Goal: Complete application form: Complete application form

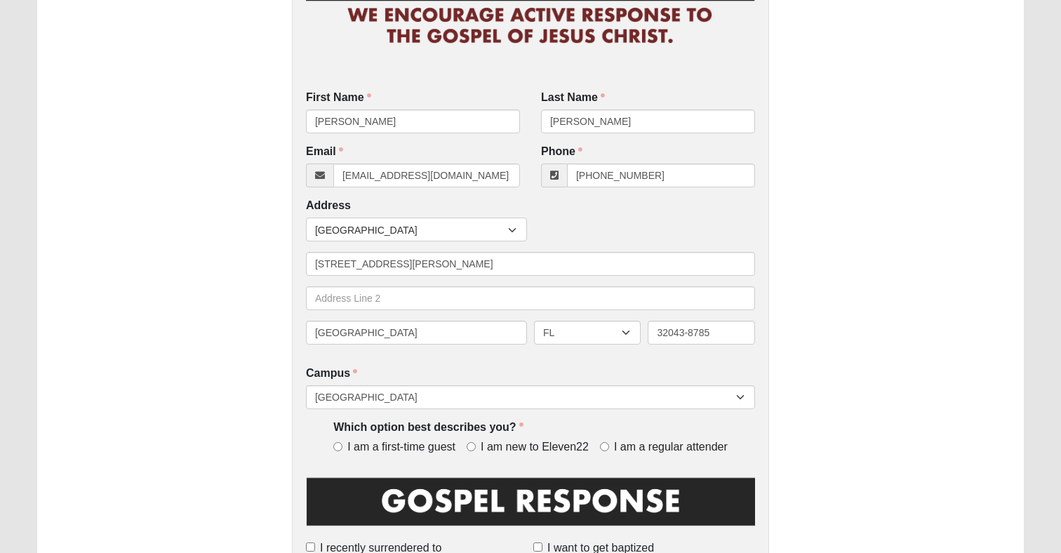
scroll to position [168, 0]
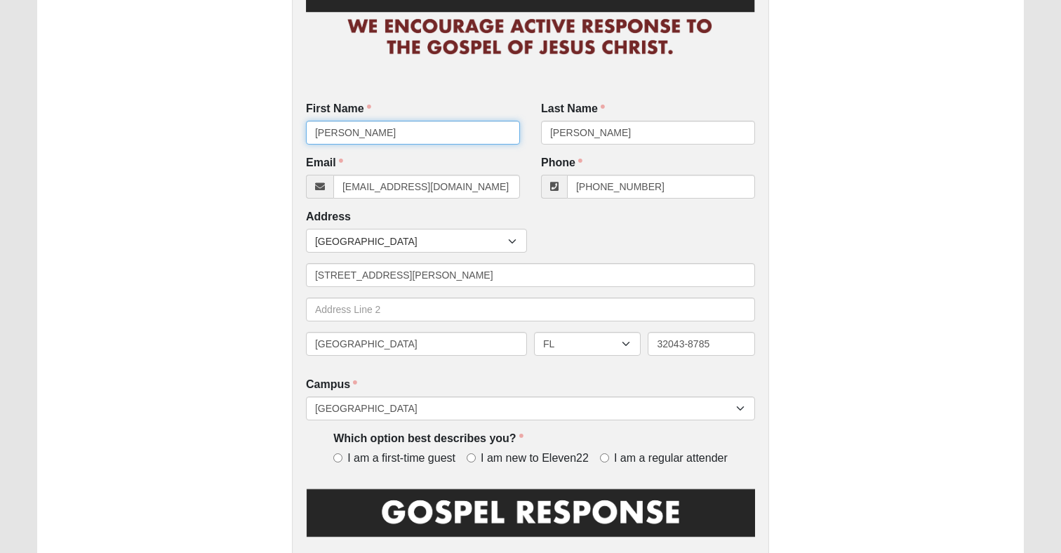
click at [414, 128] on input "[PERSON_NAME]" at bounding box center [413, 133] width 214 height 24
type input "Bricyn"
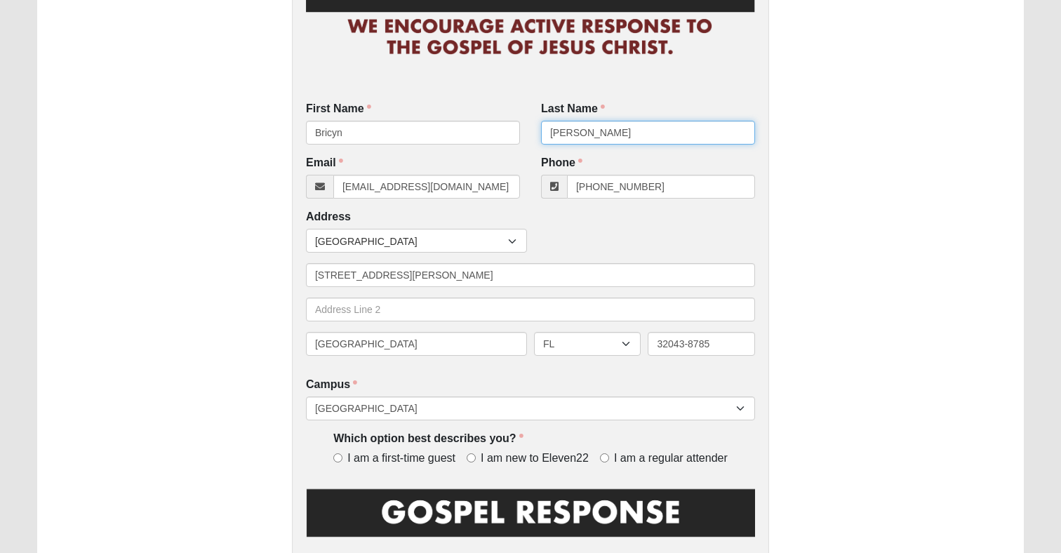
type input "[PERSON_NAME]"
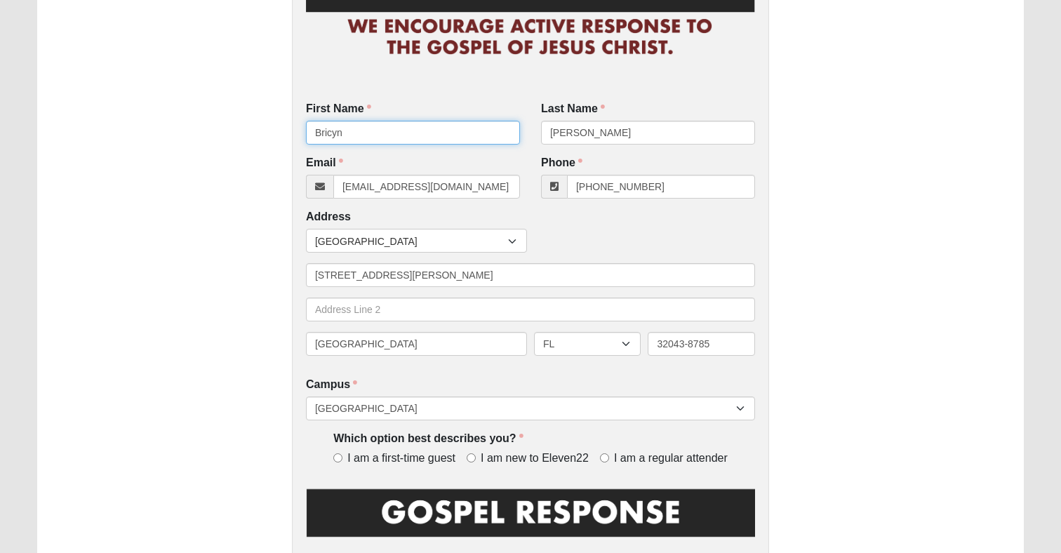
click at [430, 126] on input "Bricyn" at bounding box center [413, 133] width 214 height 24
type input "Brisyn"
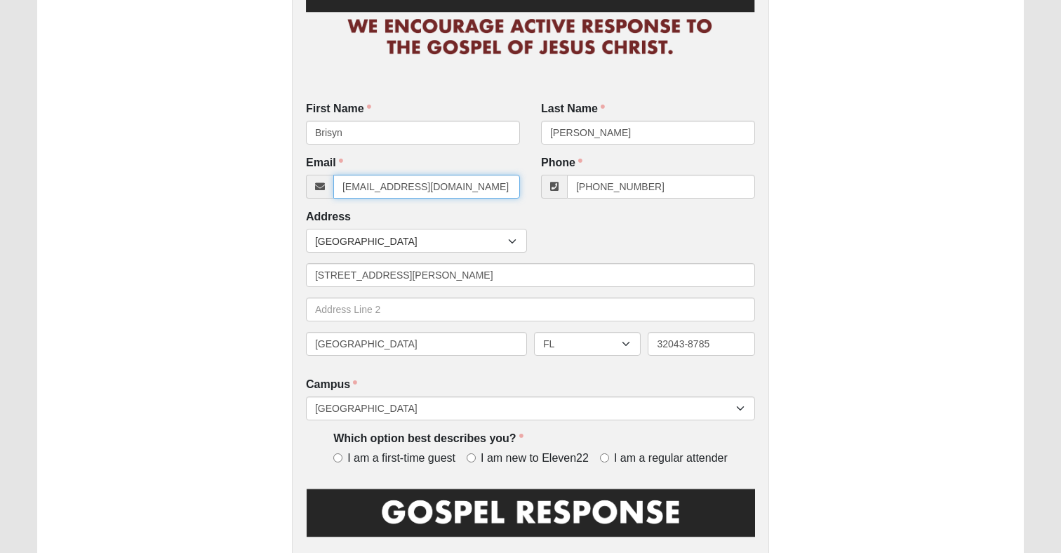
click at [457, 182] on input "[EMAIL_ADDRESS][DOMAIN_NAME]" at bounding box center [426, 187] width 187 height 24
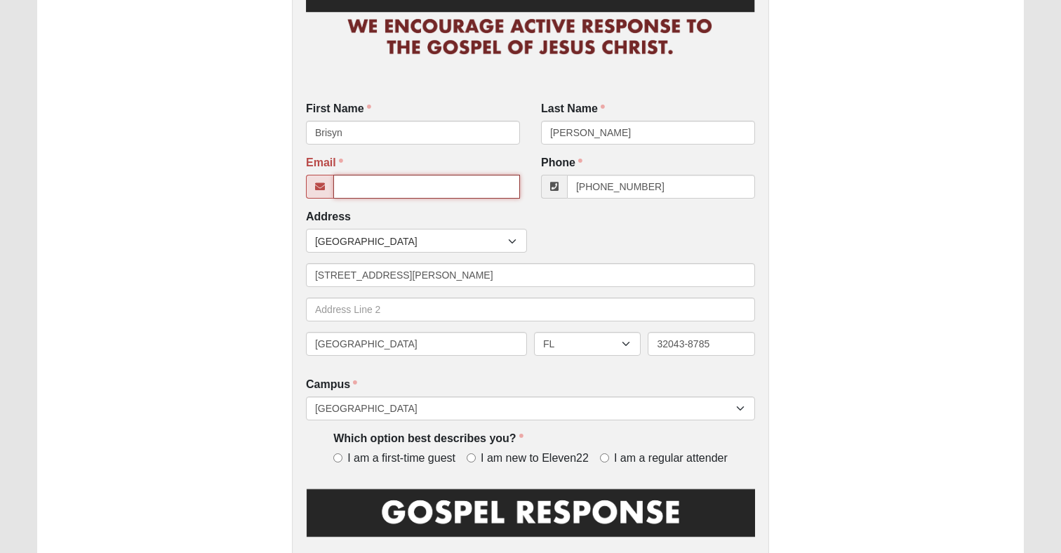
paste input "[EMAIL_ADDRESS][PERSON_NAME][DOMAIN_NAME]"
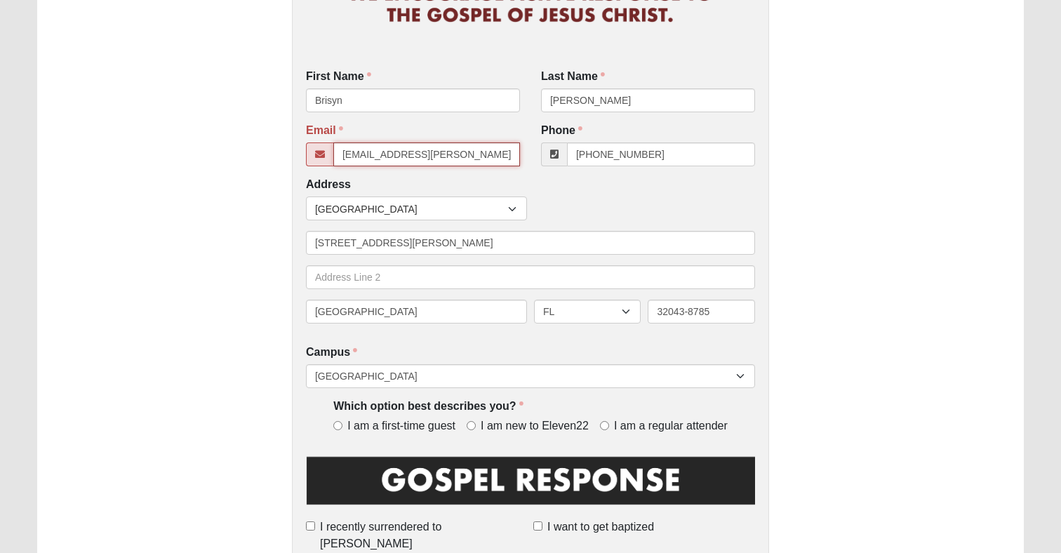
scroll to position [202, 0]
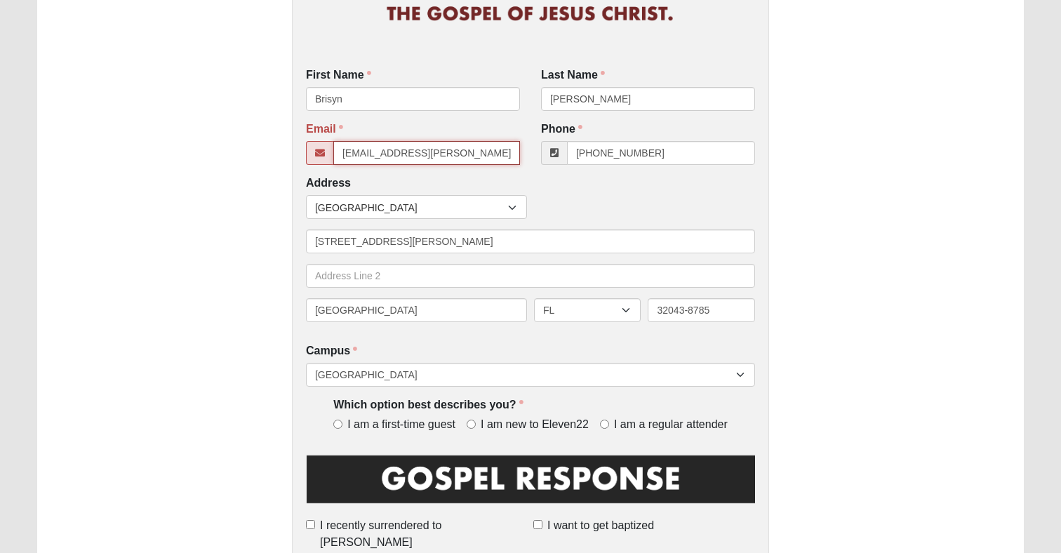
type input "[EMAIL_ADDRESS][PERSON_NAME][DOMAIN_NAME]"
click at [627, 149] on input "[PHONE_NUMBER]" at bounding box center [661, 153] width 188 height 24
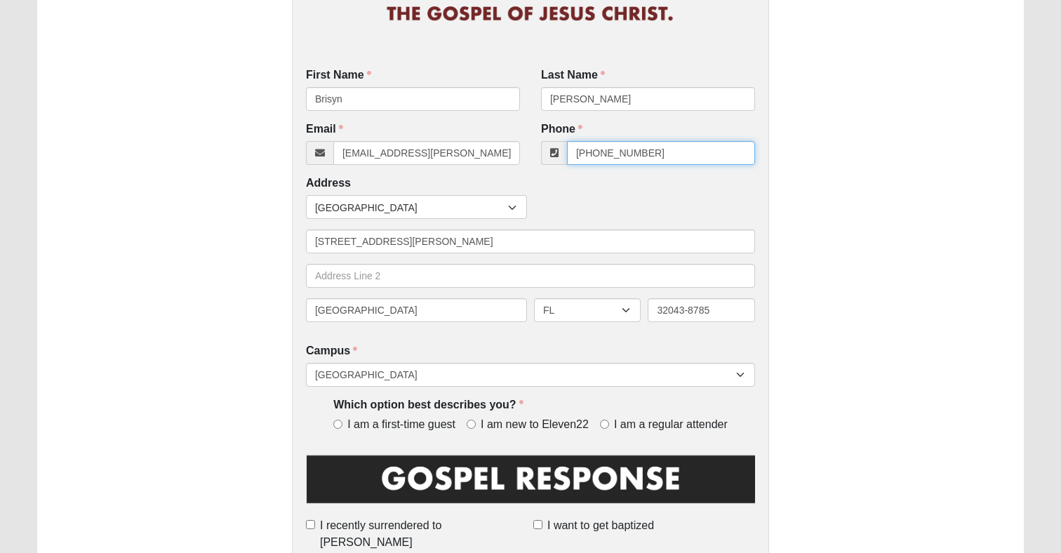
click at [627, 149] on input "[PHONE_NUMBER]" at bounding box center [661, 153] width 188 height 24
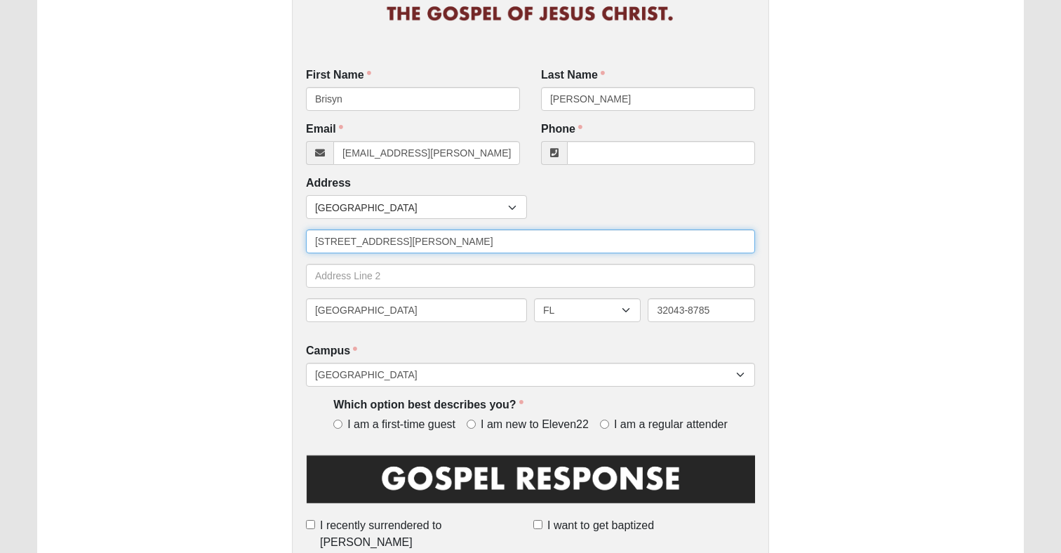
click at [456, 245] on input "[STREET_ADDRESS][PERSON_NAME]" at bounding box center [530, 241] width 449 height 24
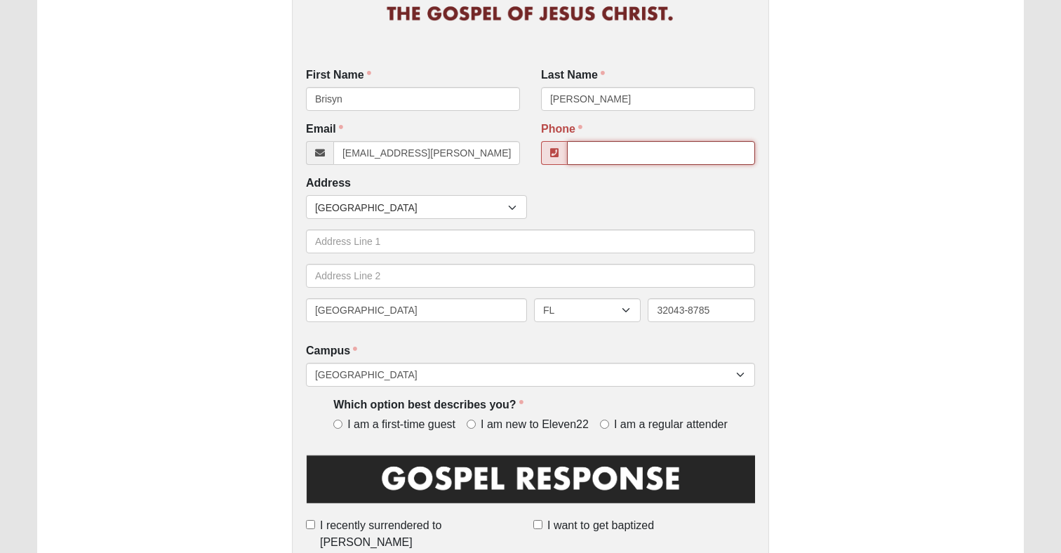
click at [663, 148] on input "Phone" at bounding box center [661, 153] width 188 height 24
type input "N"
paste input "[PHONE_NUMBER]"
type input "[PHONE_NUMBER]"
click at [652, 193] on div "Address Countries [GEOGRAPHIC_DATA] ------------------------ [GEOGRAPHIC_DATA] …" at bounding box center [530, 253] width 449 height 157
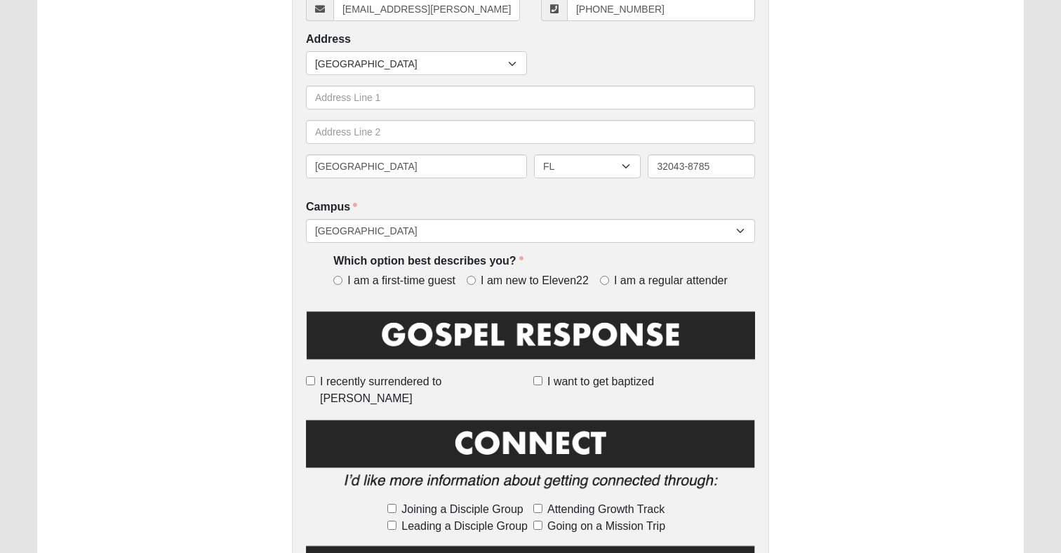
scroll to position [348, 0]
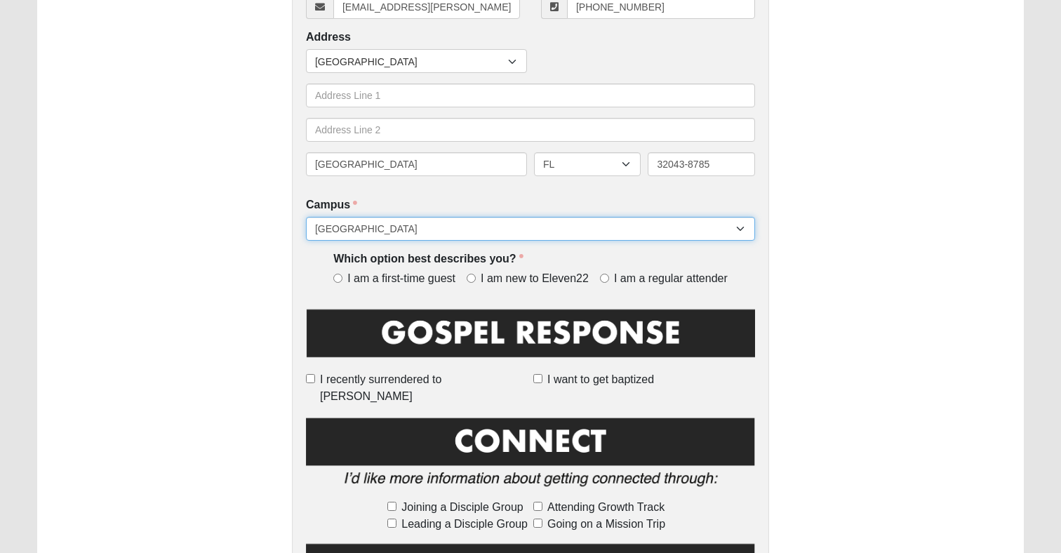
click at [577, 239] on select "[GEOGRAPHIC_DATA] [GEOGRAPHIC_DATA] (Coming Soon) Eleven22 Online [PERSON_NAME]…" at bounding box center [530, 229] width 449 height 24
select select "21"
click at [306, 217] on select "[GEOGRAPHIC_DATA] [GEOGRAPHIC_DATA] (Coming Soon) Eleven22 Online [PERSON_NAME]…" at bounding box center [530, 229] width 449 height 24
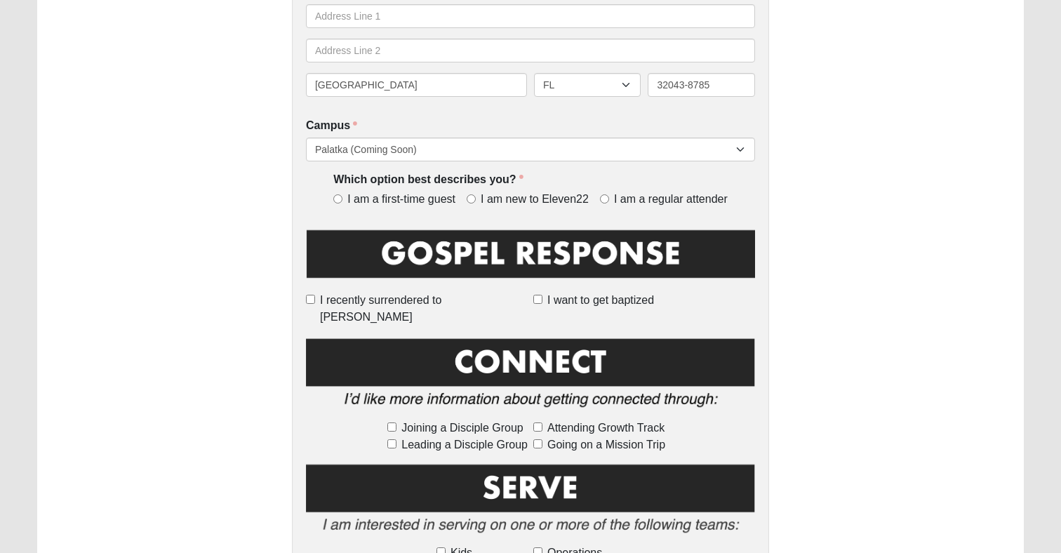
scroll to position [429, 0]
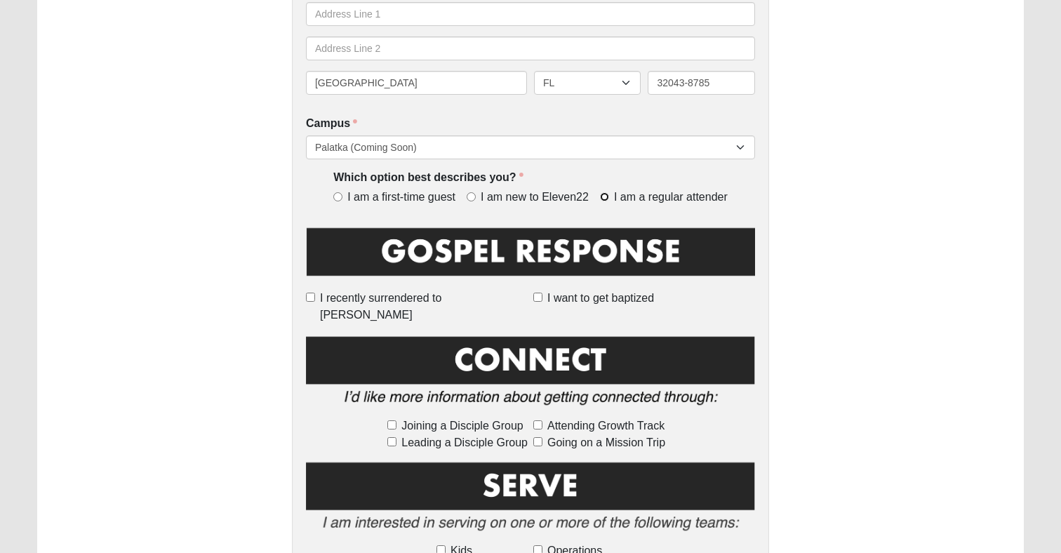
click at [603, 198] on input "I am a regular attender" at bounding box center [604, 196] width 9 height 9
radio input "true"
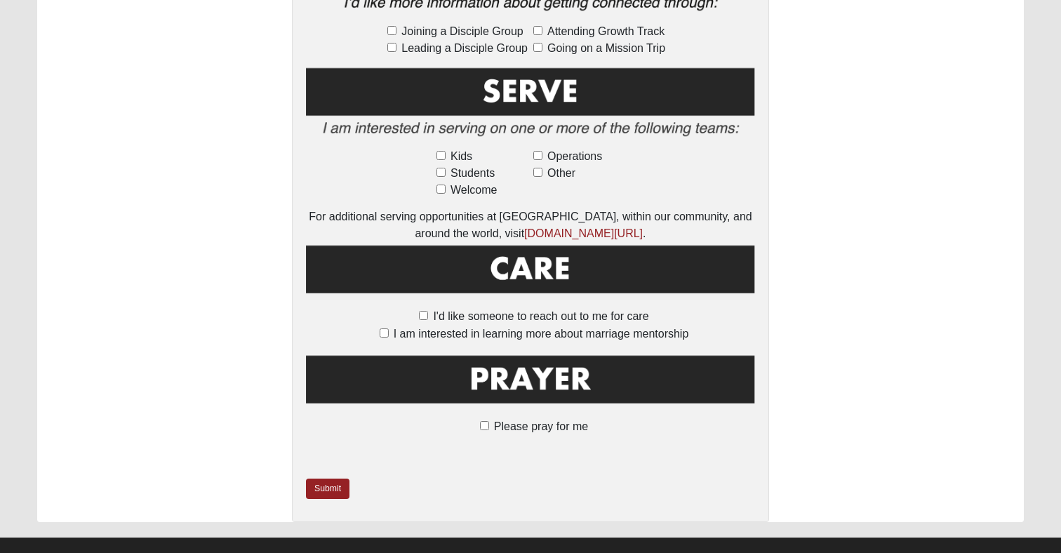
scroll to position [828, 0]
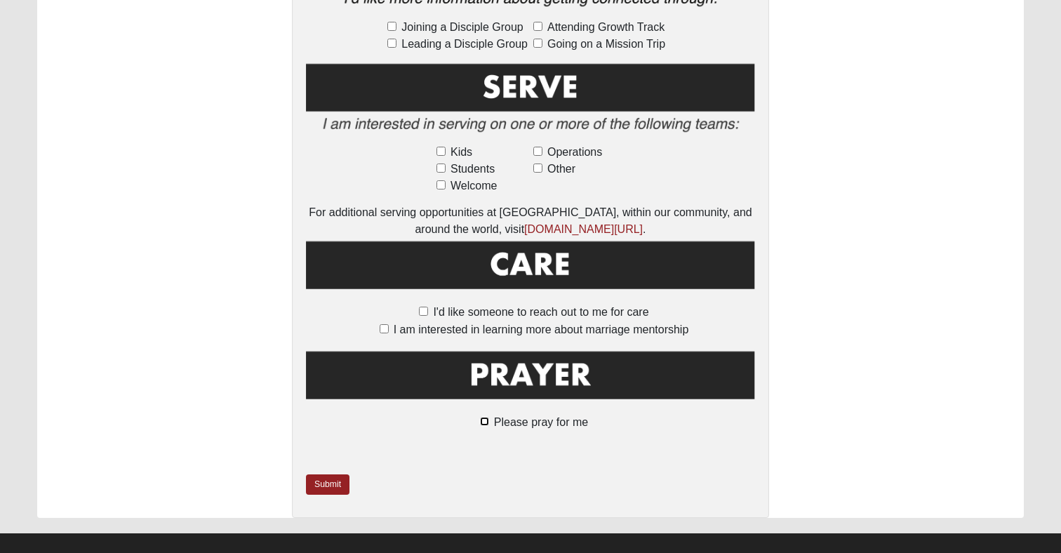
click at [488, 417] on input "Please pray for me" at bounding box center [484, 421] width 9 height 9
checkbox input "true"
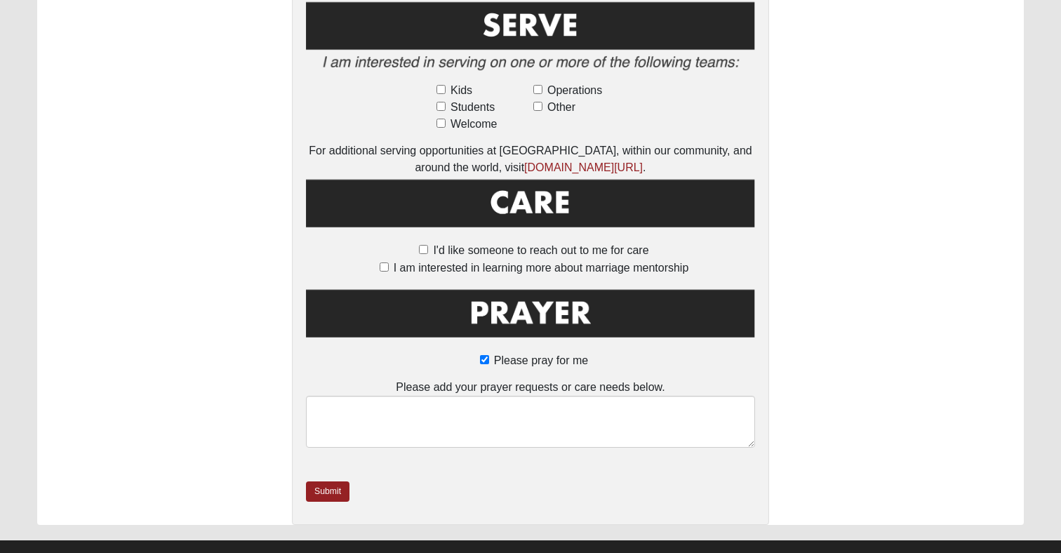
scroll to position [897, 0]
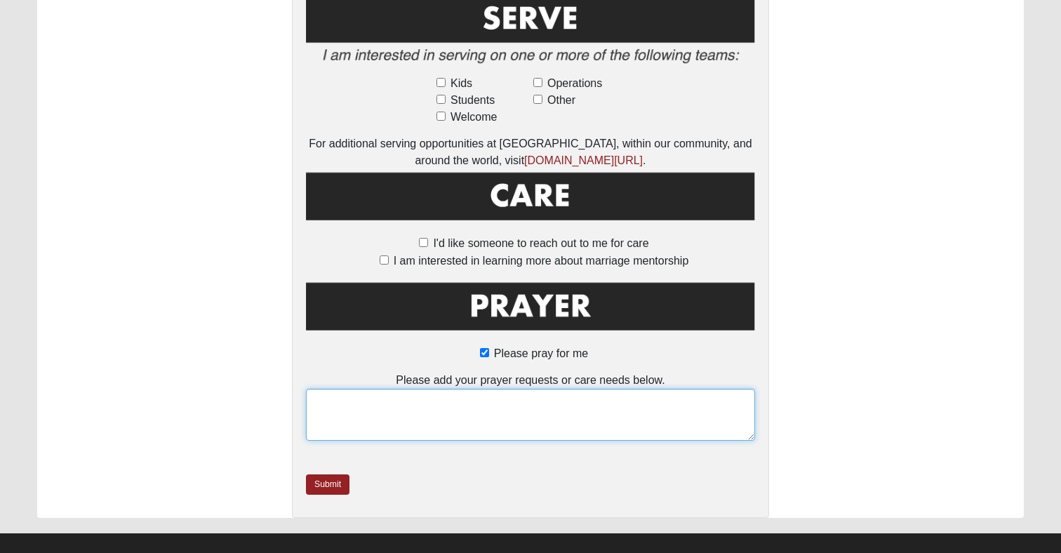
click at [488, 406] on textarea at bounding box center [530, 415] width 449 height 52
click at [314, 389] on textarea "Homecoming dance and clarity on relationships and anger management." at bounding box center [530, 415] width 449 height 52
click at [496, 389] on textarea "Nervous about the Homecoming dance and clarity on relationships and anger manag…" at bounding box center [530, 415] width 449 height 52
click at [587, 389] on textarea "Nervous about the Homecoming dance, clarity on relationships and anger manageme…" at bounding box center [530, 415] width 449 height 52
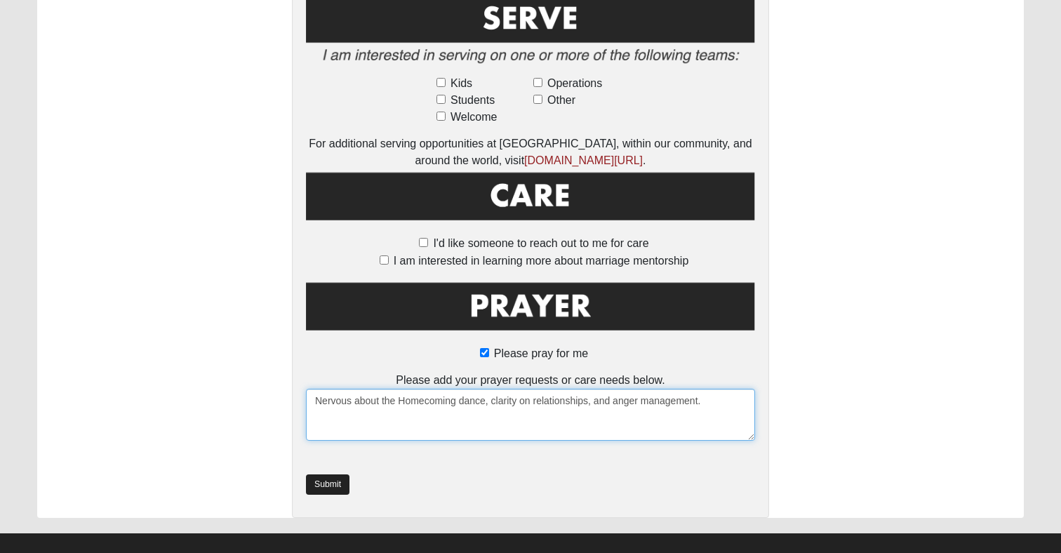
type textarea "Nervous about the Homecoming dance, clarity on relationships, and anger managem…"
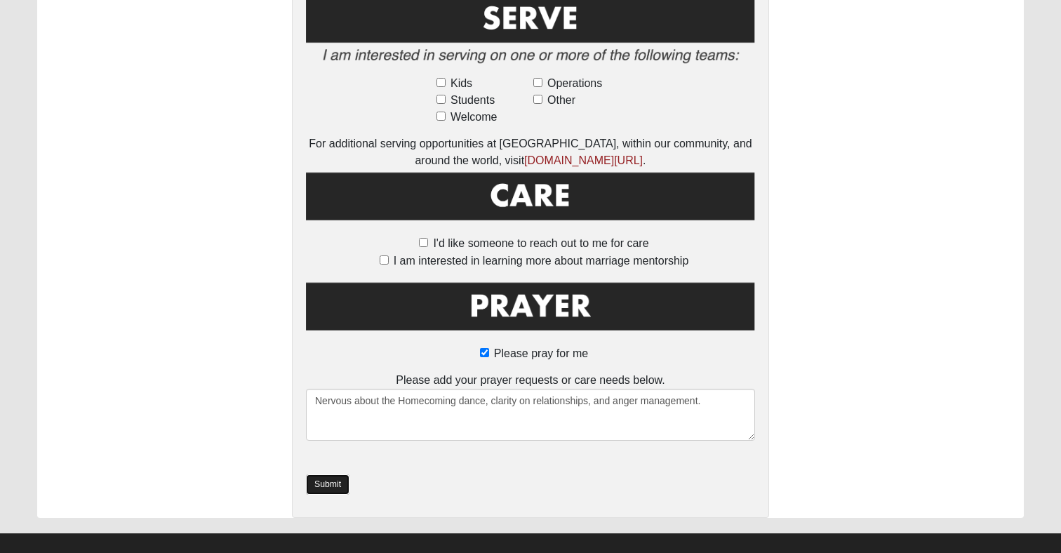
click at [333, 474] on link "Submit" at bounding box center [328, 484] width 44 height 20
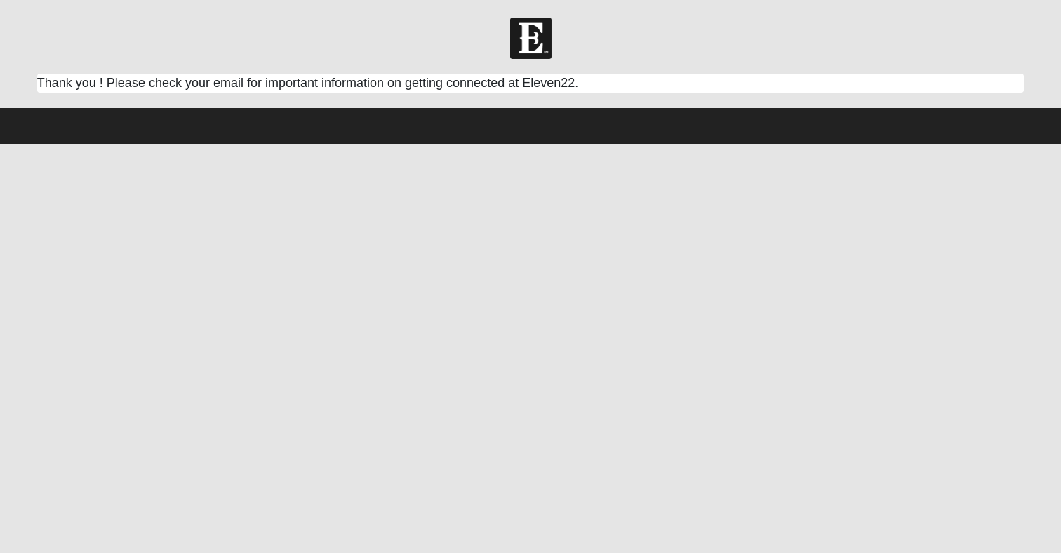
scroll to position [0, 0]
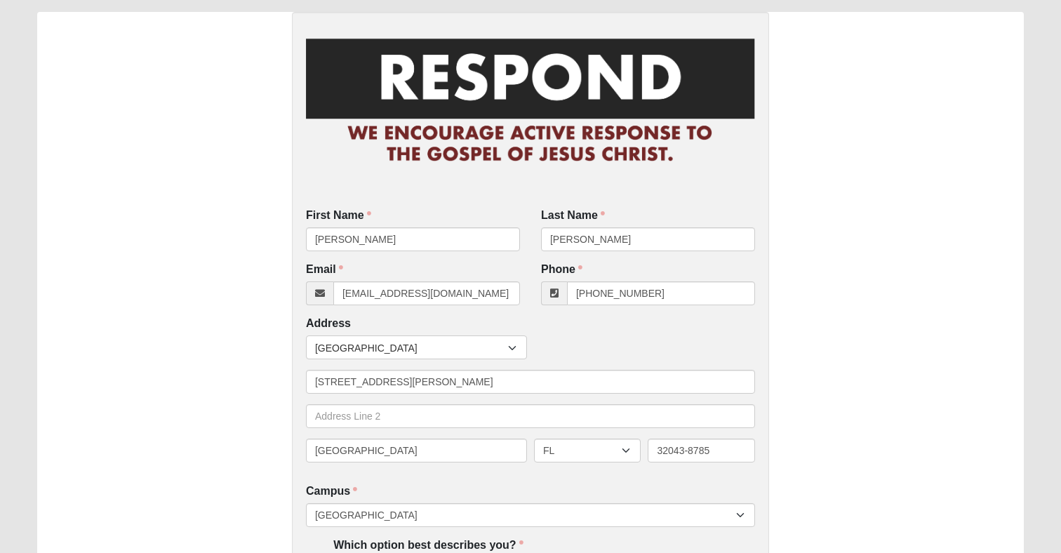
scroll to position [67, 0]
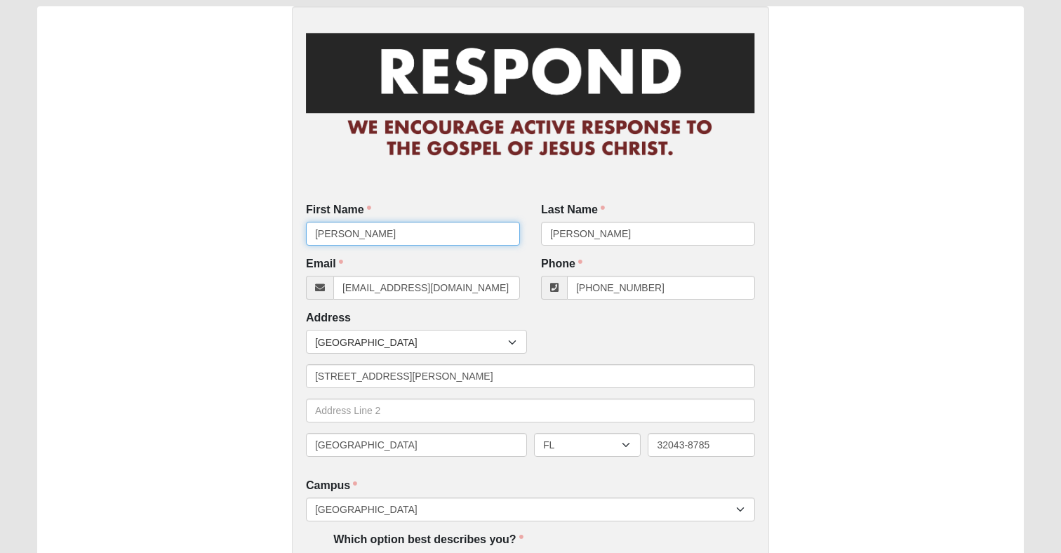
click at [405, 229] on input "[PERSON_NAME]" at bounding box center [413, 234] width 214 height 24
type input "C"
type input "Scott"
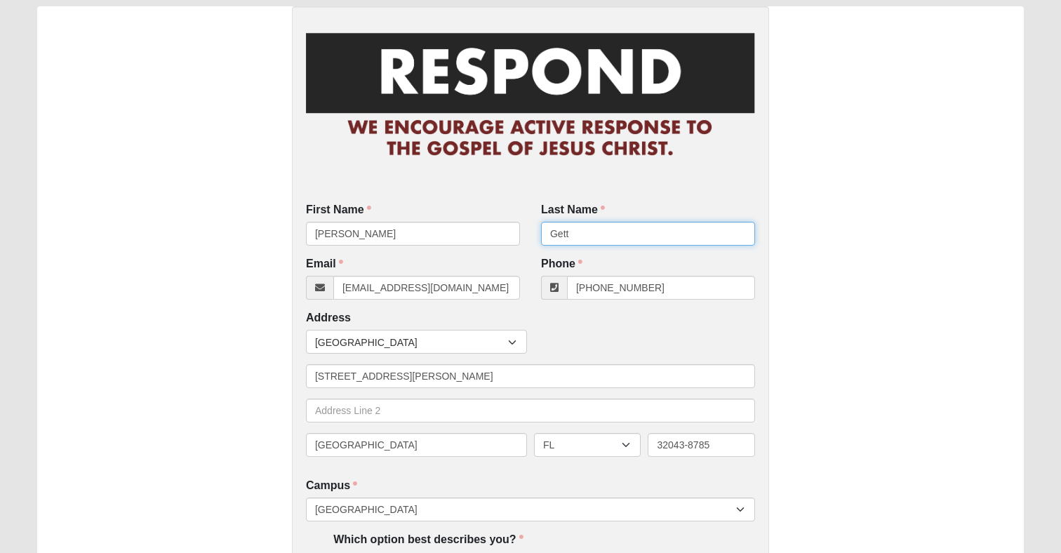
type input "Gett"
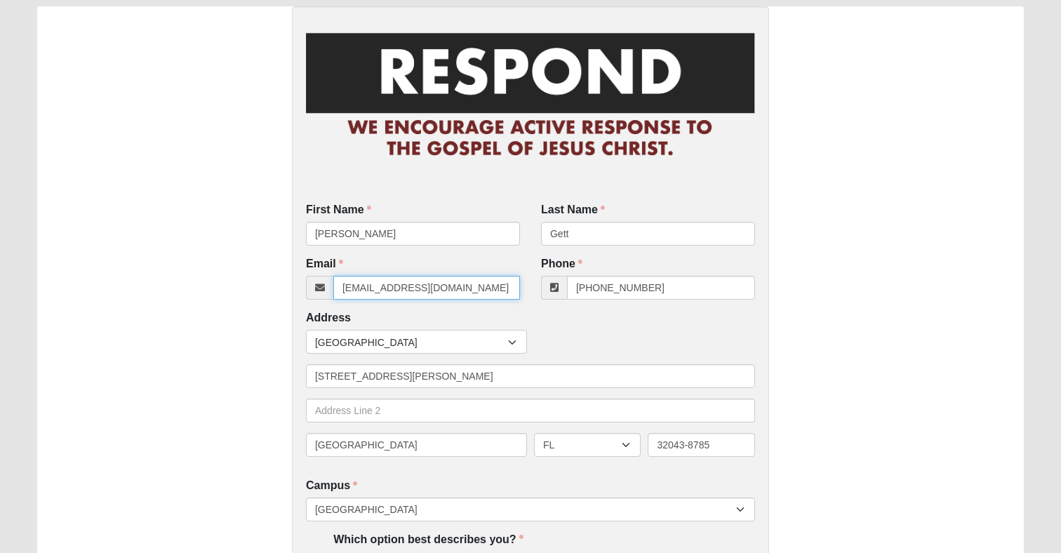
type input "scottgett22@gmail.com"
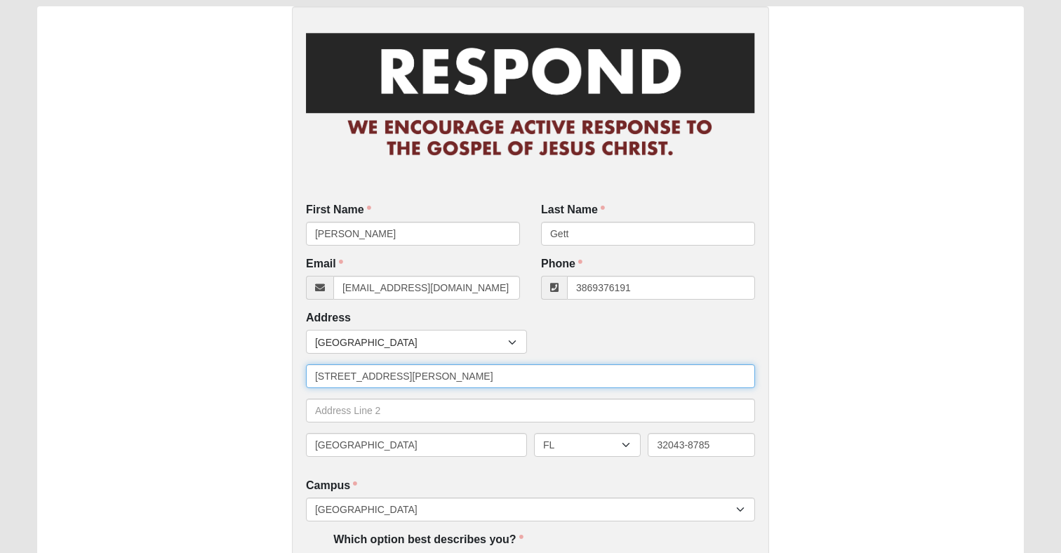
type input "(386) 937-6191"
click at [460, 375] on input "[STREET_ADDRESS][PERSON_NAME]" at bounding box center [530, 376] width 449 height 24
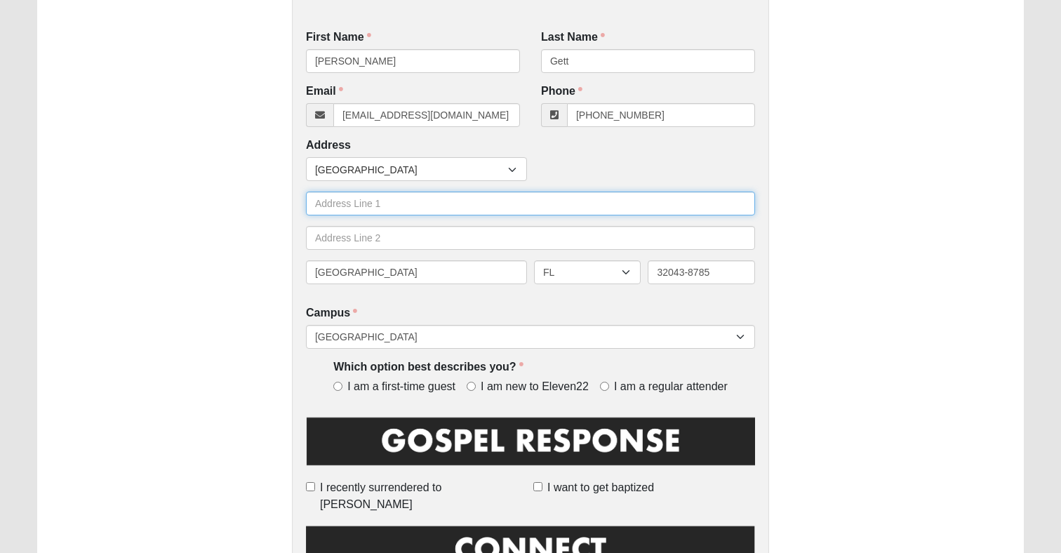
scroll to position [243, 0]
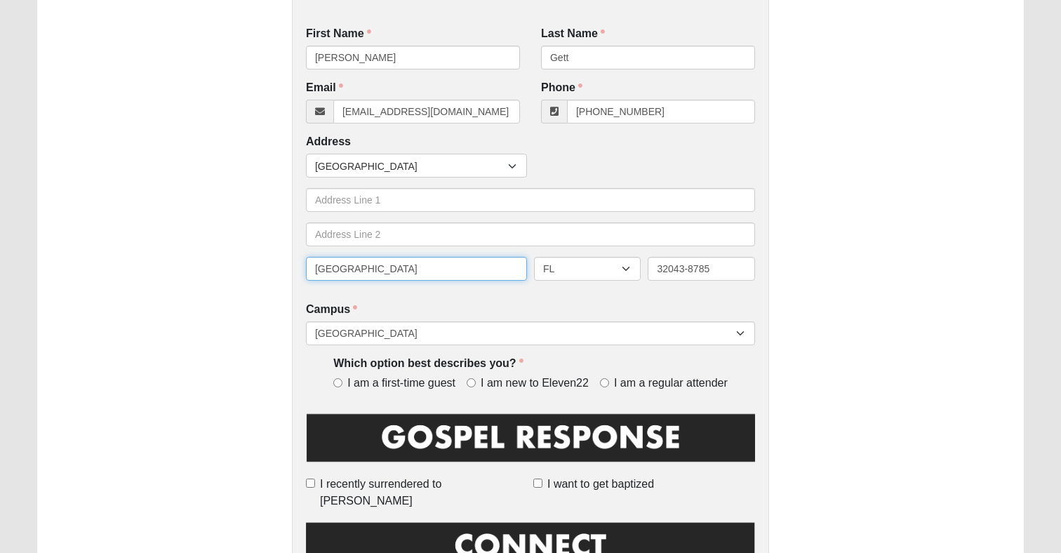
click at [458, 280] on input "[GEOGRAPHIC_DATA]" at bounding box center [416, 269] width 221 height 24
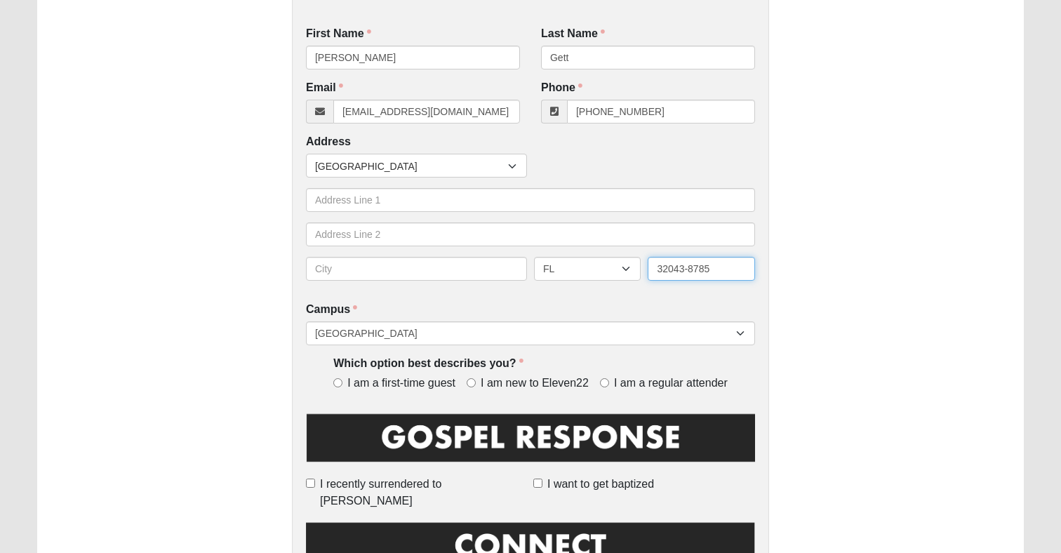
click at [685, 269] on input "32043-8785" at bounding box center [701, 269] width 107 height 24
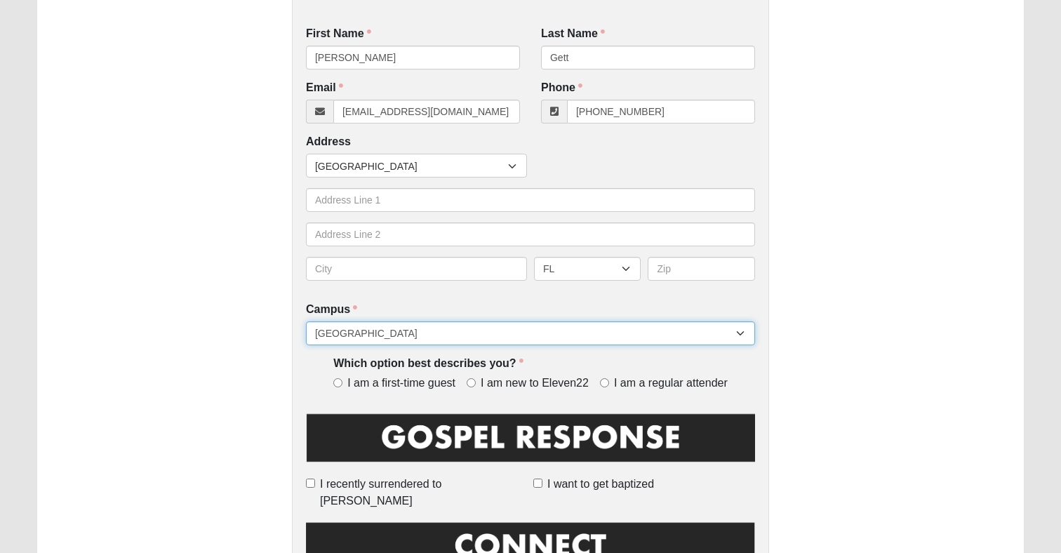
click at [568, 333] on select "[GEOGRAPHIC_DATA] [GEOGRAPHIC_DATA] (Coming Soon) Eleven22 Online [PERSON_NAME]…" at bounding box center [530, 333] width 449 height 24
select select "21"
click at [306, 321] on select "[GEOGRAPHIC_DATA] [GEOGRAPHIC_DATA] (Coming Soon) Eleven22 Online [PERSON_NAME]…" at bounding box center [530, 333] width 449 height 24
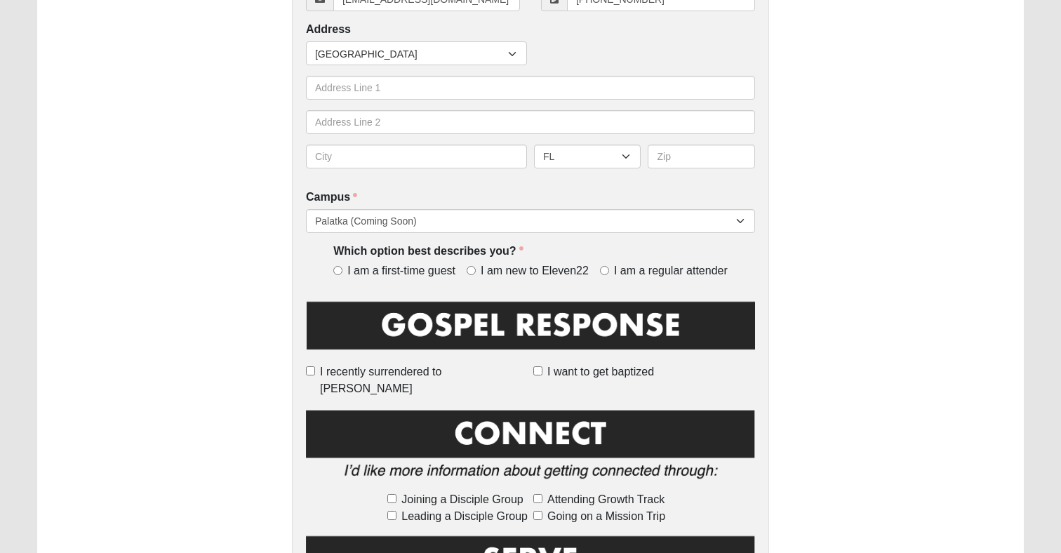
scroll to position [367, 0]
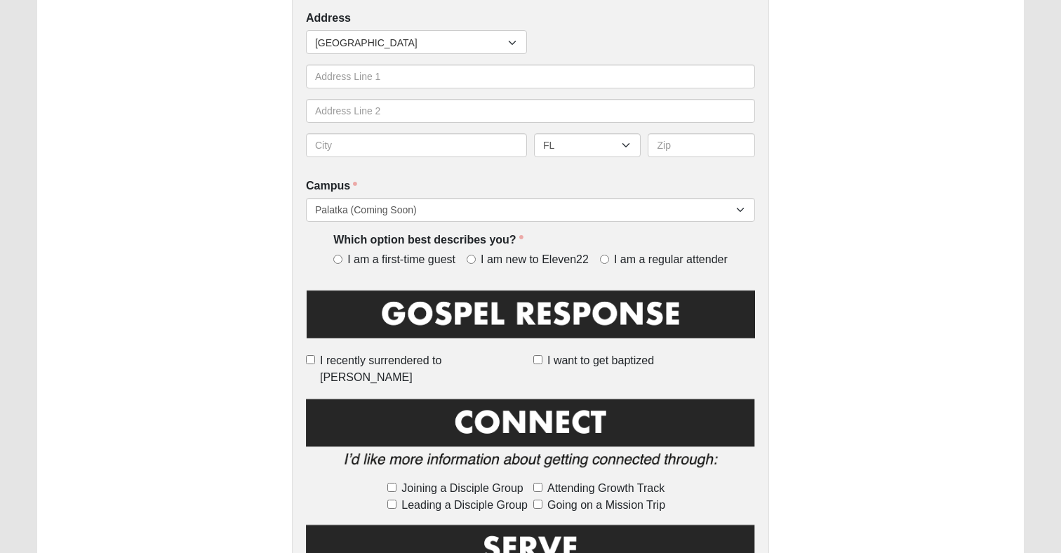
click at [608, 253] on label "I am a regular attender" at bounding box center [664, 260] width 128 height 16
click at [608, 255] on input "I am a regular attender" at bounding box center [604, 259] width 9 height 9
radio input "true"
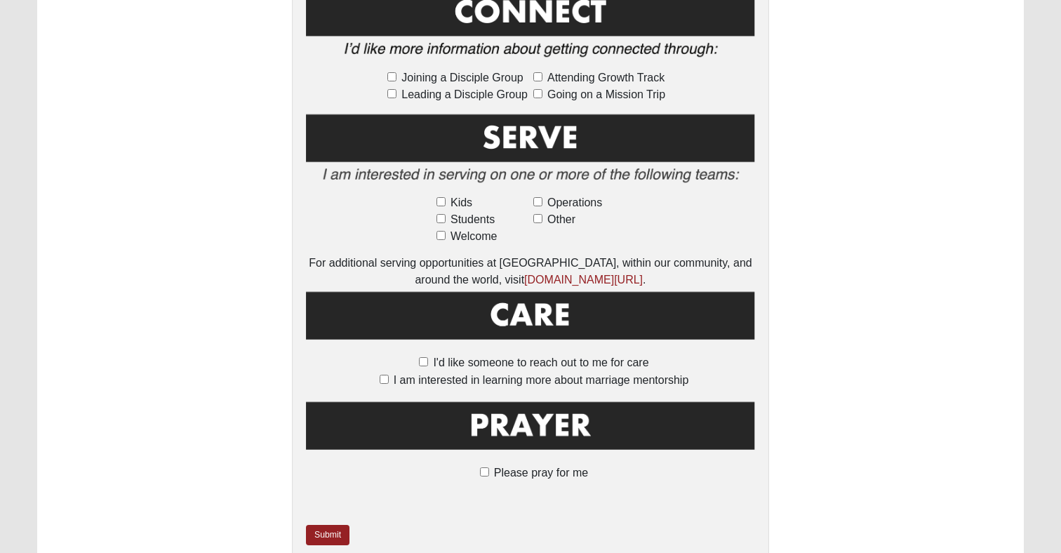
scroll to position [828, 0]
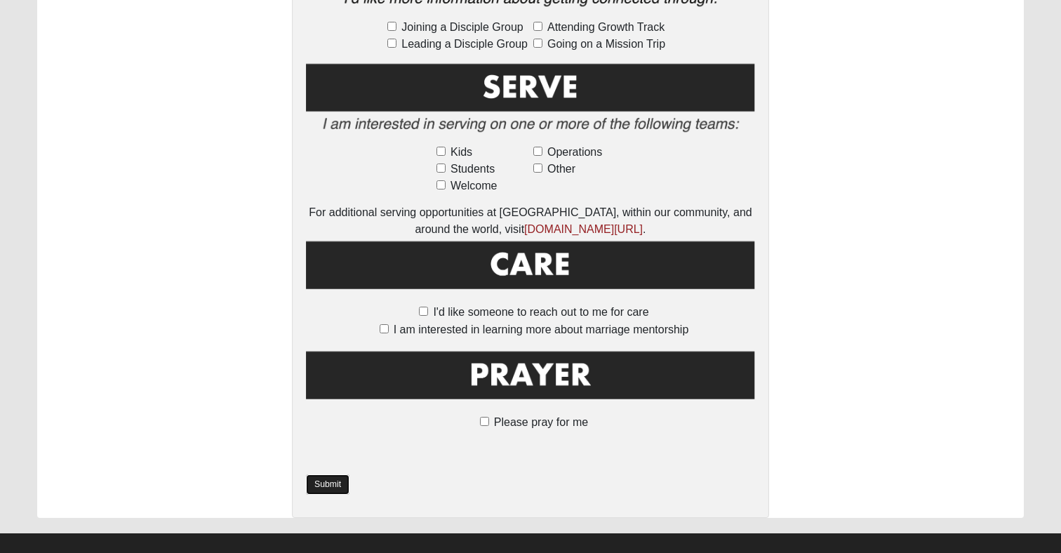
click at [335, 474] on link "Submit" at bounding box center [328, 484] width 44 height 20
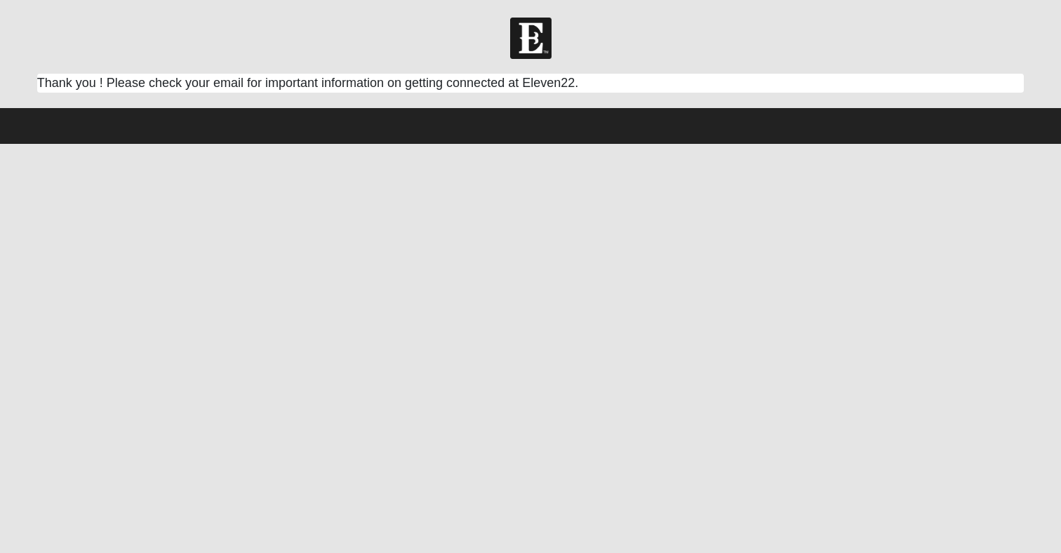
scroll to position [0, 0]
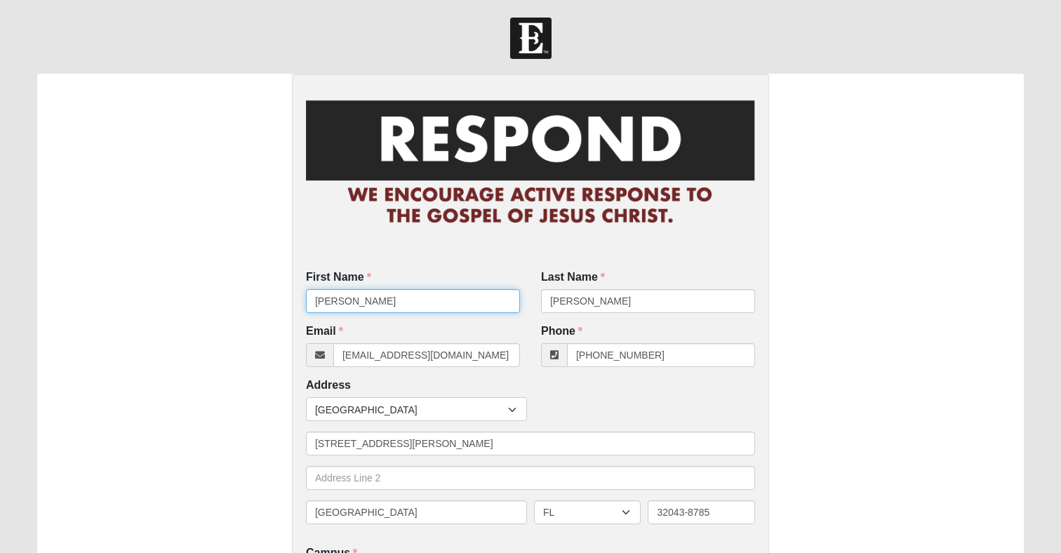
click at [430, 295] on input "[PERSON_NAME]" at bounding box center [413, 301] width 214 height 24
type input "Kyndal"
type input "Lewis"
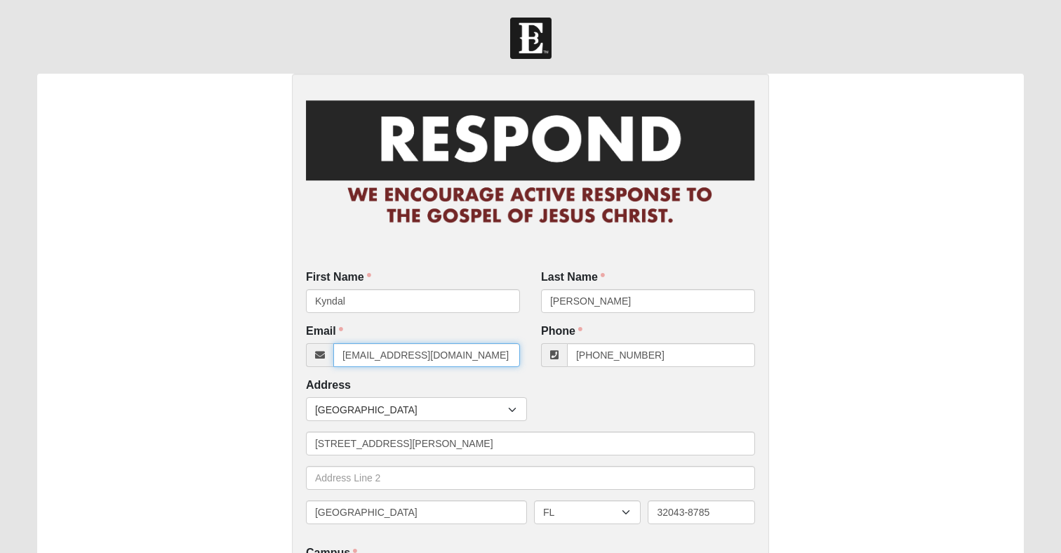
click at [397, 363] on input "[EMAIL_ADDRESS][DOMAIN_NAME]" at bounding box center [426, 355] width 187 height 24
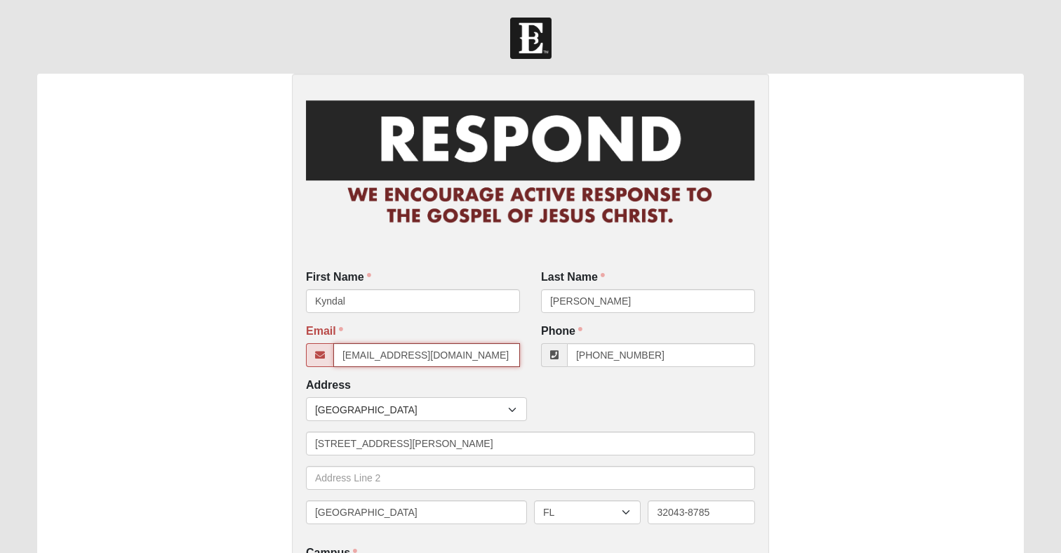
type input "lewiskyndal0709@gmail.com"
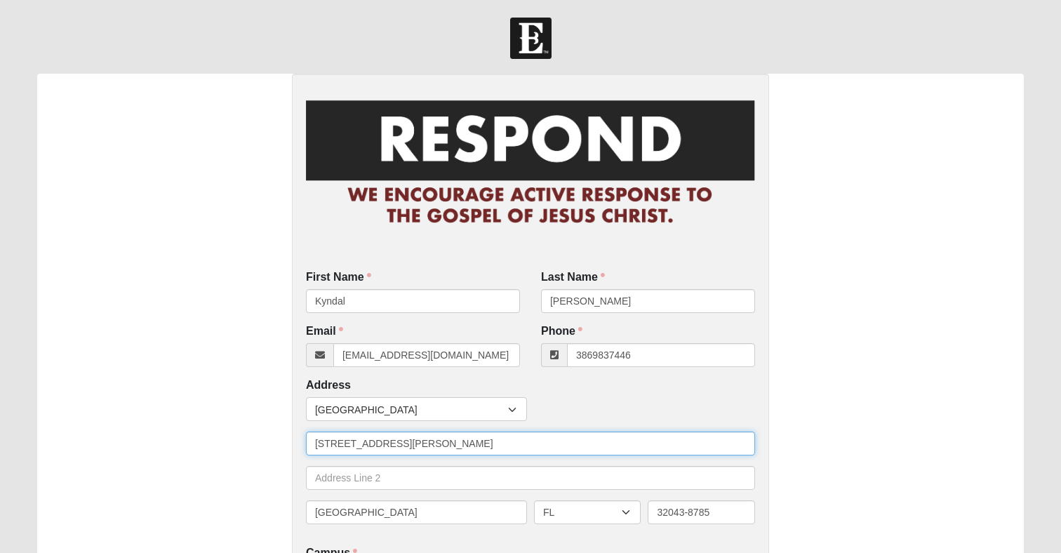
type input "(386) 983-7446"
click at [444, 443] on input "[STREET_ADDRESS][PERSON_NAME]" at bounding box center [530, 444] width 449 height 24
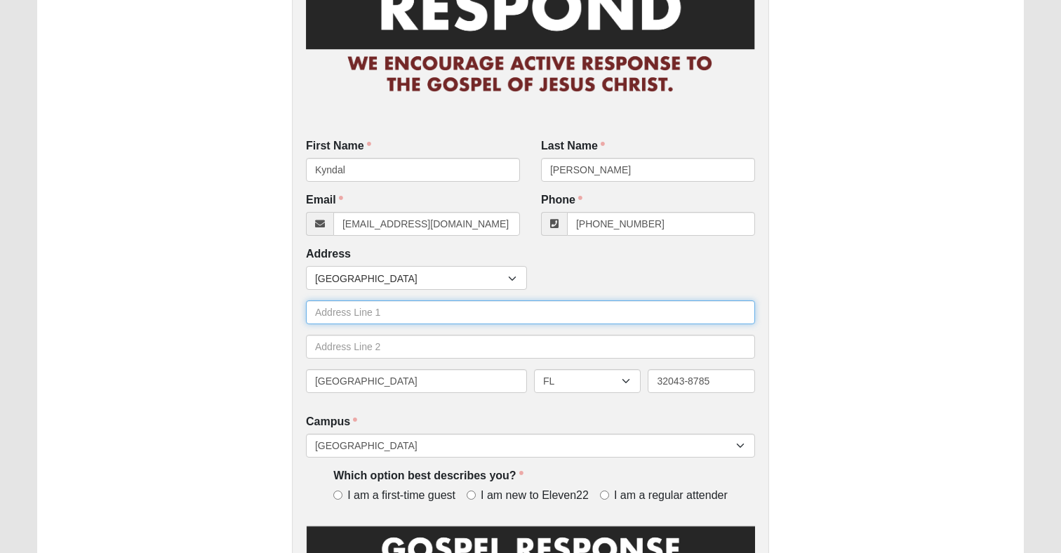
scroll to position [142, 0]
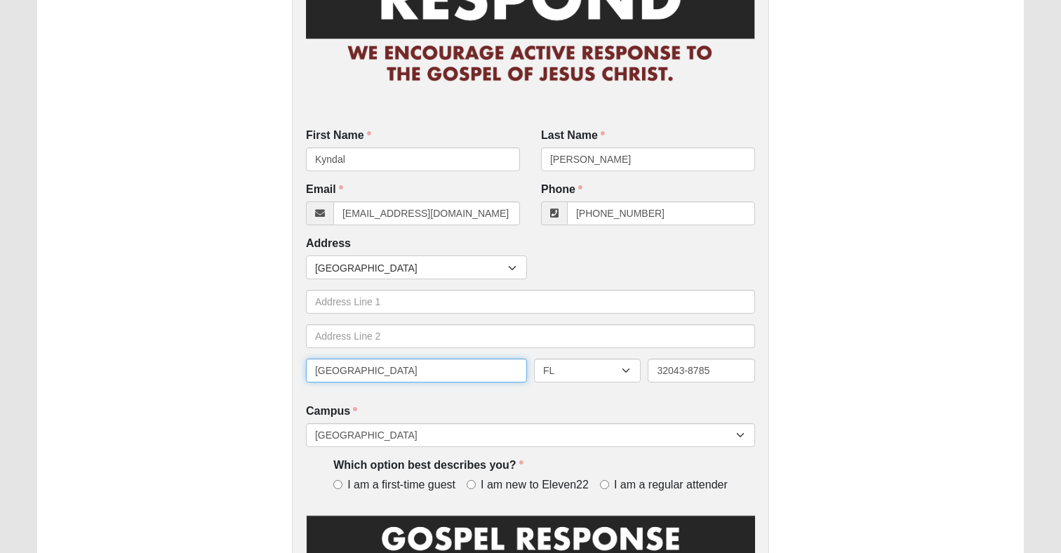
click at [434, 368] on input "[GEOGRAPHIC_DATA]" at bounding box center [416, 371] width 221 height 24
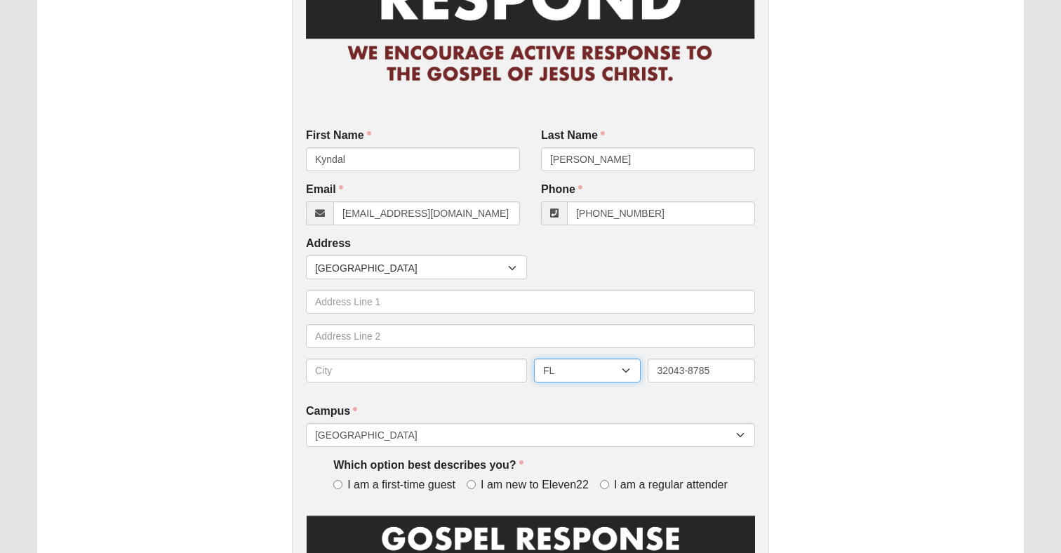
click at [619, 370] on select "AL AK AS AR AZ CA CO CT DE DC FM FL GA GU HI ID IL IN IA KS KY LA ME MH MD MA M…" at bounding box center [587, 371] width 107 height 24
click at [690, 373] on input "32043-8785" at bounding box center [701, 371] width 107 height 24
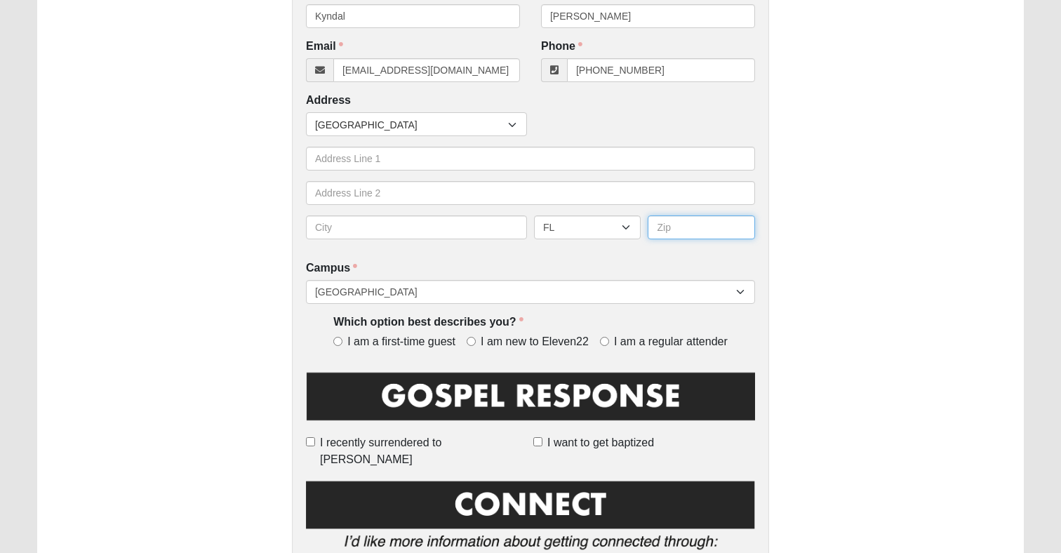
scroll to position [295, 0]
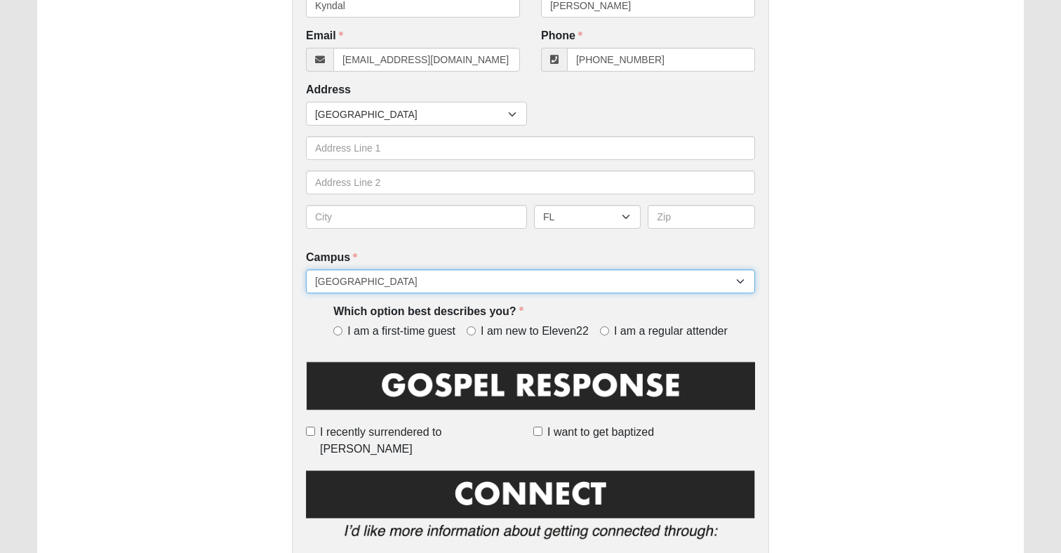
click at [533, 284] on select "[GEOGRAPHIC_DATA] [GEOGRAPHIC_DATA] (Coming Soon) Eleven22 Online [PERSON_NAME]…" at bounding box center [530, 281] width 449 height 24
select select "21"
click at [306, 269] on select "[GEOGRAPHIC_DATA] [GEOGRAPHIC_DATA] (Coming Soon) Eleven22 Online [PERSON_NAME]…" at bounding box center [530, 281] width 449 height 24
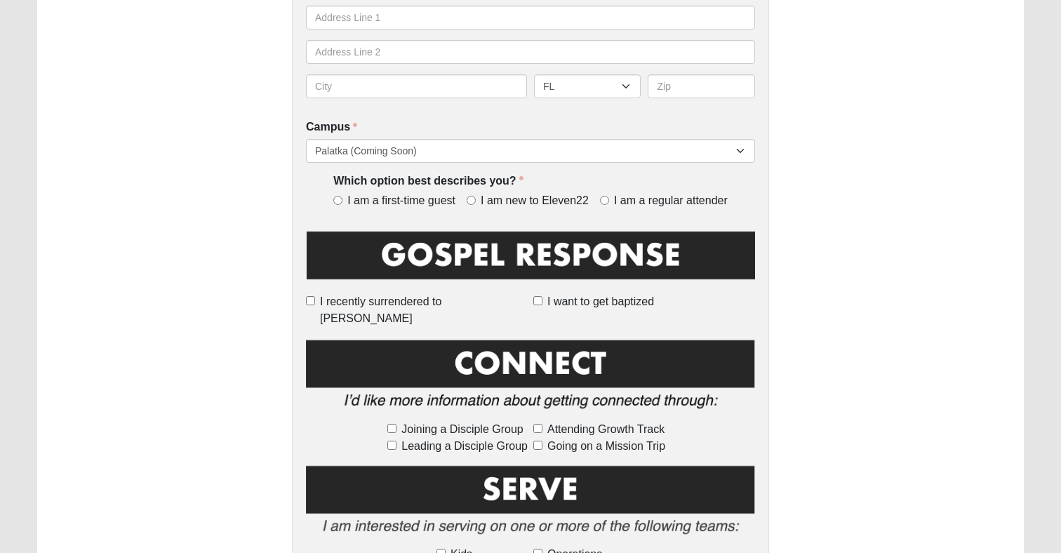
scroll to position [427, 0]
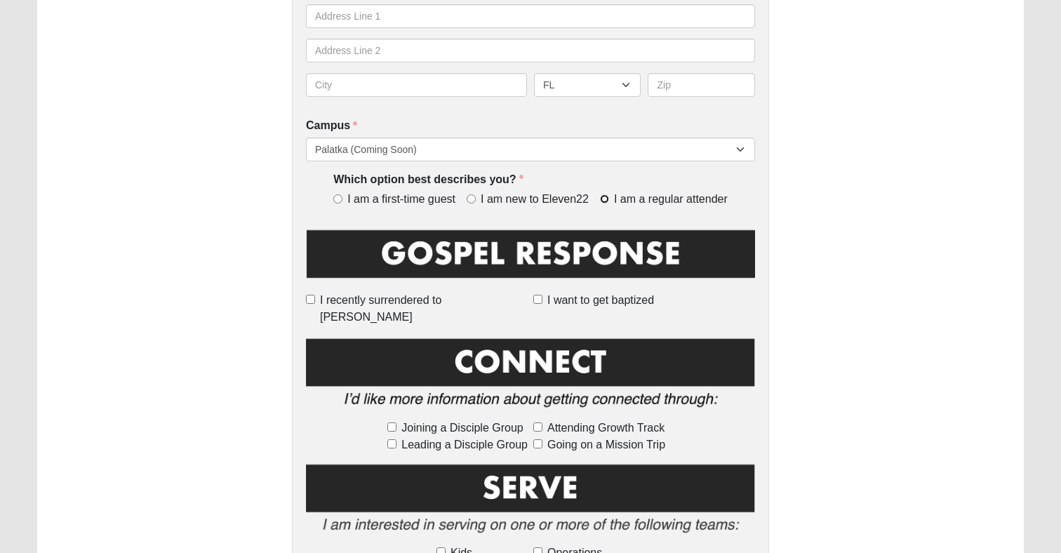
click at [606, 197] on input "I am a regular attender" at bounding box center [604, 198] width 9 height 9
radio input "true"
click at [315, 298] on input "I recently surrendered to [PERSON_NAME]" at bounding box center [310, 299] width 9 height 9
checkbox input "true"
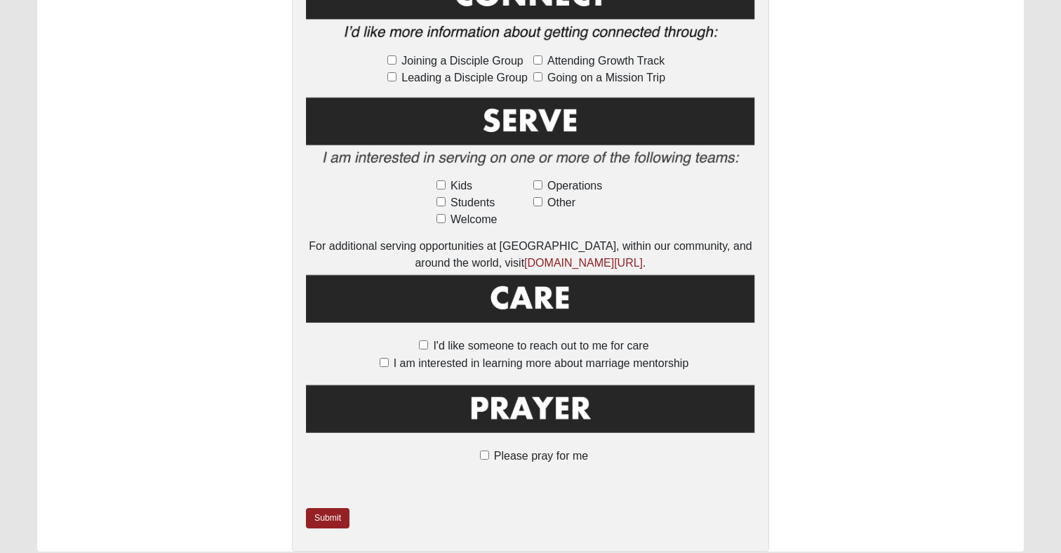
scroll to position [828, 0]
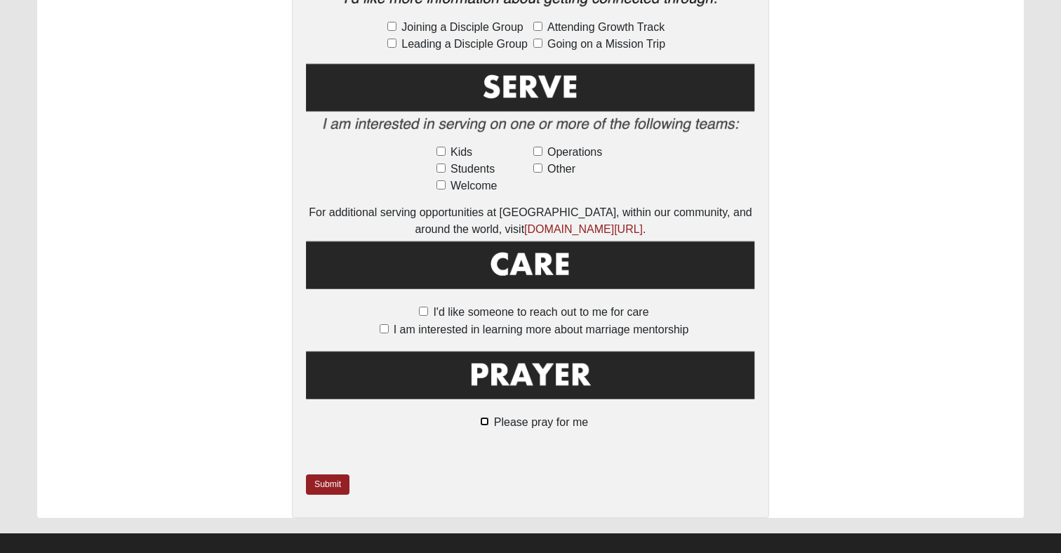
click at [482, 417] on input "Please pray for me" at bounding box center [484, 421] width 9 height 9
checkbox input "true"
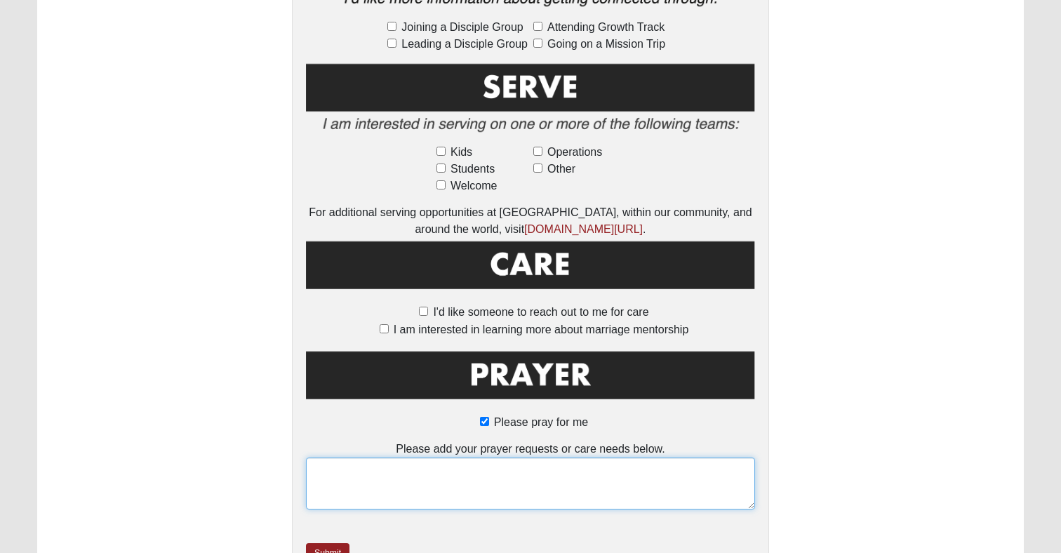
click at [452, 462] on textarea at bounding box center [530, 483] width 449 height 52
type textarea "Prayers for my family - Raymond Lewis, Sandra Torry, Johnny Brooks, and Jack To…"
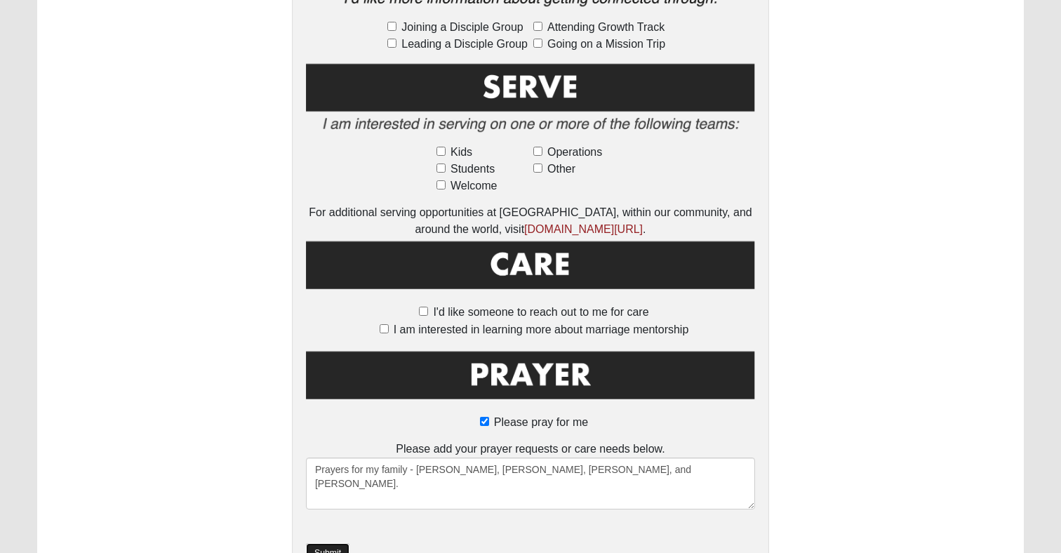
click at [328, 543] on link "Submit" at bounding box center [328, 553] width 44 height 20
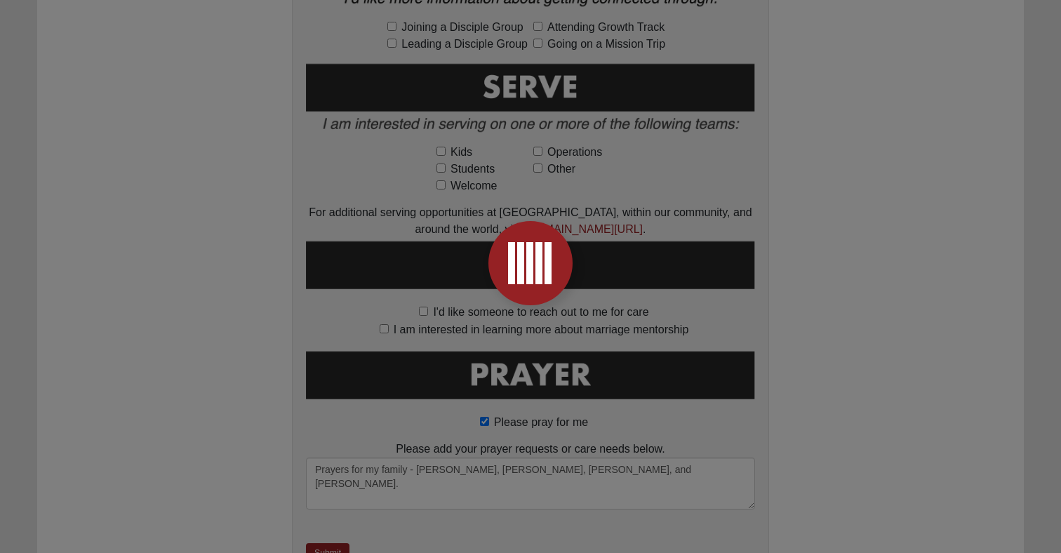
scroll to position [0, 0]
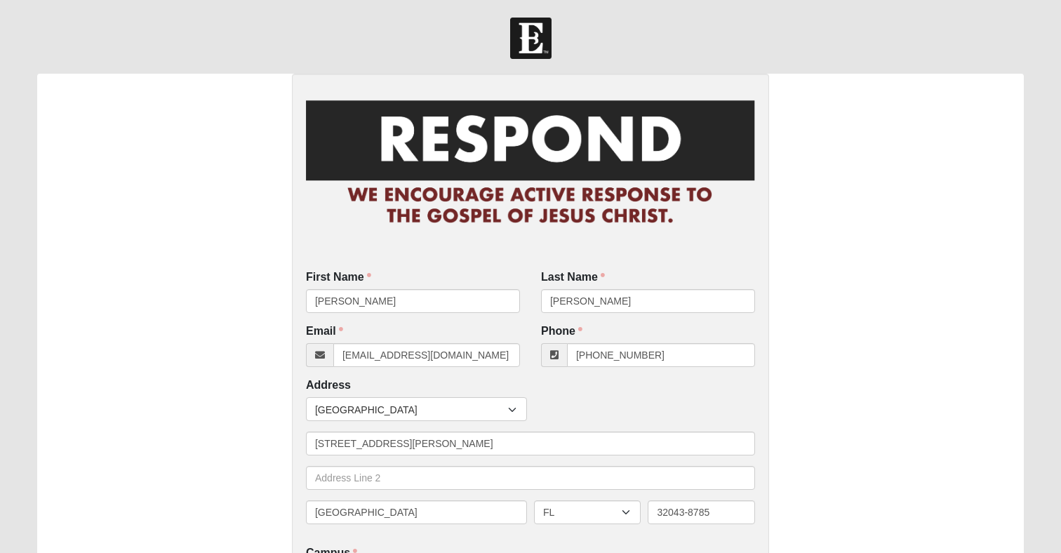
scroll to position [102, 0]
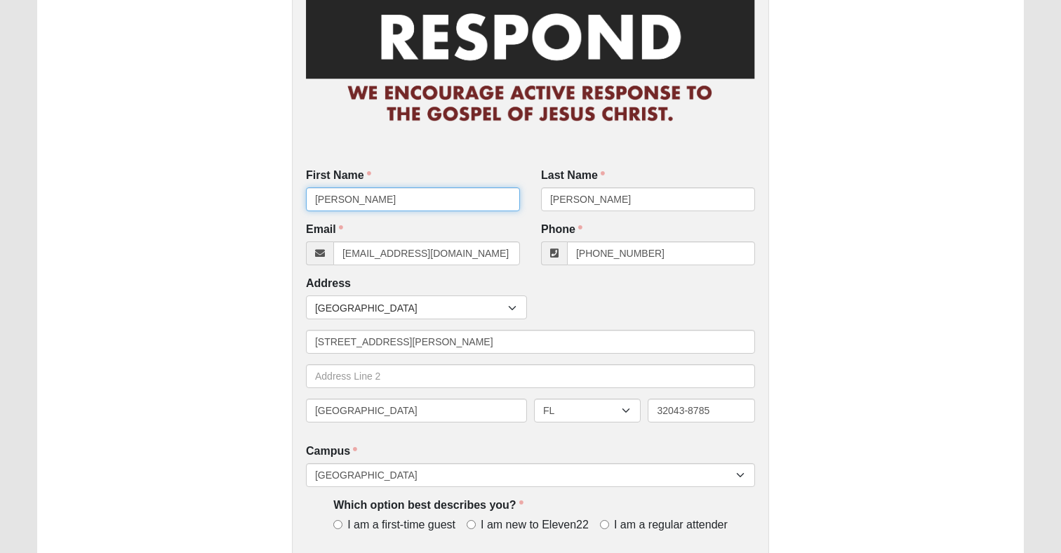
click at [406, 199] on input "[PERSON_NAME]" at bounding box center [413, 199] width 214 height 24
type input "Aaron"
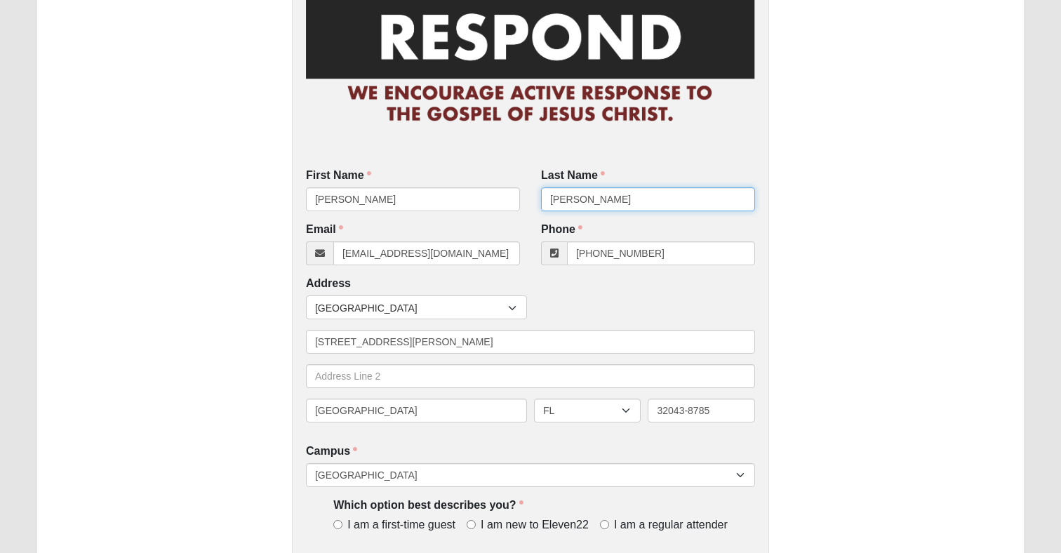
type input "Lumpkin"
type input "alumpkin@fecc1.com"
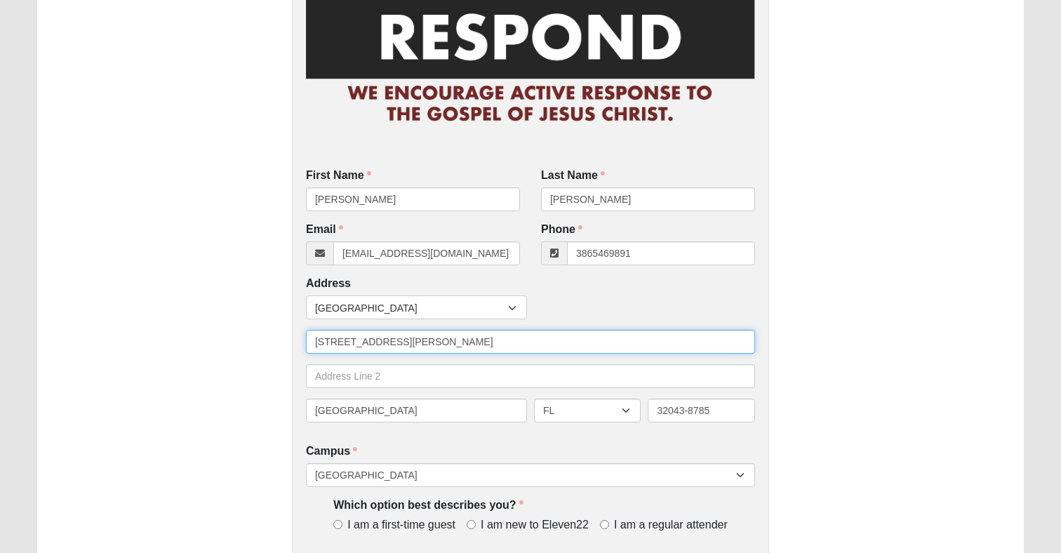
type input "(386) 546-9891"
click at [457, 344] on input "[STREET_ADDRESS][PERSON_NAME]" at bounding box center [530, 342] width 449 height 24
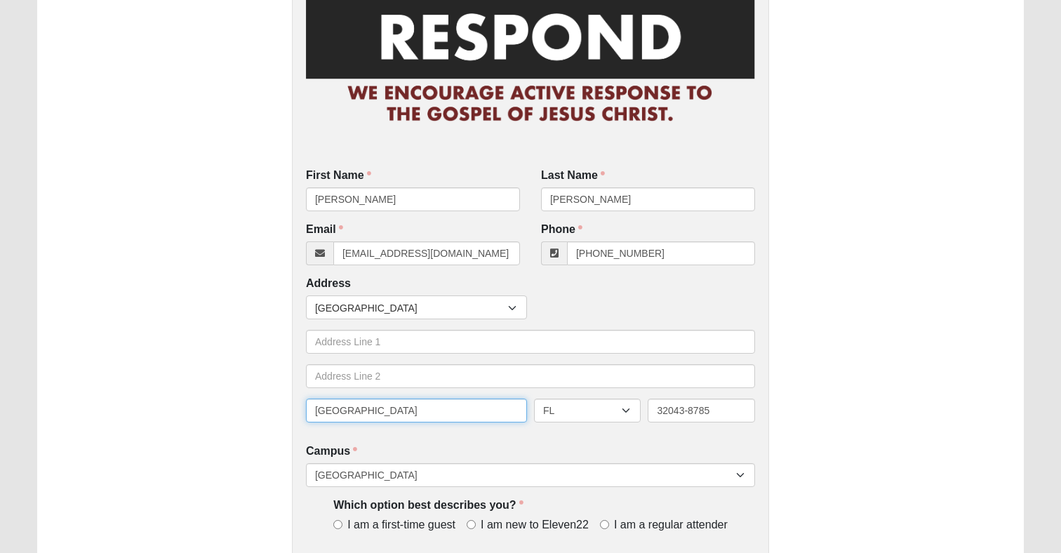
click at [436, 408] on input "[GEOGRAPHIC_DATA]" at bounding box center [416, 411] width 221 height 24
click at [688, 417] on input "32043-8785" at bounding box center [701, 411] width 107 height 24
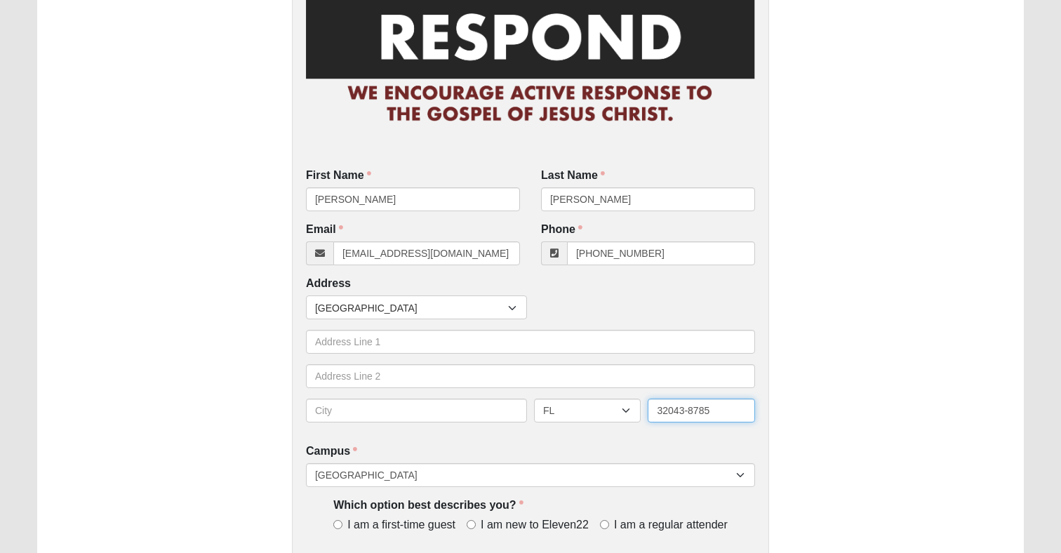
click at [688, 417] on input "32043-8785" at bounding box center [701, 411] width 107 height 24
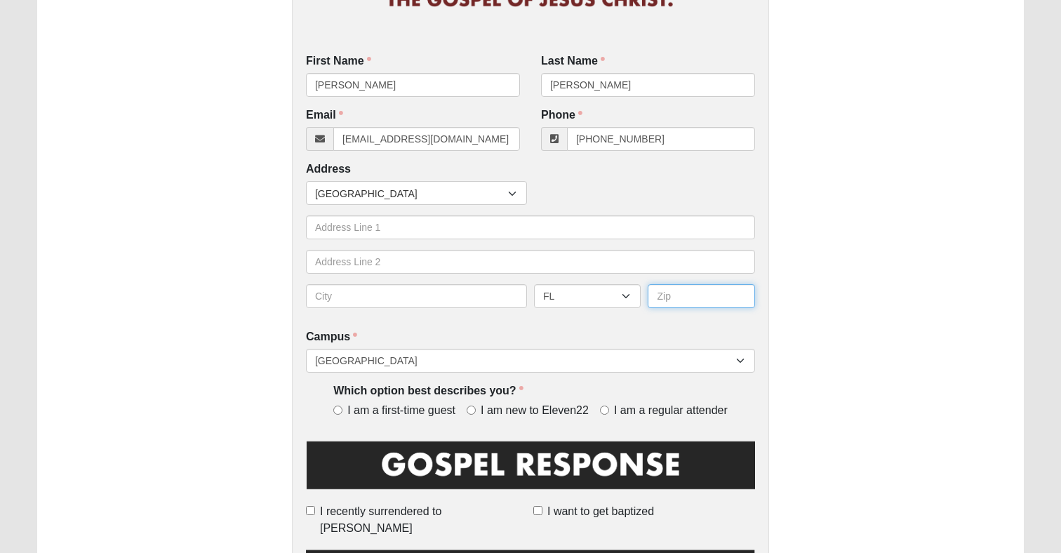
scroll to position [228, 0]
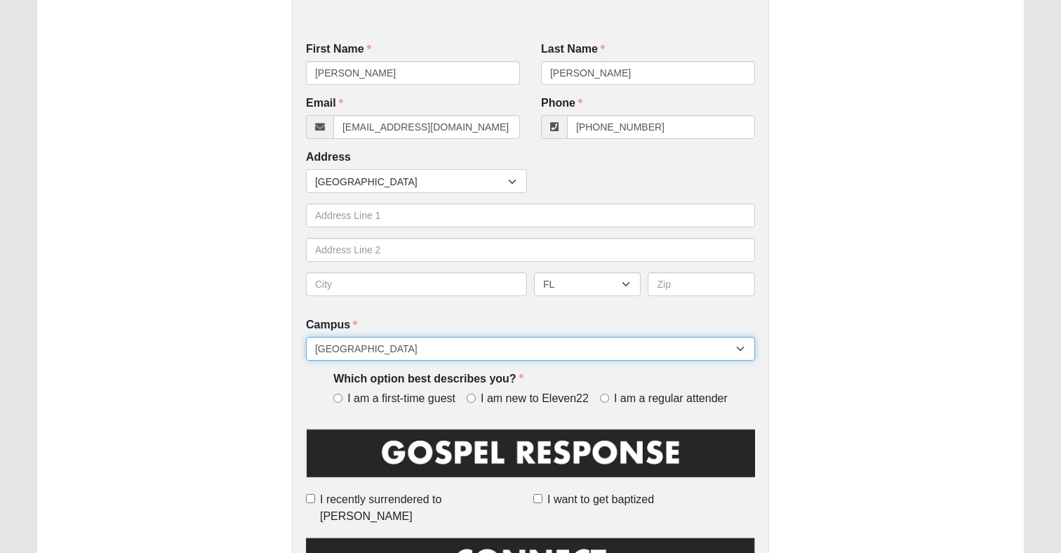
click at [552, 345] on select "[GEOGRAPHIC_DATA] [GEOGRAPHIC_DATA] (Coming Soon) Eleven22 Online [PERSON_NAME]…" at bounding box center [530, 349] width 449 height 24
select select "21"
click at [306, 337] on select "[GEOGRAPHIC_DATA] [GEOGRAPHIC_DATA] (Coming Soon) Eleven22 Online [PERSON_NAME]…" at bounding box center [530, 349] width 449 height 24
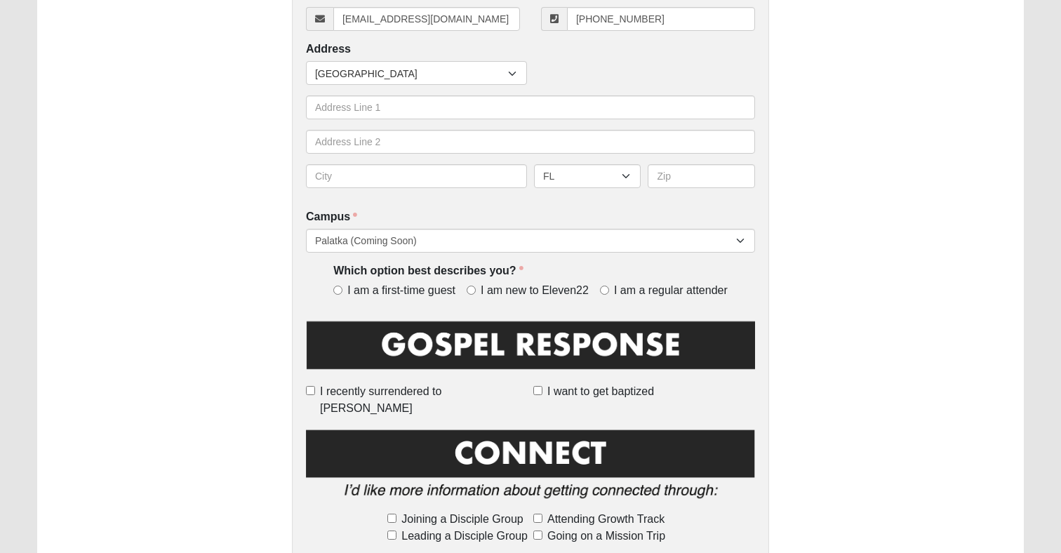
scroll to position [359, 0]
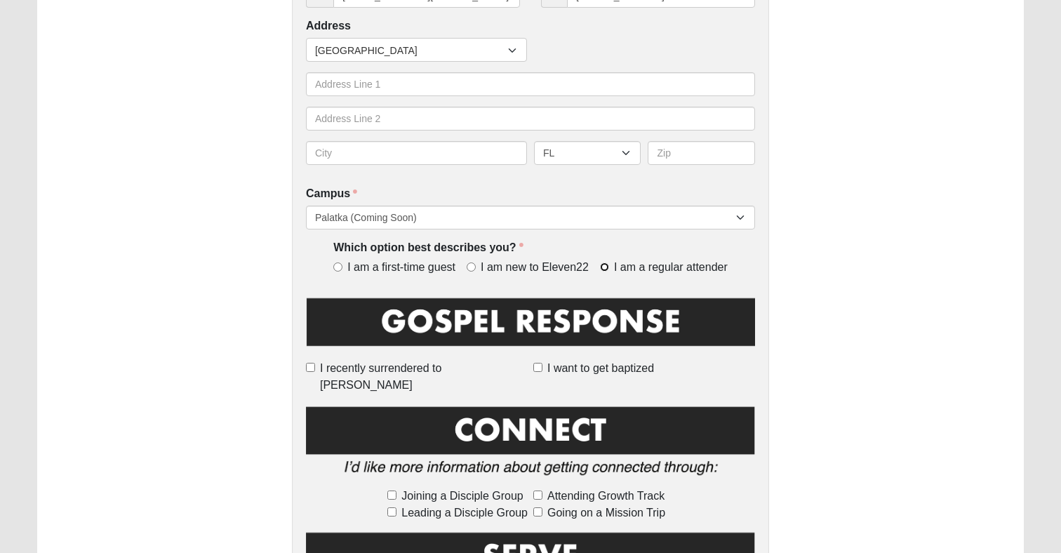
click at [603, 267] on input "I am a regular attender" at bounding box center [604, 266] width 9 height 9
radio input "true"
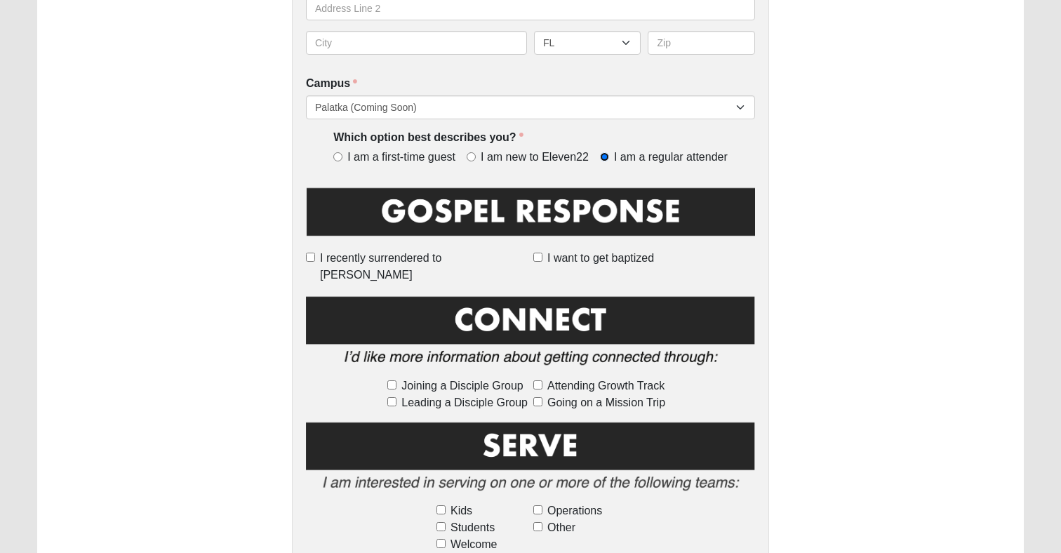
scroll to position [471, 0]
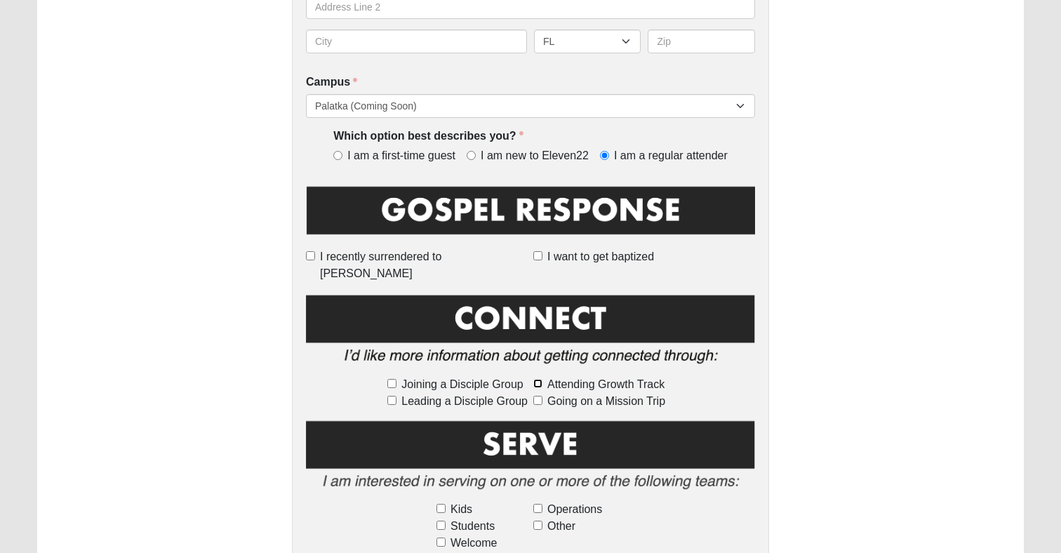
click at [540, 379] on input "Attending Growth Track" at bounding box center [537, 383] width 9 height 9
checkbox input "true"
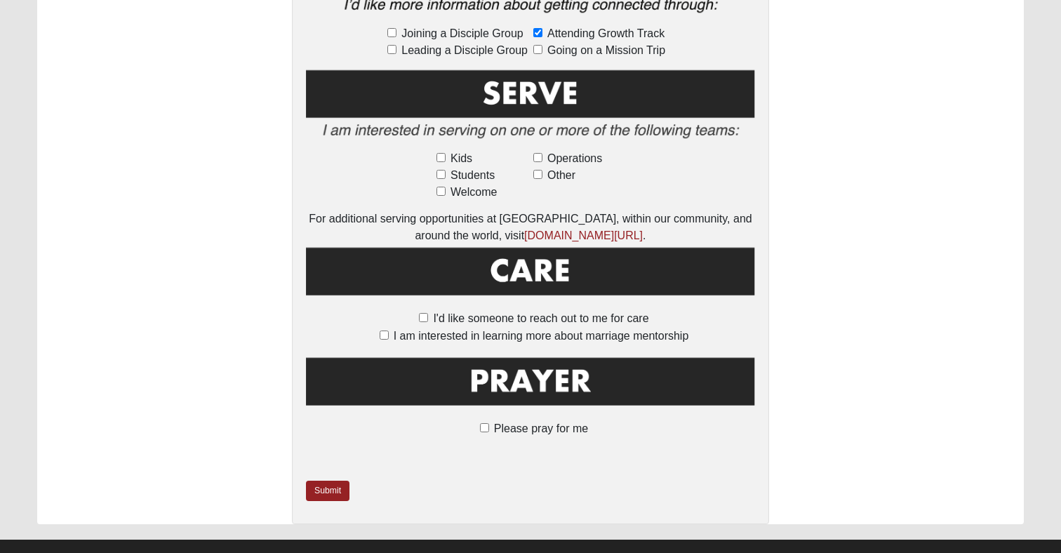
scroll to position [828, 0]
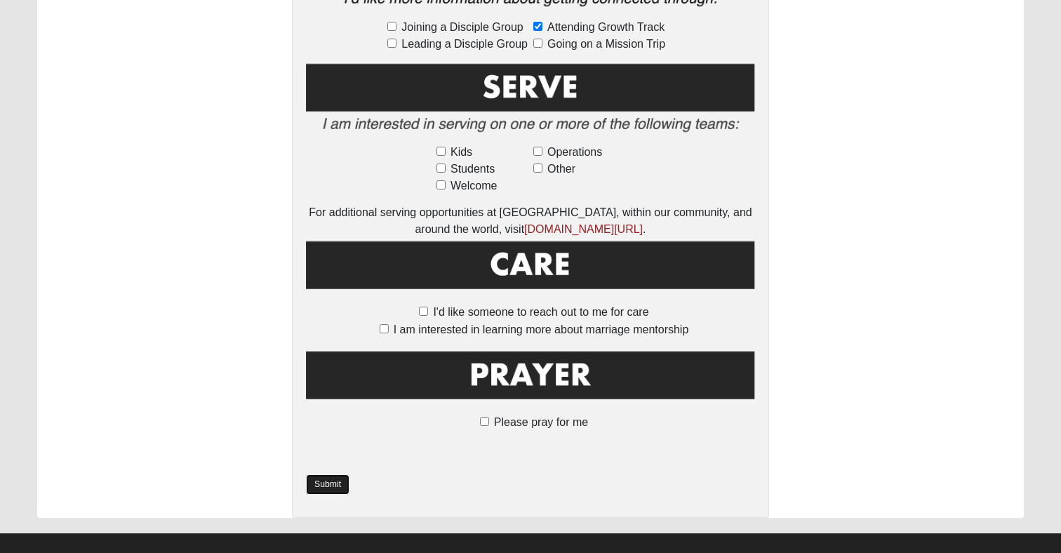
click at [337, 474] on link "Submit" at bounding box center [328, 484] width 44 height 20
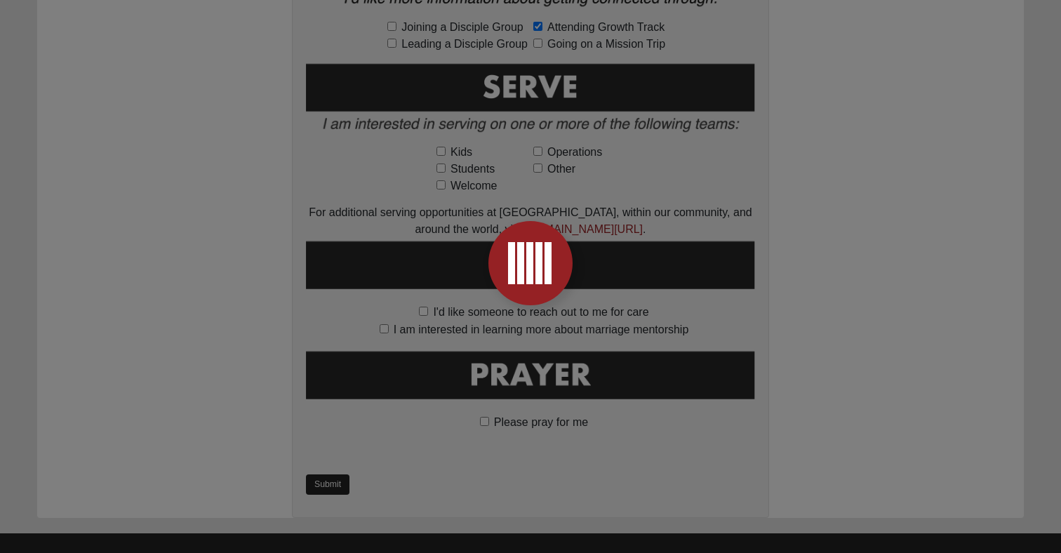
scroll to position [0, 0]
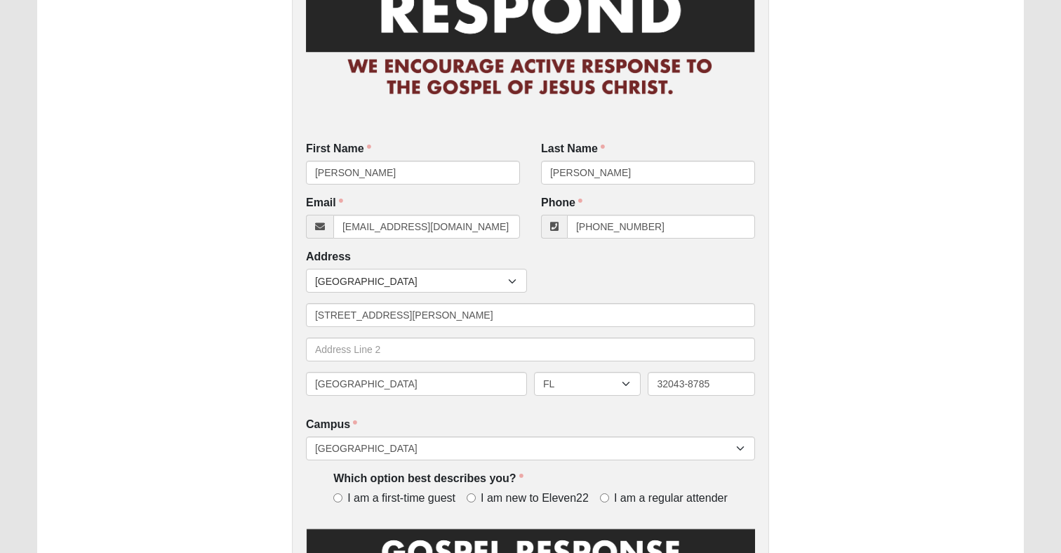
scroll to position [133, 0]
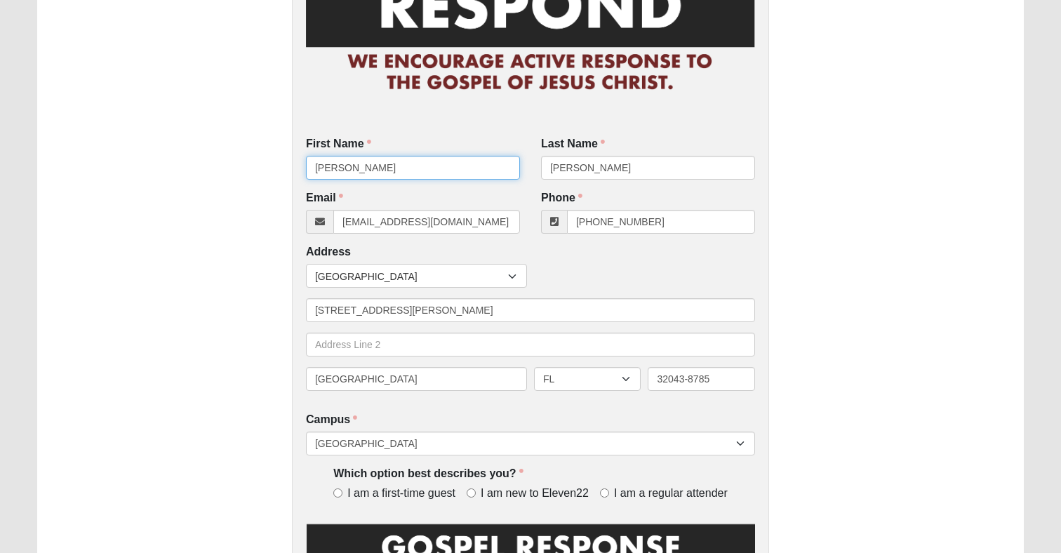
click at [435, 160] on input "[PERSON_NAME]" at bounding box center [413, 168] width 214 height 24
type input "[PERSON_NAME]"
type input "[EMAIL_ADDRESS][DOMAIN_NAME]"
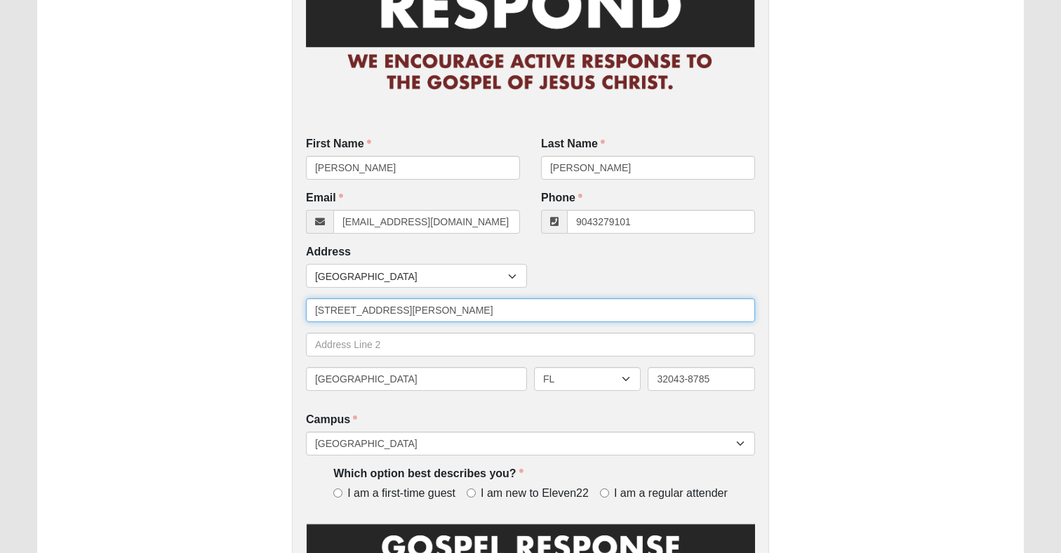
type input "[PHONE_NUMBER]"
click at [432, 310] on input "[STREET_ADDRESS][PERSON_NAME]" at bounding box center [530, 310] width 449 height 24
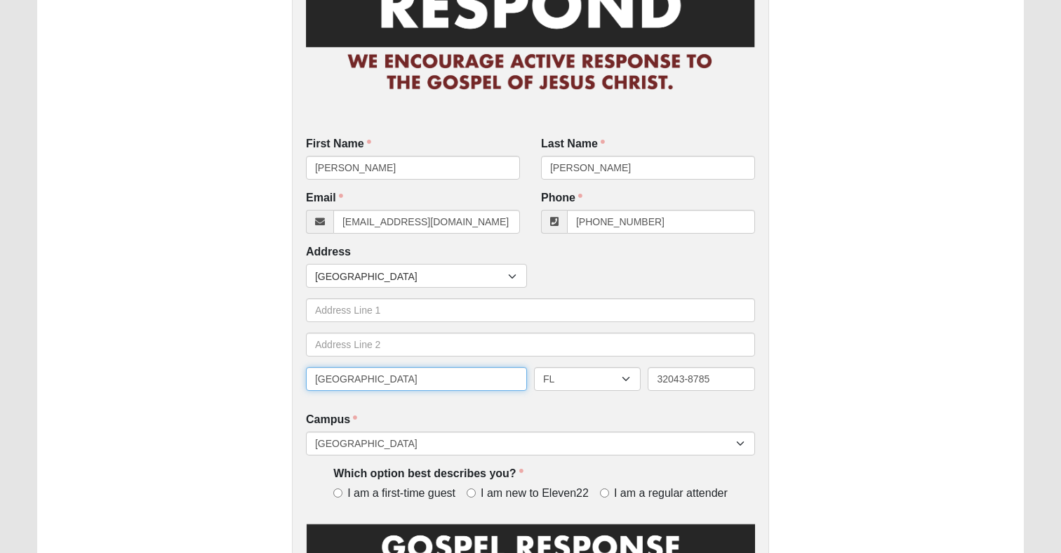
click at [435, 382] on input "[GEOGRAPHIC_DATA]" at bounding box center [416, 379] width 221 height 24
click at [694, 382] on input "32043-8785" at bounding box center [701, 379] width 107 height 24
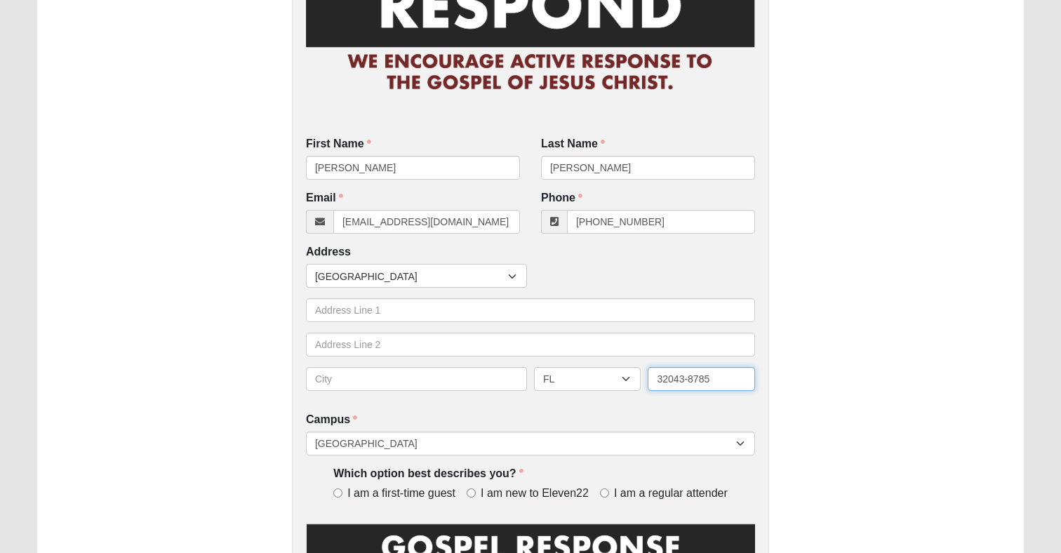
click at [694, 382] on input "32043-8785" at bounding box center [701, 379] width 107 height 24
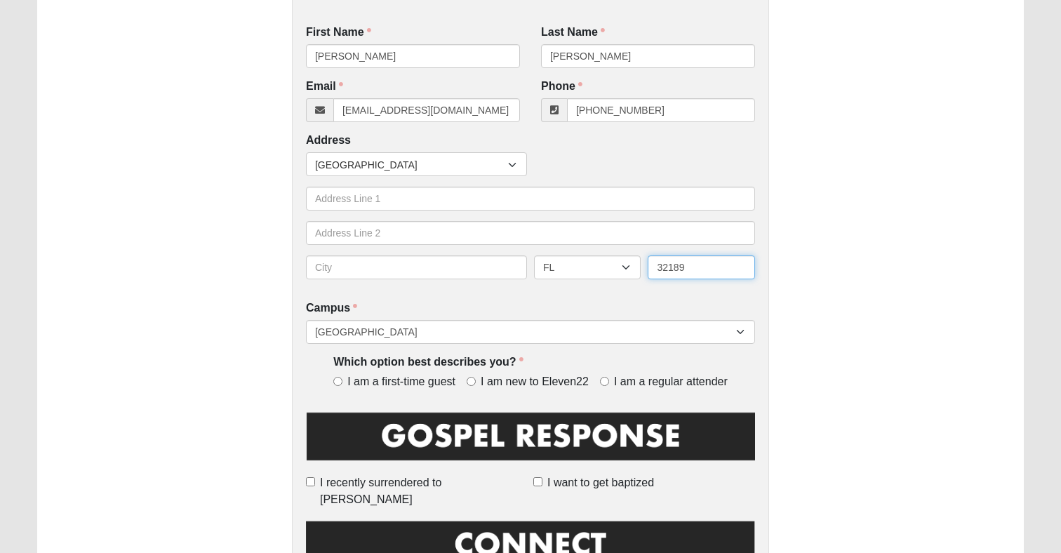
scroll to position [250, 0]
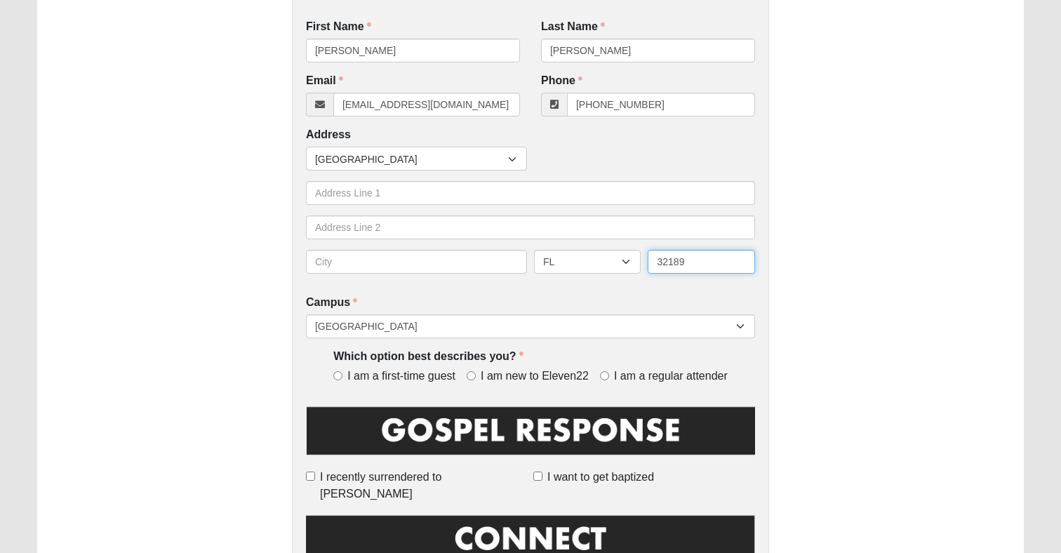
type input "32189"
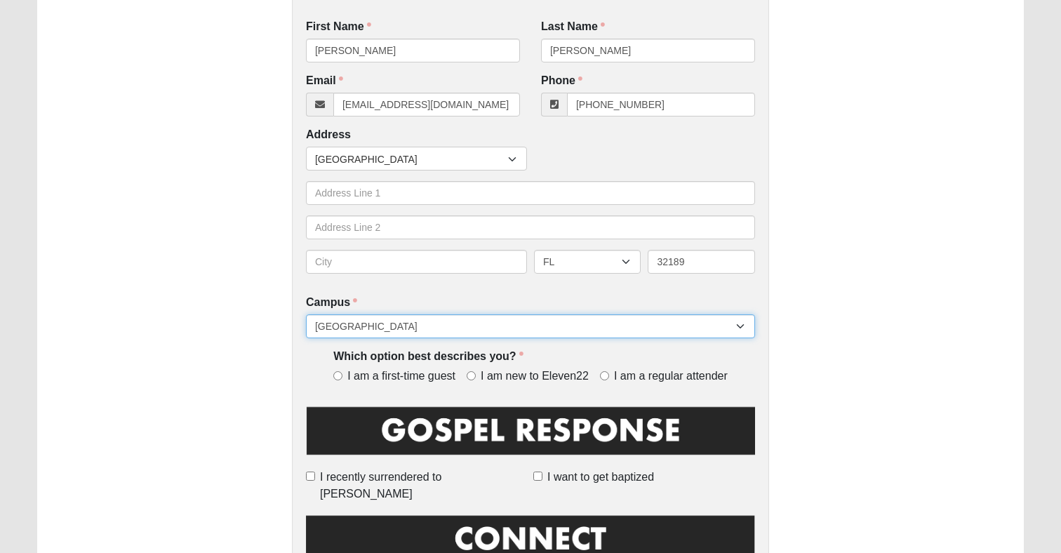
click at [560, 316] on select "[GEOGRAPHIC_DATA] [GEOGRAPHIC_DATA] (Coming Soon) Eleven22 Online [PERSON_NAME]…" at bounding box center [530, 326] width 449 height 24
select select "21"
click at [306, 314] on select "[GEOGRAPHIC_DATA] [GEOGRAPHIC_DATA] (Coming Soon) Eleven22 Online [PERSON_NAME]…" at bounding box center [530, 326] width 449 height 24
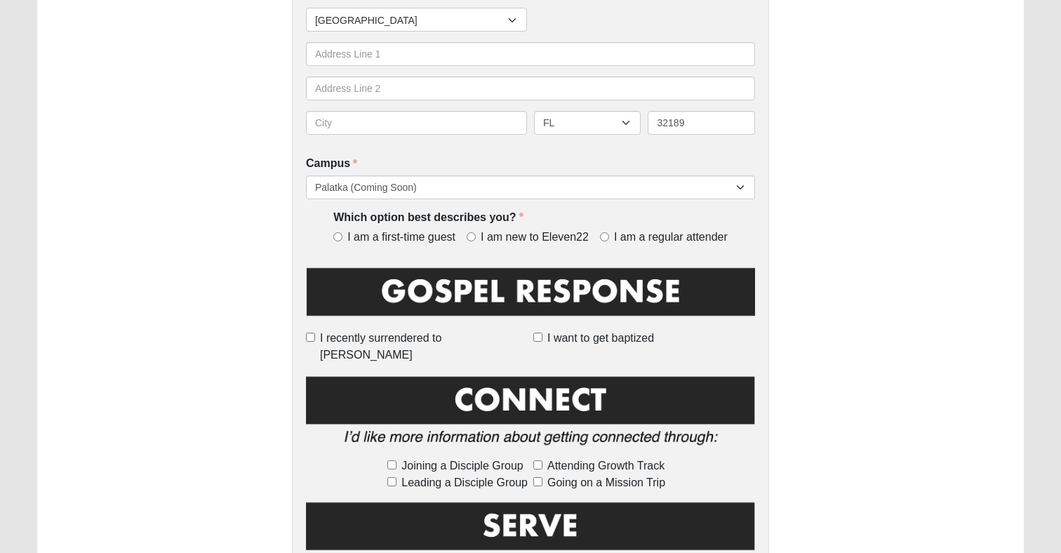
scroll to position [395, 0]
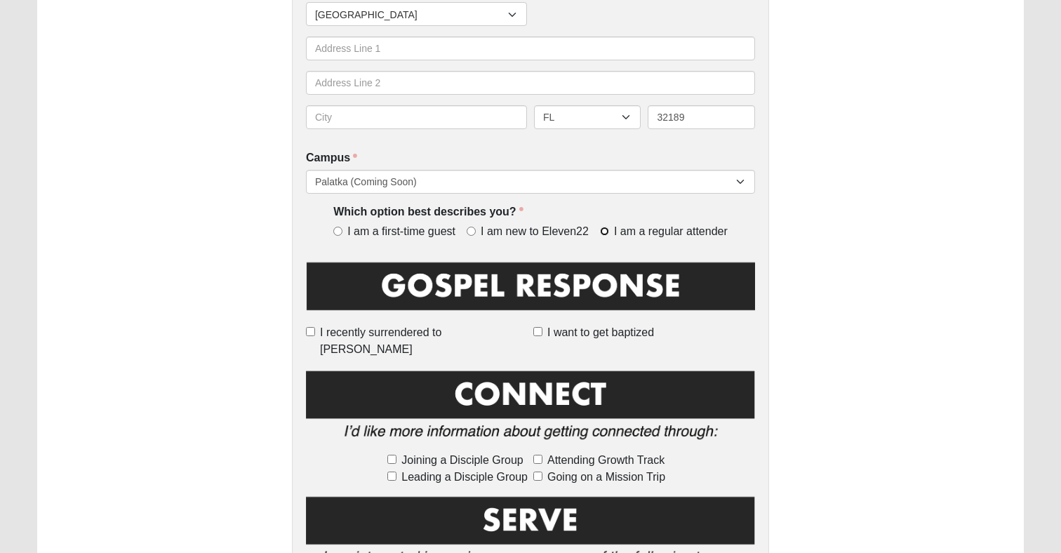
click at [603, 227] on input "I am a regular attender" at bounding box center [604, 231] width 9 height 9
radio input "true"
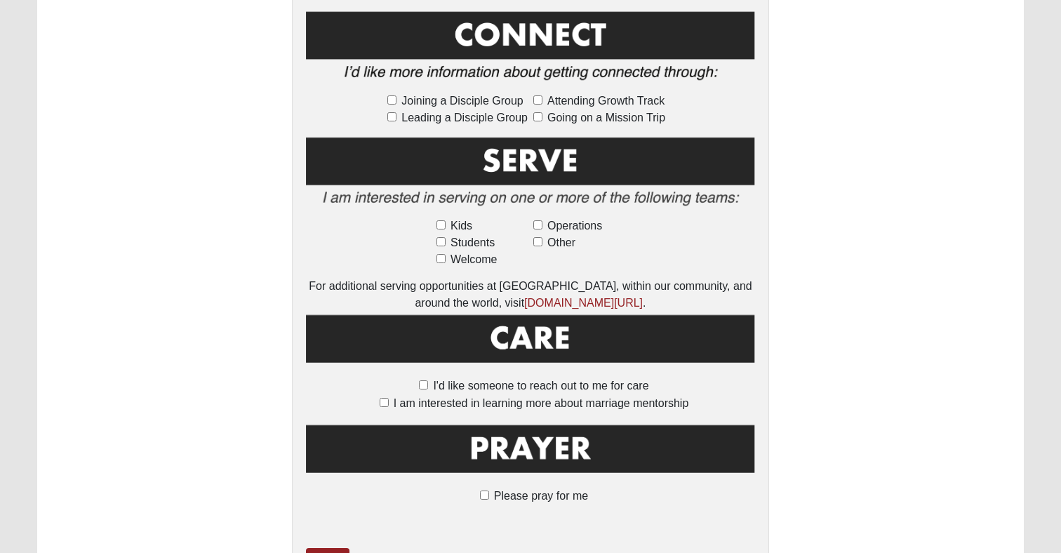
scroll to position [828, 0]
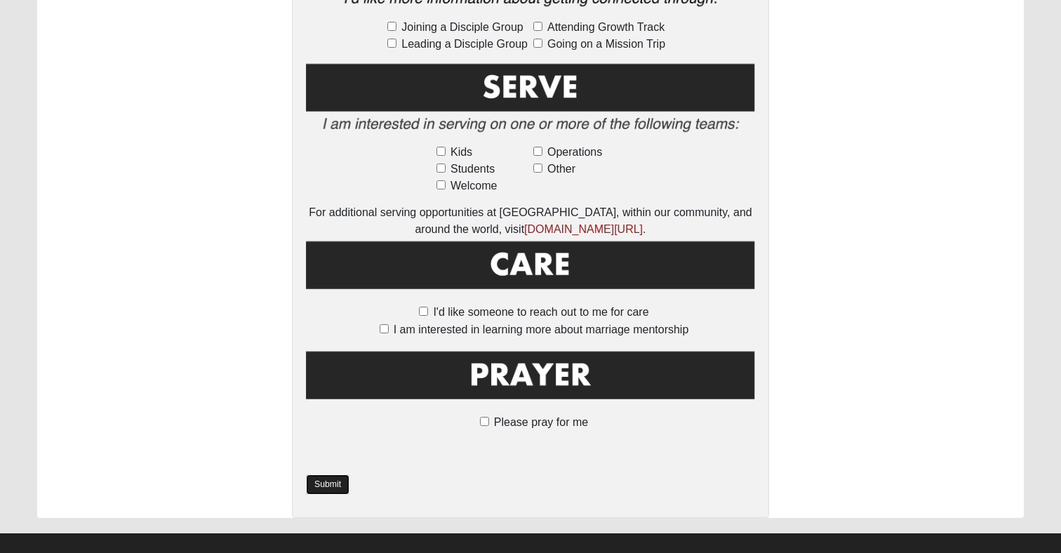
click at [341, 474] on link "Submit" at bounding box center [328, 484] width 44 height 20
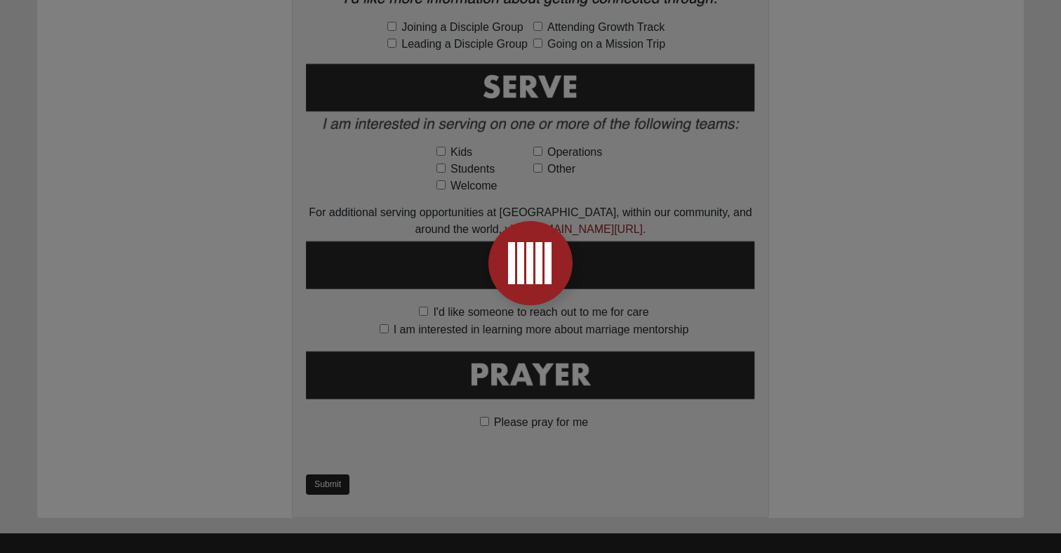
scroll to position [0, 0]
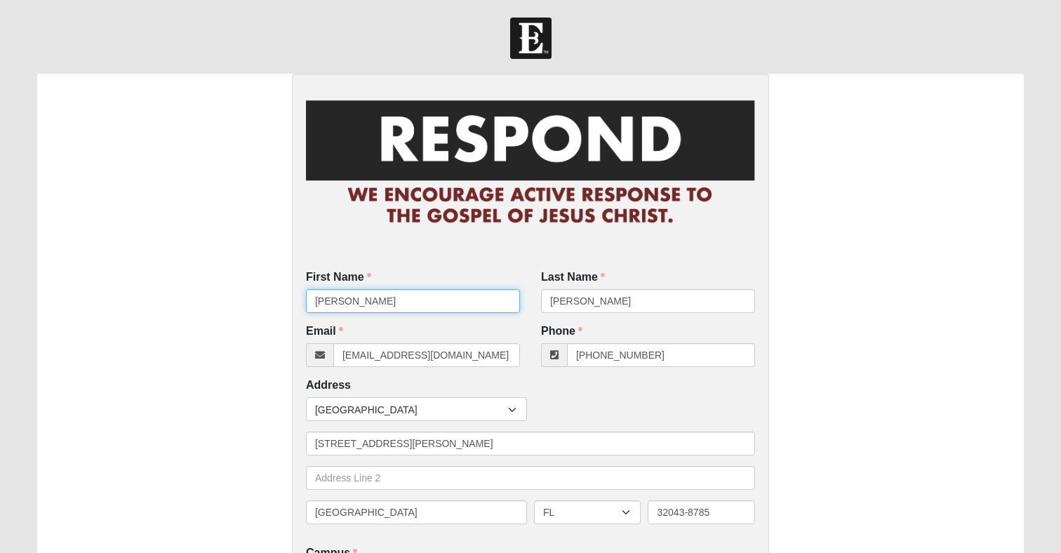
click at [427, 302] on input "[PERSON_NAME]" at bounding box center [413, 301] width 214 height 24
type input "[PERSON_NAME]"
type input "Cambers"
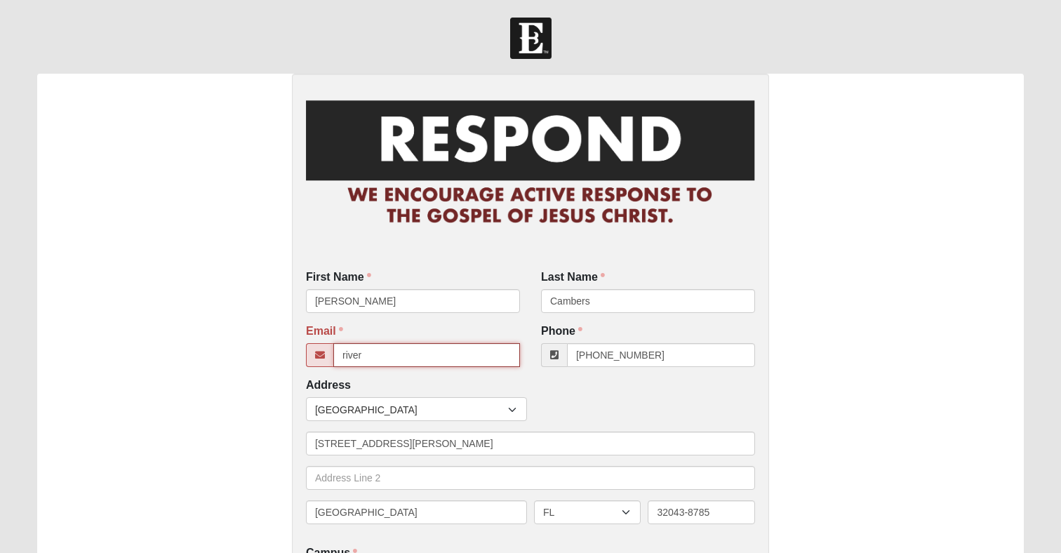
click at [434, 354] on input "river" at bounding box center [426, 355] width 187 height 24
paste input "ratrag@bellsouth.net"
type input "riverratrag@bellsouth.net"
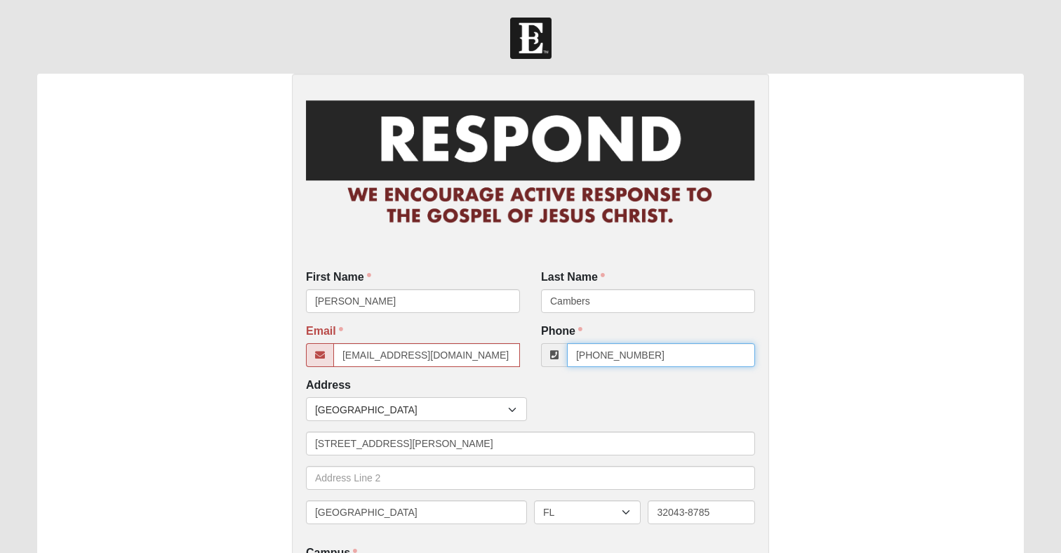
click at [623, 352] on input "[PHONE_NUMBER]" at bounding box center [661, 355] width 188 height 24
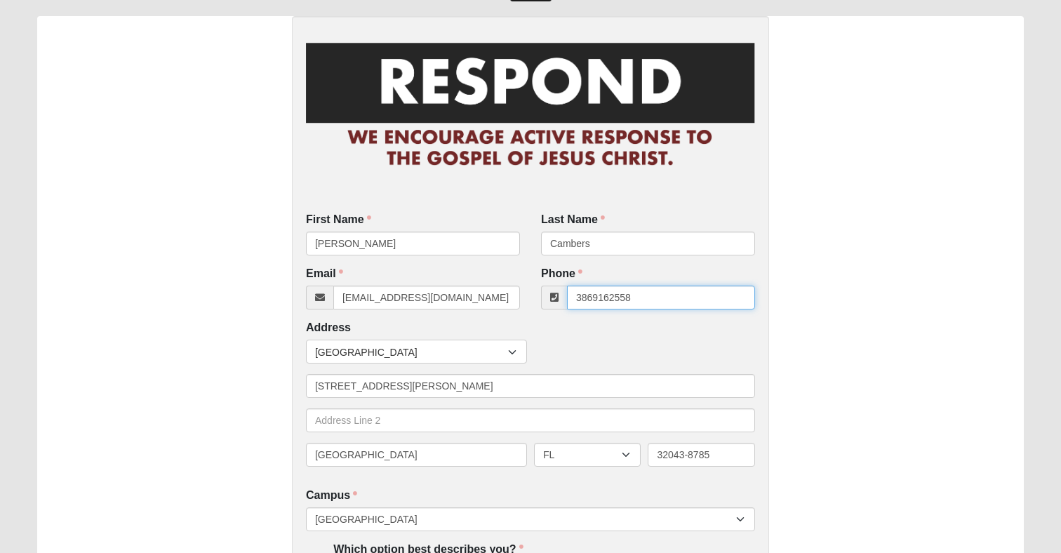
scroll to position [66, 0]
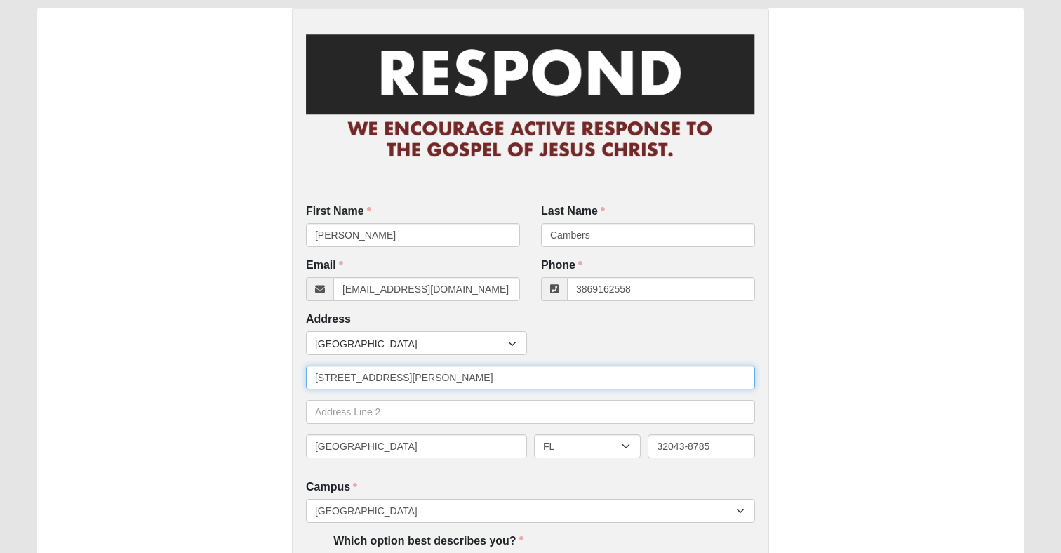
type input "(386) 916-2558"
click at [472, 368] on input "[STREET_ADDRESS][PERSON_NAME]" at bounding box center [530, 378] width 449 height 24
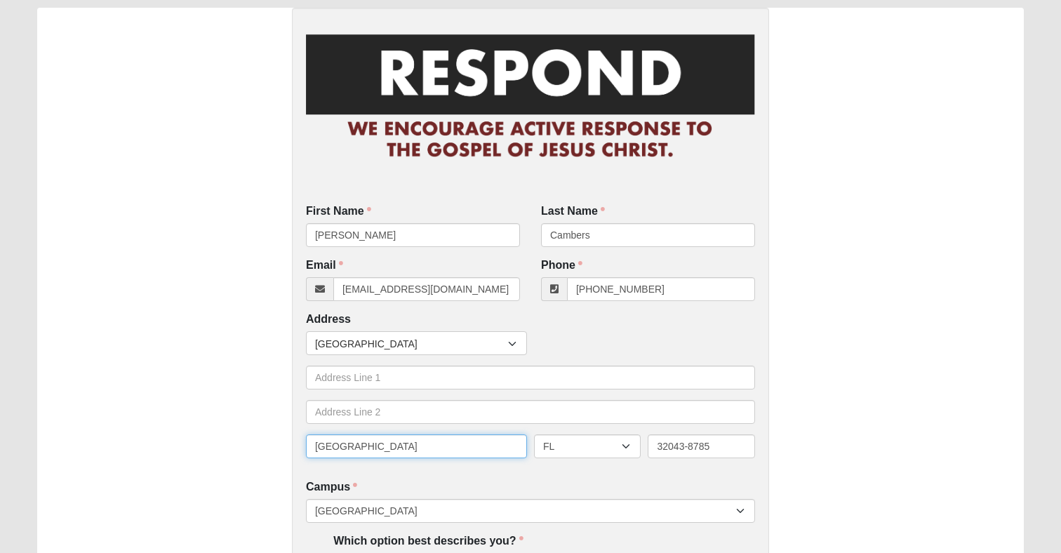
click at [465, 440] on input "[GEOGRAPHIC_DATA]" at bounding box center [416, 446] width 221 height 24
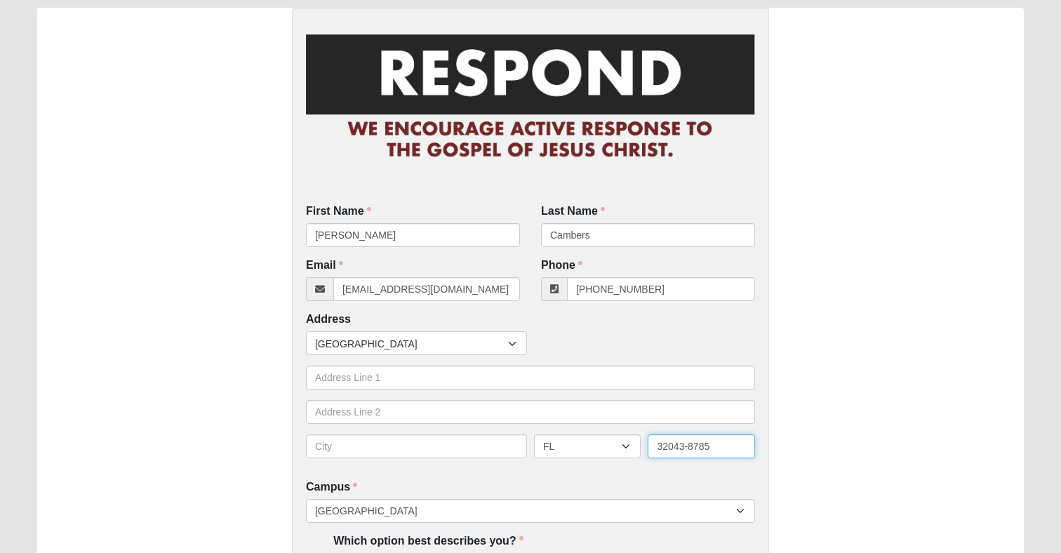
click at [694, 443] on input "32043-8785" at bounding box center [701, 446] width 107 height 24
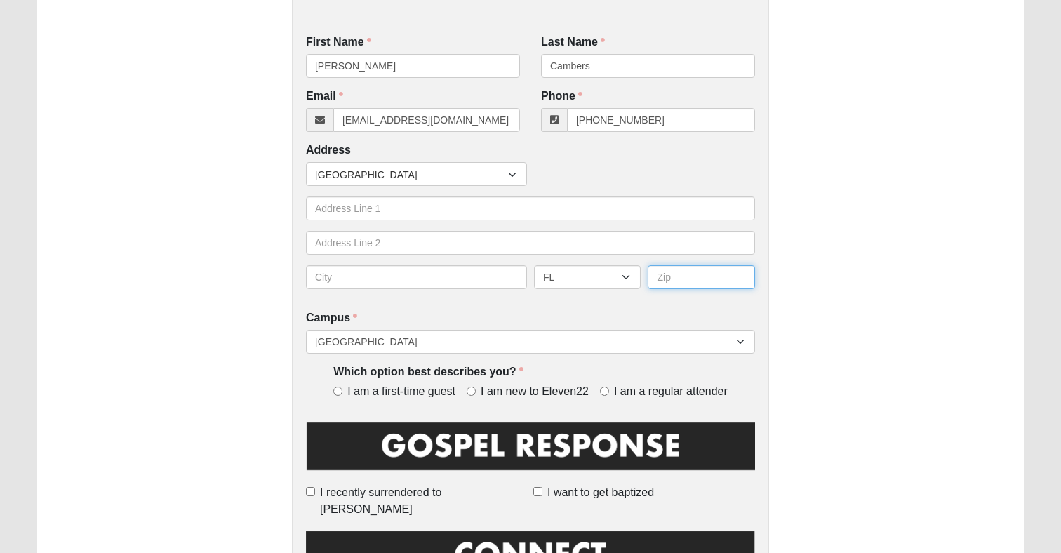
scroll to position [234, 0]
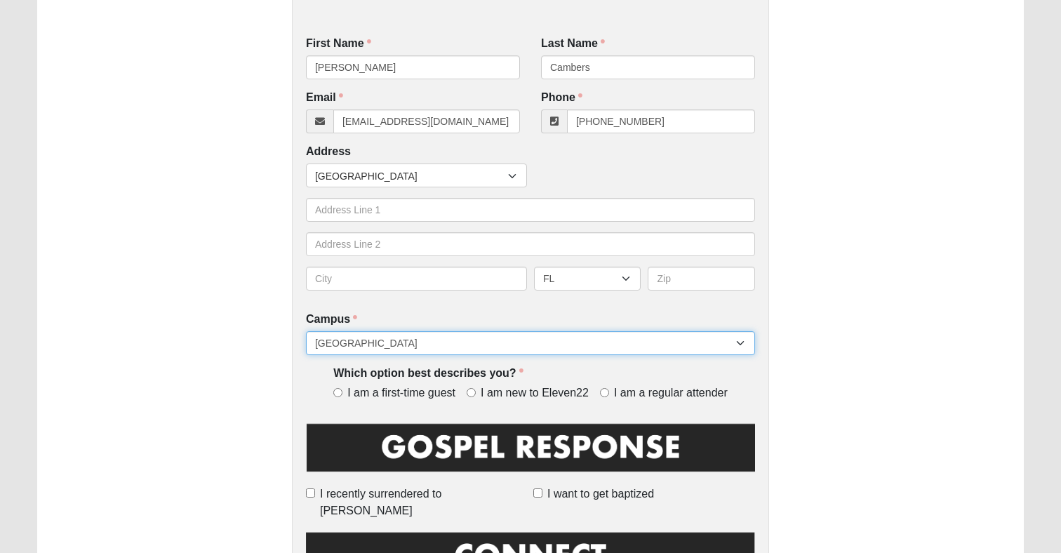
click at [625, 335] on select "[GEOGRAPHIC_DATA] [GEOGRAPHIC_DATA] (Coming Soon) Eleven22 Online [PERSON_NAME]…" at bounding box center [530, 343] width 449 height 24
select select "21"
click at [306, 331] on select "[GEOGRAPHIC_DATA] [GEOGRAPHIC_DATA] (Coming Soon) Eleven22 Online [PERSON_NAME]…" at bounding box center [530, 343] width 449 height 24
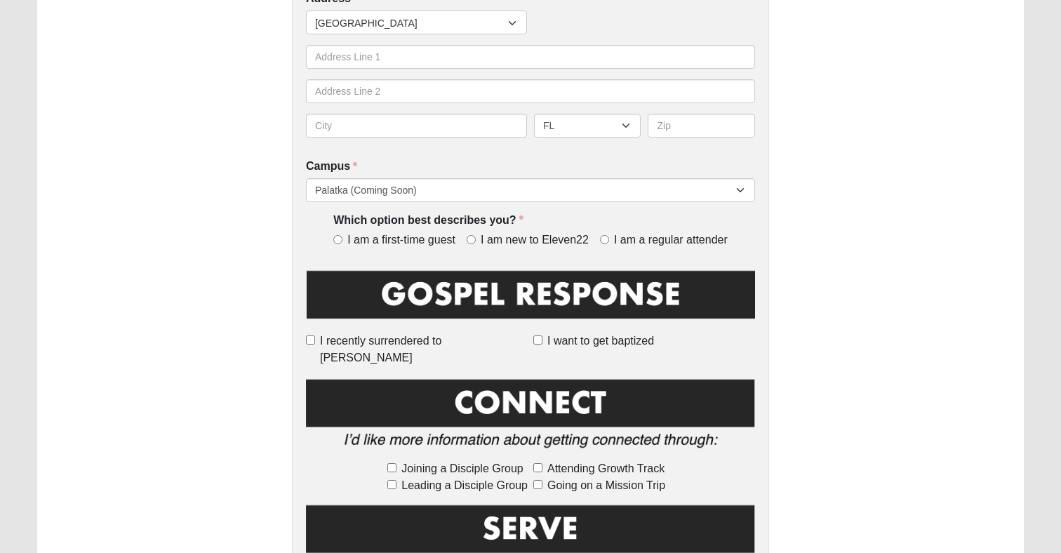
scroll to position [403, 0]
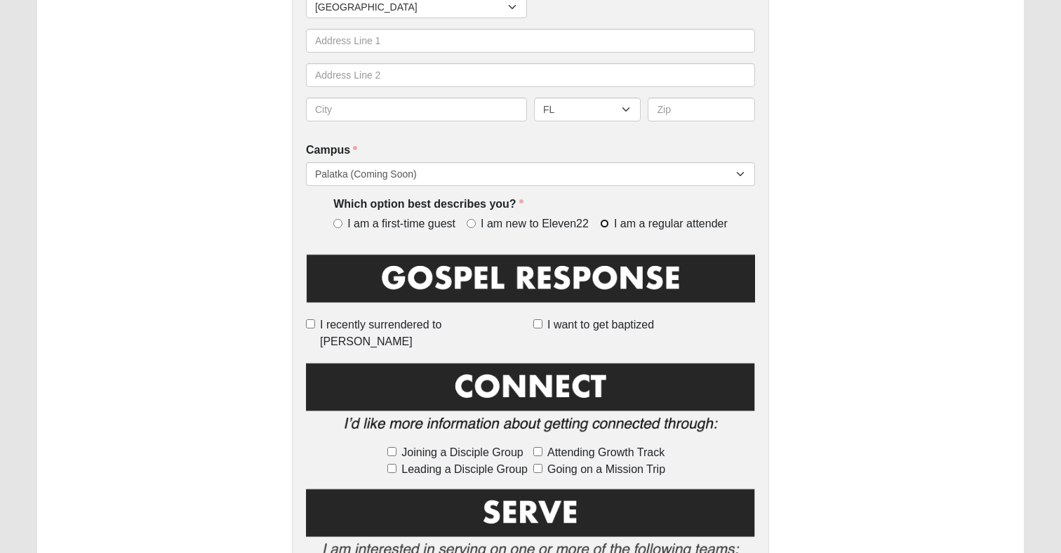
click at [605, 225] on input "I am a regular attender" at bounding box center [604, 223] width 9 height 9
radio input "true"
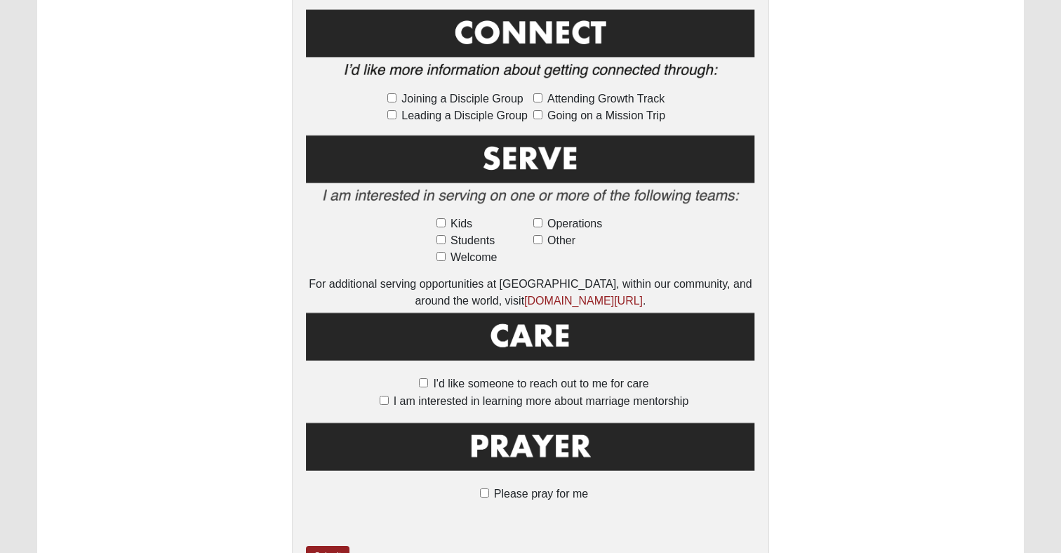
scroll to position [828, 0]
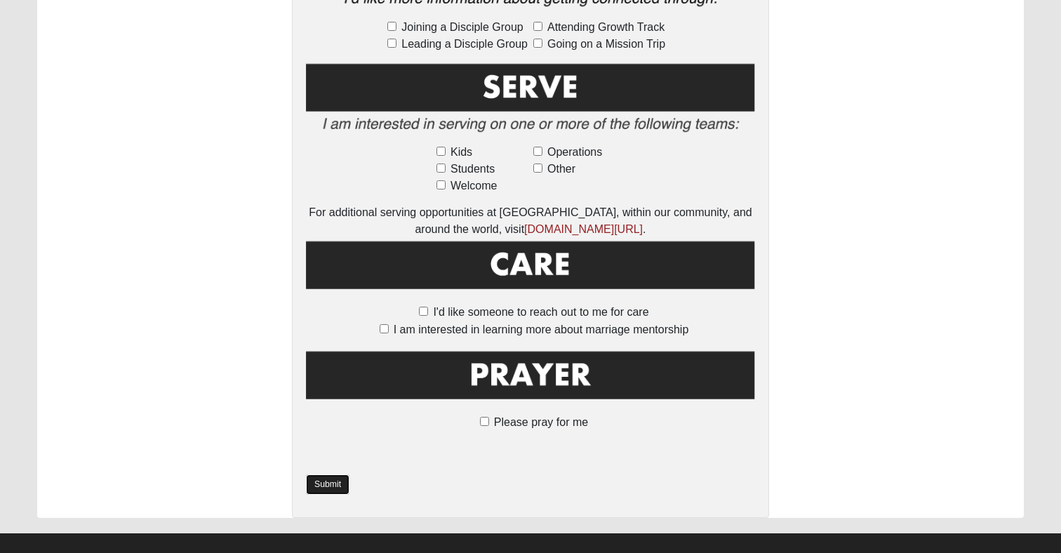
click at [327, 474] on link "Submit" at bounding box center [328, 484] width 44 height 20
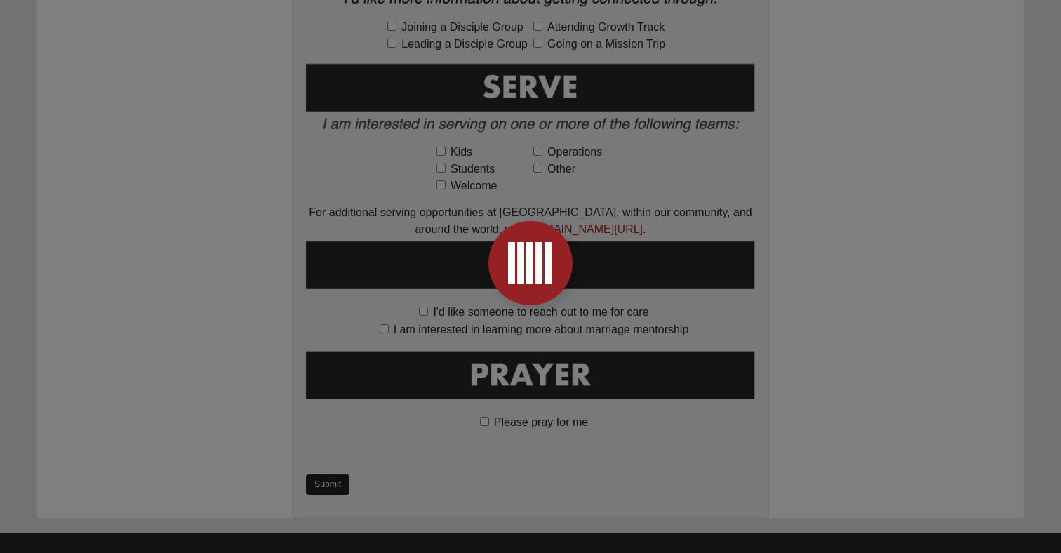
scroll to position [0, 0]
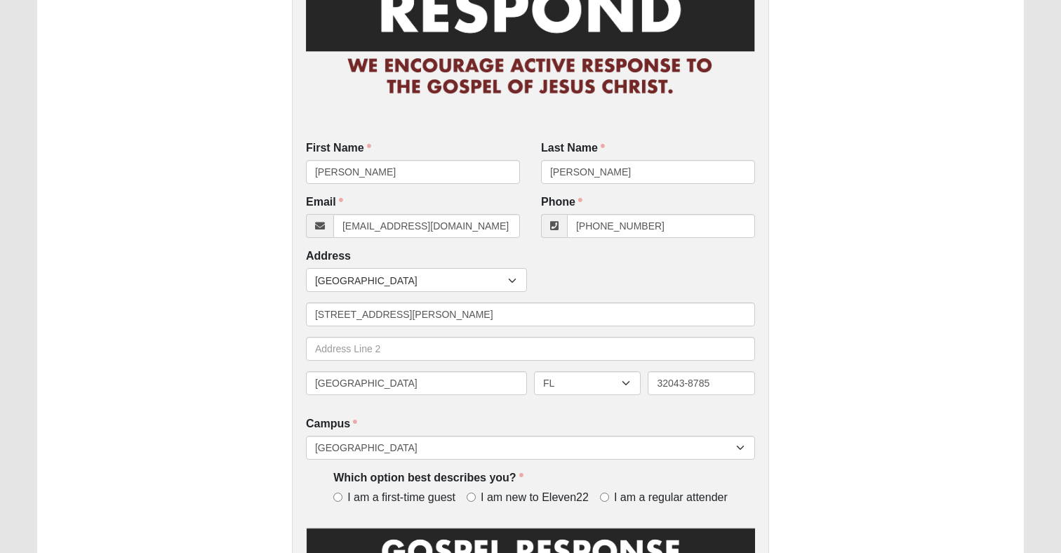
scroll to position [131, 0]
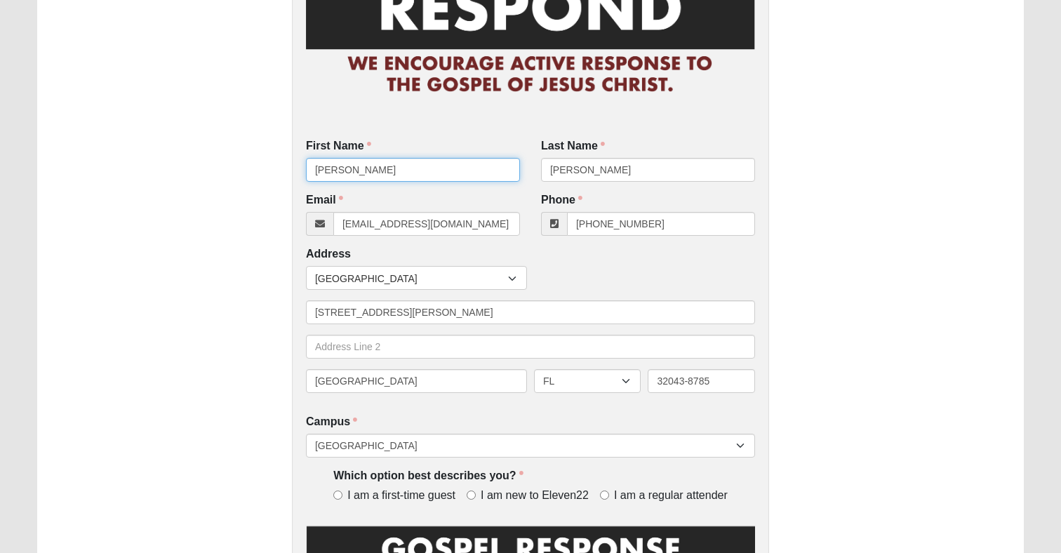
click at [441, 178] on input "[PERSON_NAME]" at bounding box center [413, 170] width 214 height 24
type input "Rayford"
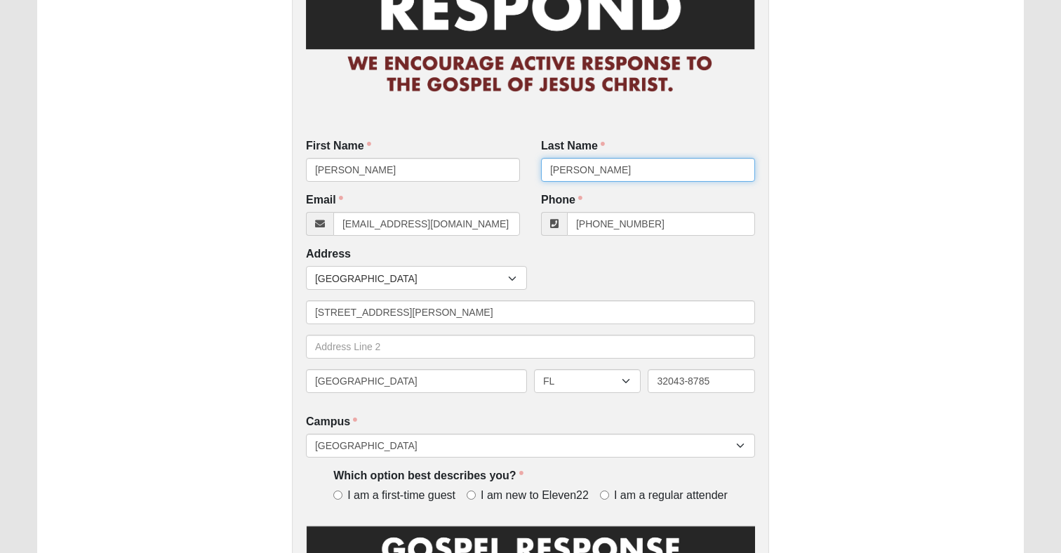
type input "[PERSON_NAME]"
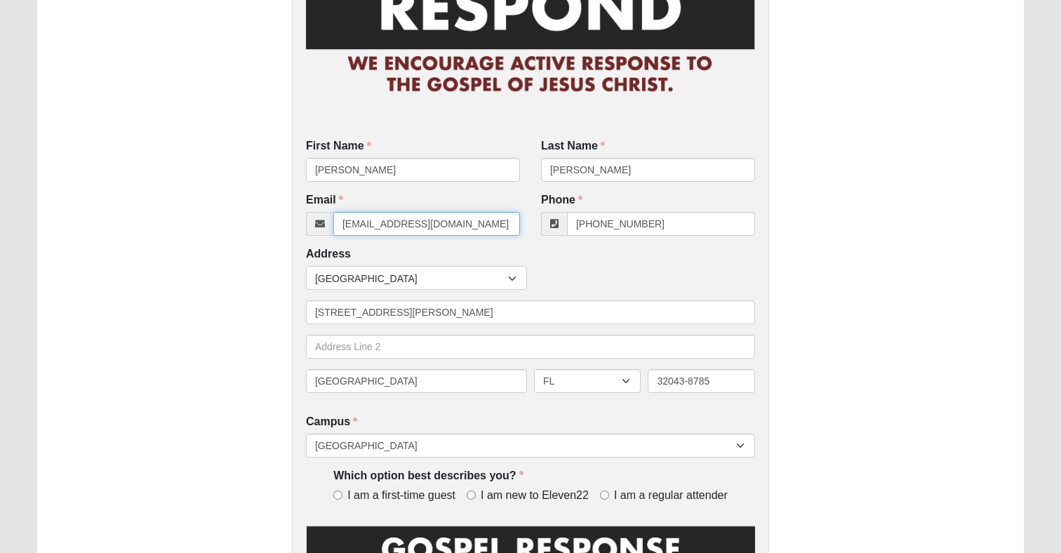
click at [396, 217] on input "[EMAIL_ADDRESS][DOMAIN_NAME]" at bounding box center [426, 224] width 187 height 24
type input "rayfordvarnes@gmail.com"
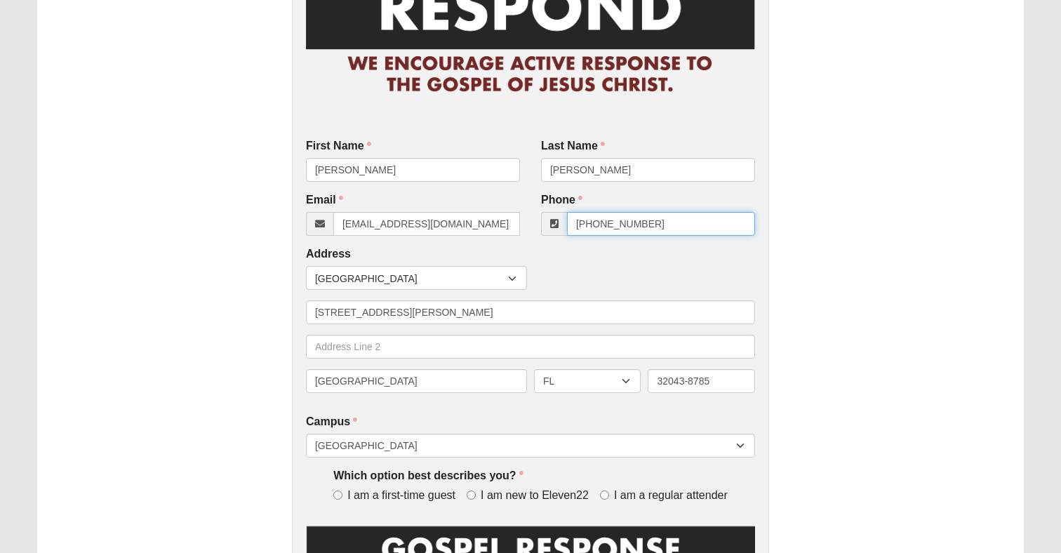
click at [601, 220] on input "[PHONE_NUMBER]" at bounding box center [661, 224] width 188 height 24
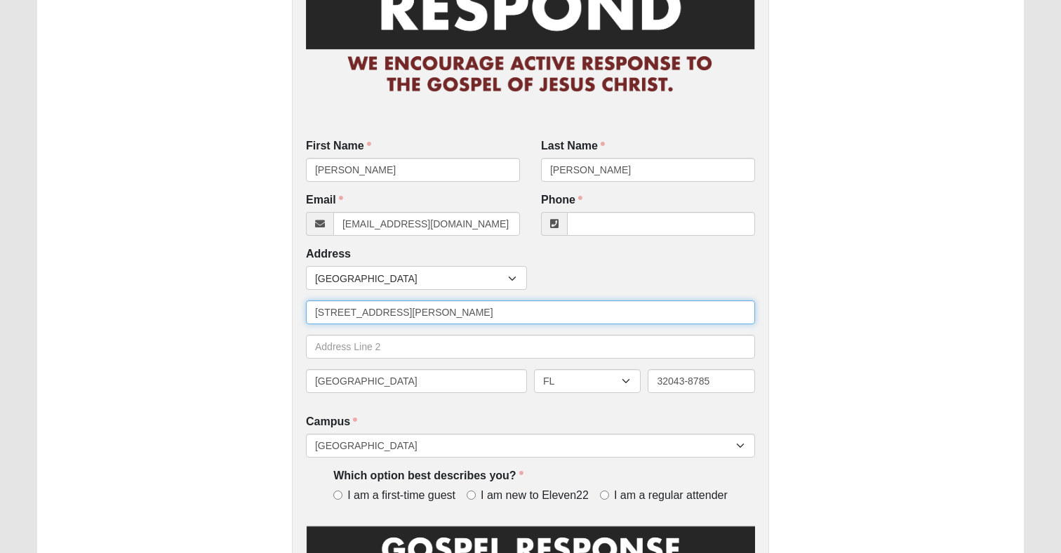
click at [504, 308] on input "[STREET_ADDRESS][PERSON_NAME]" at bounding box center [530, 312] width 449 height 24
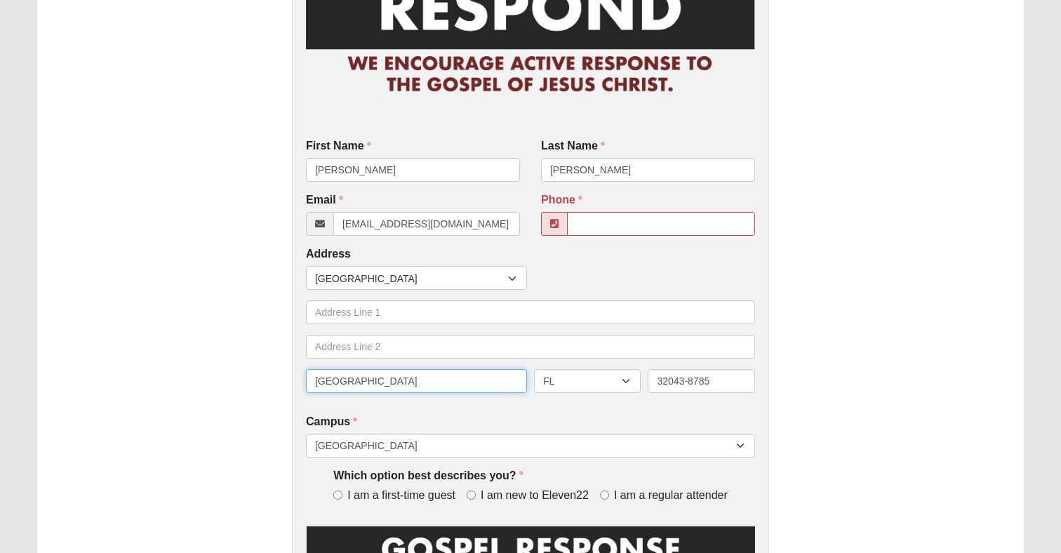
click at [472, 375] on input "[GEOGRAPHIC_DATA]" at bounding box center [416, 381] width 221 height 24
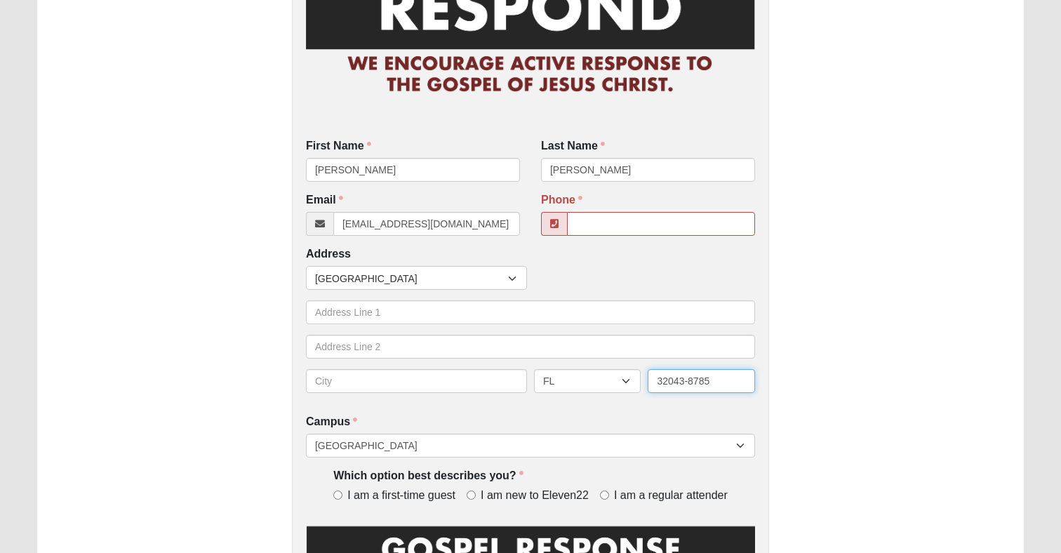
click at [684, 386] on input "32043-8785" at bounding box center [701, 381] width 107 height 24
click at [664, 222] on input "Phone" at bounding box center [661, 224] width 188 height 24
type input "(386) 530-0700"
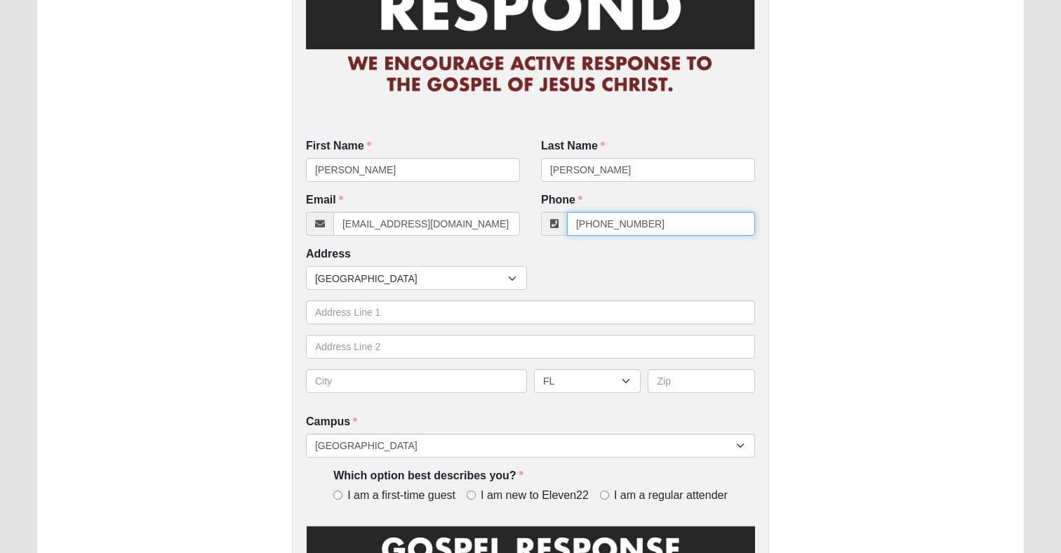
click at [674, 223] on input "(386) 530-0700" at bounding box center [661, 224] width 188 height 24
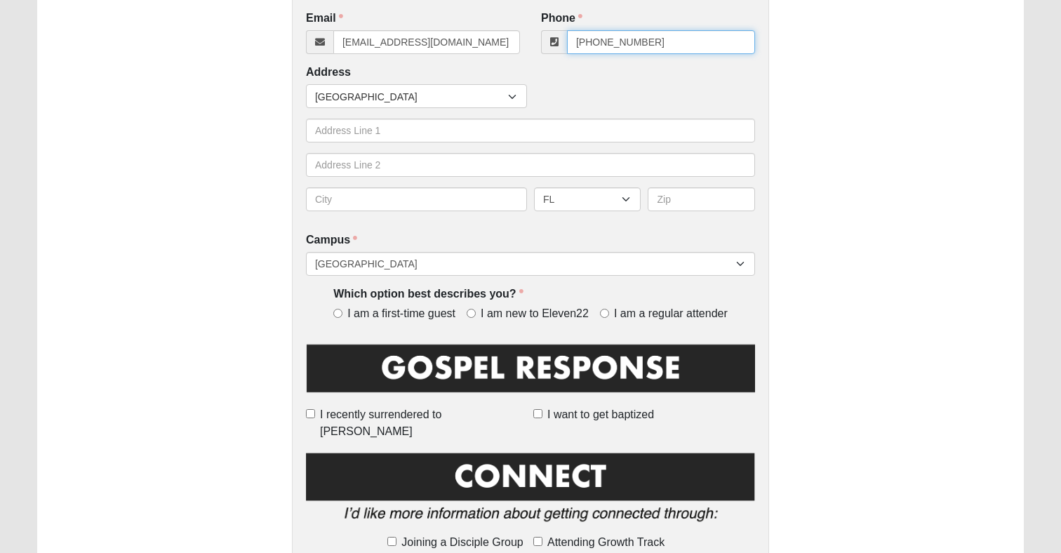
scroll to position [315, 0]
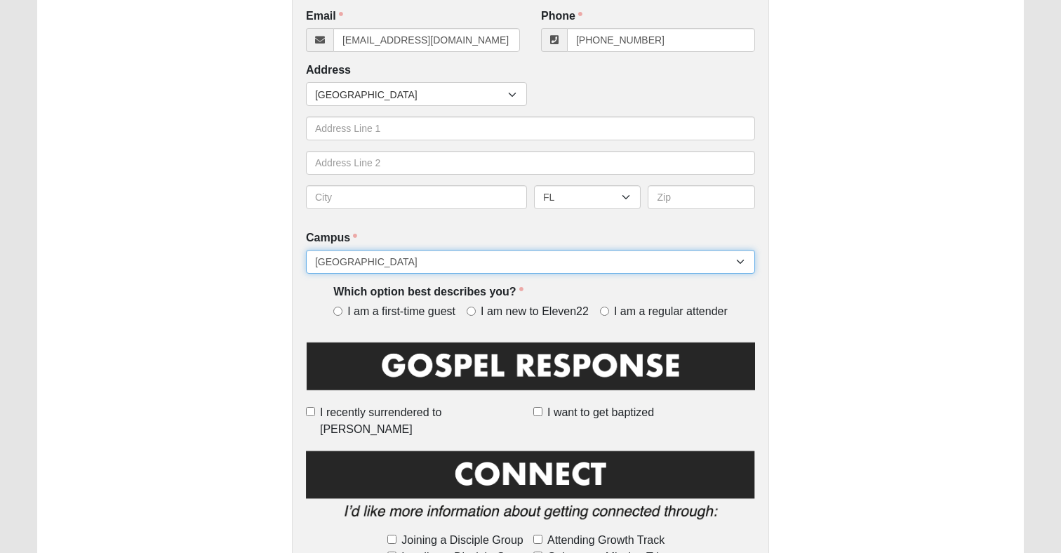
click at [538, 266] on select "[GEOGRAPHIC_DATA] [GEOGRAPHIC_DATA] (Coming Soon) Eleven22 Online [PERSON_NAME]…" at bounding box center [530, 262] width 449 height 24
select select "21"
click at [306, 250] on select "[GEOGRAPHIC_DATA] [GEOGRAPHIC_DATA] (Coming Soon) Eleven22 Online [PERSON_NAME]…" at bounding box center [530, 262] width 449 height 24
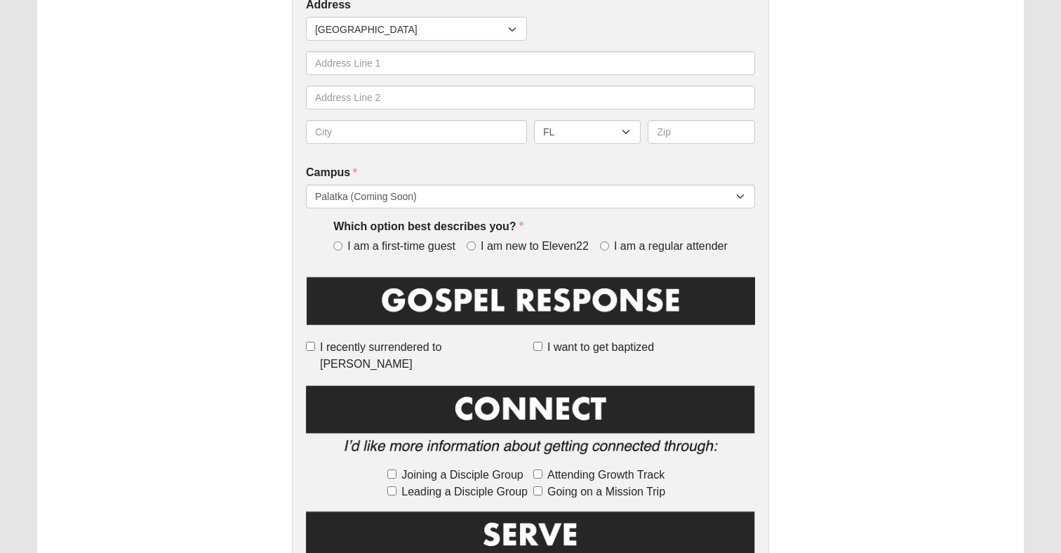
scroll to position [387, 0]
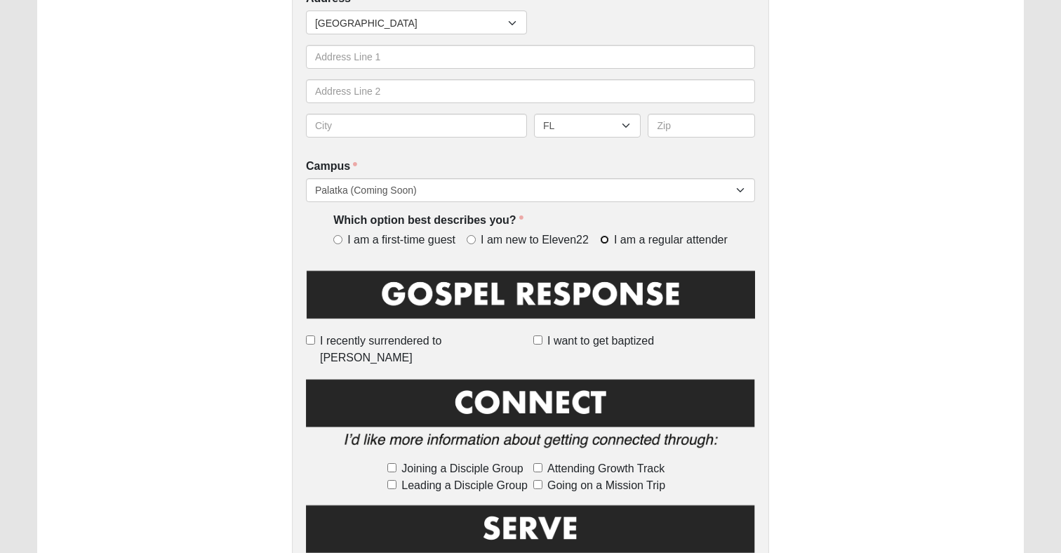
click at [603, 237] on input "I am a regular attender" at bounding box center [604, 239] width 9 height 9
radio input "true"
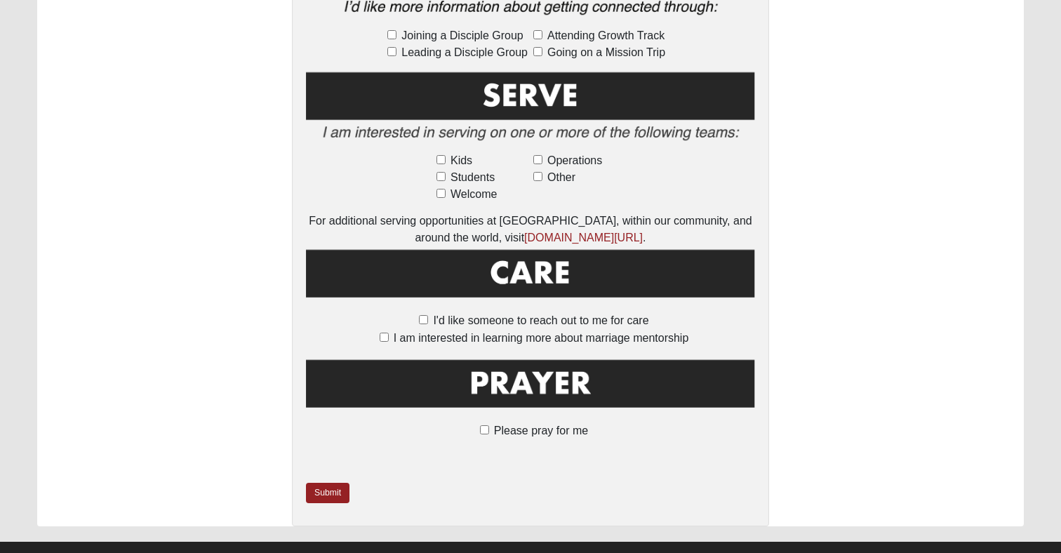
scroll to position [828, 0]
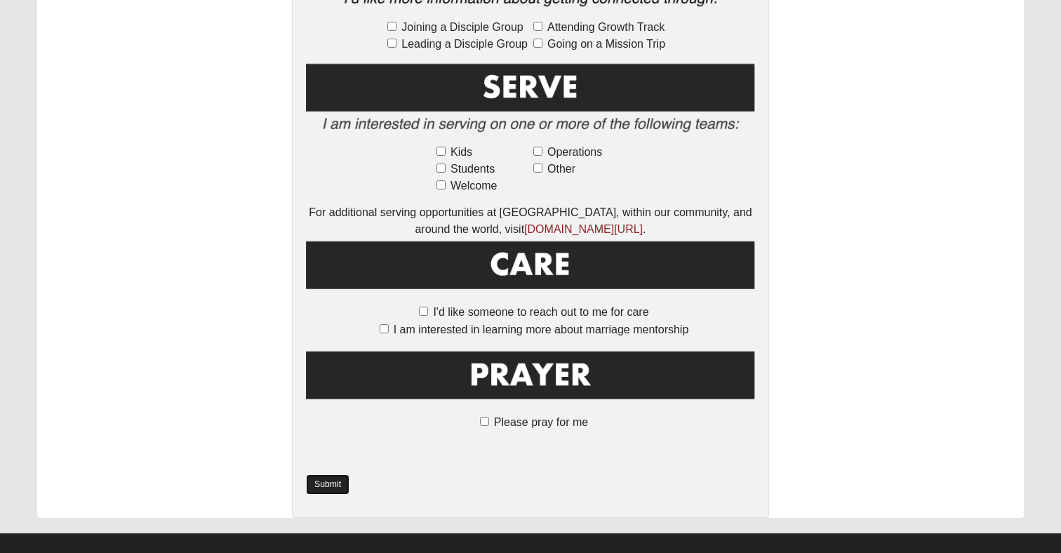
click at [333, 474] on link "Submit" at bounding box center [328, 484] width 44 height 20
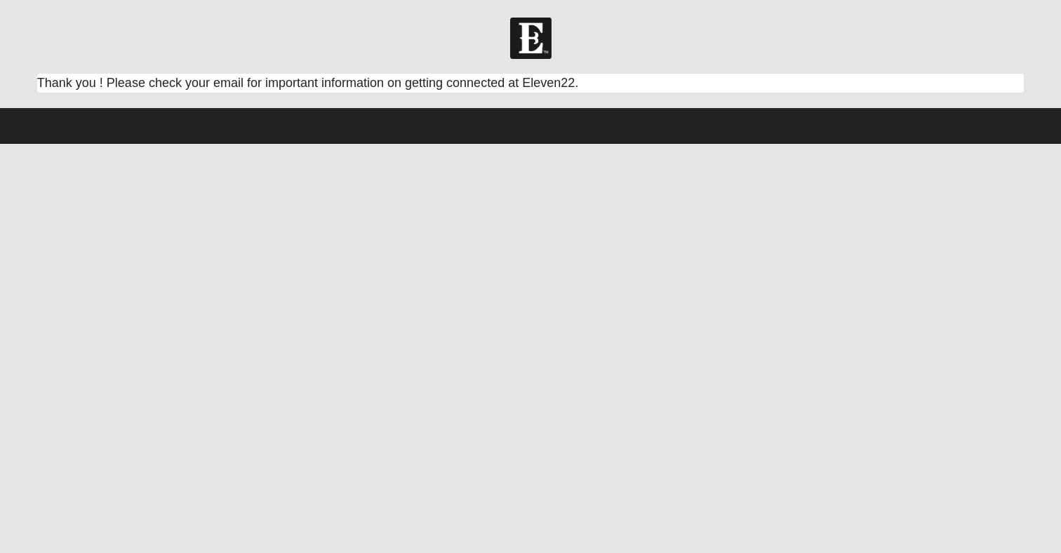
scroll to position [0, 0]
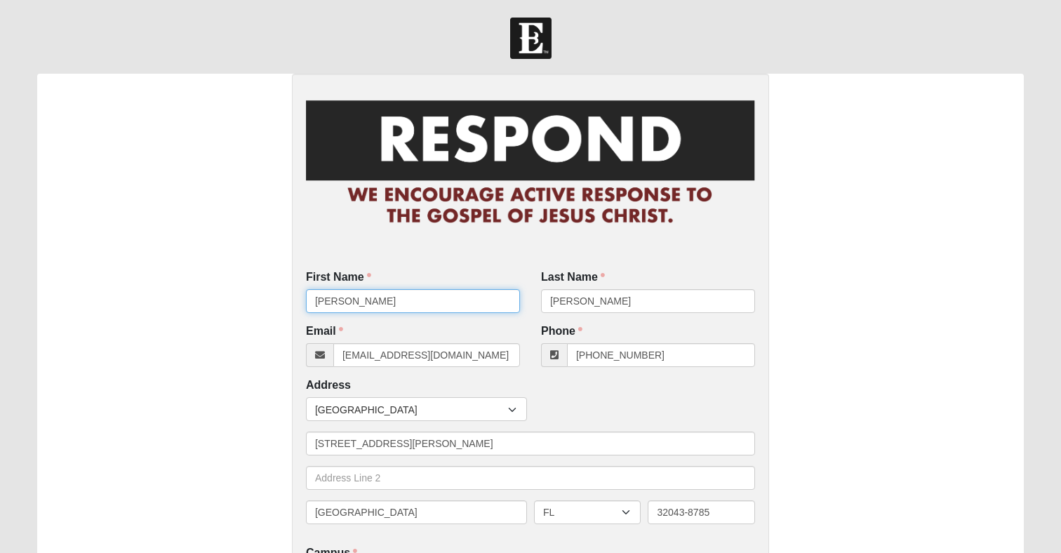
click at [423, 300] on input "[PERSON_NAME]" at bounding box center [413, 301] width 214 height 24
type input "[PERSON_NAME]"
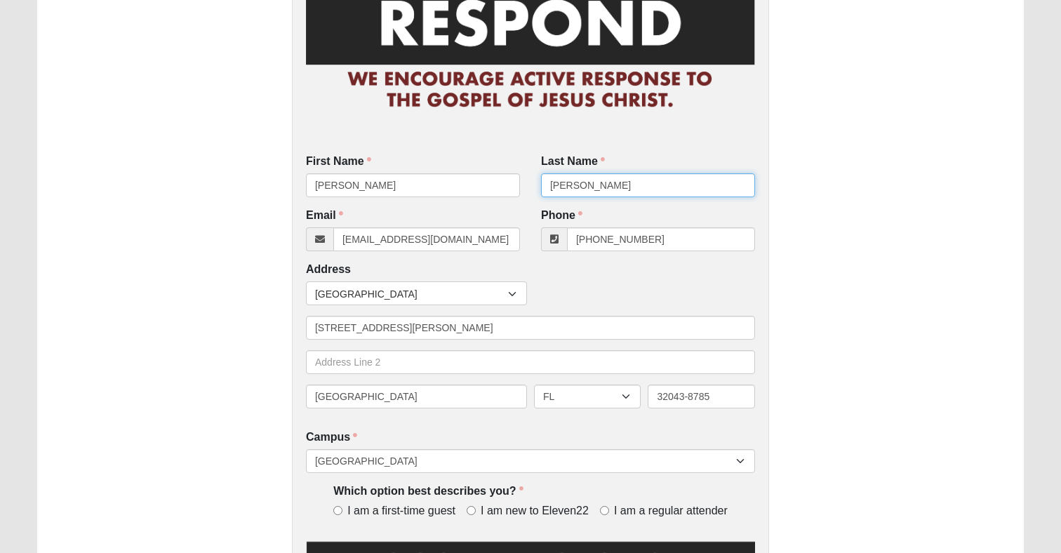
scroll to position [121, 0]
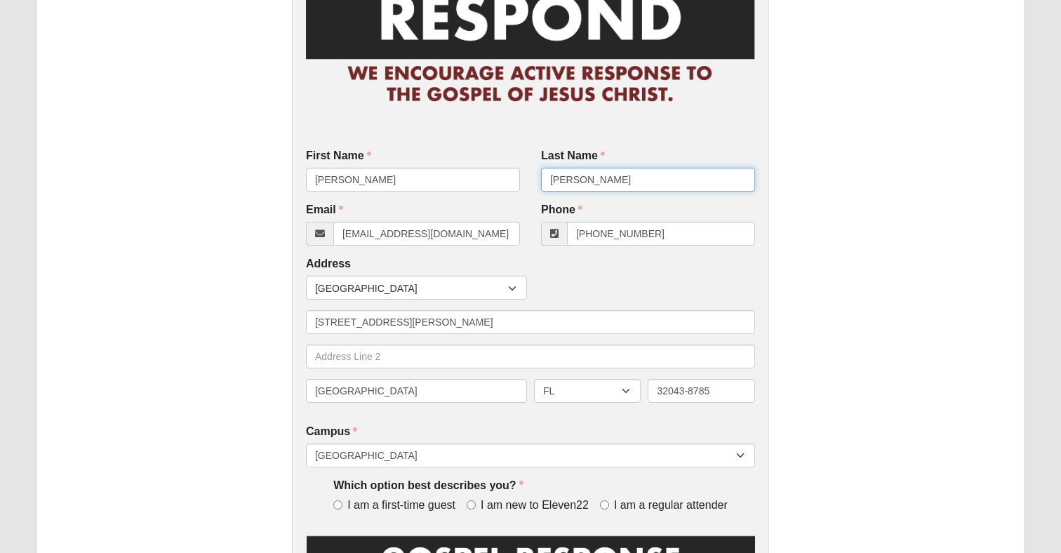
type input "[PERSON_NAME]"
click at [422, 230] on input "[EMAIL_ADDRESS][DOMAIN_NAME]" at bounding box center [426, 234] width 187 height 24
type input "[EMAIL_ADDRESS][DOMAIN_NAME]"
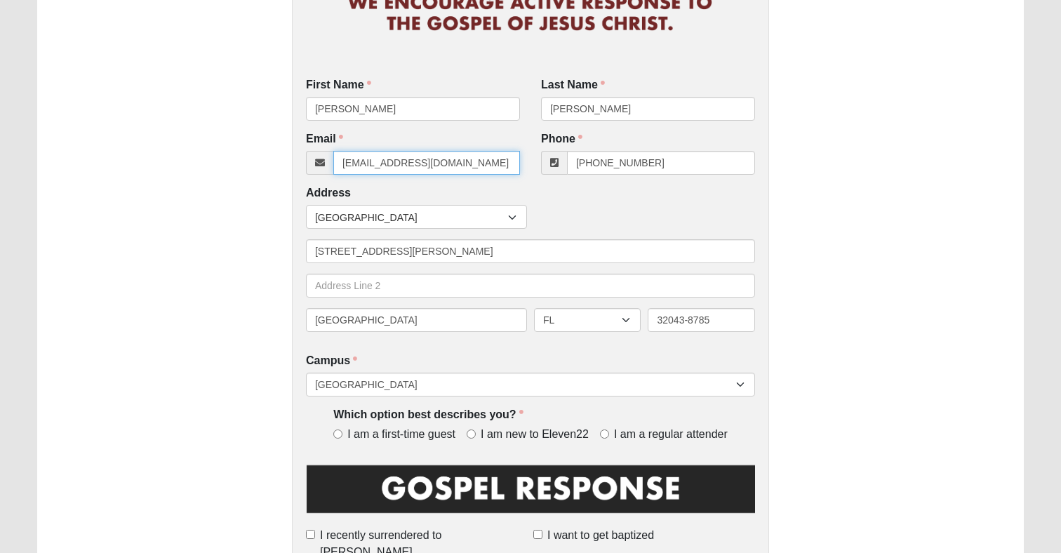
scroll to position [200, 0]
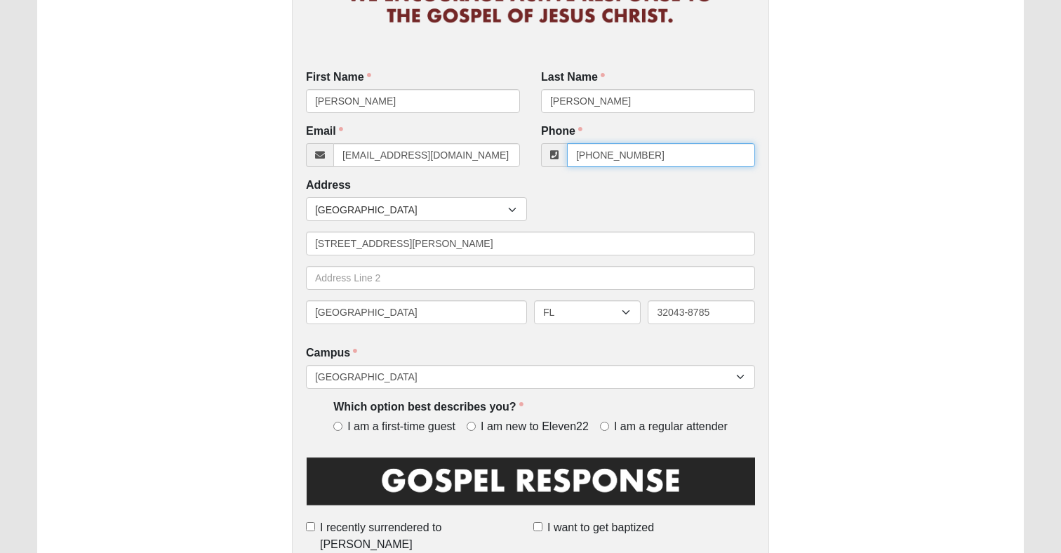
click at [636, 158] on input "[PHONE_NUMBER]" at bounding box center [661, 155] width 188 height 24
type input "38"
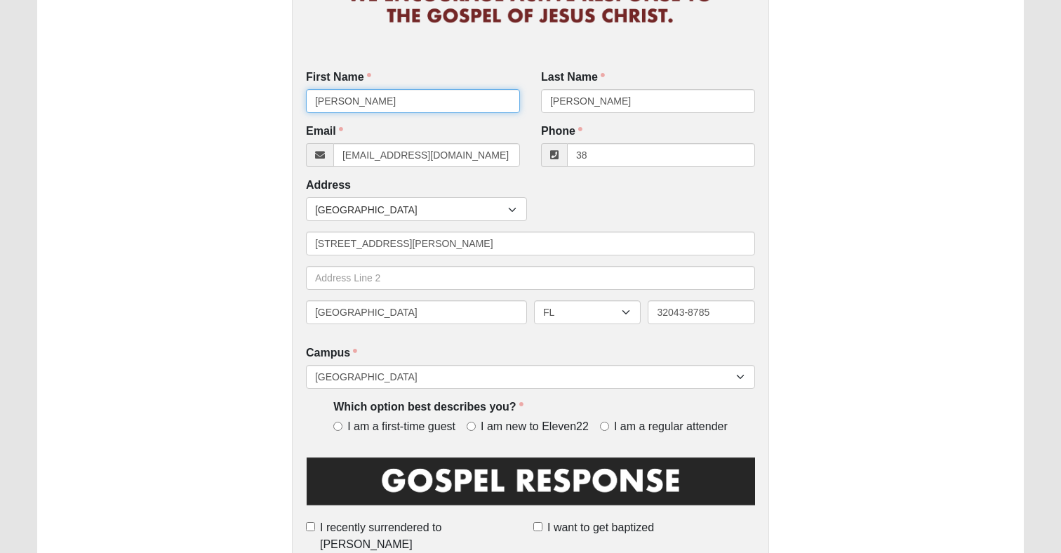
click at [442, 105] on input "Susan" at bounding box center [413, 101] width 214 height 24
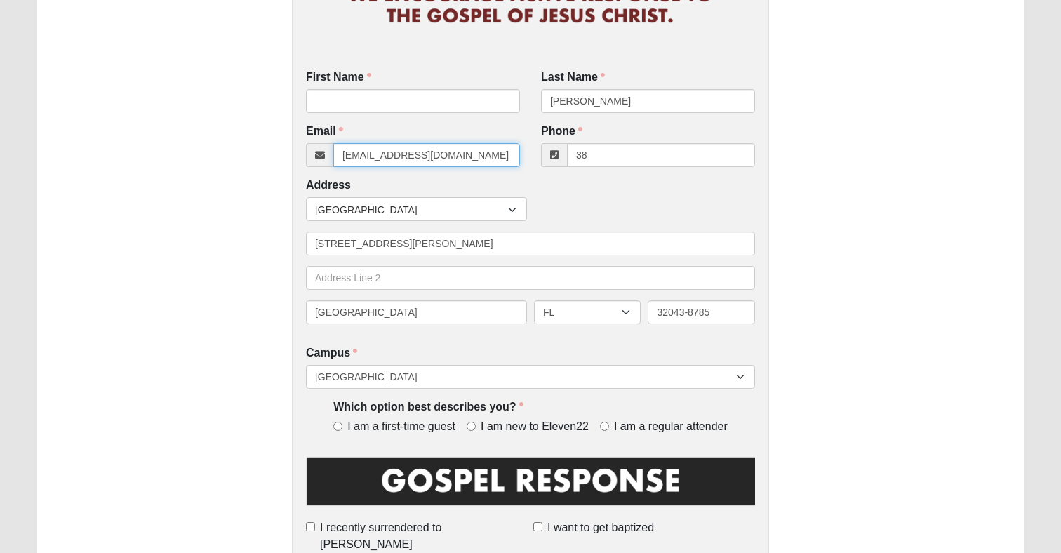
click at [447, 156] on input "varnesrs@yahoo.com" at bounding box center [426, 155] width 187 height 24
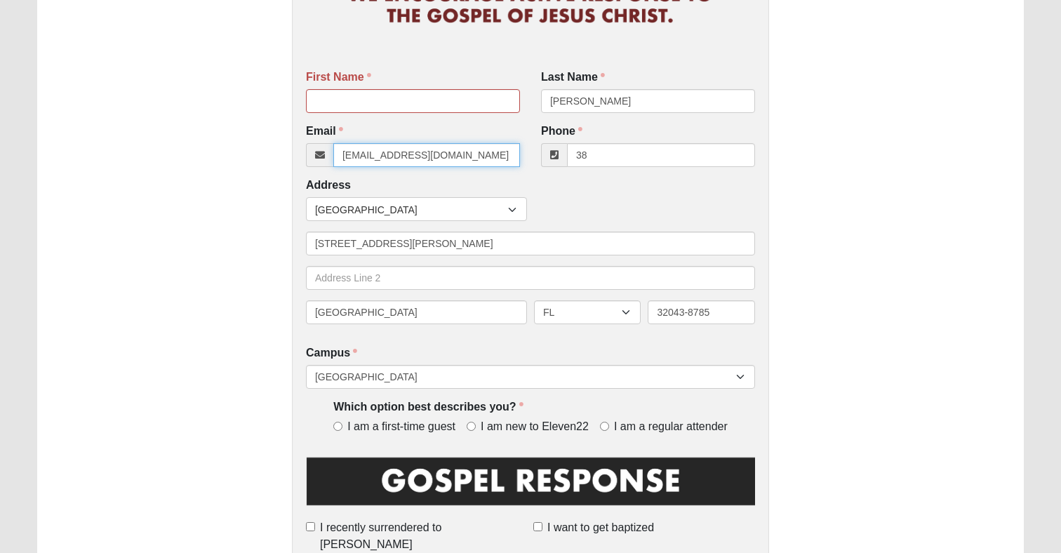
click at [447, 156] on input "varnesrs@yahoo.com" at bounding box center [426, 155] width 187 height 24
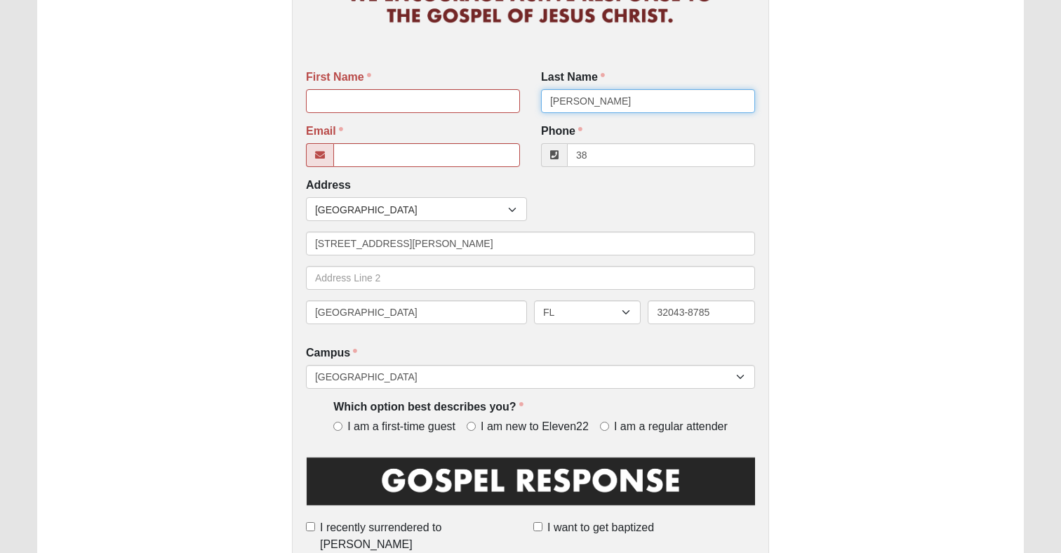
click at [600, 94] on input "Varnes" at bounding box center [648, 101] width 214 height 24
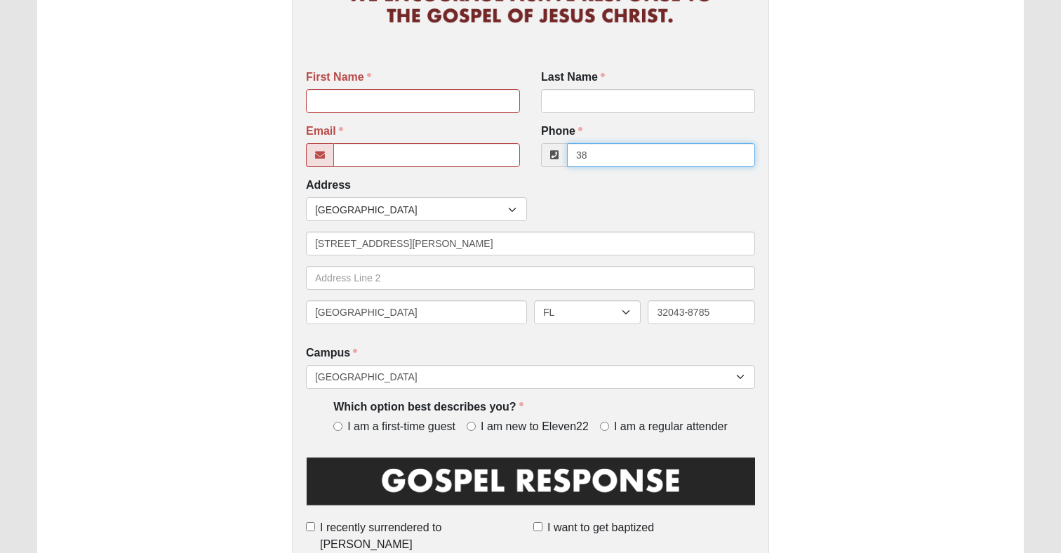
click at [613, 154] on input "38" at bounding box center [661, 155] width 188 height 24
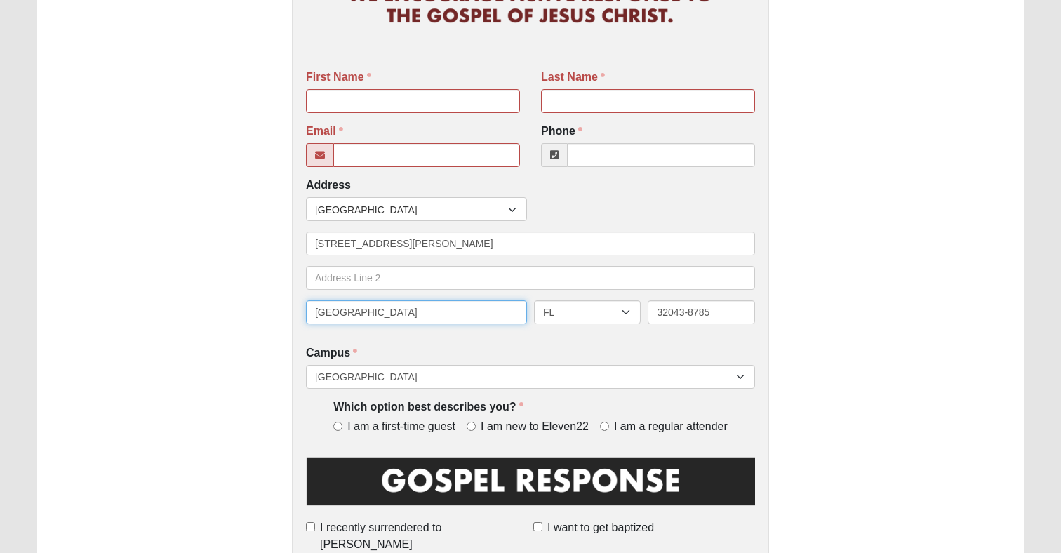
click at [453, 318] on input "[GEOGRAPHIC_DATA]" at bounding box center [416, 312] width 221 height 24
click at [453, 319] on input "[GEOGRAPHIC_DATA]" at bounding box center [416, 312] width 221 height 24
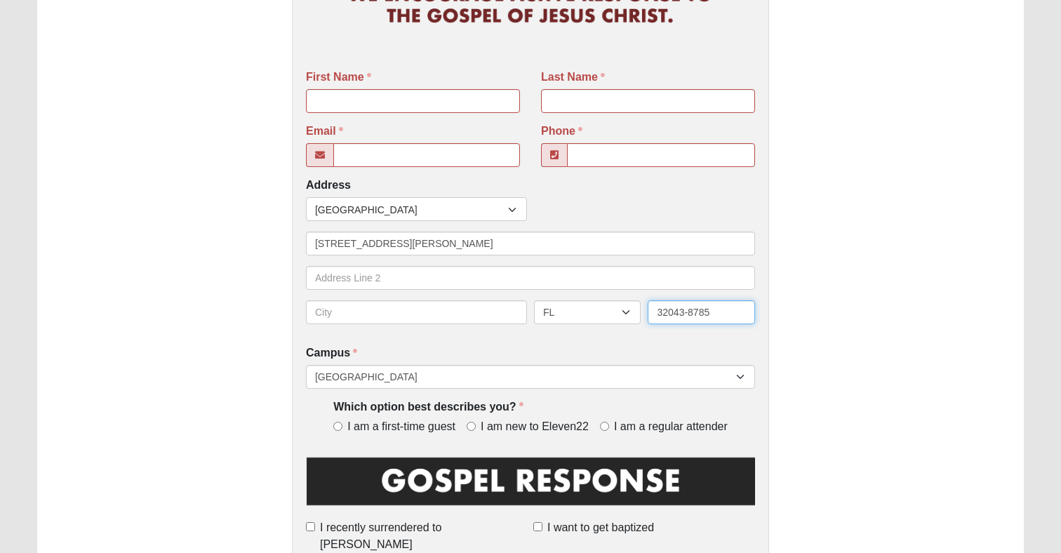
click at [692, 310] on input "32043-8785" at bounding box center [701, 312] width 107 height 24
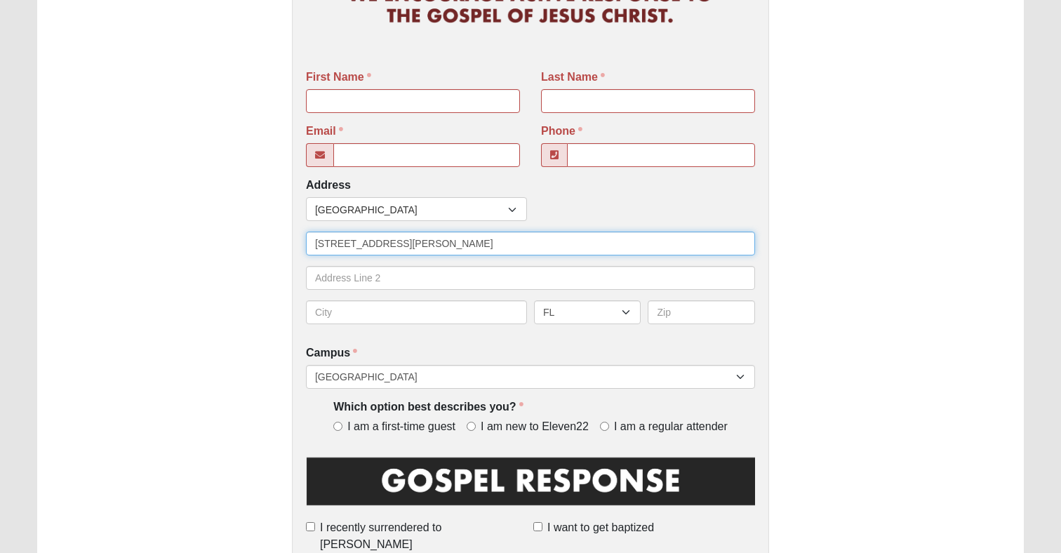
click at [412, 235] on input "[STREET_ADDRESS][PERSON_NAME]" at bounding box center [530, 244] width 449 height 24
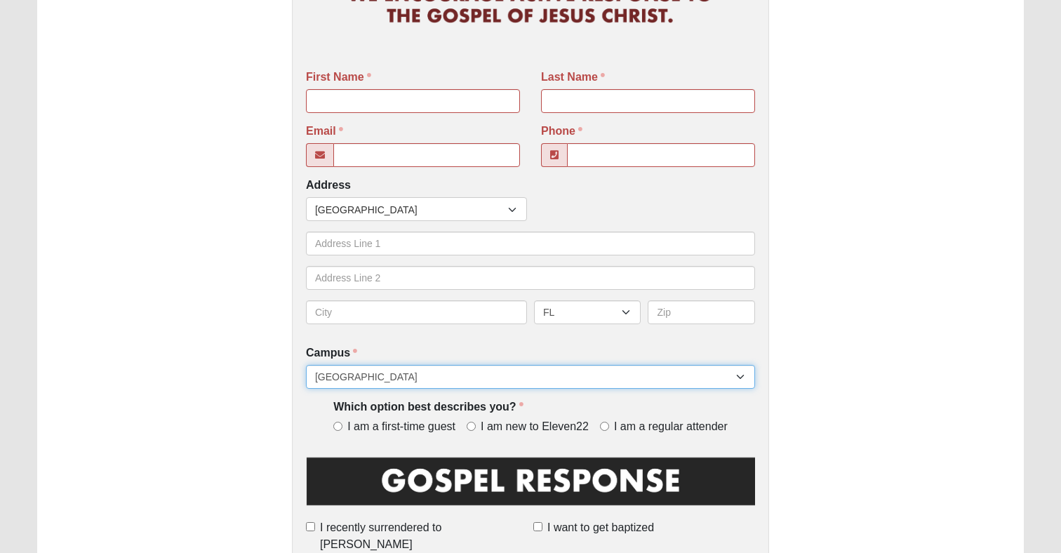
click at [523, 377] on select "[GEOGRAPHIC_DATA] [GEOGRAPHIC_DATA] (Coming Soon) Eleven22 Online [PERSON_NAME]…" at bounding box center [530, 377] width 449 height 24
select select "21"
click at [306, 365] on select "[GEOGRAPHIC_DATA] [GEOGRAPHIC_DATA] (Coming Soon) Eleven22 Online [PERSON_NAME]…" at bounding box center [530, 377] width 449 height 24
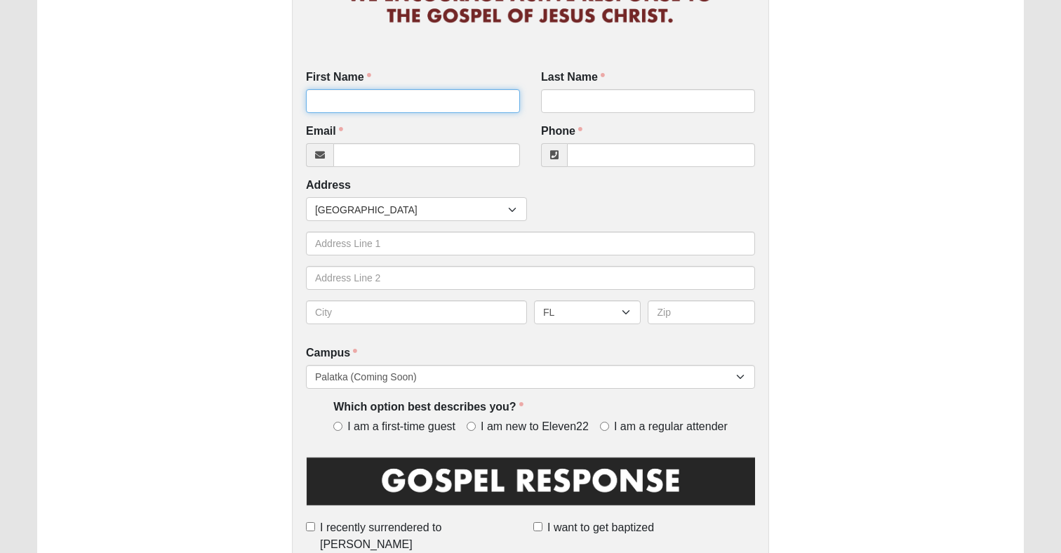
click at [413, 109] on input "First Name" at bounding box center [413, 101] width 214 height 24
type input "Cal"
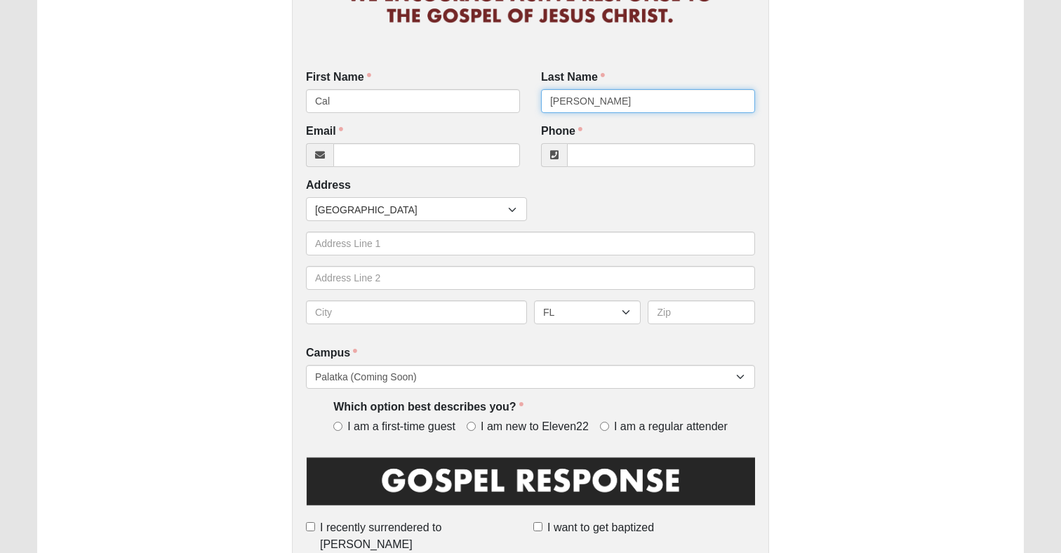
type input "Sayers"
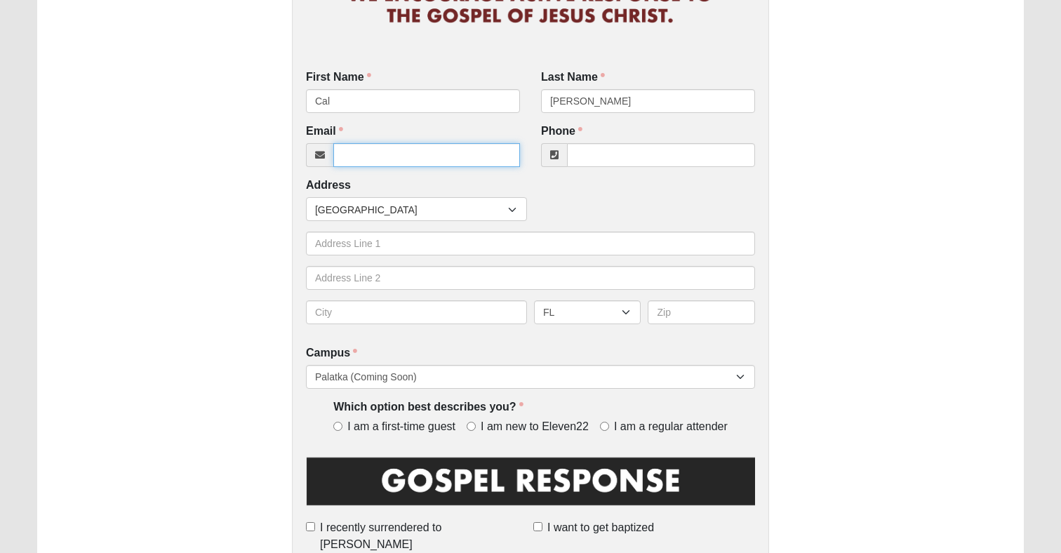
paste input "captcal136@yahoo.com"
type input "captcal136@yahoo.com"
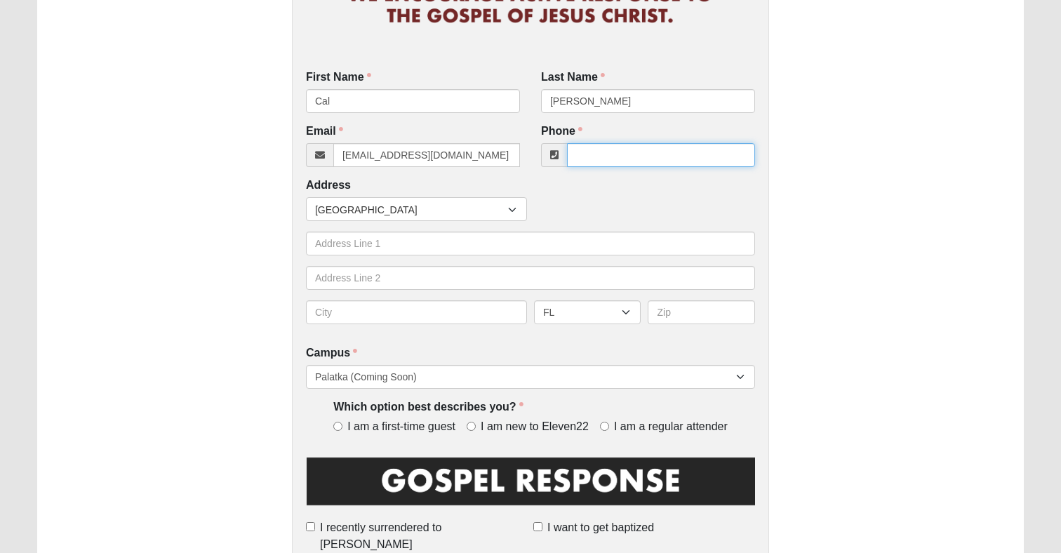
click at [636, 152] on input "Phone" at bounding box center [661, 155] width 188 height 24
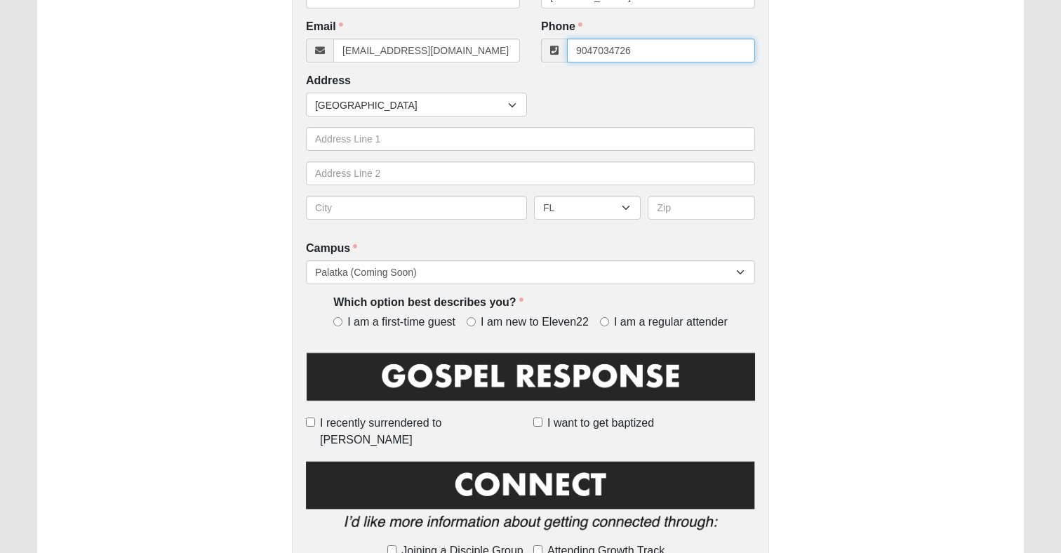
scroll to position [323, 0]
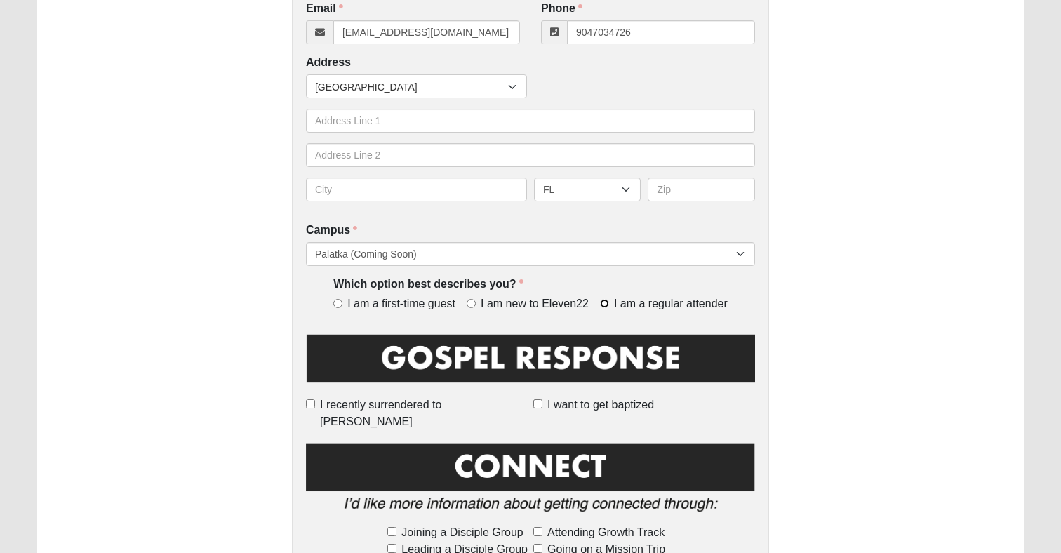
type input "(904) 703-4726"
click at [607, 302] on input "I am a regular attender" at bounding box center [604, 303] width 9 height 9
radio input "true"
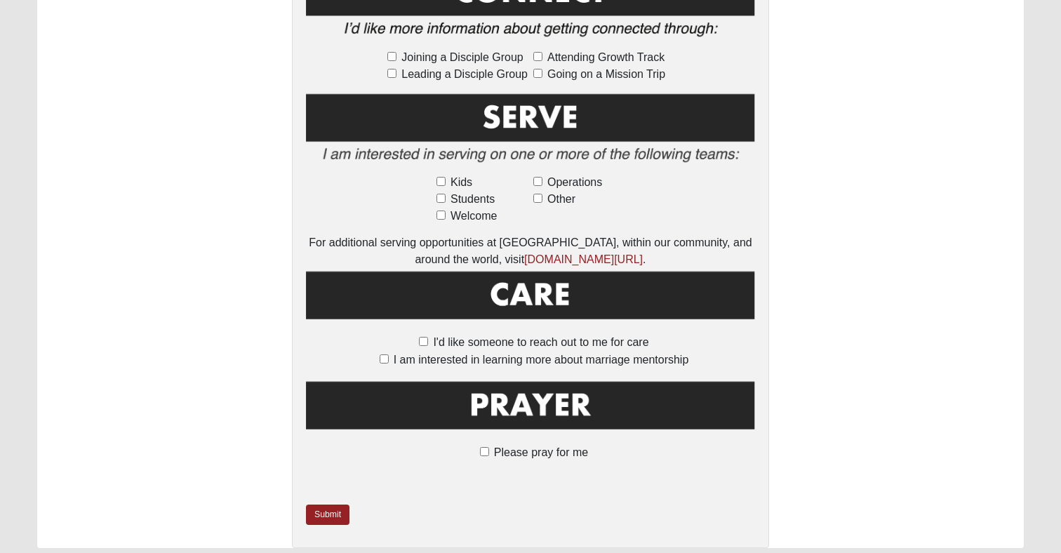
scroll to position [816, 0]
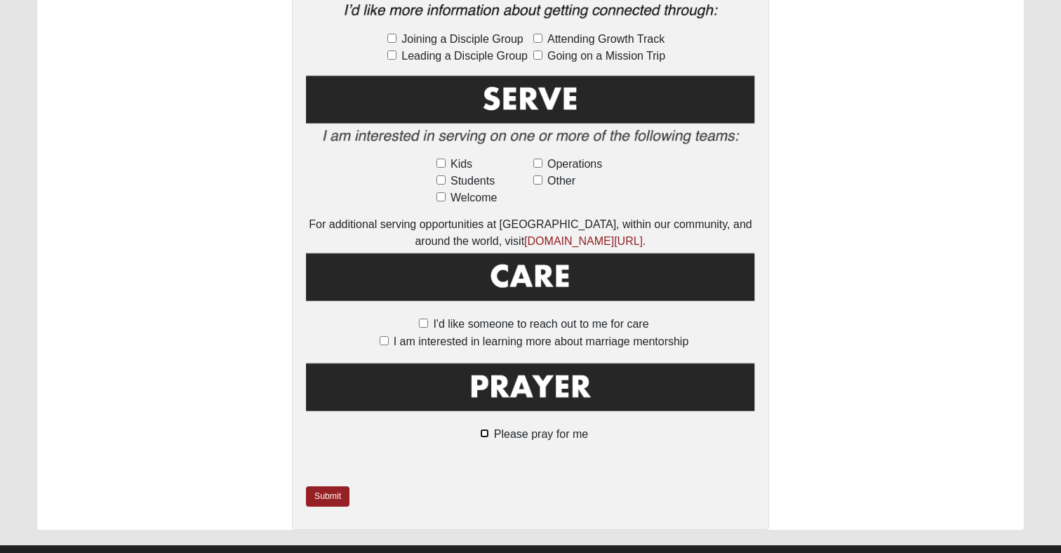
click at [486, 429] on input "Please pray for me" at bounding box center [484, 433] width 9 height 9
checkbox input "true"
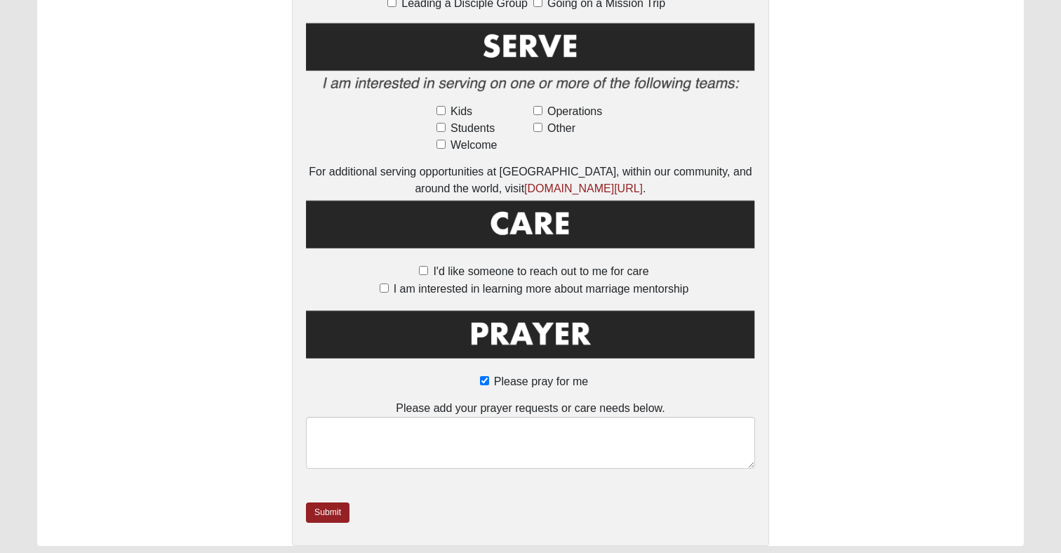
scroll to position [897, 0]
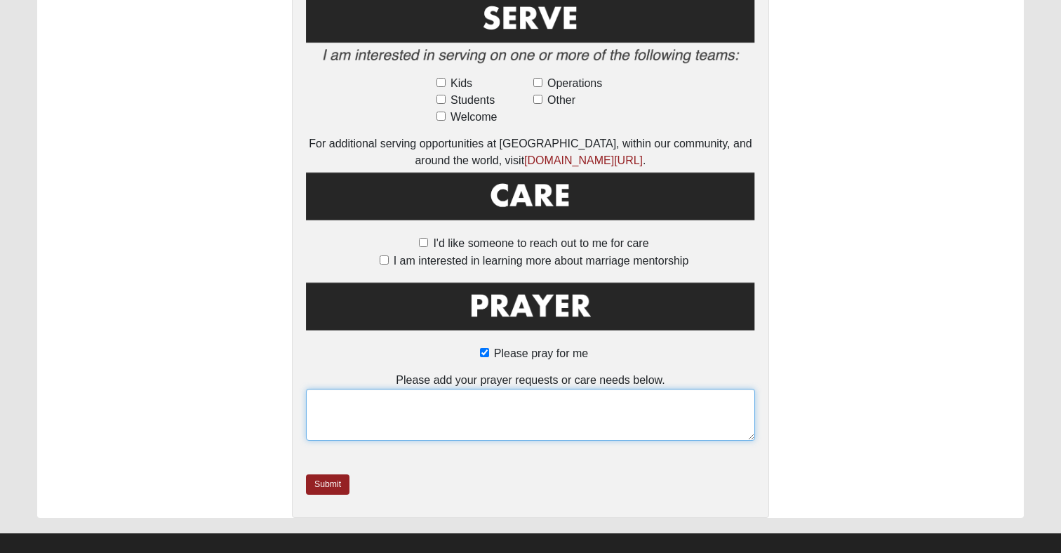
click at [594, 389] on textarea at bounding box center [530, 415] width 449 height 52
type textarea "My daughter Ashley who is struggling with mental health."
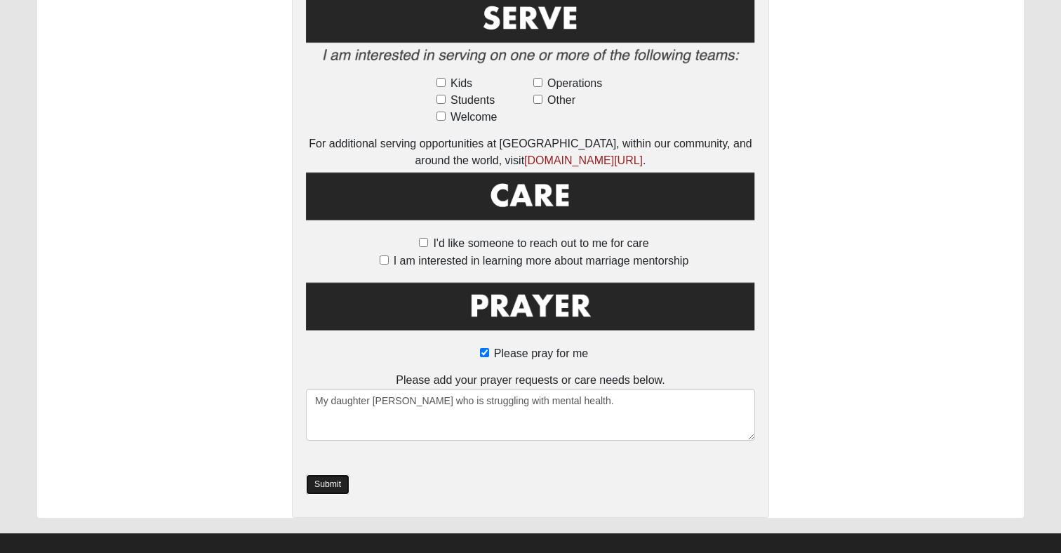
click at [328, 474] on link "Submit" at bounding box center [328, 484] width 44 height 20
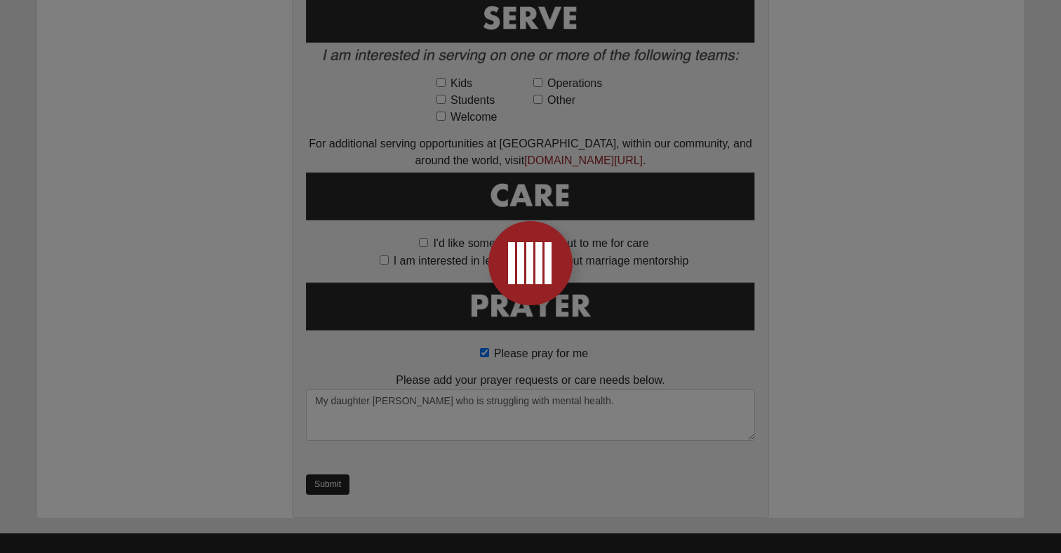
scroll to position [0, 0]
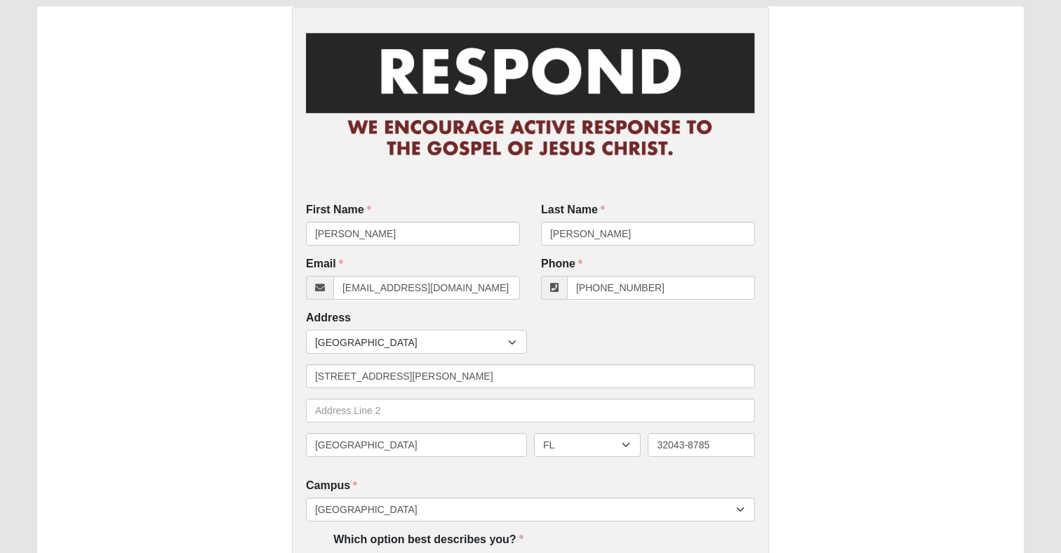
scroll to position [147, 0]
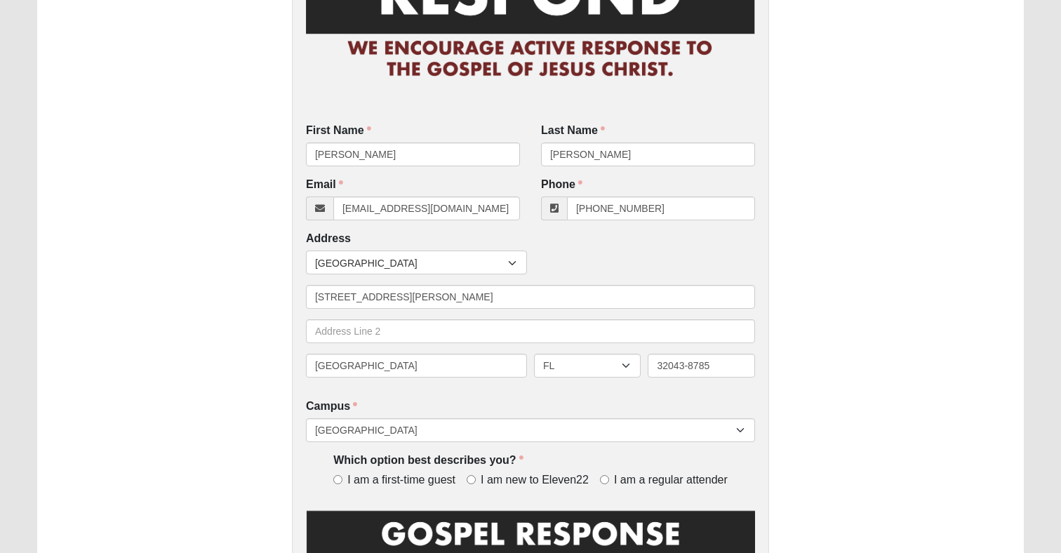
click at [420, 142] on div "First Name [PERSON_NAME] First Name is required." at bounding box center [413, 145] width 214 height 44
click at [394, 156] on input "[PERSON_NAME]" at bounding box center [413, 154] width 214 height 24
type input "[PERSON_NAME]"
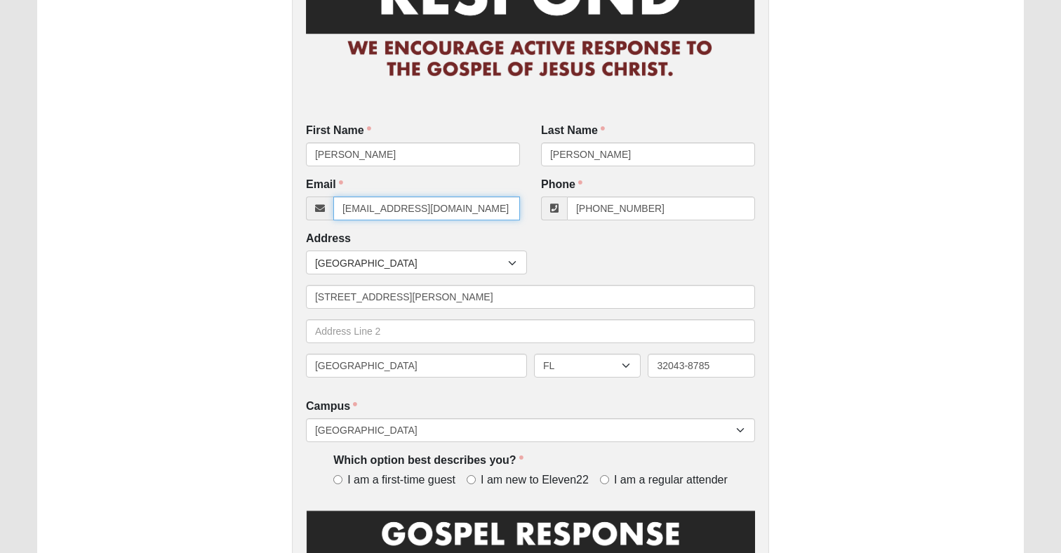
click at [410, 209] on input "[EMAIL_ADDRESS][DOMAIN_NAME]" at bounding box center [426, 208] width 187 height 24
paste input "elijmdy"
click at [364, 210] on input "[EMAIL_ADDRESS][DOMAIN_NAME]" at bounding box center [426, 208] width 187 height 24
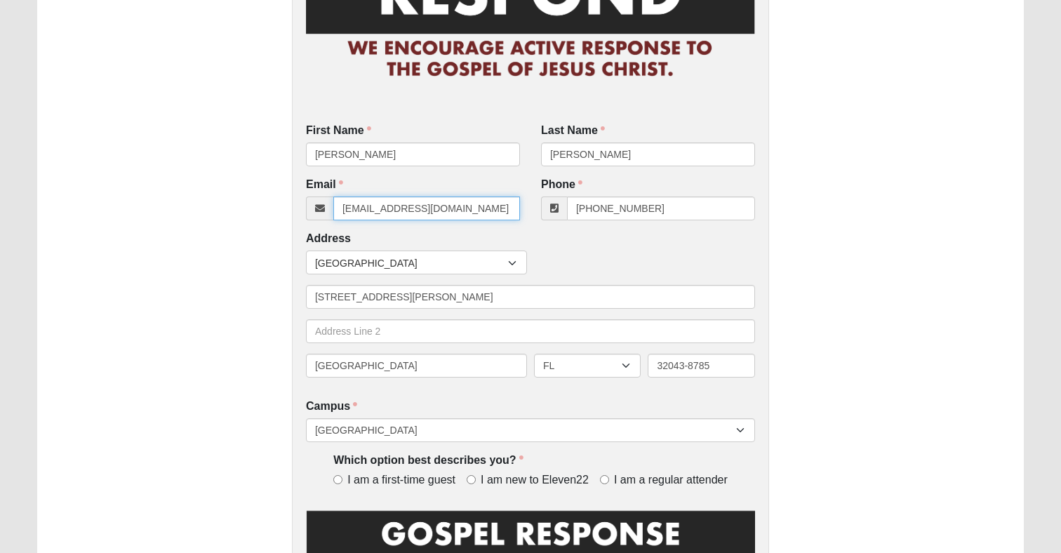
type input "[EMAIL_ADDRESS][DOMAIN_NAME]"
click at [653, 212] on input "[PHONE_NUMBER]" at bounding box center [661, 208] width 188 height 24
paste input "352) 461-9622"
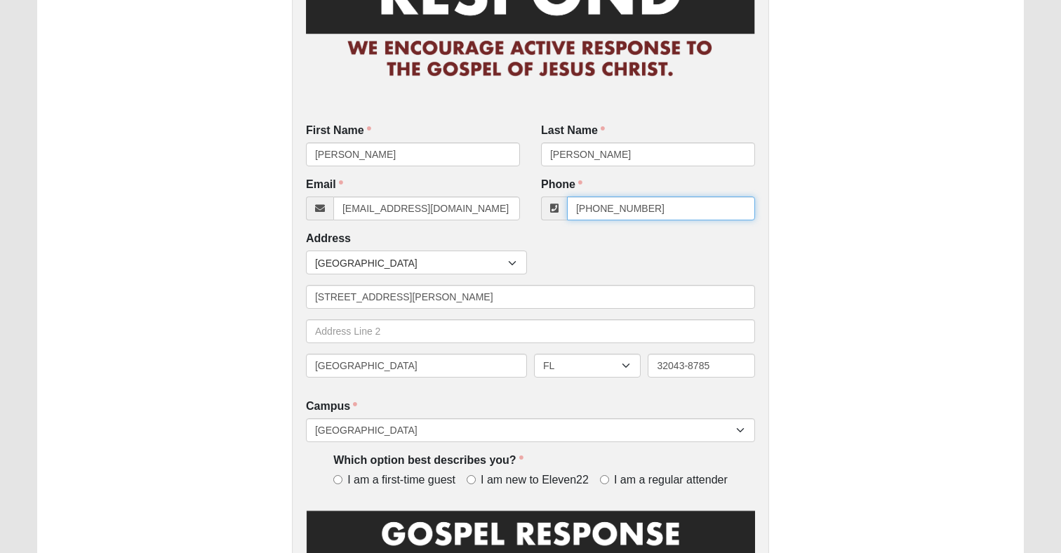
type input "(352) 461-9622"
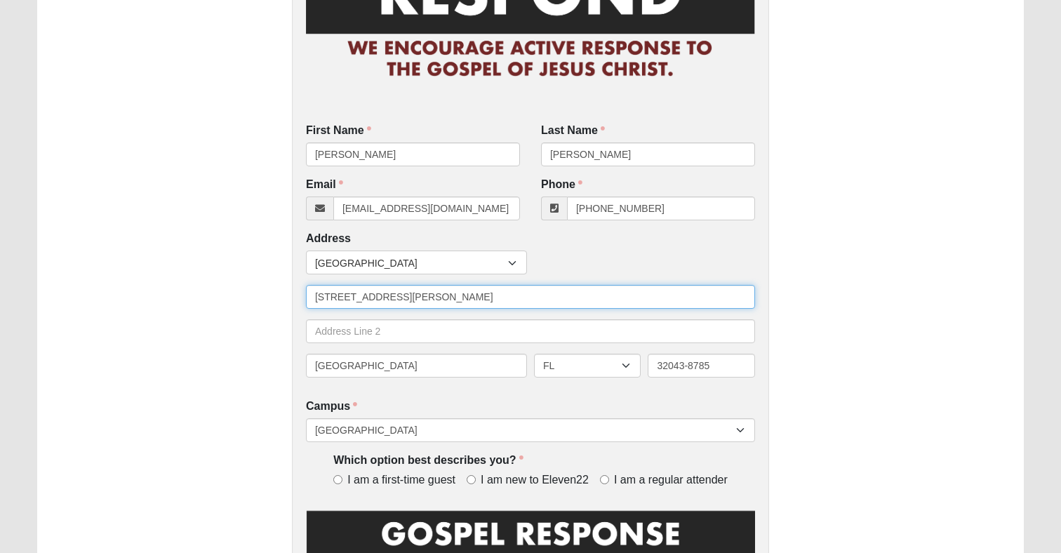
click at [429, 304] on input "[STREET_ADDRESS][PERSON_NAME]" at bounding box center [530, 297] width 449 height 24
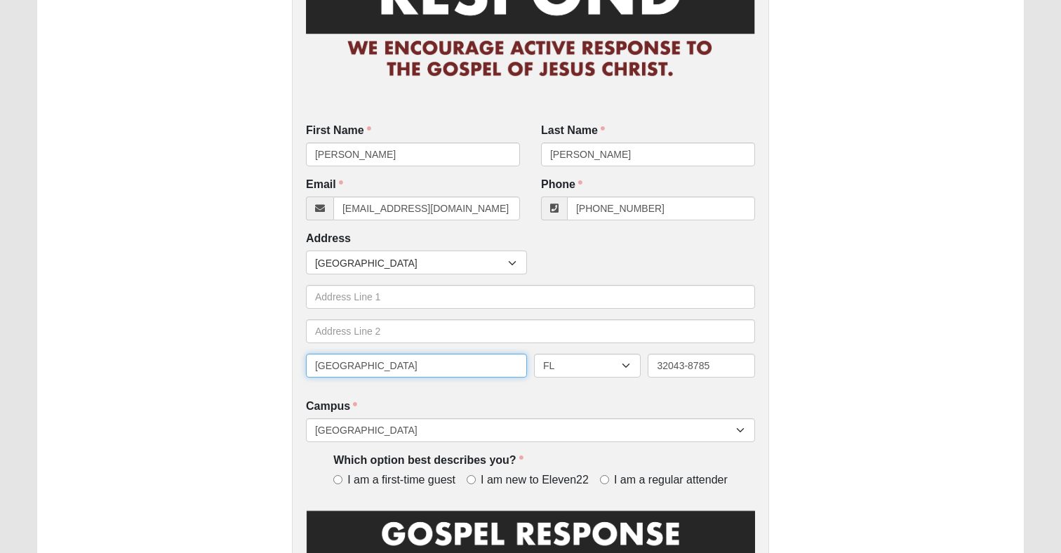
click at [433, 361] on input "[GEOGRAPHIC_DATA]" at bounding box center [416, 366] width 221 height 24
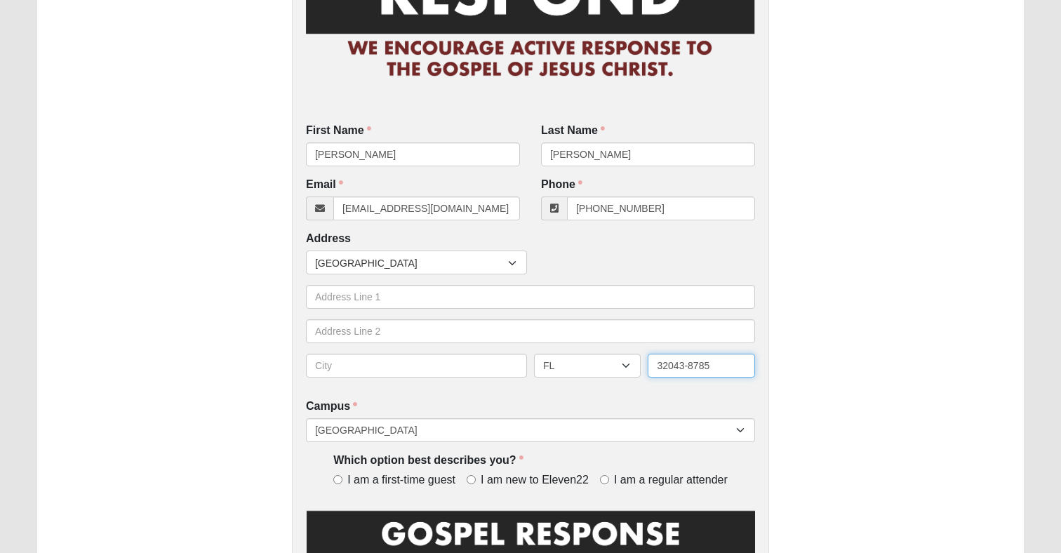
click at [703, 374] on input "32043-8785" at bounding box center [701, 366] width 107 height 24
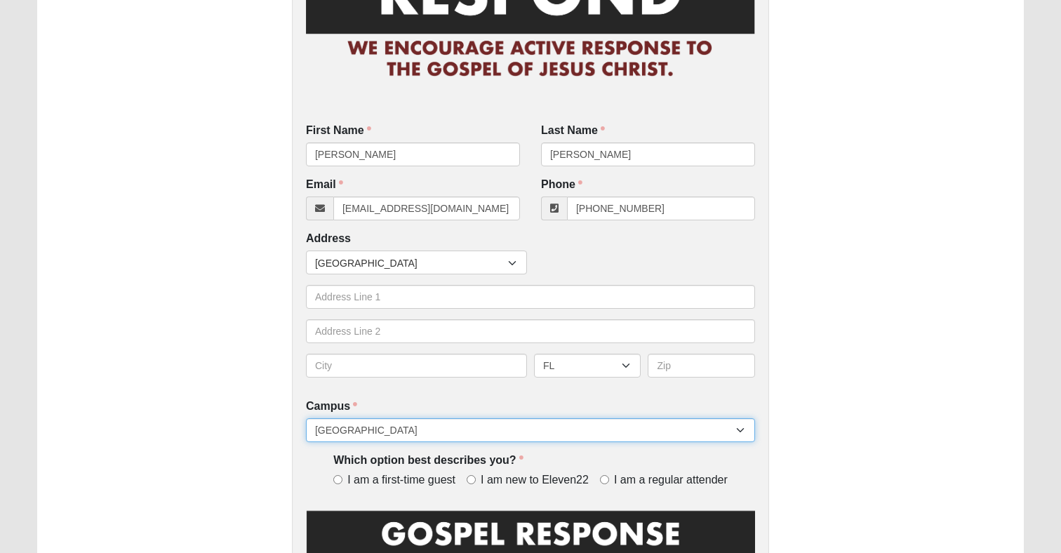
click at [634, 427] on select "[GEOGRAPHIC_DATA] [GEOGRAPHIC_DATA] (Coming Soon) Eleven22 Online [PERSON_NAME]…" at bounding box center [530, 430] width 449 height 24
select select "21"
click at [306, 418] on select "[GEOGRAPHIC_DATA] [GEOGRAPHIC_DATA] (Coming Soon) Eleven22 Online [PERSON_NAME]…" at bounding box center [530, 430] width 449 height 24
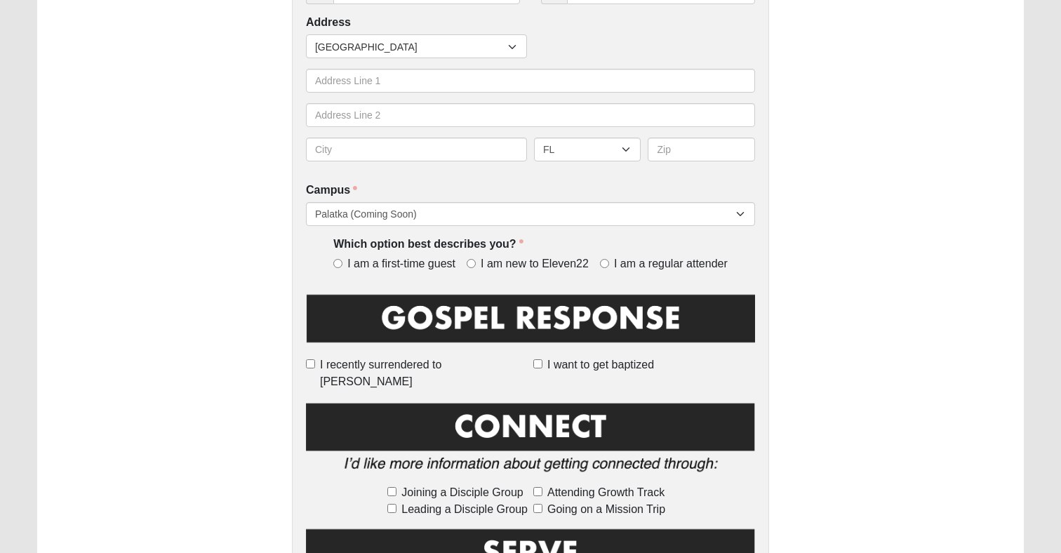
scroll to position [366, 0]
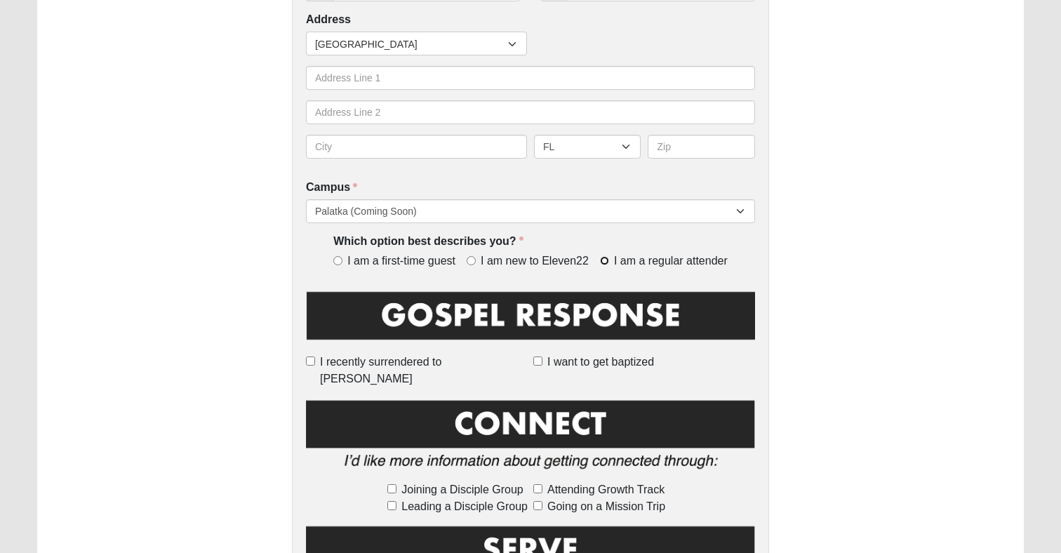
click at [604, 259] on input "I am a regular attender" at bounding box center [604, 260] width 9 height 9
radio input "true"
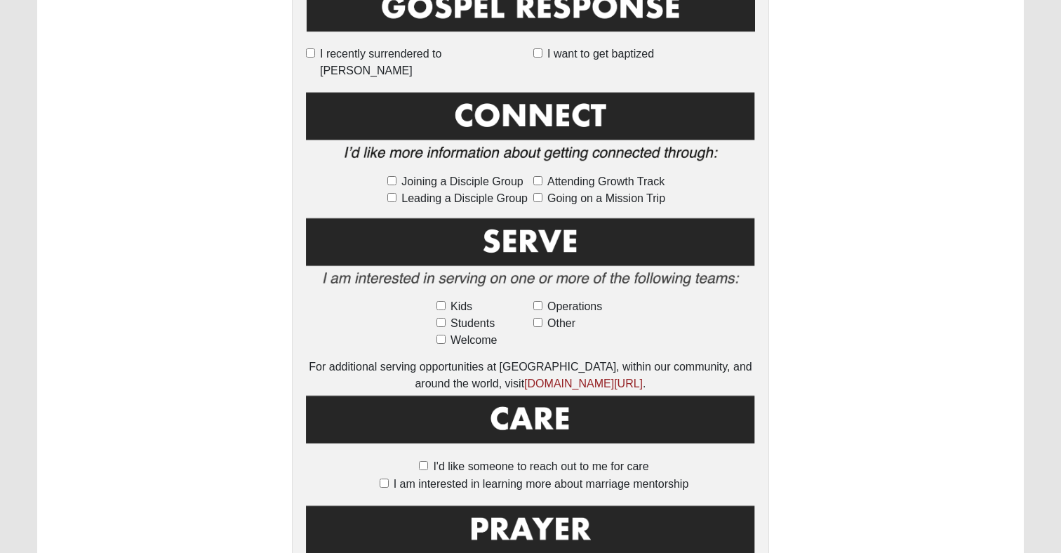
scroll to position [674, 0]
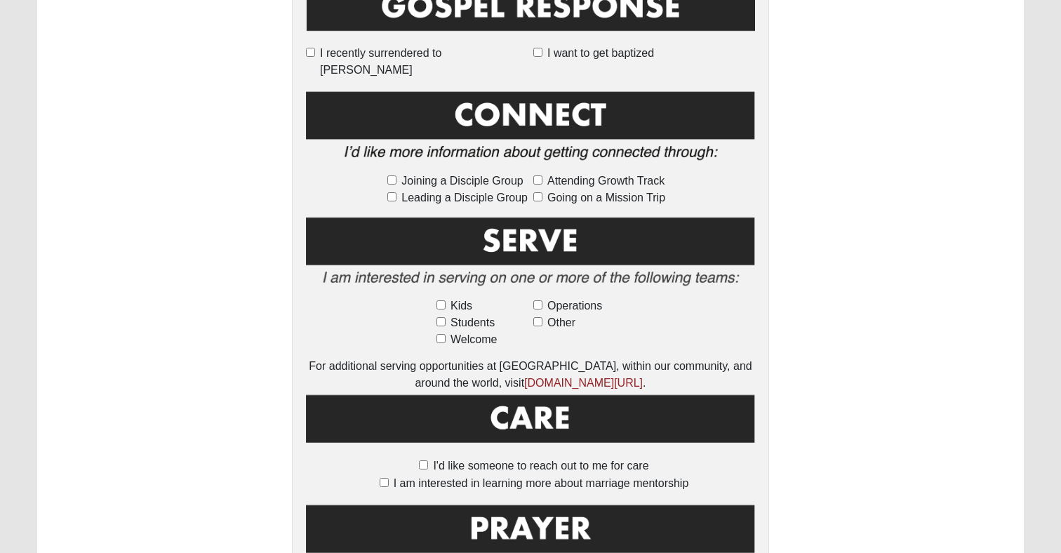
click at [538, 298] on label "Operations" at bounding box center [578, 306] width 91 height 17
click at [538, 300] on input "Operations" at bounding box center [537, 304] width 9 height 9
checkbox input "true"
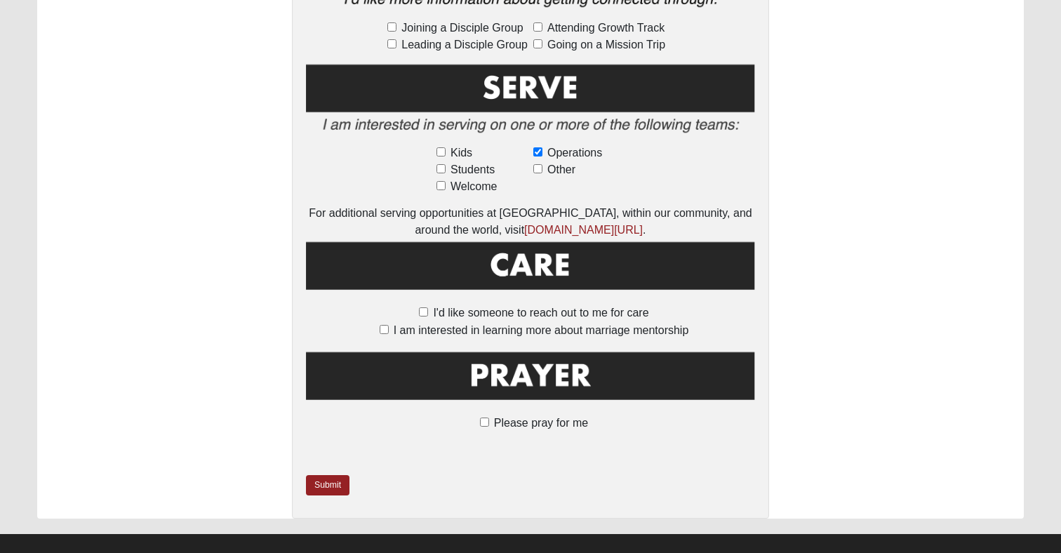
scroll to position [828, 0]
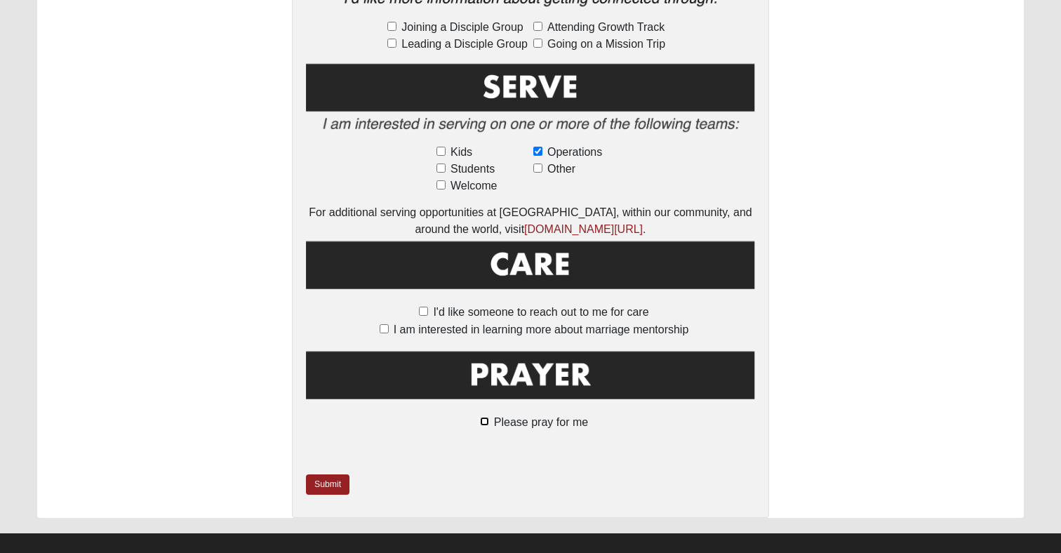
click at [488, 417] on input "Please pray for me" at bounding box center [484, 421] width 9 height 9
checkbox input "true"
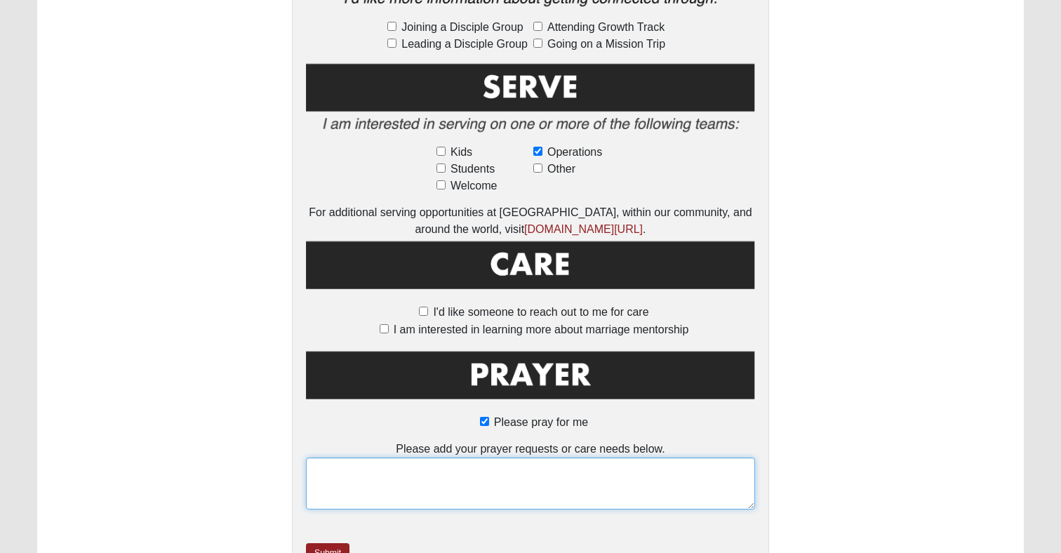
click at [441, 476] on textarea at bounding box center [530, 483] width 449 height 52
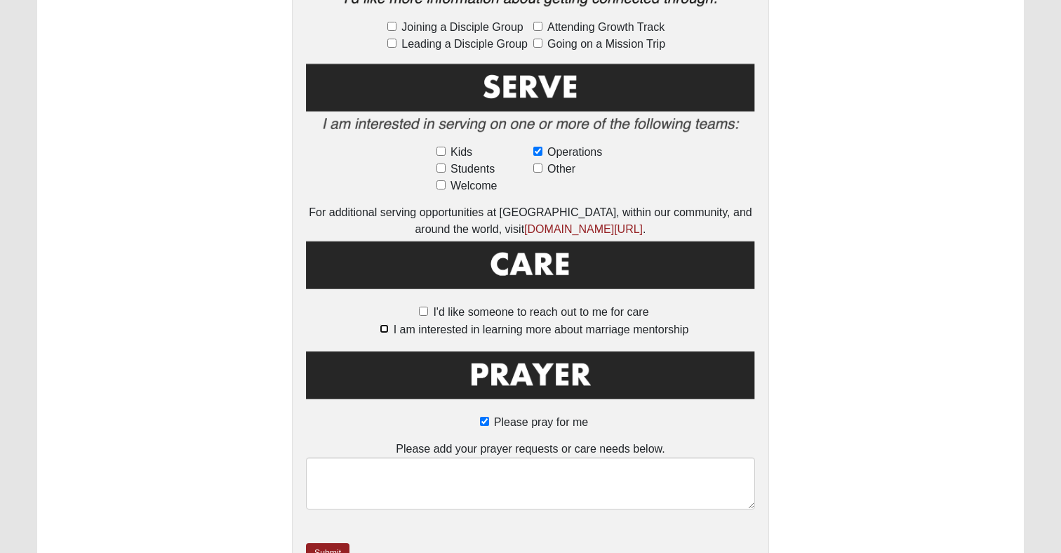
click at [387, 324] on input "I am interested in learning more about marriage mentorship" at bounding box center [384, 328] width 9 height 9
checkbox input "true"
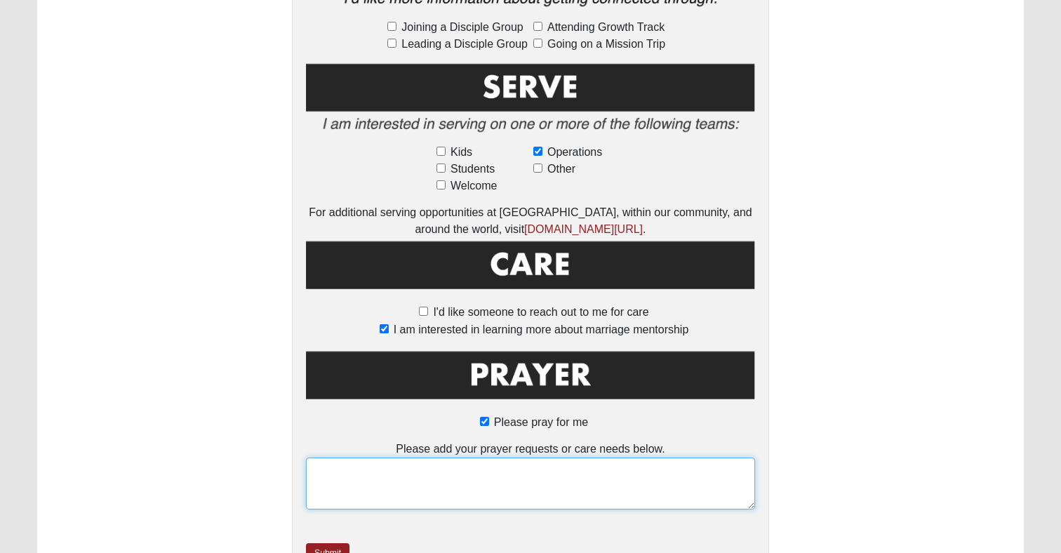
click at [494, 457] on textarea at bounding box center [530, 483] width 449 height 52
click at [479, 457] on textarea "Please pray for Dorris, Robbie, Mark, Clayton for salvation and surrender to Je…" at bounding box center [530, 483] width 449 height 52
type textarea "Please pray for Dorris, Robbie, Mark, and Clayton for salvation and surrender t…"
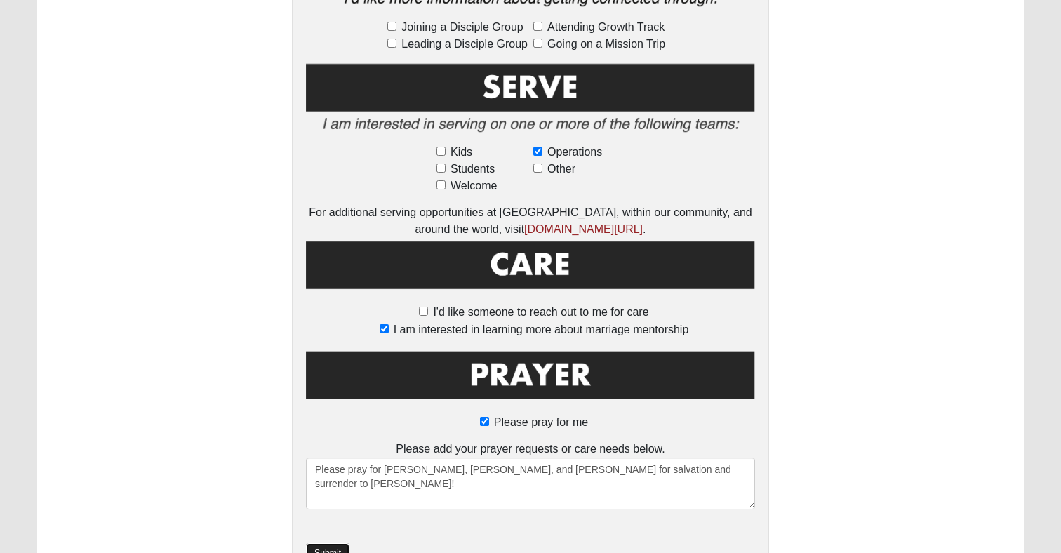
click at [338, 543] on link "Submit" at bounding box center [328, 553] width 44 height 20
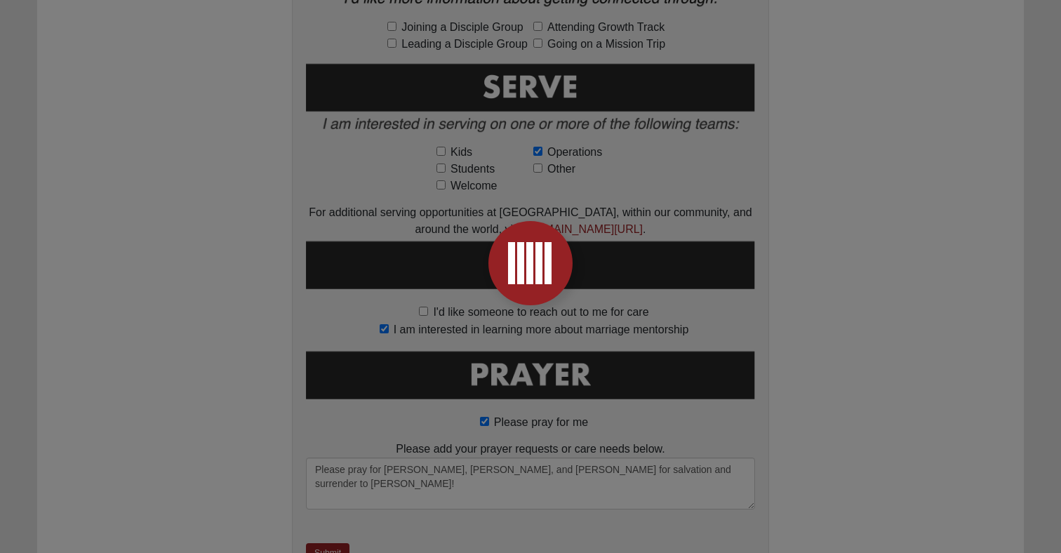
scroll to position [0, 0]
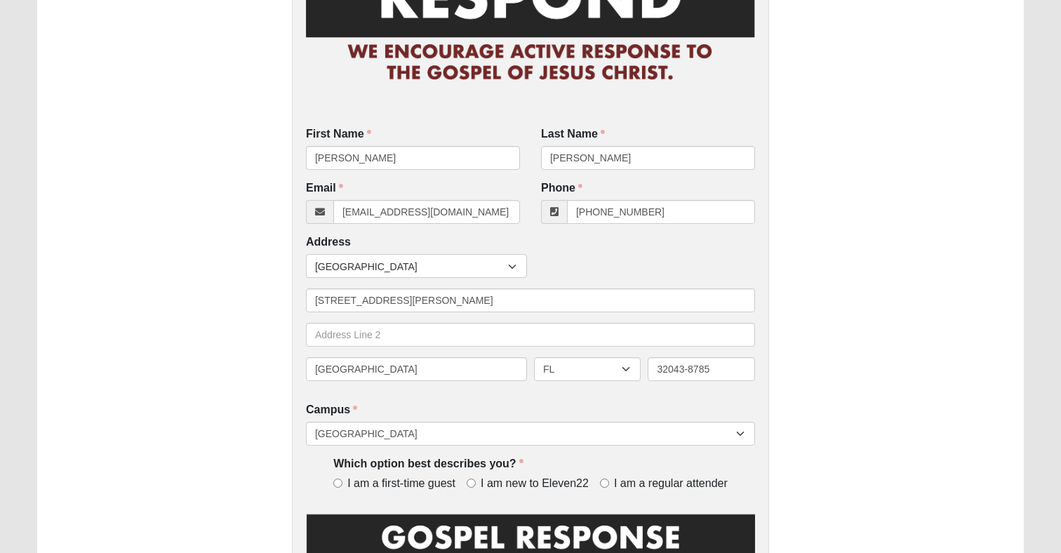
scroll to position [145, 0]
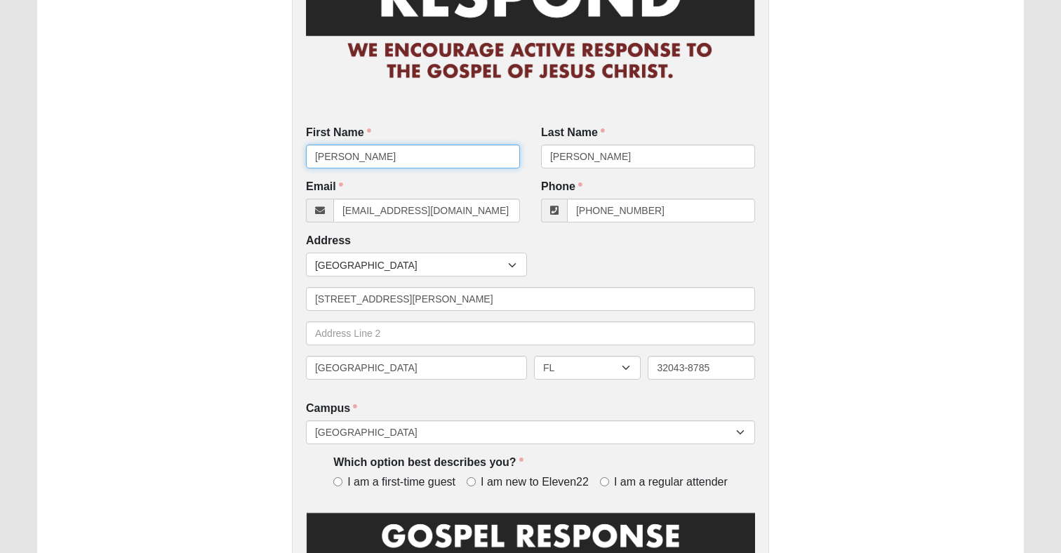
click at [410, 156] on input "[PERSON_NAME]" at bounding box center [413, 157] width 214 height 24
type input "Melinda"
type input "Holmes"
click at [394, 215] on input "[EMAIL_ADDRESS][DOMAIN_NAME]" at bounding box center [426, 211] width 187 height 24
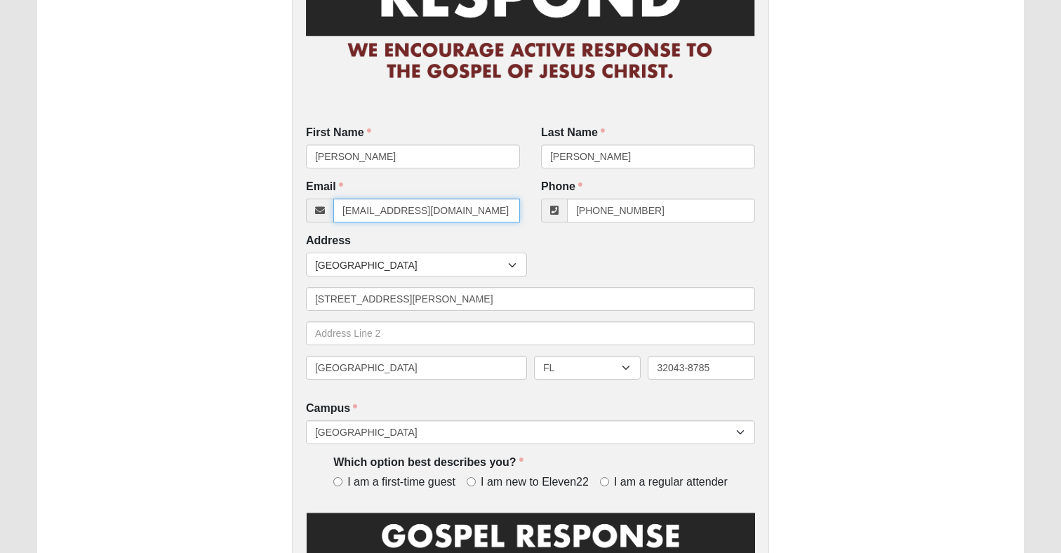
click at [394, 215] on input "[EMAIL_ADDRESS][DOMAIN_NAME]" at bounding box center [426, 211] width 187 height 24
type input "kp31673@gmail.com"
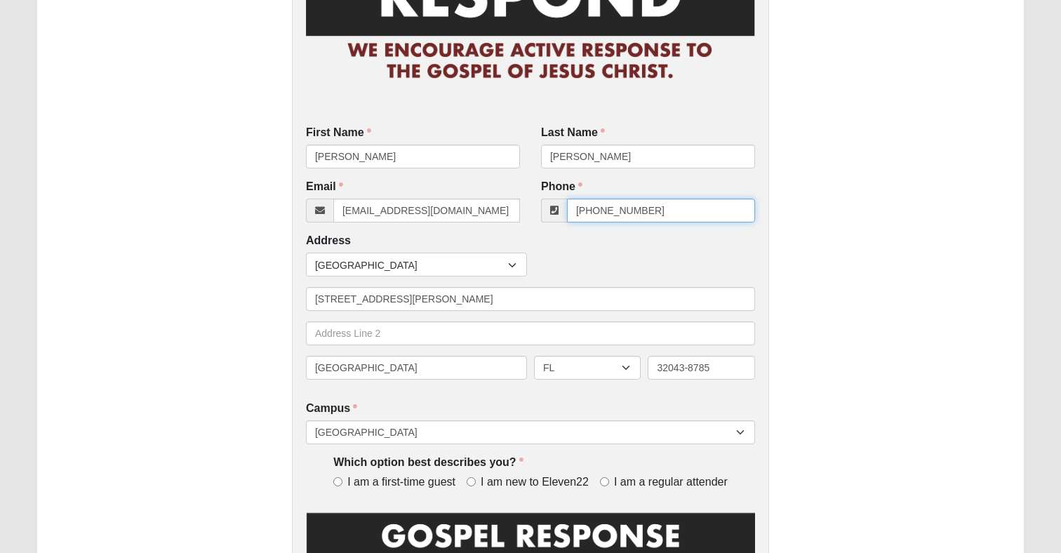
click at [624, 203] on input "[PHONE_NUMBER]" at bounding box center [661, 211] width 188 height 24
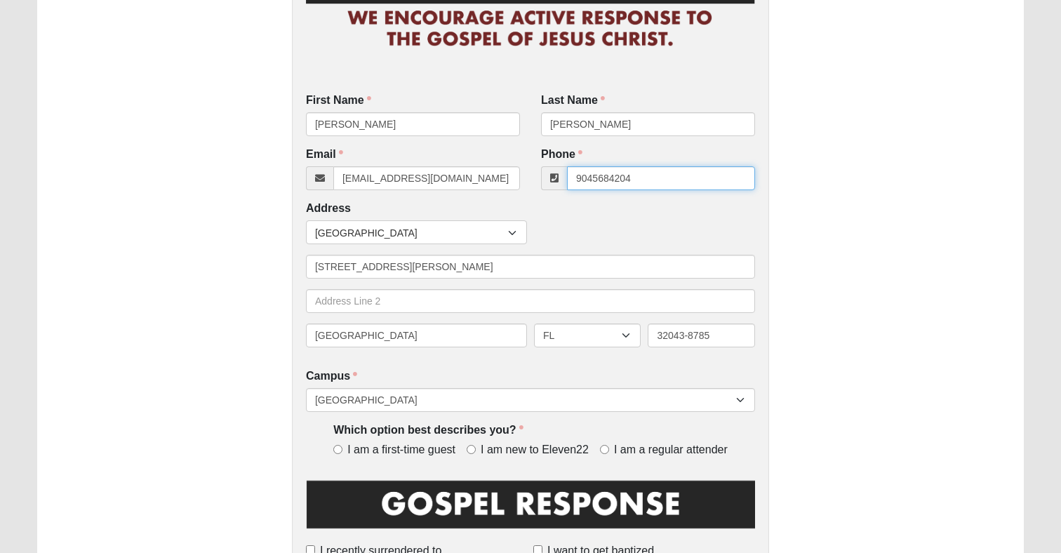
scroll to position [193, 0]
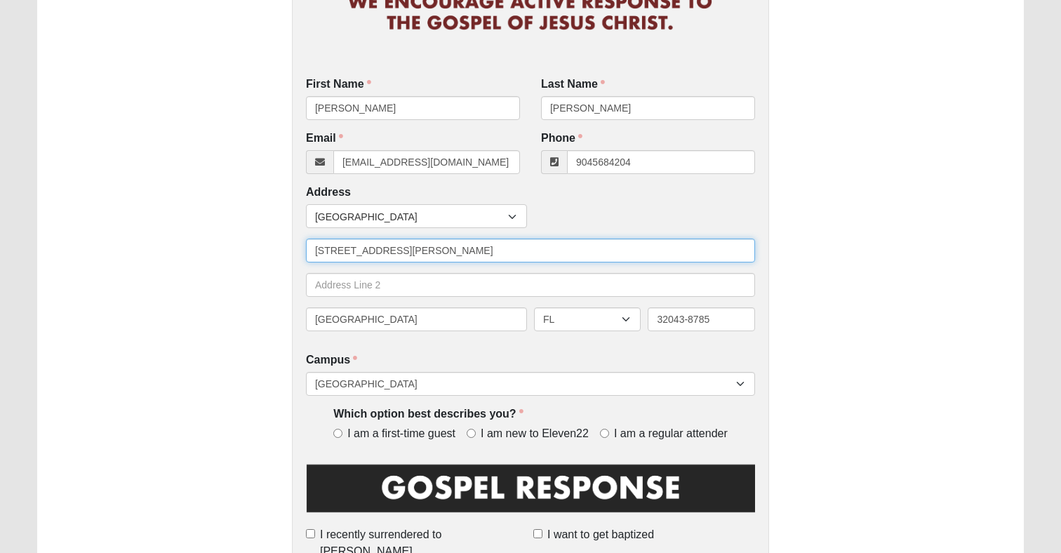
type input "(904) 568-4204"
click at [465, 253] on input "[STREET_ADDRESS][PERSON_NAME]" at bounding box center [530, 251] width 449 height 24
type input "119 E. Oak Hill Drive"
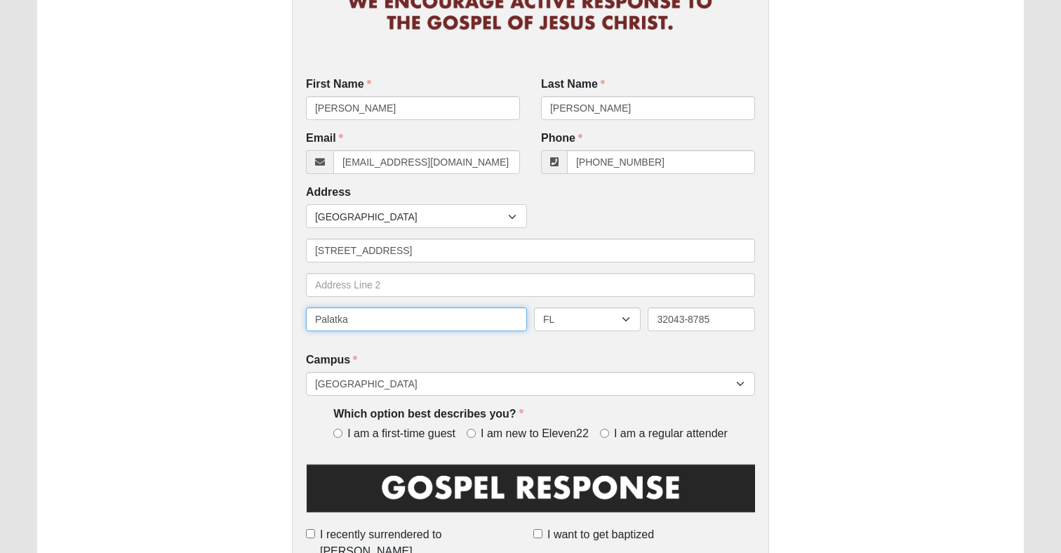
type input "Palatka"
type input "32177"
click at [336, 430] on input "I am a first-time guest" at bounding box center [337, 433] width 9 height 9
radio input "true"
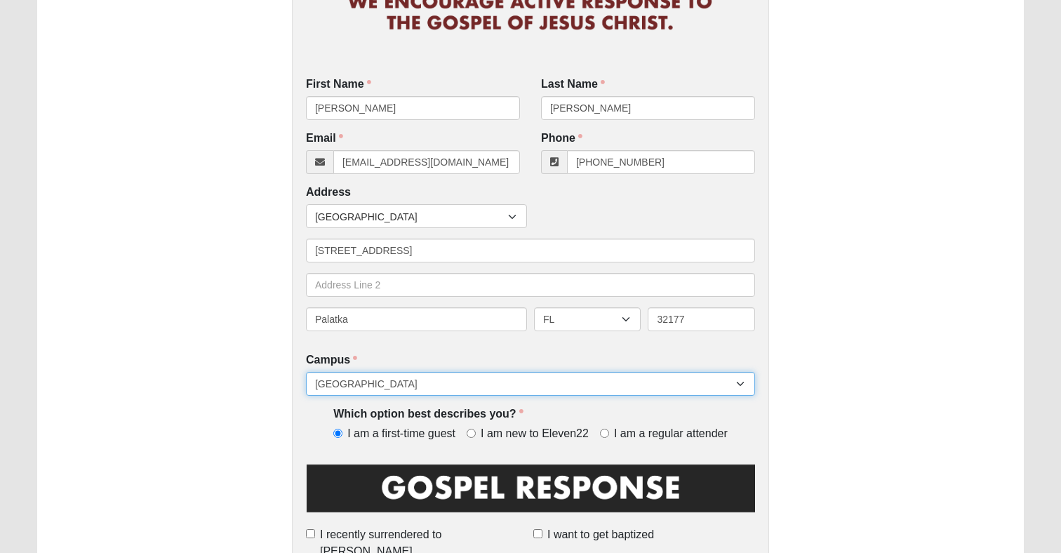
click at [495, 387] on select "[GEOGRAPHIC_DATA] [GEOGRAPHIC_DATA] (Coming Soon) Eleven22 Online [PERSON_NAME]…" at bounding box center [530, 384] width 449 height 24
select select "21"
click at [306, 372] on select "[GEOGRAPHIC_DATA] [GEOGRAPHIC_DATA] (Coming Soon) Eleven22 Online [PERSON_NAME]…" at bounding box center [530, 384] width 449 height 24
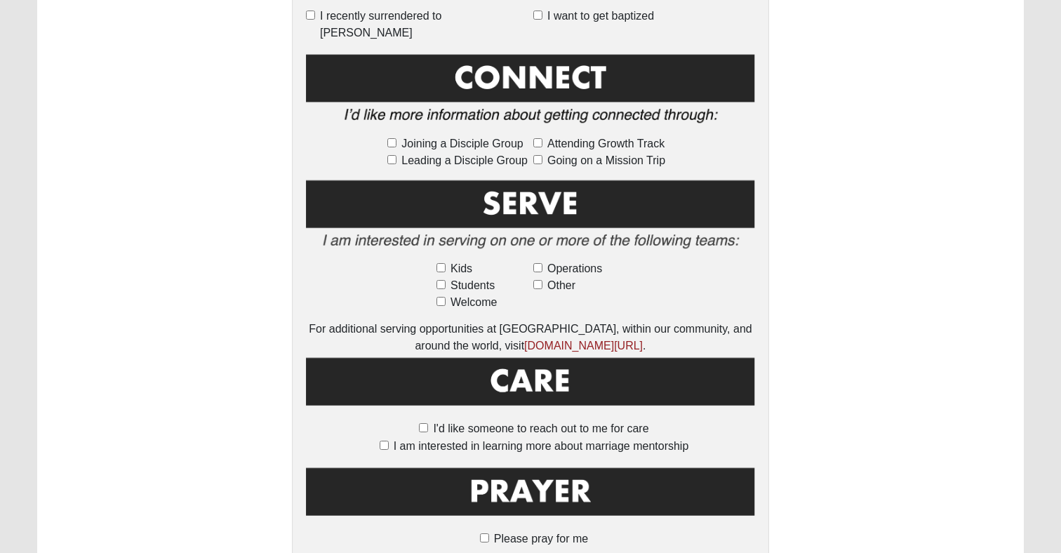
scroll to position [828, 0]
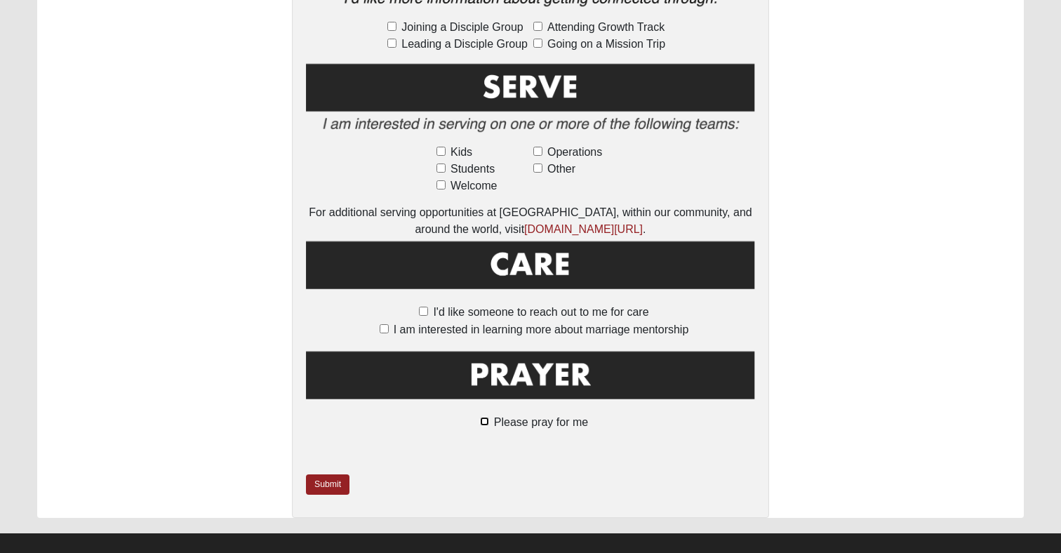
click at [486, 417] on input "Please pray for me" at bounding box center [484, 421] width 9 height 9
checkbox input "true"
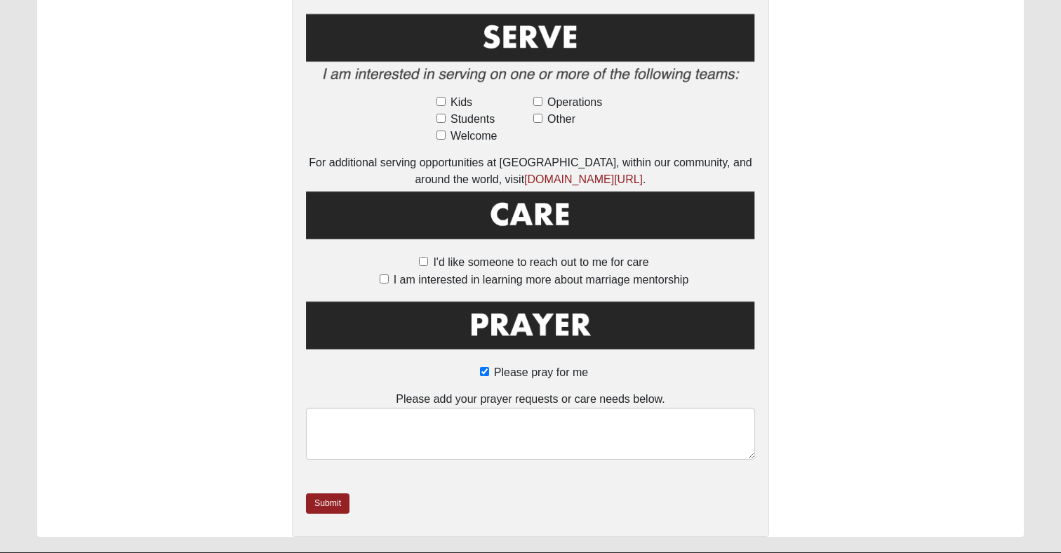
scroll to position [897, 0]
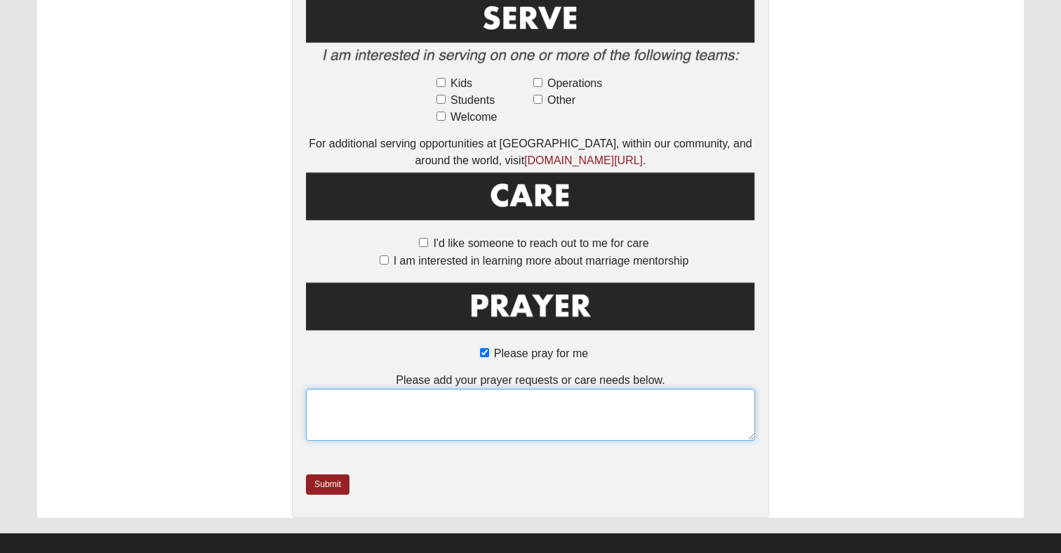
click at [461, 396] on textarea at bounding box center [530, 415] width 449 height 52
click at [681, 389] on textarea "My family is dealing with challenges of commitment that is Christ Centered." at bounding box center [530, 415] width 449 height 52
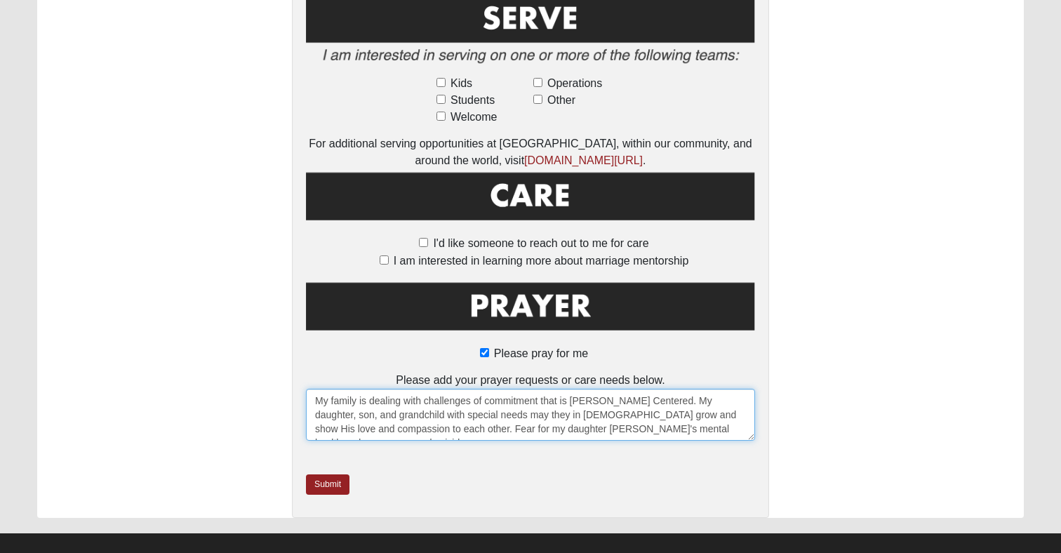
click at [608, 418] on textarea "My family is dealing with challenges of commitment that is Christ Centered. My …" at bounding box center [530, 415] width 449 height 52
click at [680, 413] on textarea "My family is dealing with challenges of commitment that is Christ Centered. My …" at bounding box center [530, 415] width 449 height 52
click at [594, 396] on textarea "My family is dealing with challenges of commitment that is Christ Centered. My …" at bounding box center [530, 415] width 449 height 52
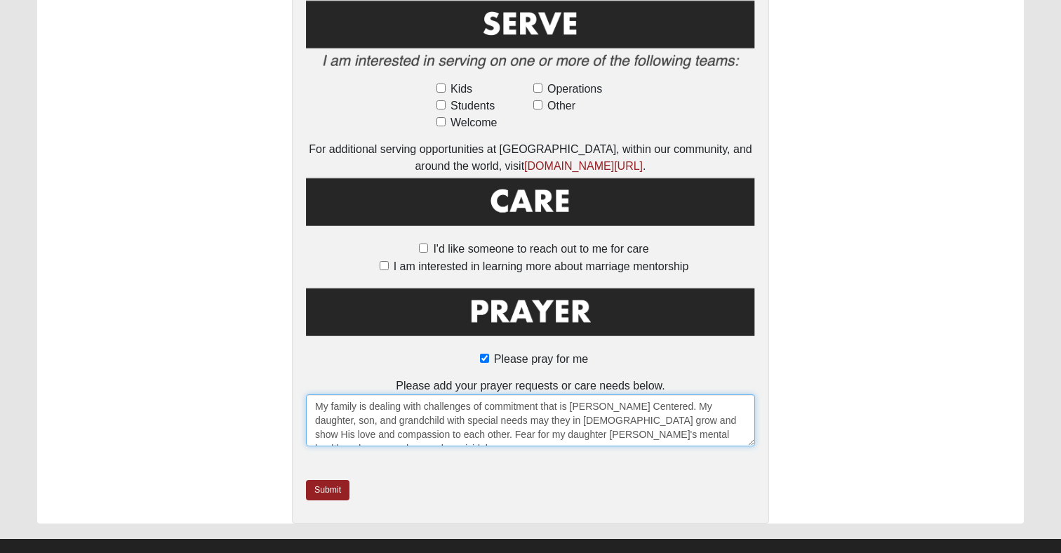
scroll to position [893, 0]
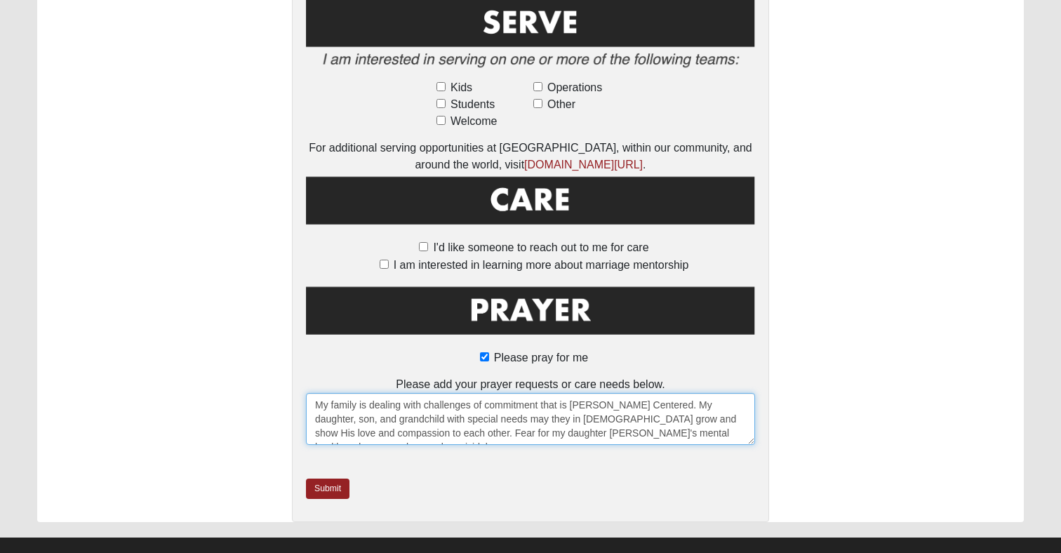
type textarea "My family is dealing with challenges of commitment that is Christ Centered. My …"
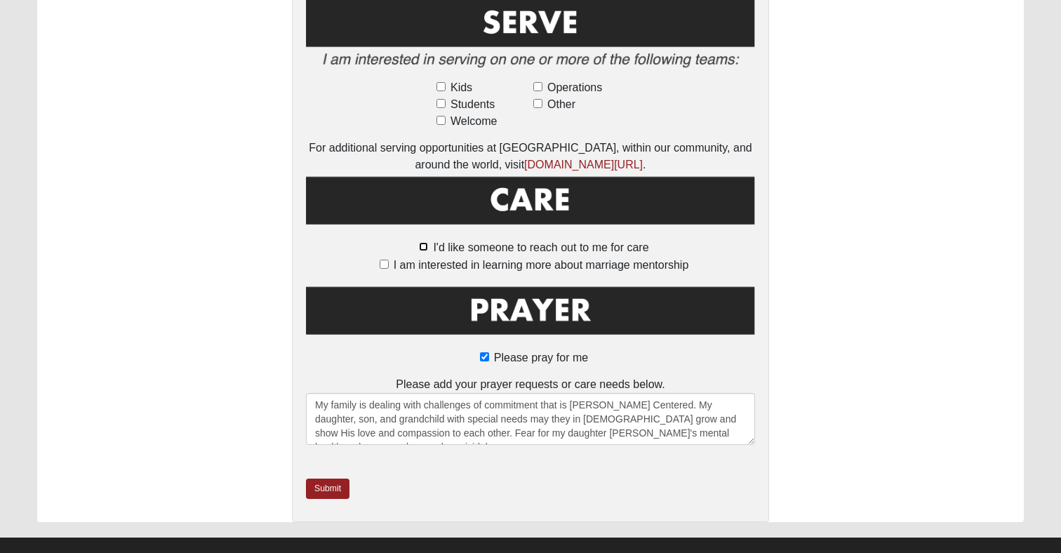
click at [426, 242] on input "I'd like someone to reach out to me for care" at bounding box center [423, 246] width 9 height 9
checkbox input "true"
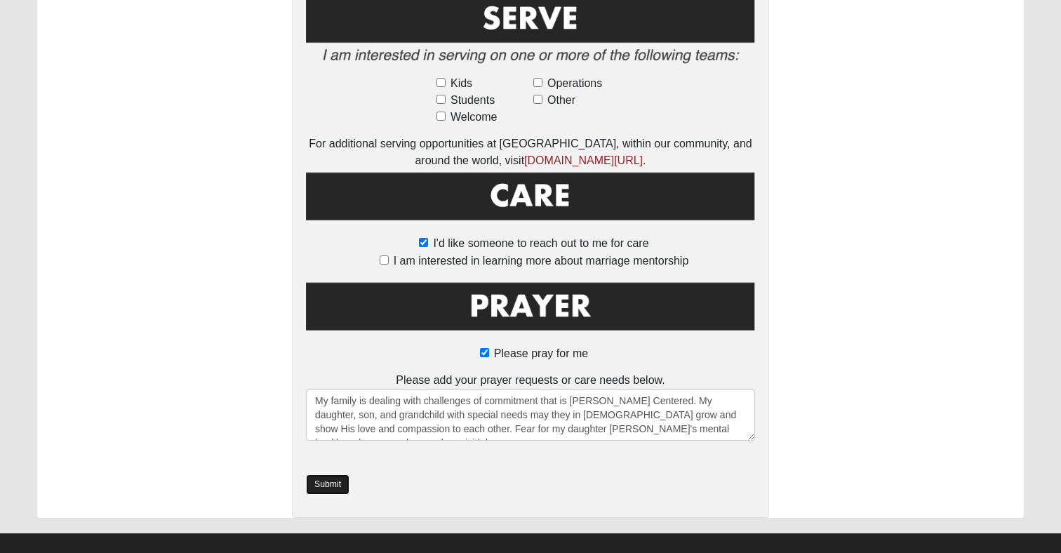
click at [330, 474] on link "Submit" at bounding box center [328, 484] width 44 height 20
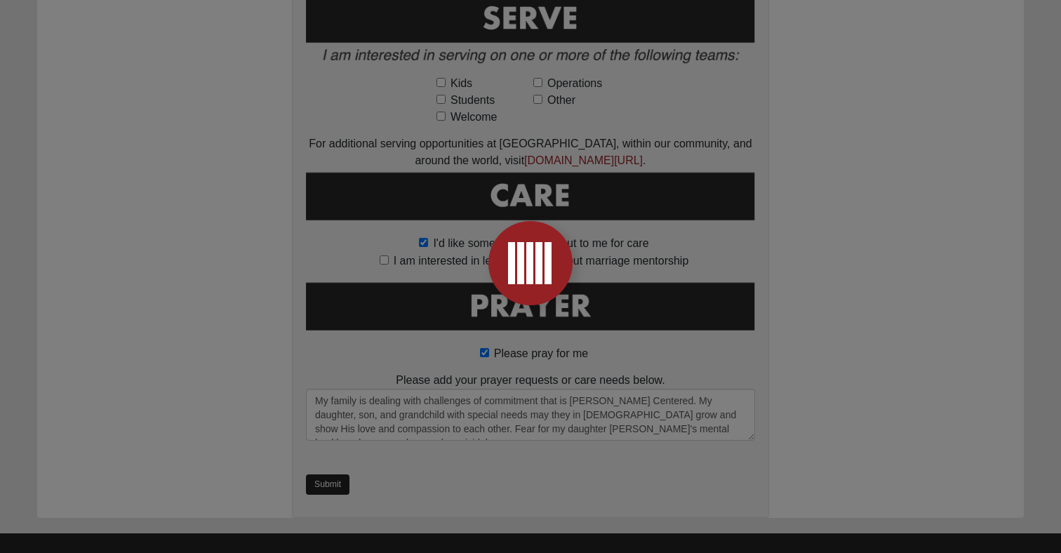
scroll to position [0, 0]
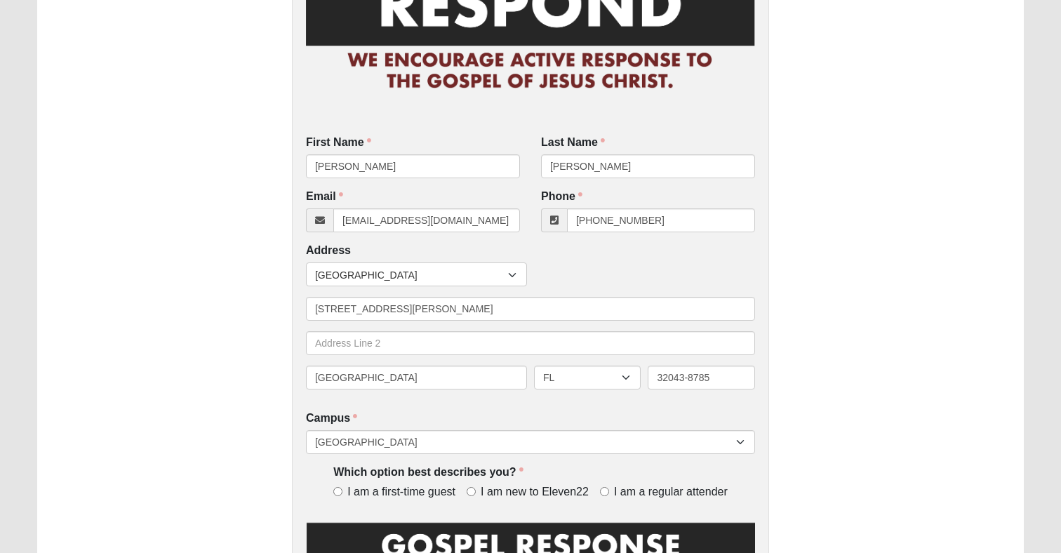
scroll to position [140, 0]
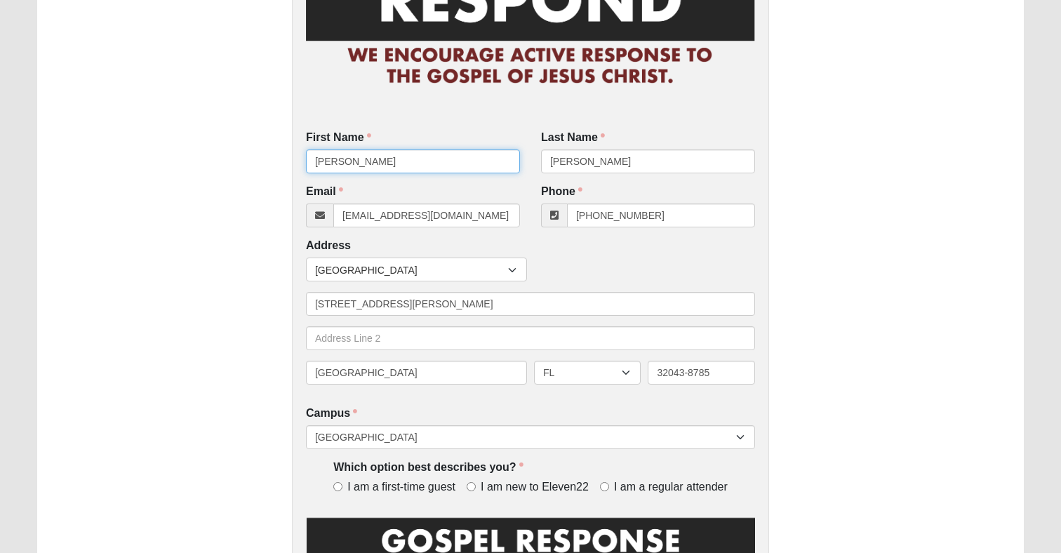
click at [398, 158] on input "[PERSON_NAME]" at bounding box center [413, 161] width 214 height 24
type input "[PERSON_NAME]"
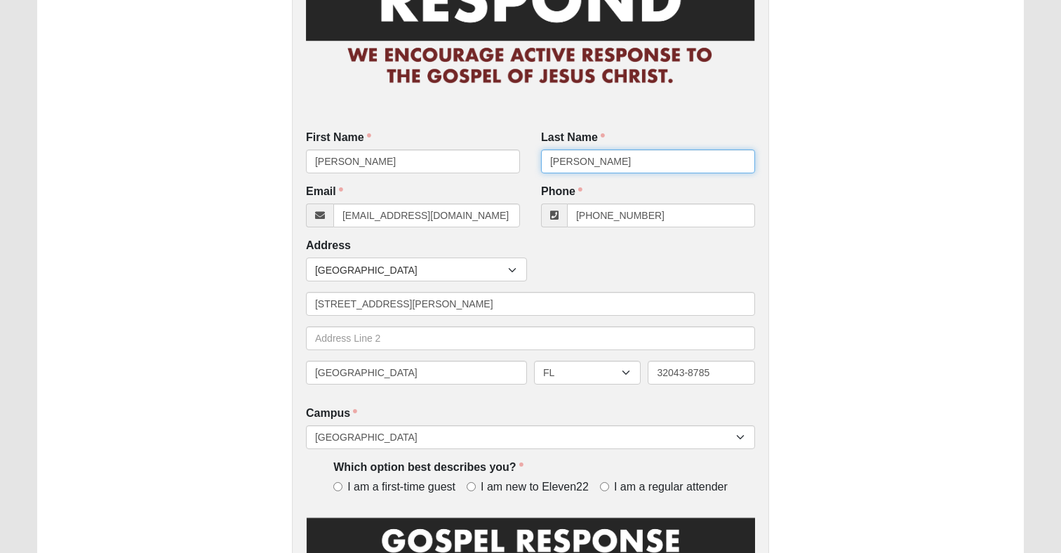
type input "[PERSON_NAME]"
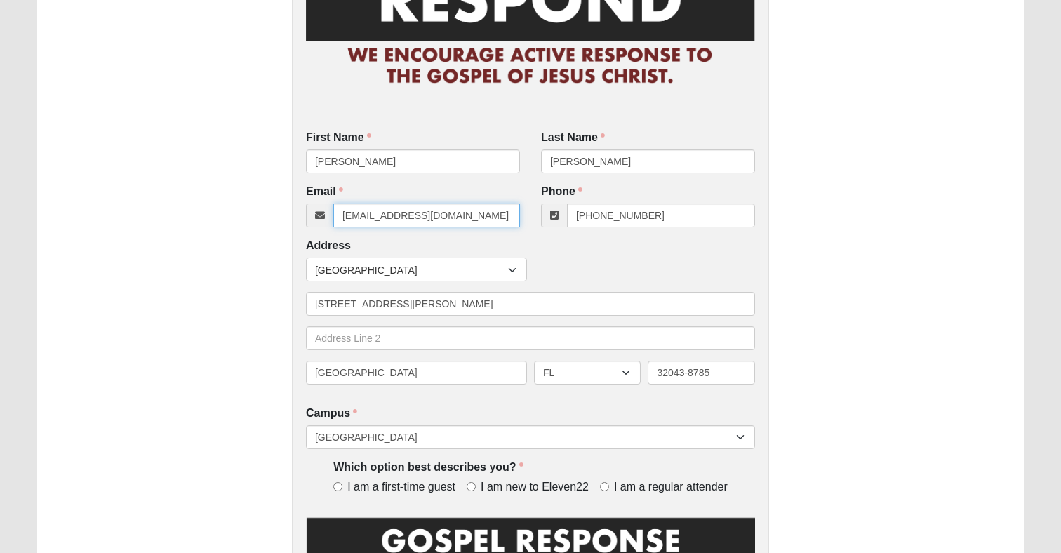
type input "[EMAIL_ADDRESS][DOMAIN_NAME]"
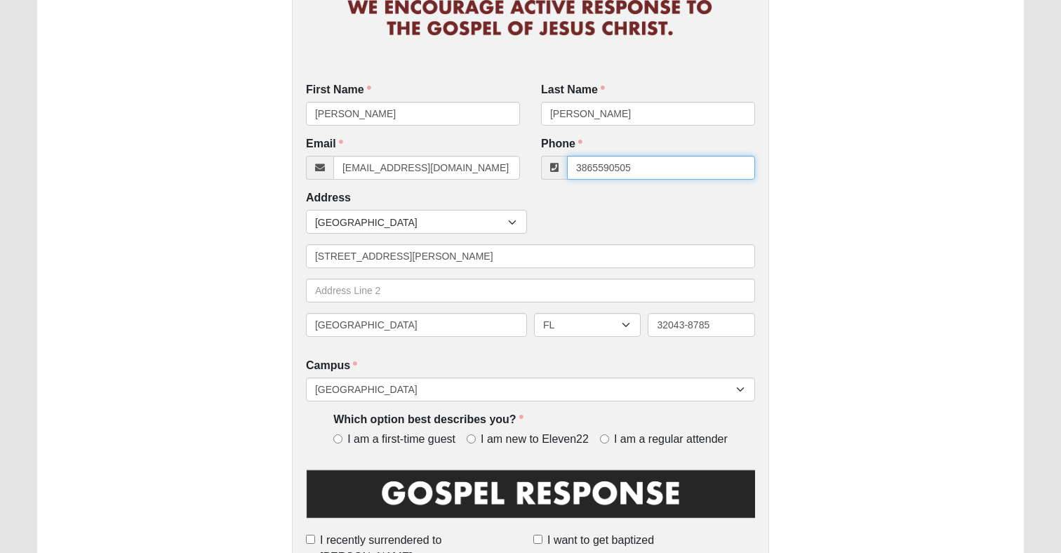
scroll to position [196, 0]
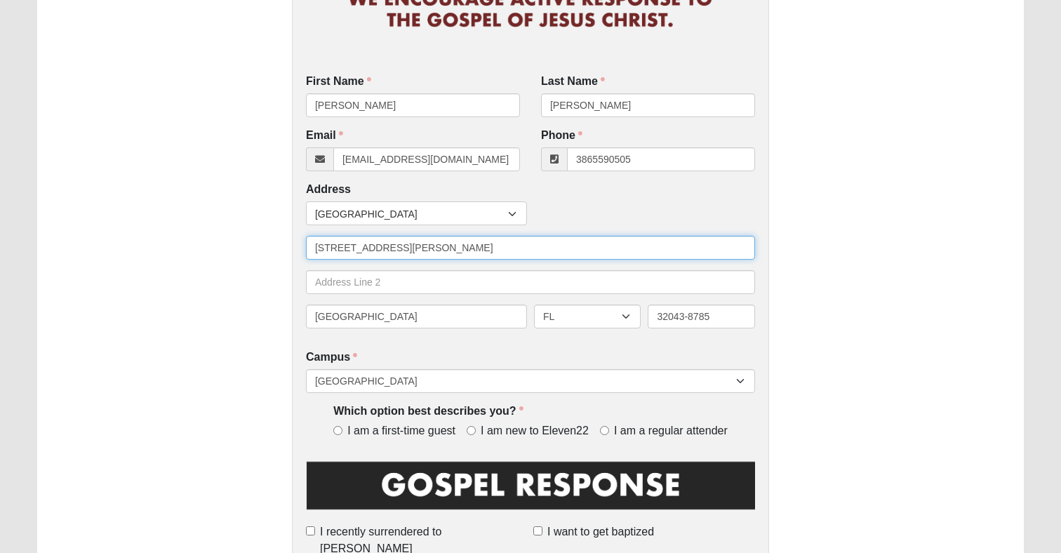
type input "[PHONE_NUMBER]"
click at [452, 252] on input "[STREET_ADDRESS][PERSON_NAME]" at bounding box center [530, 248] width 449 height 24
type input "107 River Rd."
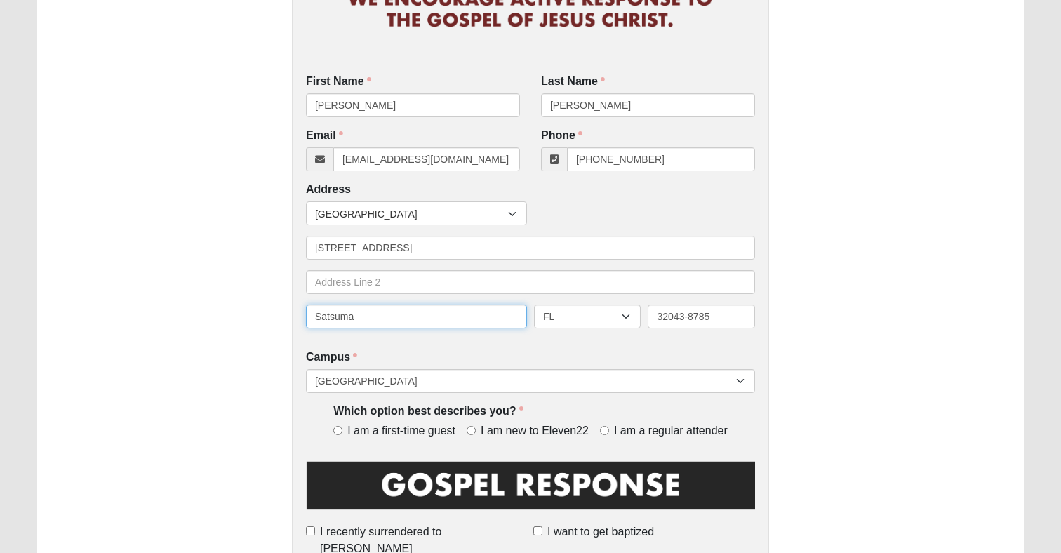
type input "Satsuma"
type input "32189"
click at [522, 392] on div "First Name John First Name is required. Last Name Herring Last Name is required…" at bounding box center [530, 514] width 477 height 1272
click at [508, 368] on div "Campus Arlington Baymeadows College Park Orlando (Coming Soon) Eleven22 Online …" at bounding box center [530, 371] width 449 height 44
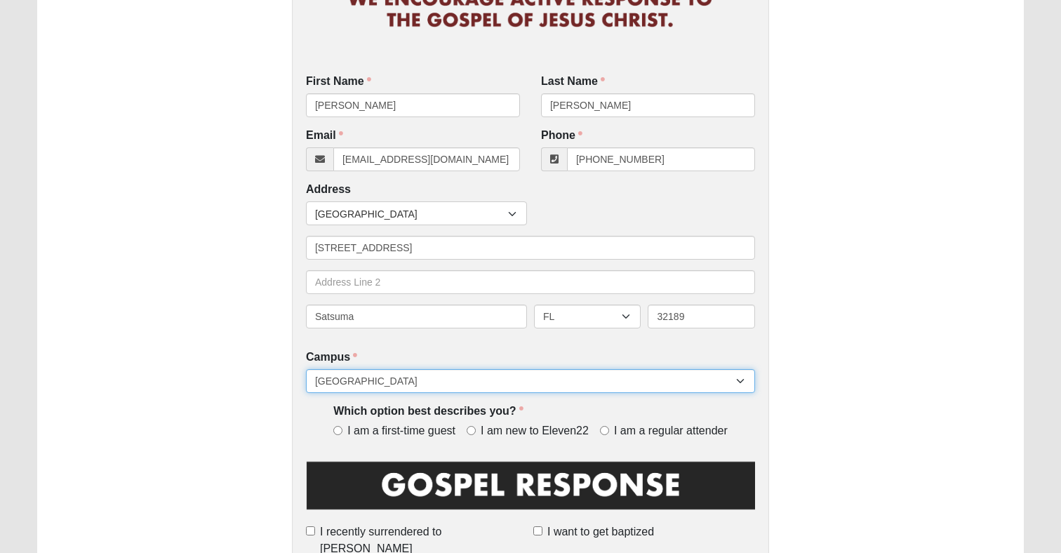
click at [495, 382] on select "[GEOGRAPHIC_DATA] [GEOGRAPHIC_DATA] (Coming Soon) Eleven22 Online [PERSON_NAME]…" at bounding box center [530, 381] width 449 height 24
select select "21"
click at [306, 369] on select "[GEOGRAPHIC_DATA] [GEOGRAPHIC_DATA] (Coming Soon) Eleven22 Online [PERSON_NAME]…" at bounding box center [530, 381] width 449 height 24
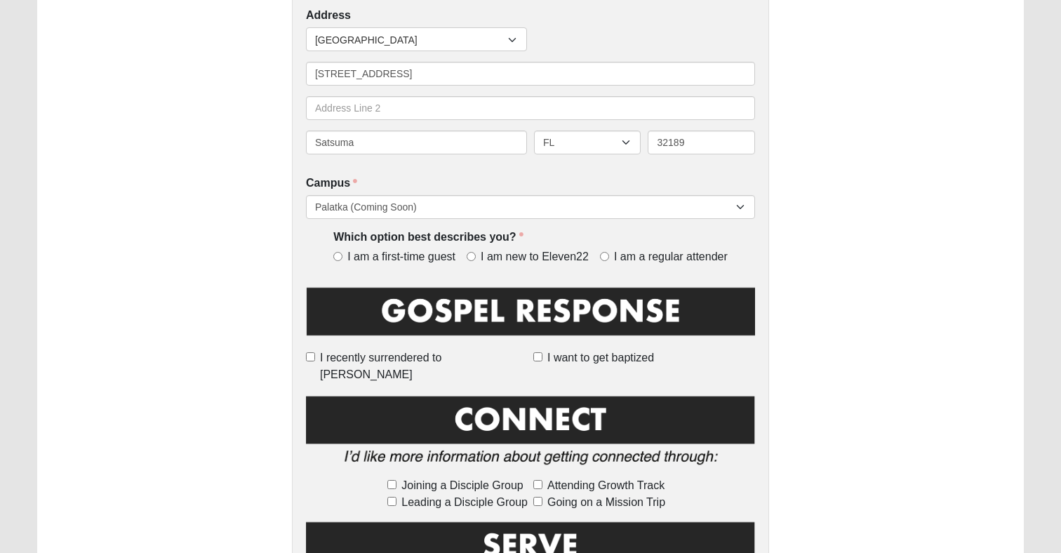
scroll to position [375, 0]
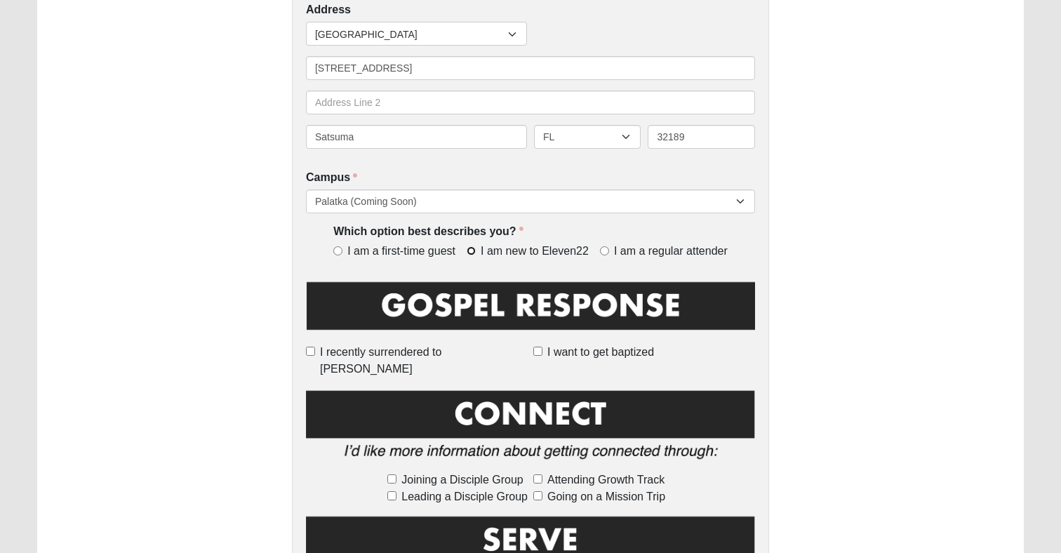
click at [468, 250] on input "I am new to Eleven22" at bounding box center [471, 250] width 9 height 9
radio input "true"
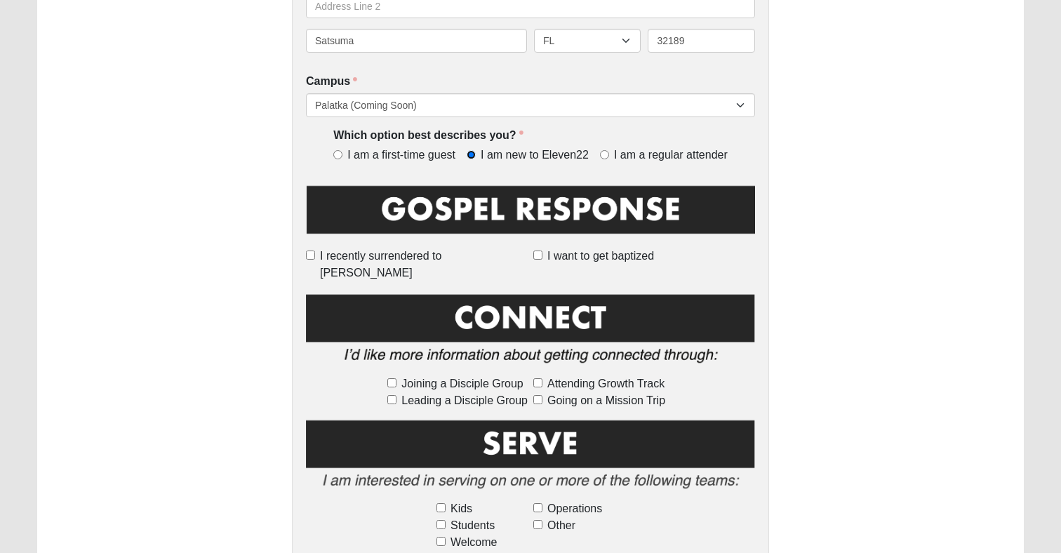
scroll to position [502, 0]
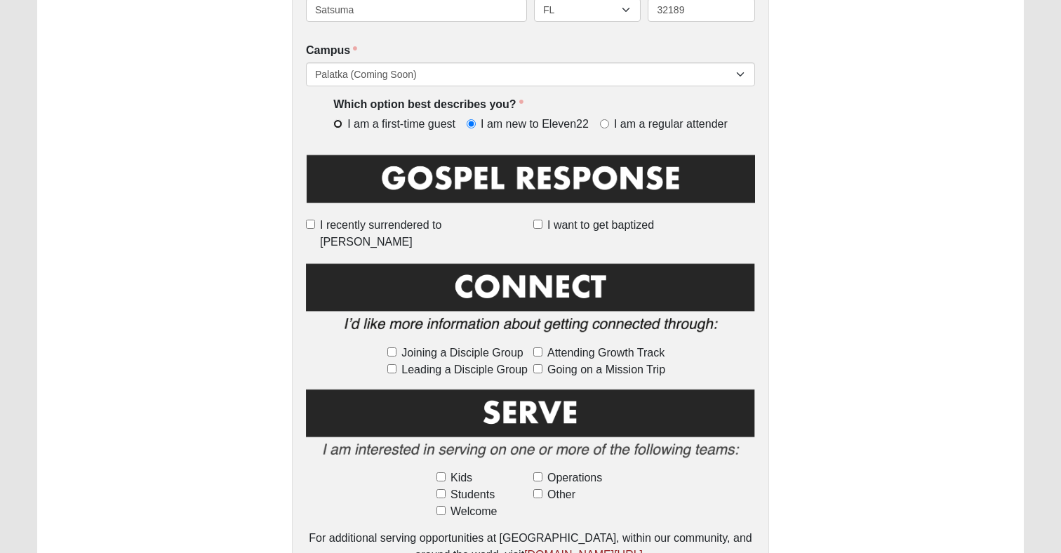
click at [338, 122] on input "I am a first-time guest" at bounding box center [337, 123] width 9 height 9
radio input "true"
click at [471, 120] on input "I am new to Eleven22" at bounding box center [471, 123] width 9 height 9
radio input "true"
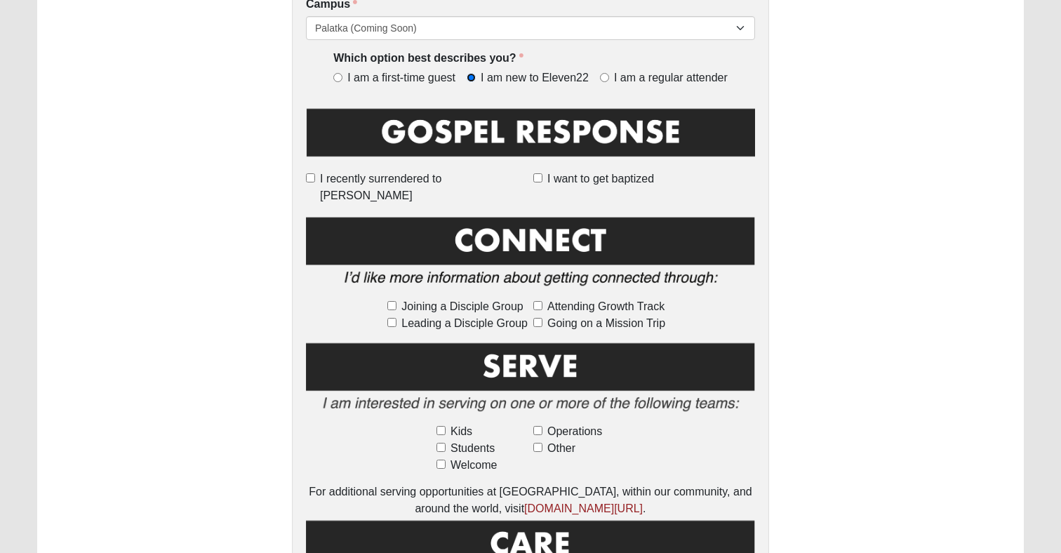
scroll to position [563, 0]
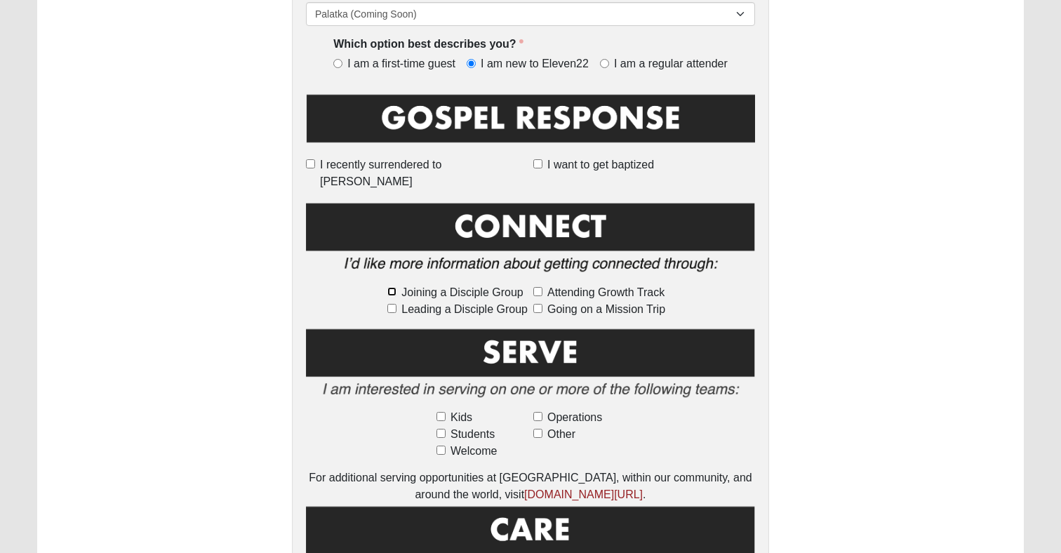
click at [390, 287] on input "Joining a Disciple Group" at bounding box center [391, 291] width 9 height 9
checkbox input "true"
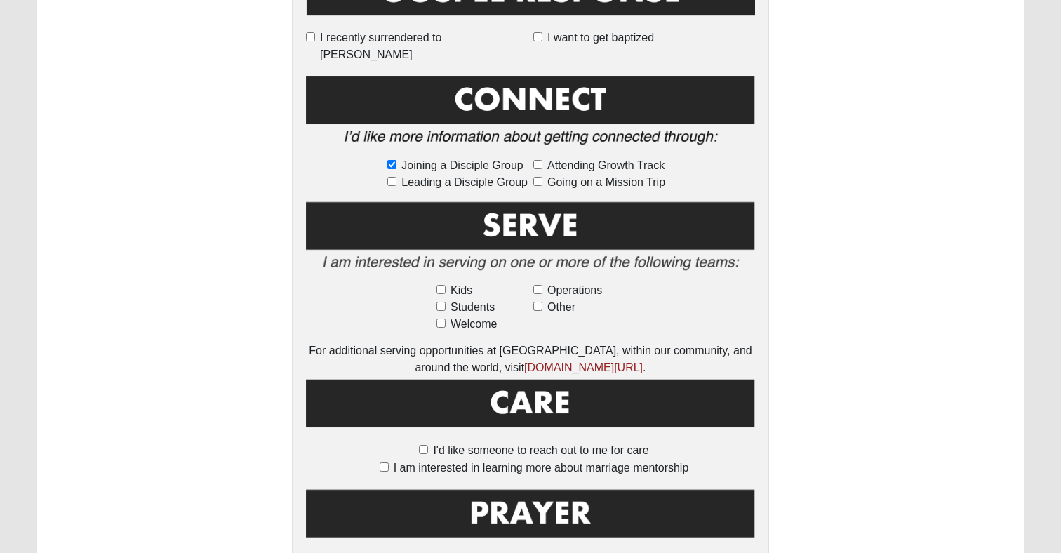
scroll to position [828, 0]
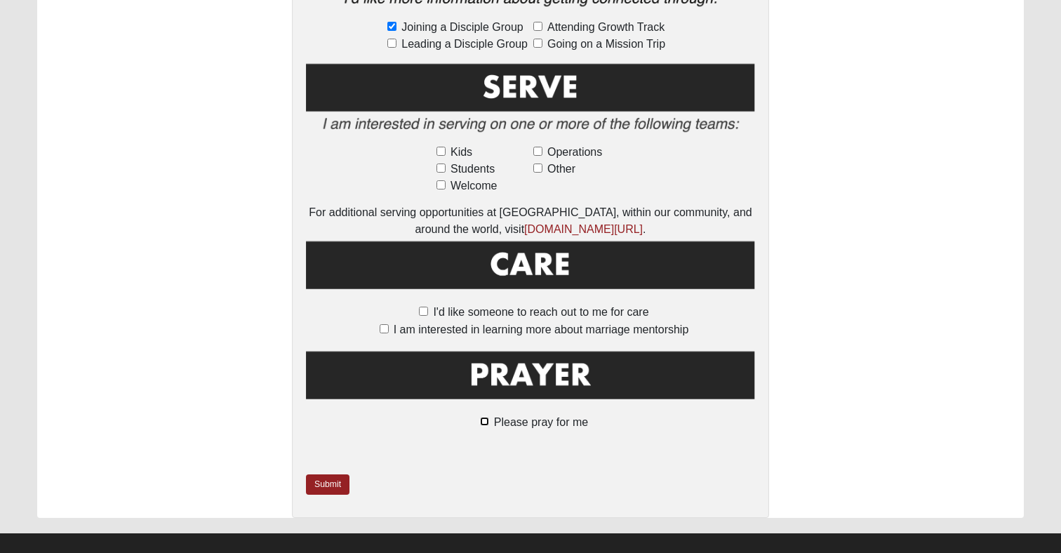
click at [483, 417] on input "Please pray for me" at bounding box center [484, 421] width 9 height 9
checkbox input "true"
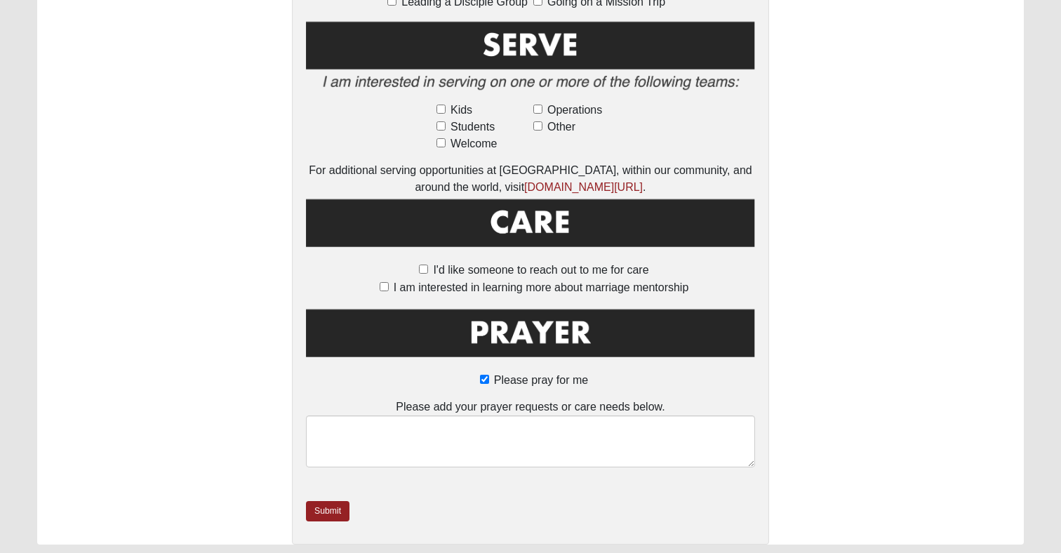
scroll to position [880, 0]
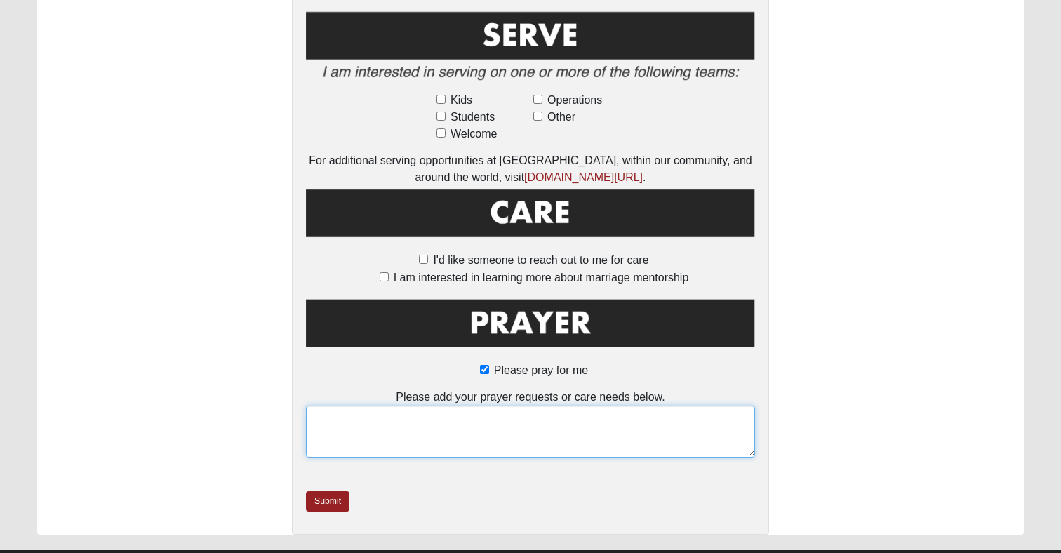
click at [485, 409] on textarea at bounding box center [530, 432] width 449 height 52
click at [516, 406] on textarea "Strength to continue to be bold to help lead those to Christ." at bounding box center [530, 432] width 449 height 52
click at [622, 406] on textarea "Strength to continue to be bold to help lead others to Christ." at bounding box center [530, 432] width 449 height 52
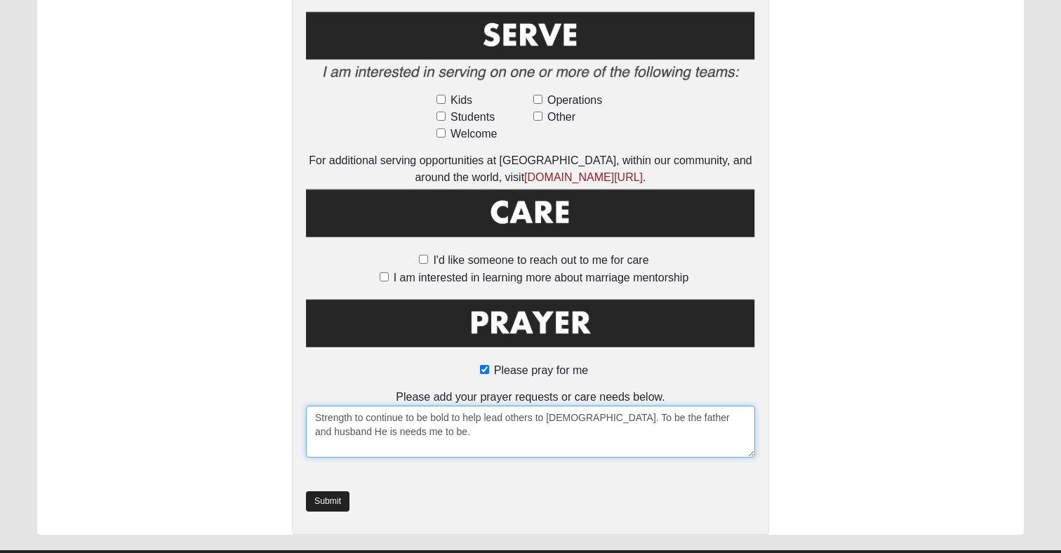
type textarea "Strength to continue to be bold to help lead others to Christ. To be the father…"
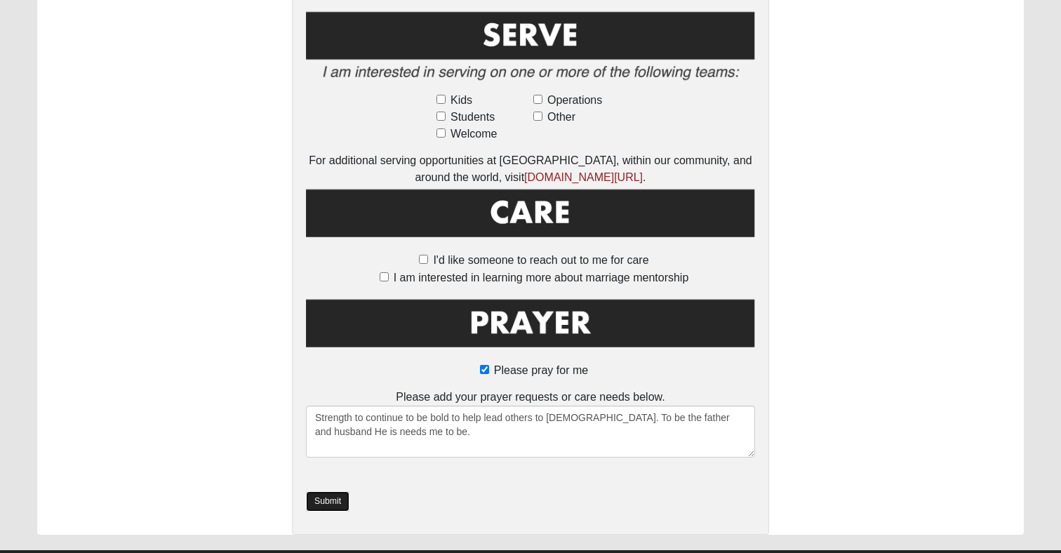
click at [330, 491] on link "Submit" at bounding box center [328, 501] width 44 height 20
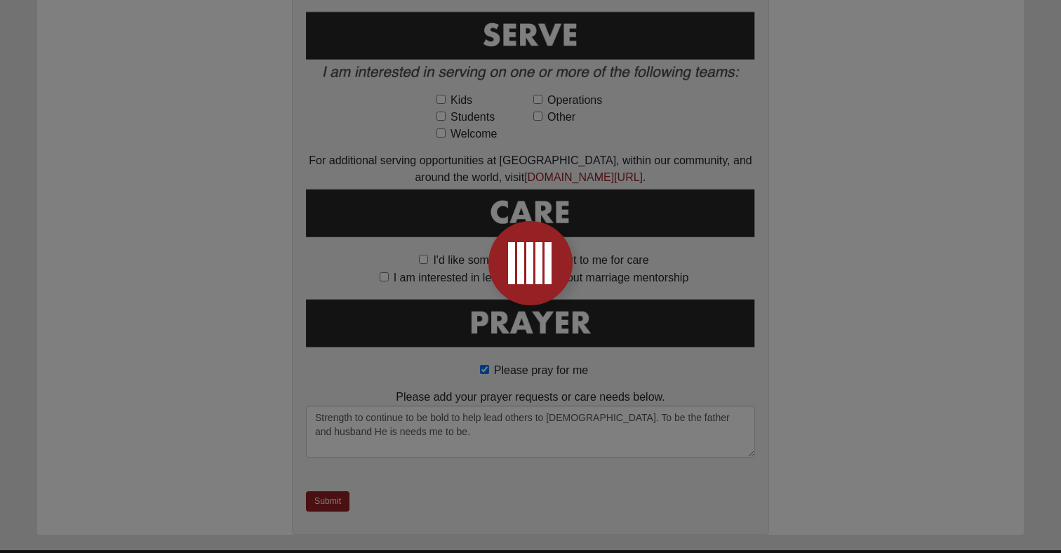
scroll to position [0, 0]
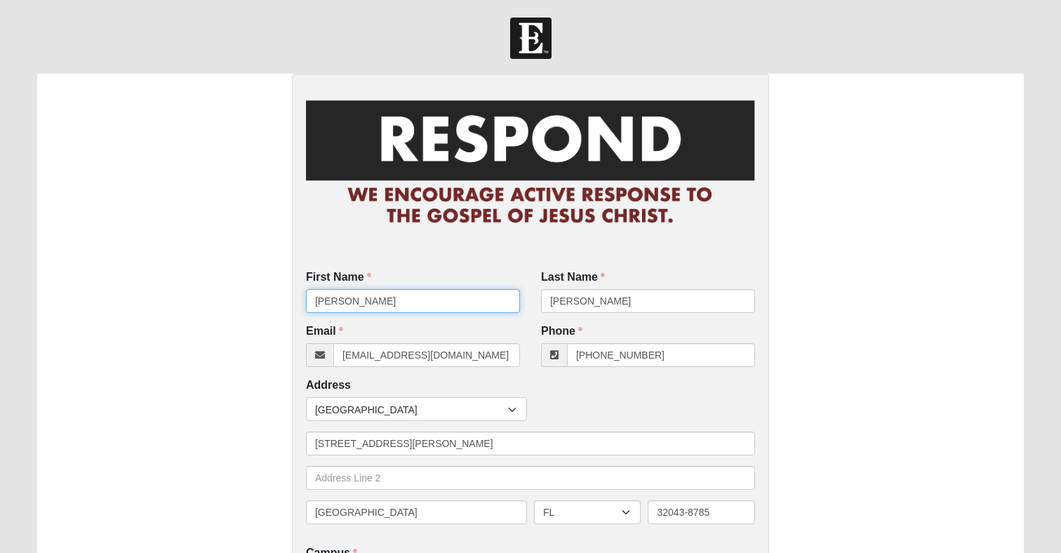
click at [469, 300] on input "[PERSON_NAME]" at bounding box center [413, 301] width 214 height 24
type input "[PERSON_NAME]"
type input "h"
type input "Hurt"
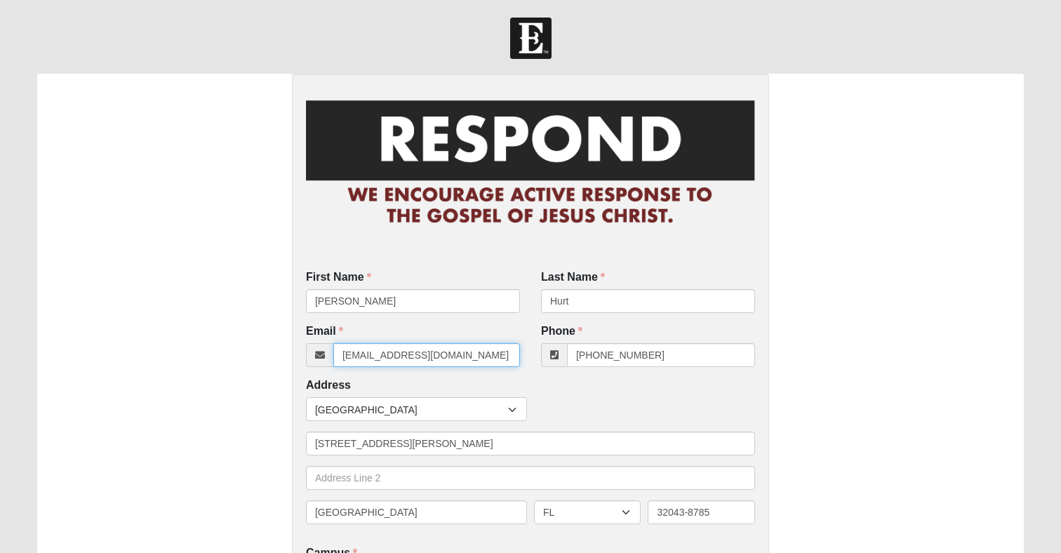
click at [400, 350] on input "[EMAIL_ADDRESS][DOMAIN_NAME]" at bounding box center [426, 355] width 187 height 24
type input "HurtkJeff@gmail.com"
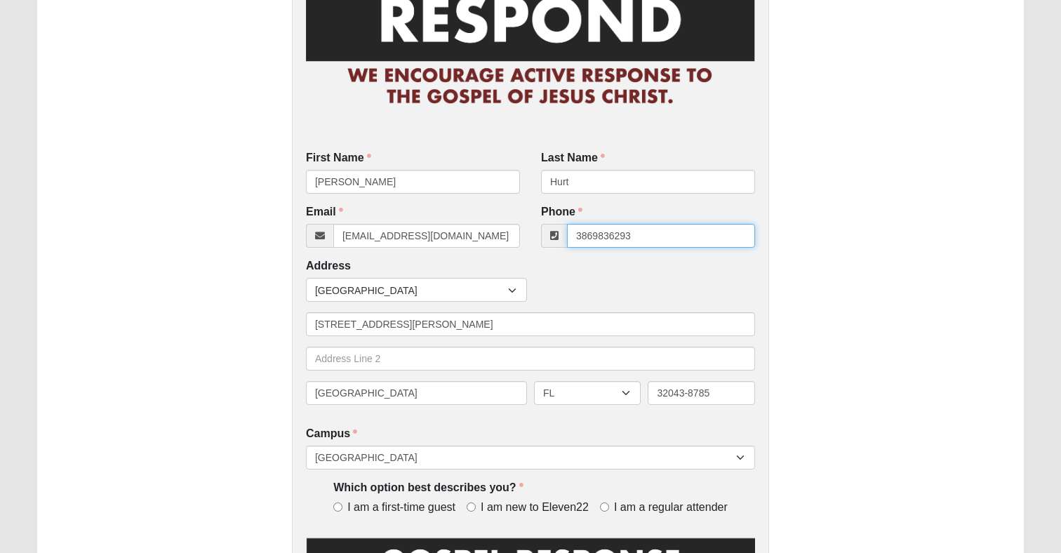
scroll to position [123, 0]
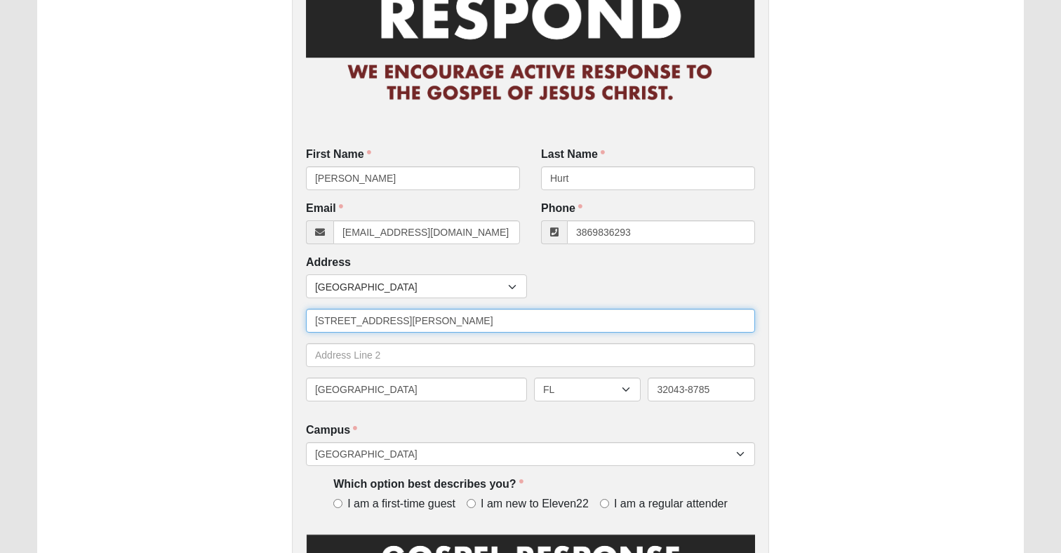
type input "(386) 983-6293"
click at [369, 319] on input "[STREET_ADDRESS][PERSON_NAME]" at bounding box center [530, 321] width 449 height 24
type input "3107 Augusta St."
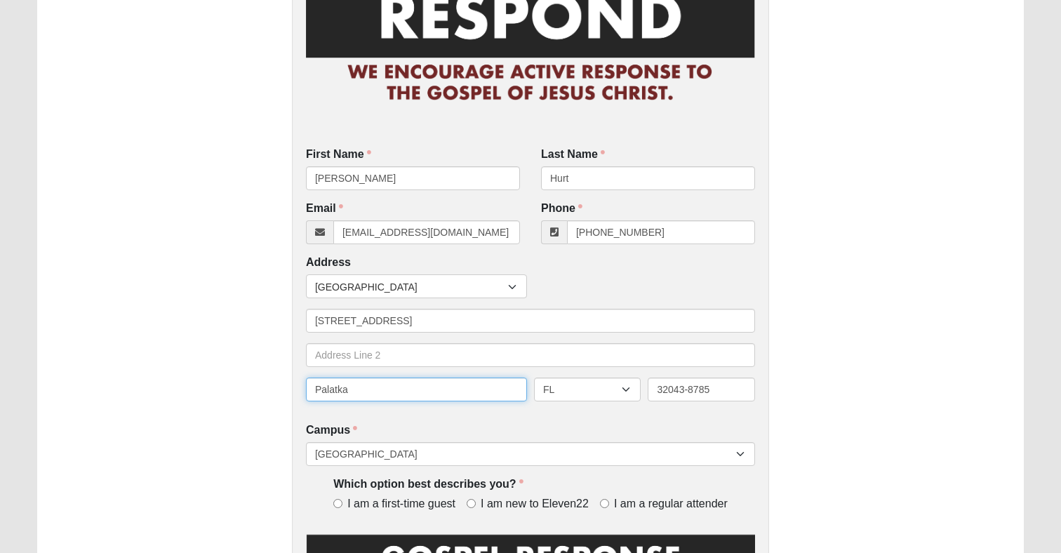
type input "Palatka"
select select "FL"
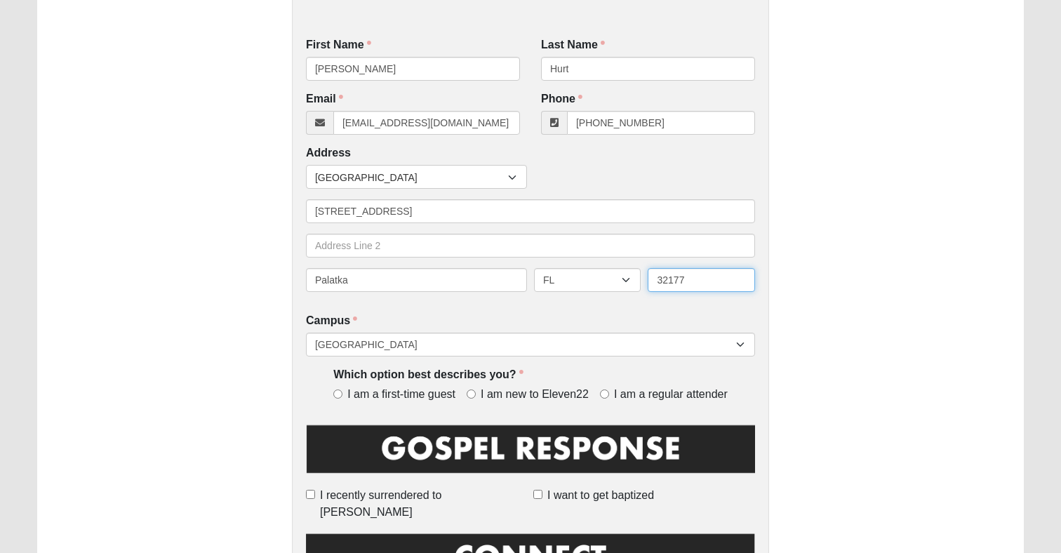
scroll to position [252, 0]
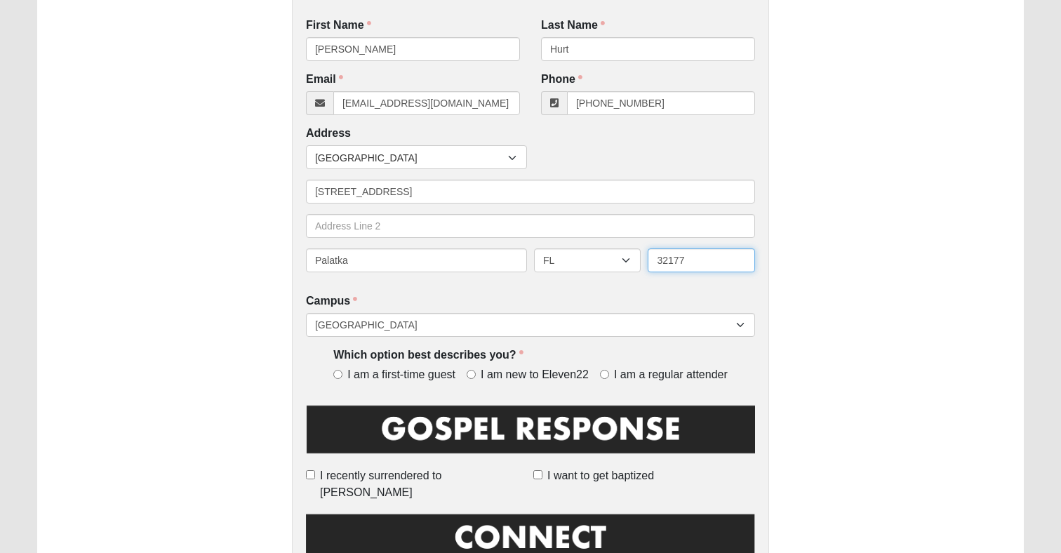
type input "32177"
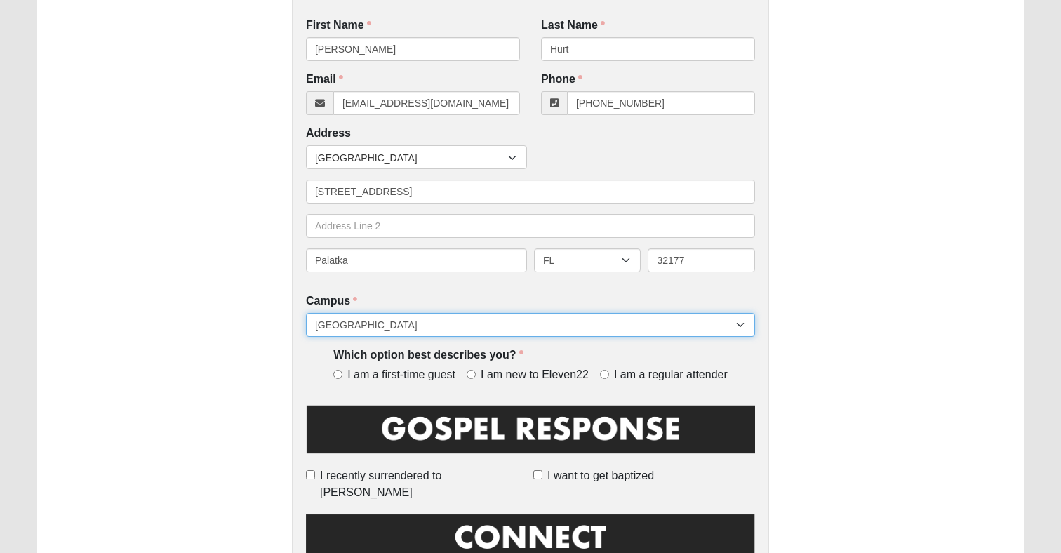
click at [418, 326] on select "[GEOGRAPHIC_DATA] [GEOGRAPHIC_DATA] (Coming Soon) Eleven22 Online [PERSON_NAME]…" at bounding box center [530, 325] width 449 height 24
select select "21"
click at [306, 313] on select "[GEOGRAPHIC_DATA] [GEOGRAPHIC_DATA] (Coming Soon) Eleven22 Online [PERSON_NAME]…" at bounding box center [530, 325] width 449 height 24
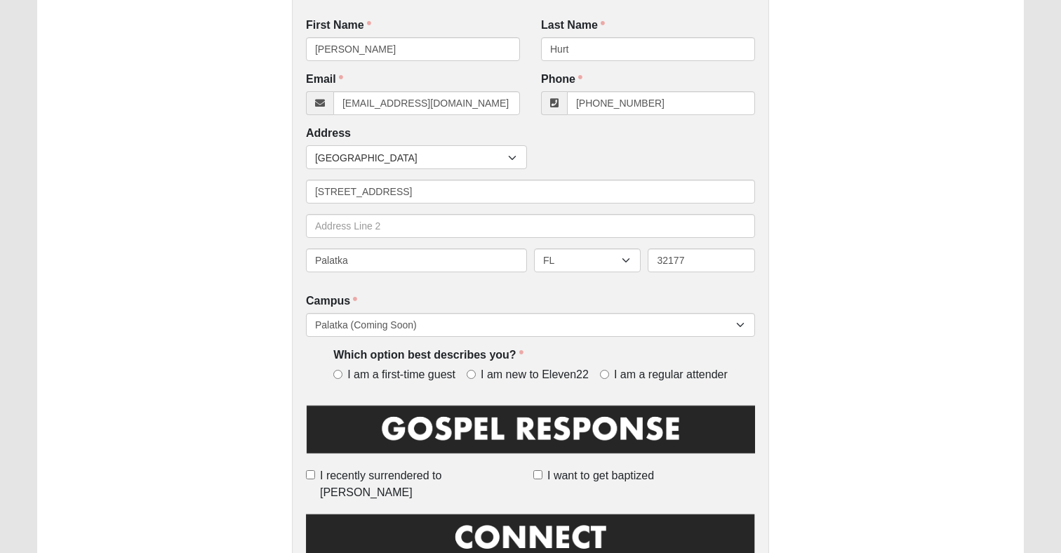
click at [604, 363] on div "Which option best describes you? I am a first-time guest I am new to Eleven22 I…" at bounding box center [530, 365] width 394 height 36
click at [603, 376] on input "I am a regular attender" at bounding box center [604, 374] width 9 height 9
radio input "true"
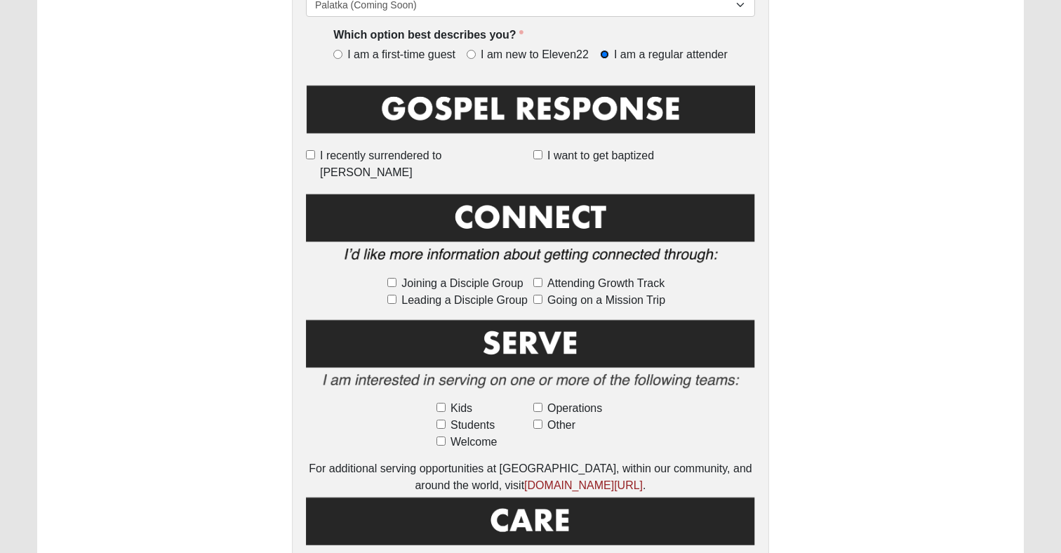
scroll to position [594, 0]
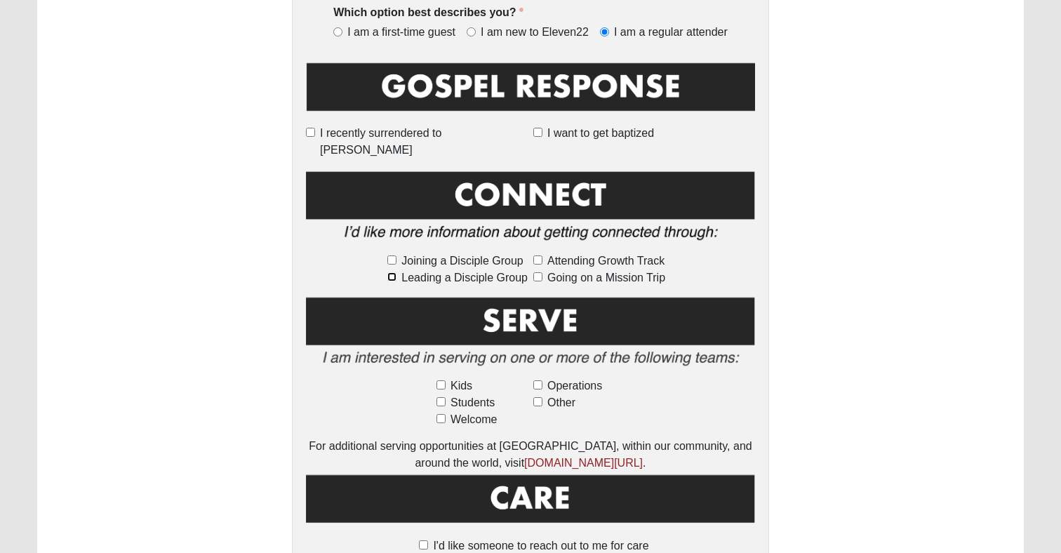
click at [393, 272] on input "Leading a Disciple Group" at bounding box center [391, 276] width 9 height 9
checkbox input "true"
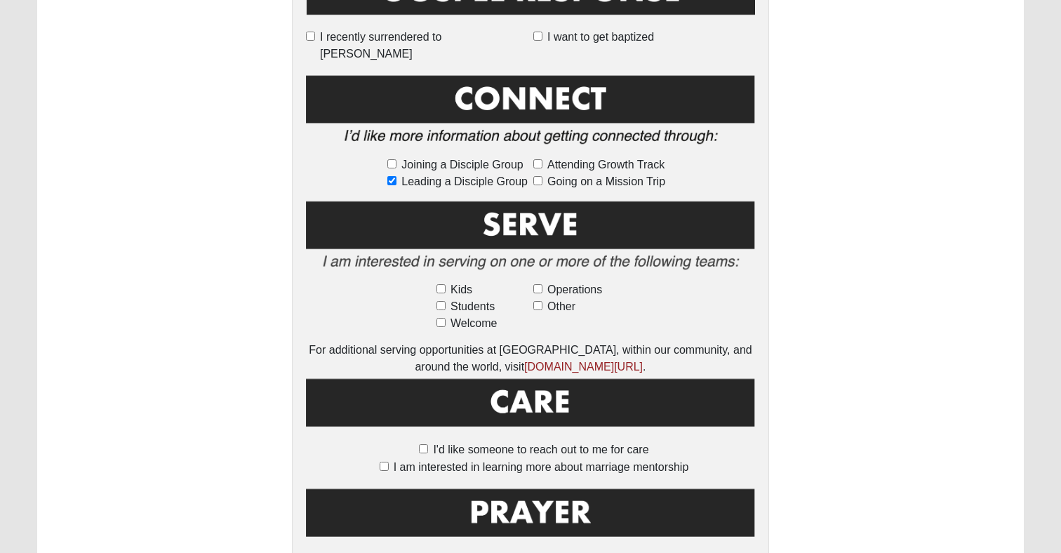
scroll to position [703, 0]
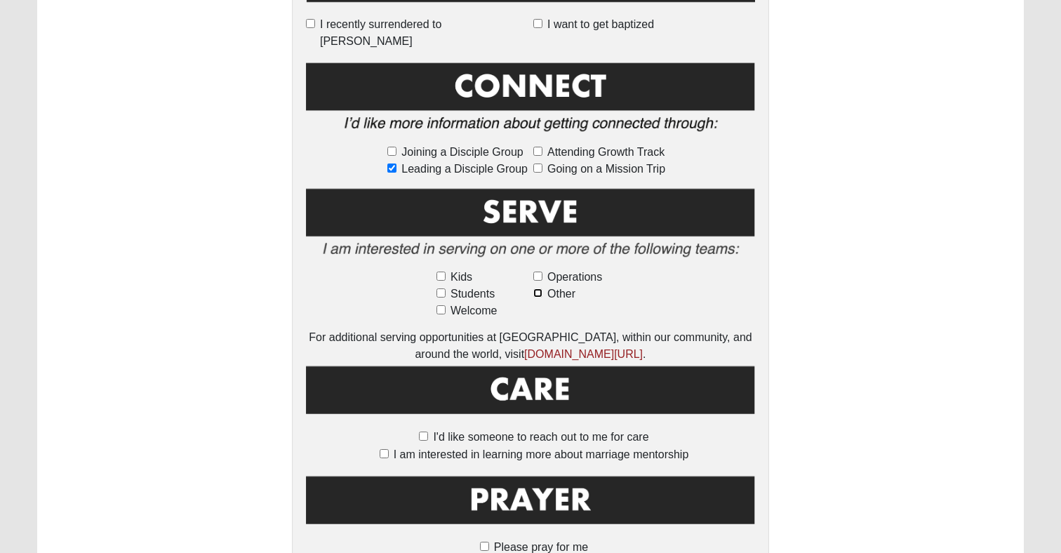
click at [535, 288] on input "Other" at bounding box center [537, 292] width 9 height 9
checkbox input "true"
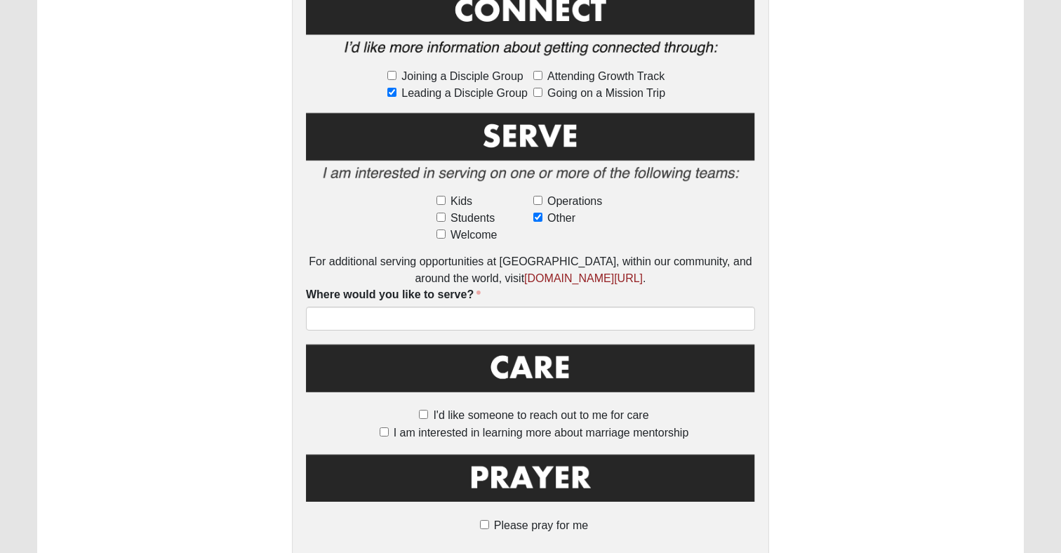
scroll to position [781, 0]
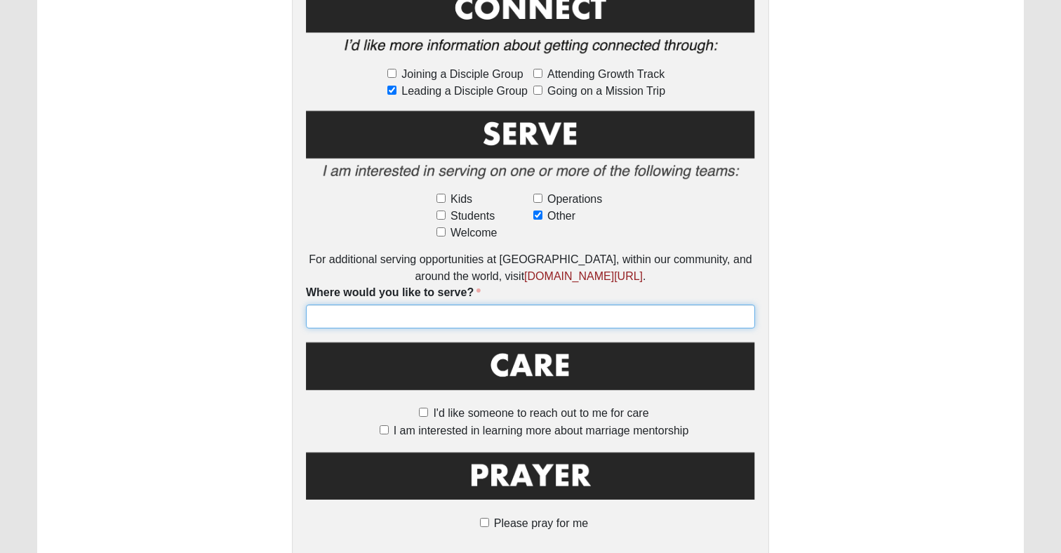
click at [551, 309] on input "Where would you like to serve?" at bounding box center [530, 317] width 449 height 24
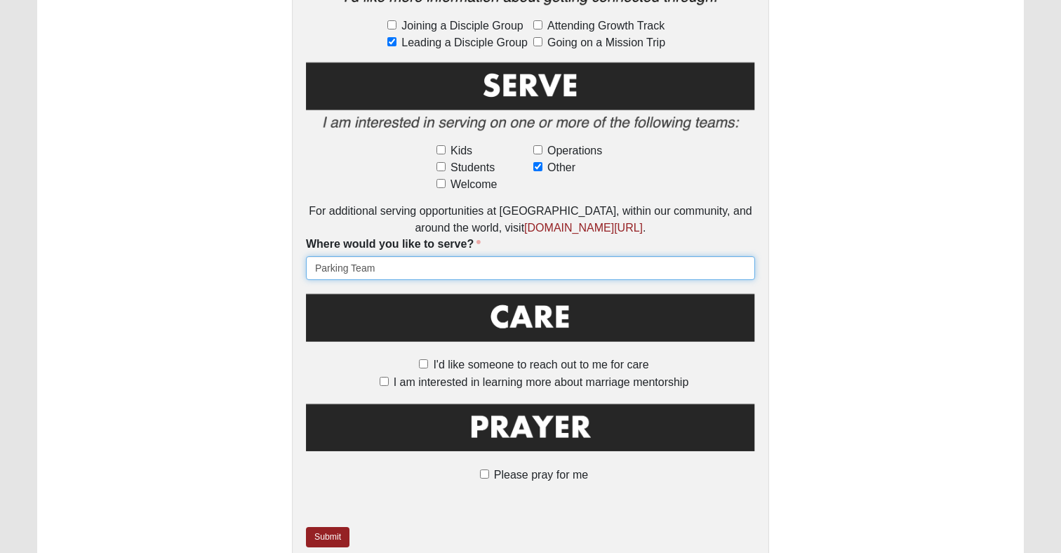
scroll to position [882, 0]
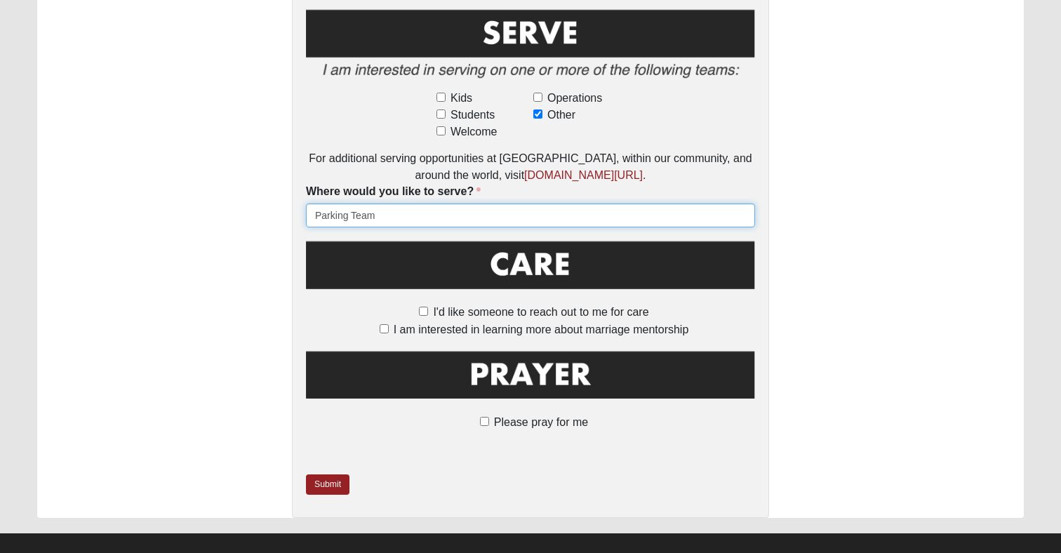
type input "Parking Team"
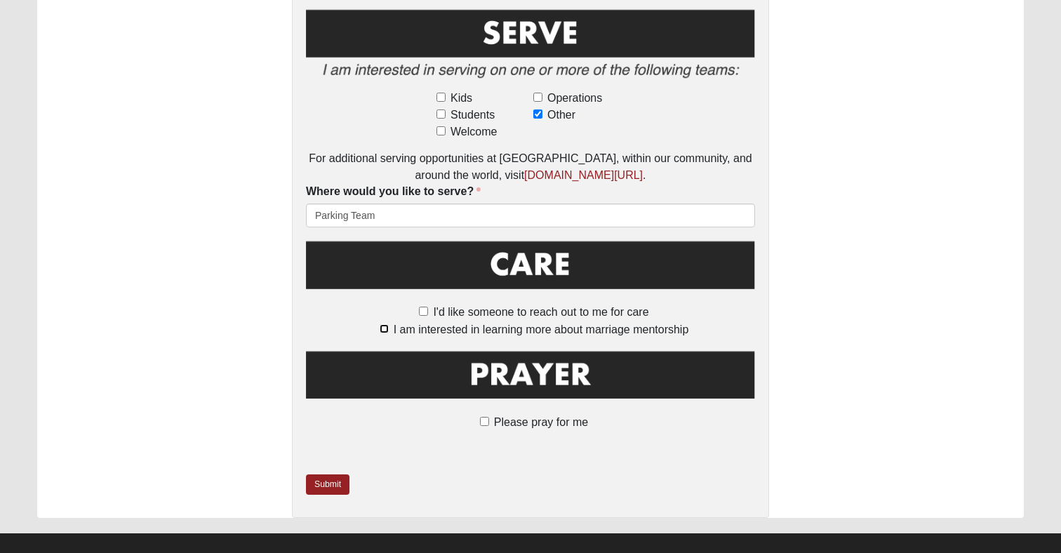
click at [387, 324] on input "I am interested in learning more about marriage mentorship" at bounding box center [384, 328] width 9 height 9
checkbox input "true"
click at [513, 416] on span "Please pray for me" at bounding box center [541, 422] width 94 height 12
click at [489, 417] on input "Please pray for me" at bounding box center [484, 421] width 9 height 9
checkbox input "true"
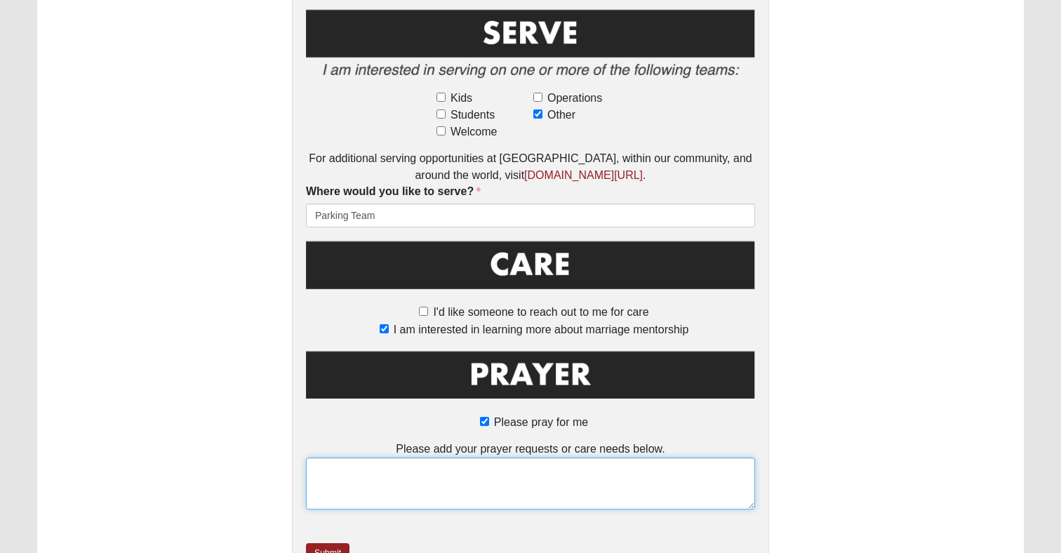
click at [474, 457] on textarea at bounding box center [530, 483] width 449 height 52
type textarea "Time is short - Use me Jesus!"
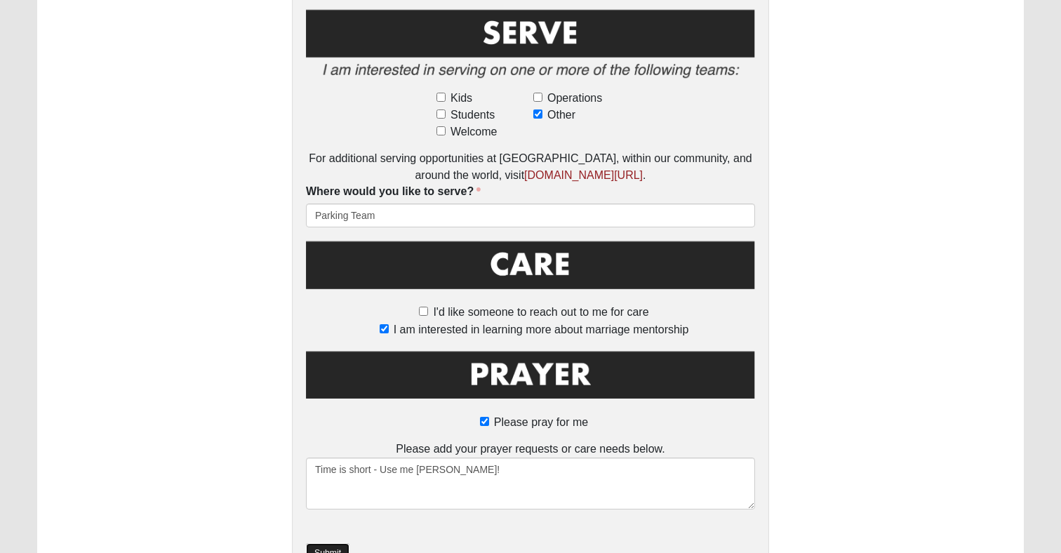
click at [338, 543] on link "Submit" at bounding box center [328, 553] width 44 height 20
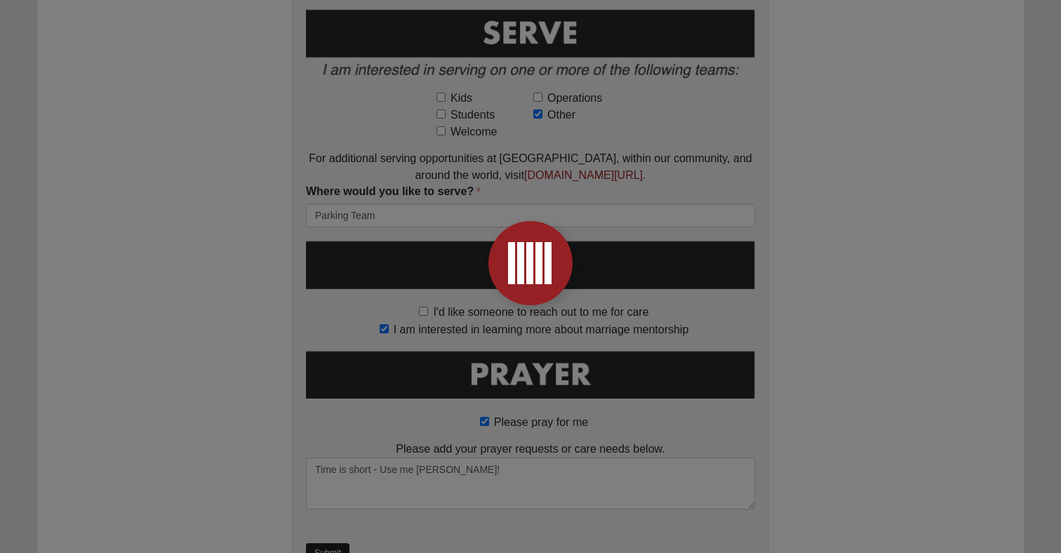
scroll to position [0, 0]
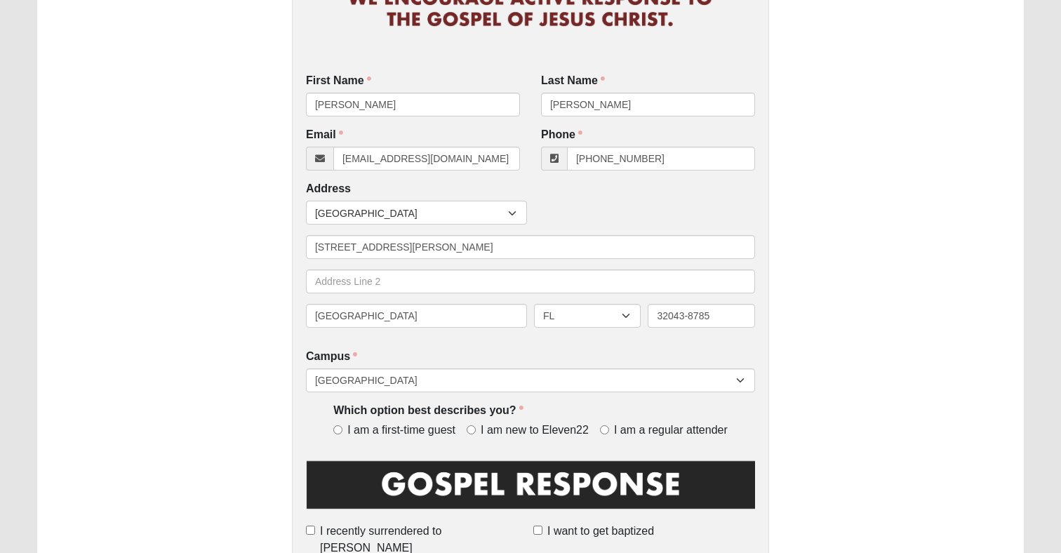
scroll to position [202, 0]
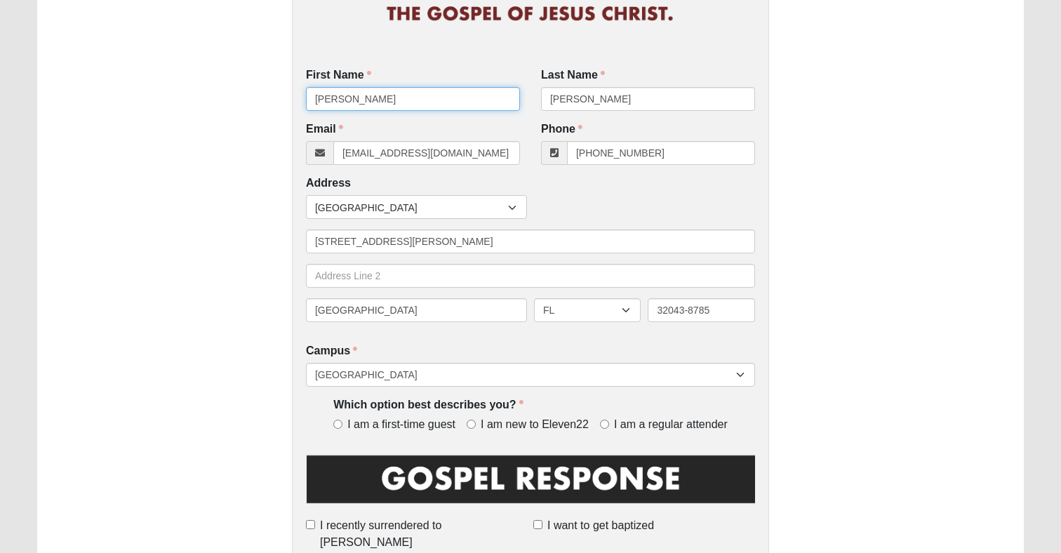
click at [417, 96] on input "[PERSON_NAME]" at bounding box center [413, 99] width 214 height 24
type input "[PERSON_NAME]"
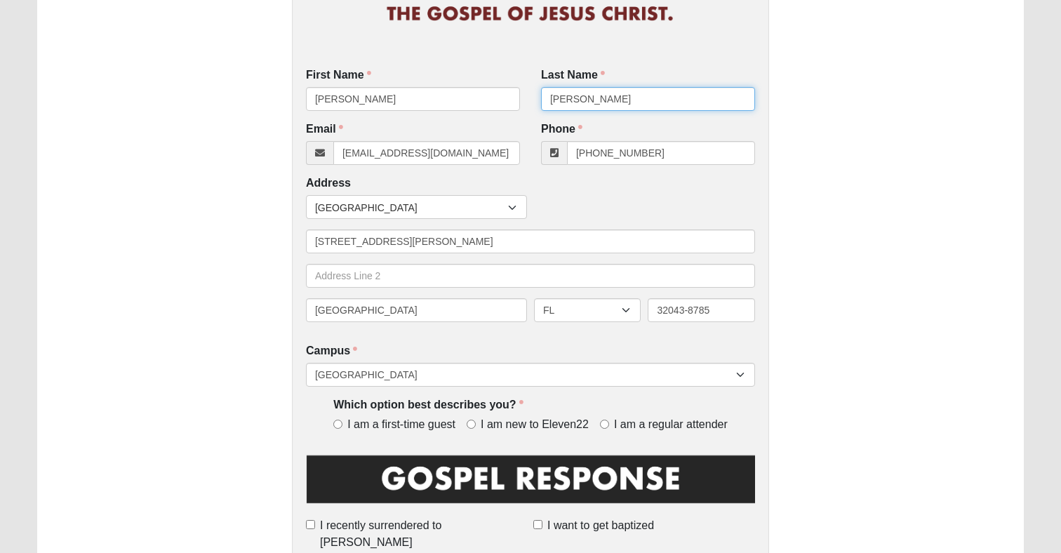
type input "[PERSON_NAME]"
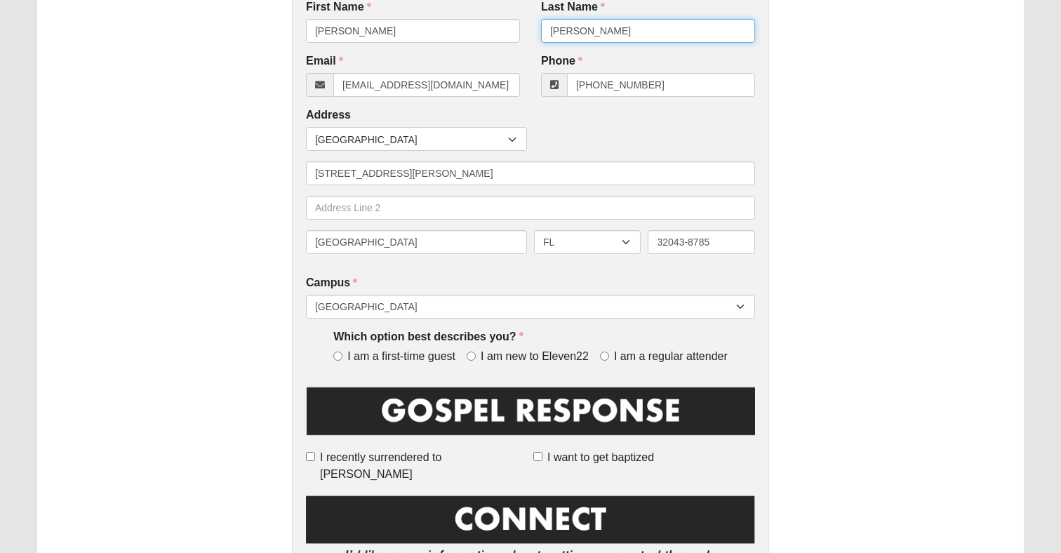
scroll to position [276, 0]
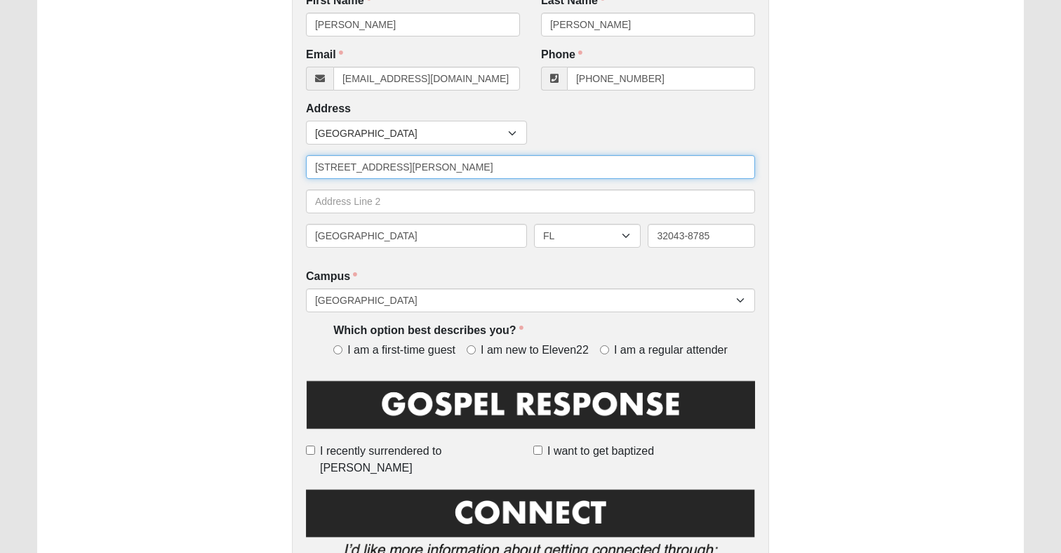
click at [574, 170] on input "[STREET_ADDRESS][PERSON_NAME]" at bounding box center [530, 167] width 449 height 24
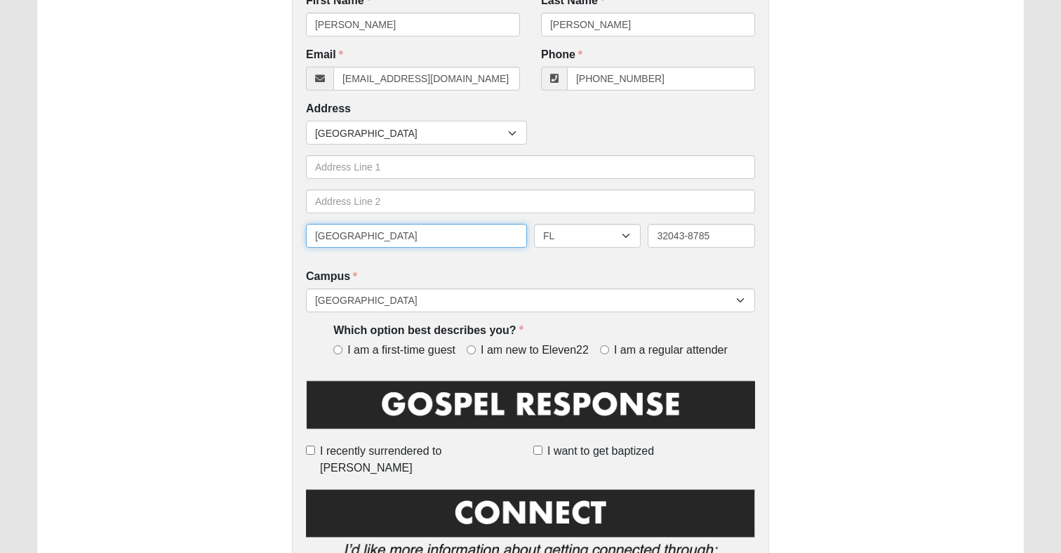
click at [494, 229] on input "[GEOGRAPHIC_DATA]" at bounding box center [416, 236] width 221 height 24
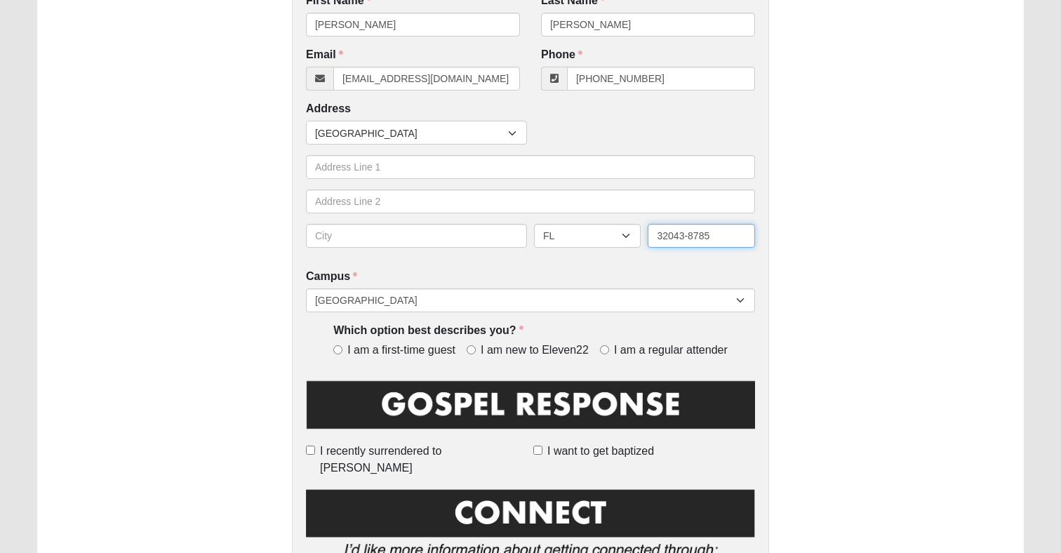
click at [695, 241] on input "32043-8785" at bounding box center [701, 236] width 107 height 24
click at [431, 81] on input "[EMAIL_ADDRESS][DOMAIN_NAME]" at bounding box center [426, 79] width 187 height 24
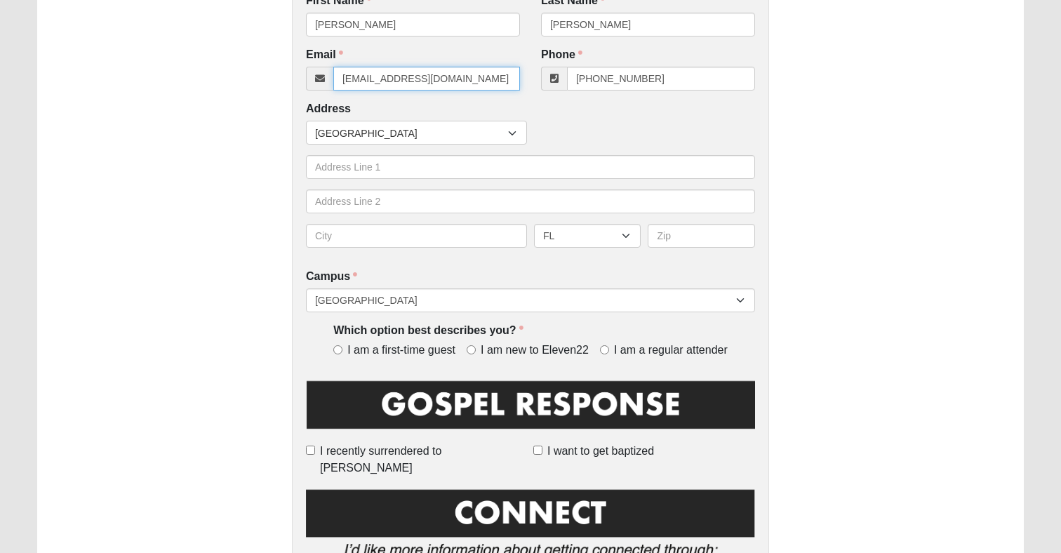
click at [431, 81] on input "[EMAIL_ADDRESS][DOMAIN_NAME]" at bounding box center [426, 79] width 187 height 24
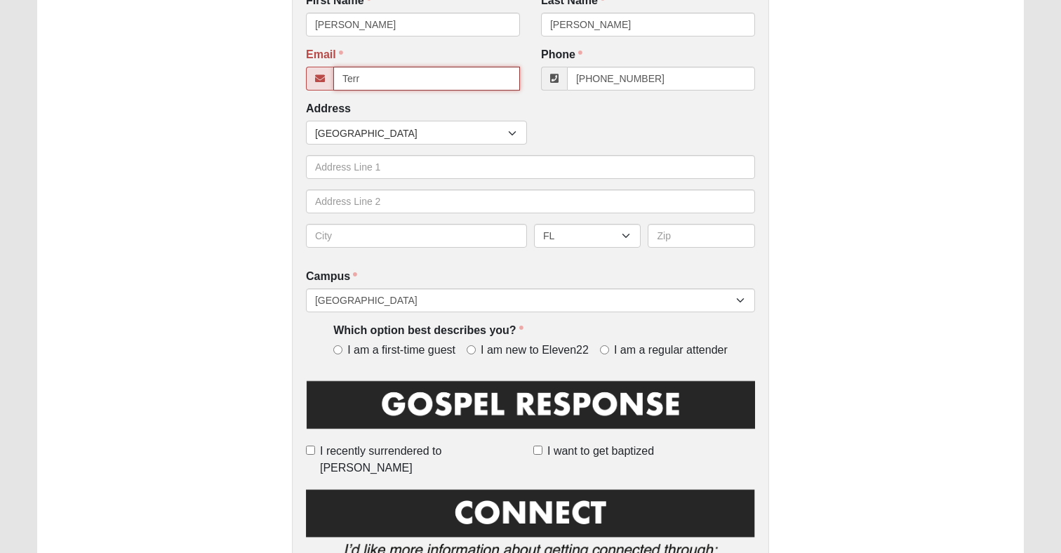
click at [411, 81] on input "Terr" at bounding box center [426, 79] width 187 height 24
paste input "[EMAIL_ADDRESS][DOMAIN_NAME]"
type input "[EMAIL_ADDRESS][DOMAIN_NAME]"
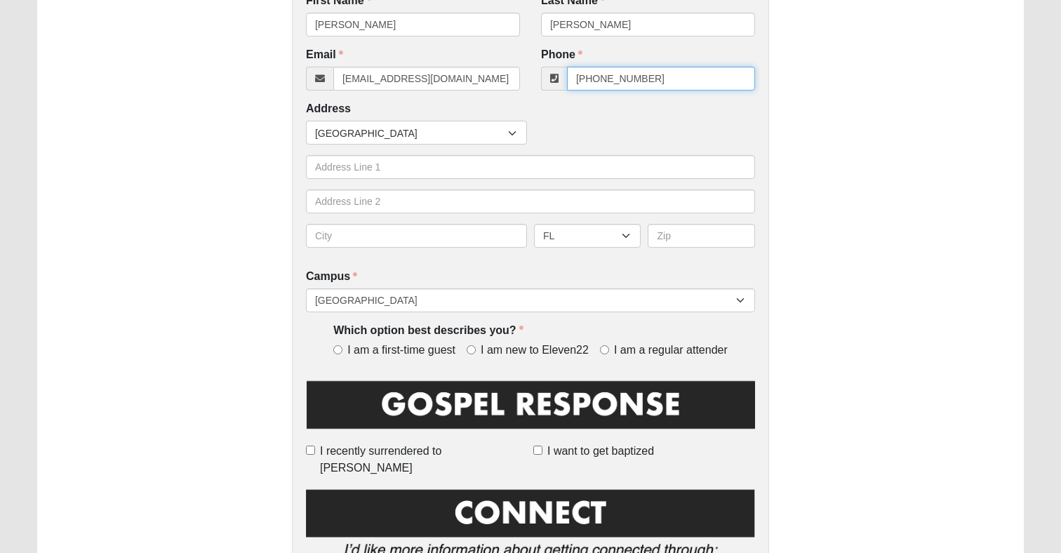
click at [650, 76] on input "[PHONE_NUMBER]" at bounding box center [661, 79] width 188 height 24
paste input "407) 222-8072"
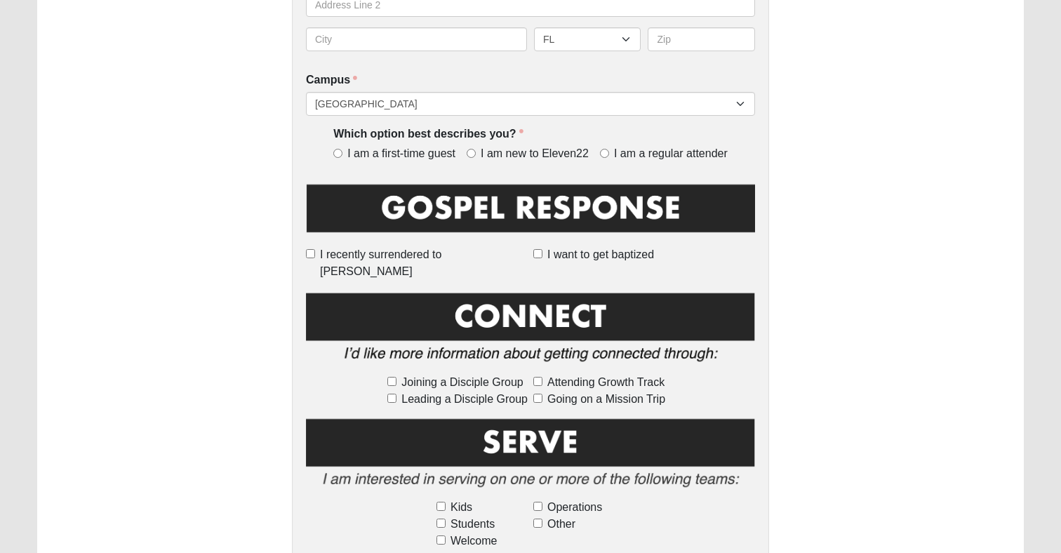
scroll to position [496, 0]
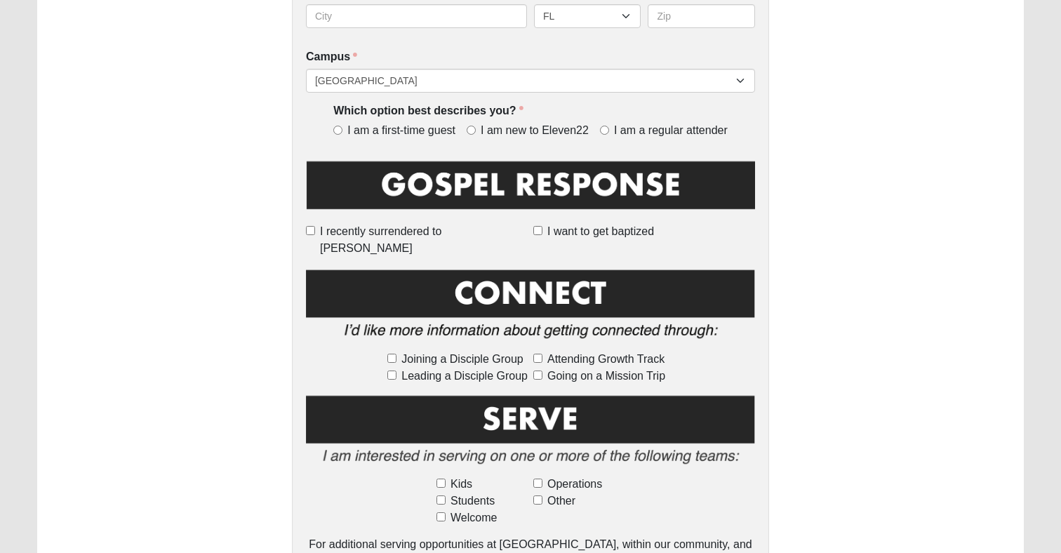
type input "(407) 222-8072"
click at [602, 130] on input "I am a regular attender" at bounding box center [604, 130] width 9 height 9
radio input "true"
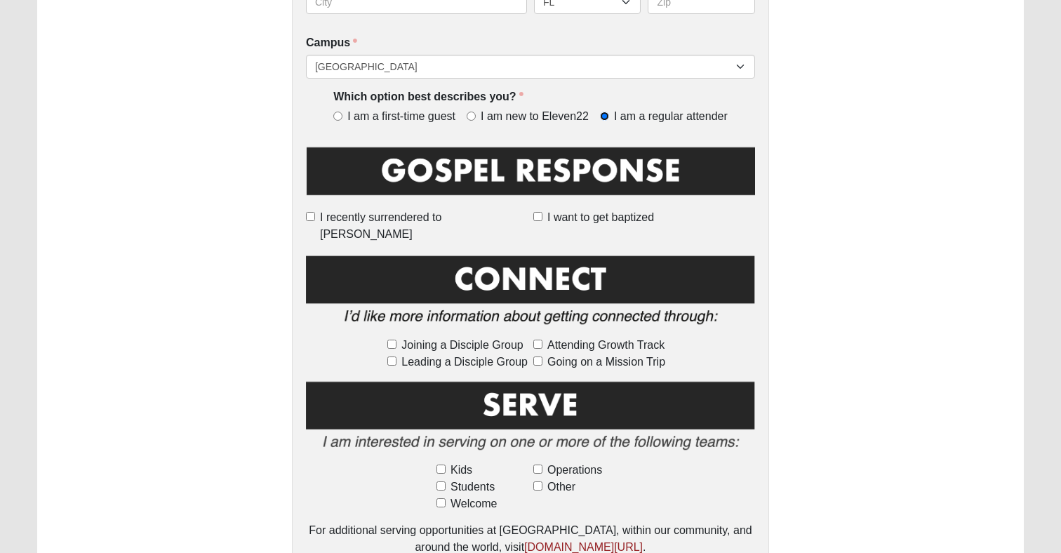
scroll to position [503, 0]
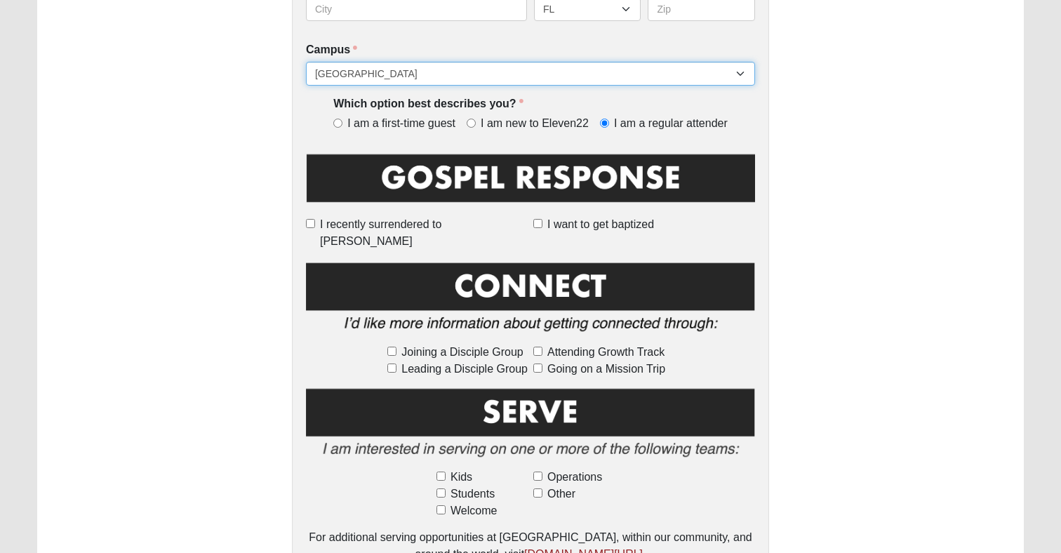
click at [515, 72] on select "[GEOGRAPHIC_DATA] [GEOGRAPHIC_DATA] (Coming Soon) Eleven22 Online [PERSON_NAME]…" at bounding box center [530, 74] width 449 height 24
select select "21"
click at [306, 62] on select "[GEOGRAPHIC_DATA] [GEOGRAPHIC_DATA] (Coming Soon) Eleven22 Online [PERSON_NAME]…" at bounding box center [530, 74] width 449 height 24
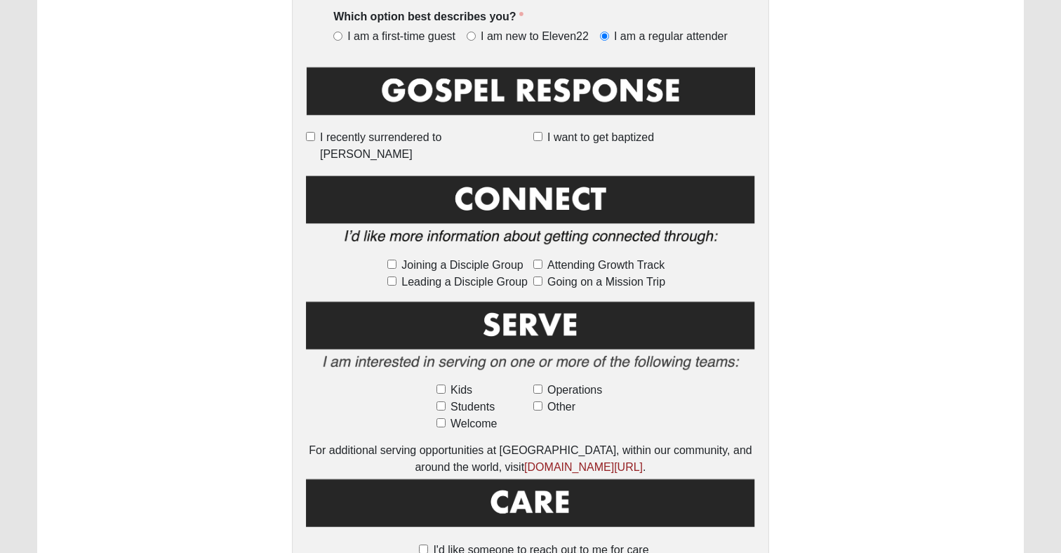
scroll to position [596, 0]
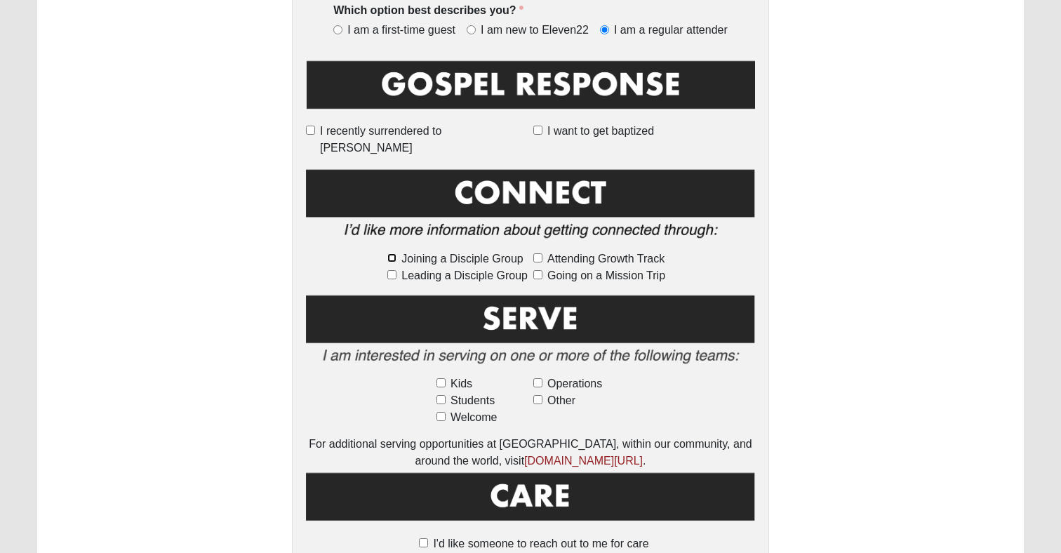
click at [395, 253] on input "Joining a Disciple Group" at bounding box center [391, 257] width 9 height 9
checkbox input "true"
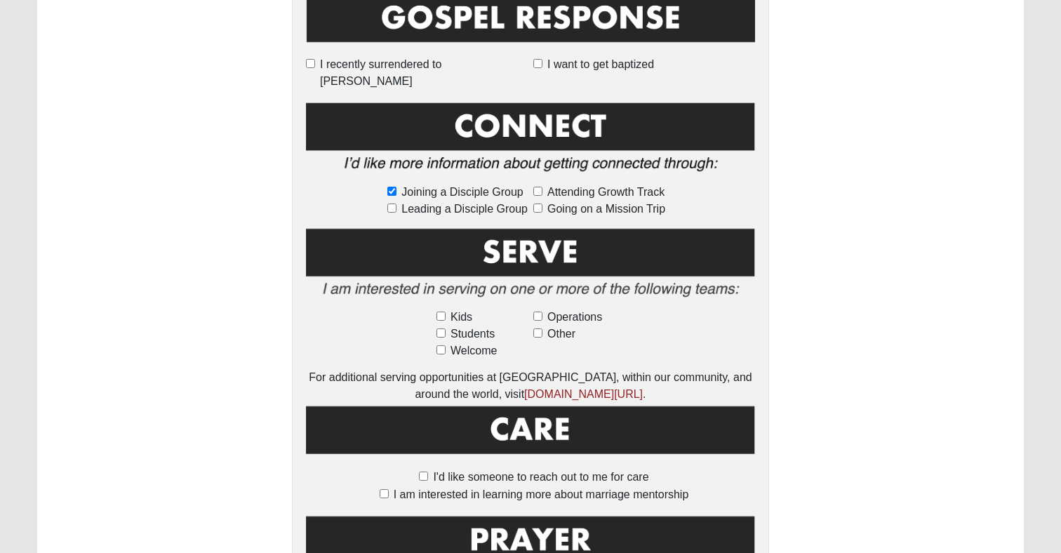
scroll to position [674, 0]
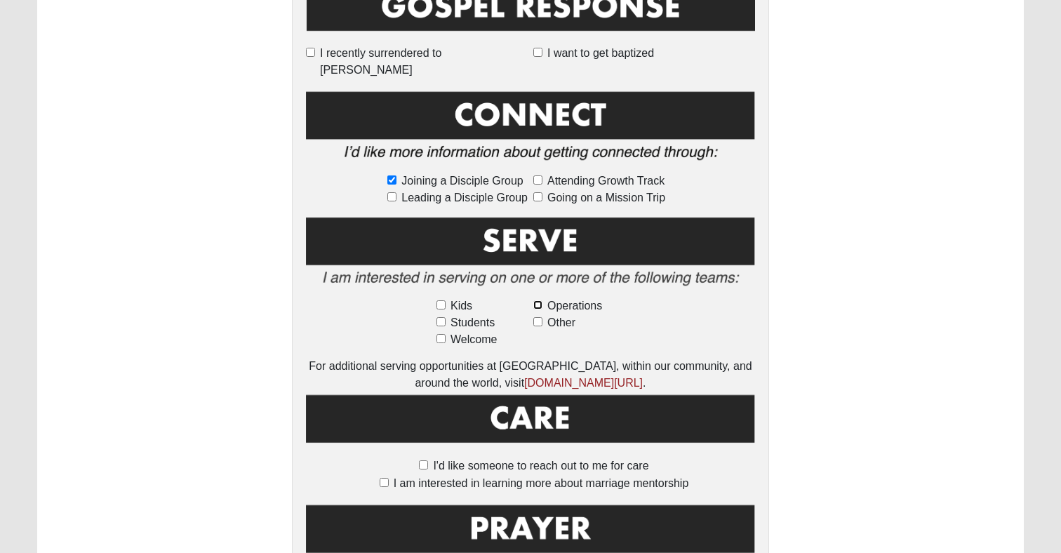
click at [535, 300] on input "Operations" at bounding box center [537, 304] width 9 height 9
checkbox input "true"
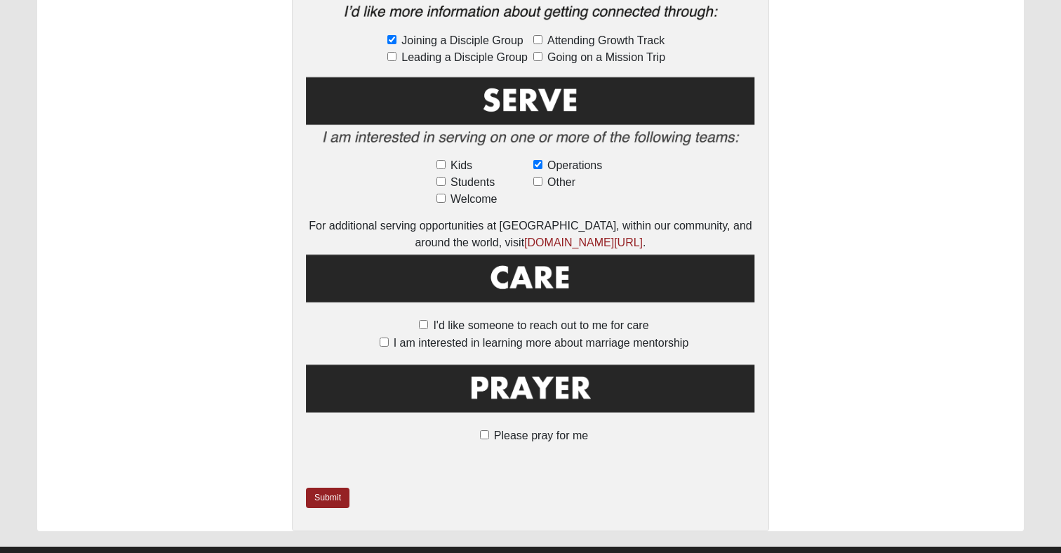
scroll to position [828, 0]
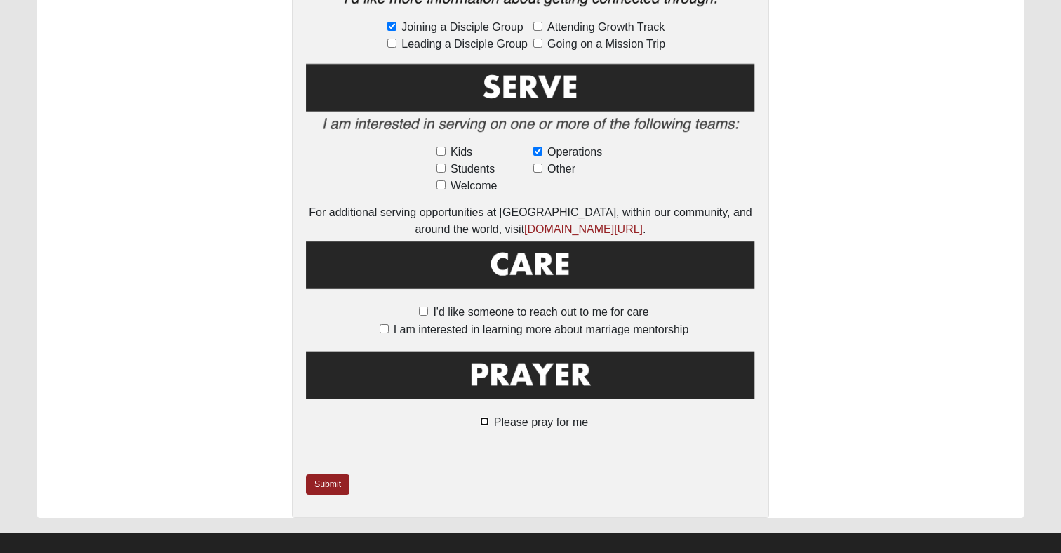
click at [487, 417] on input "Please pray for me" at bounding box center [484, 421] width 9 height 9
checkbox input "true"
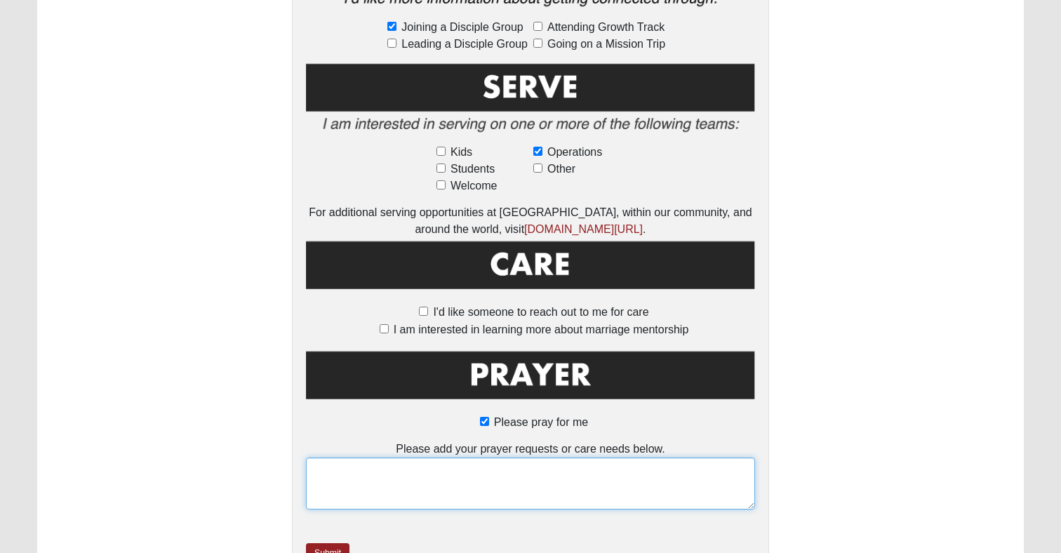
click at [492, 457] on textarea at bounding box center [530, 483] width 449 height 52
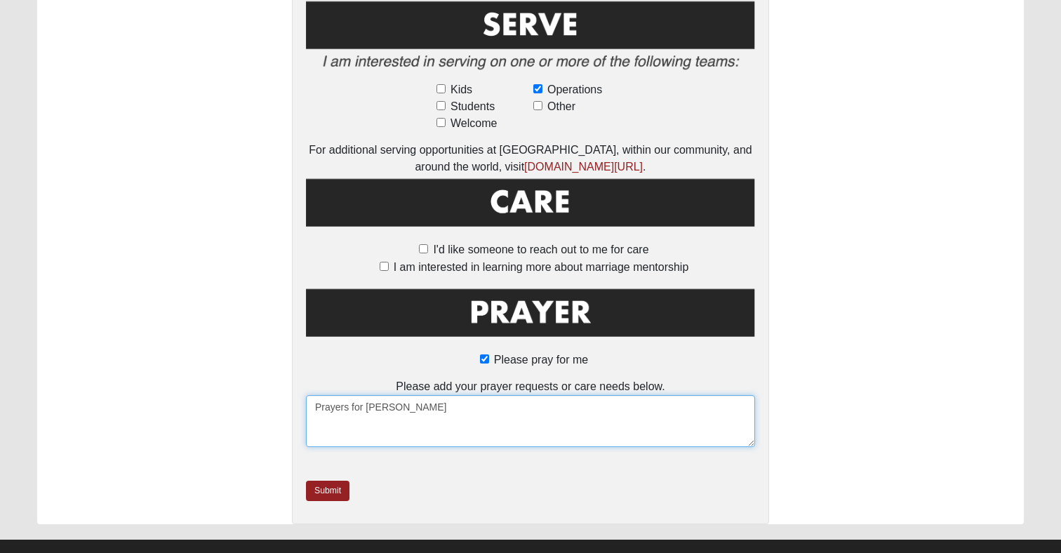
scroll to position [897, 0]
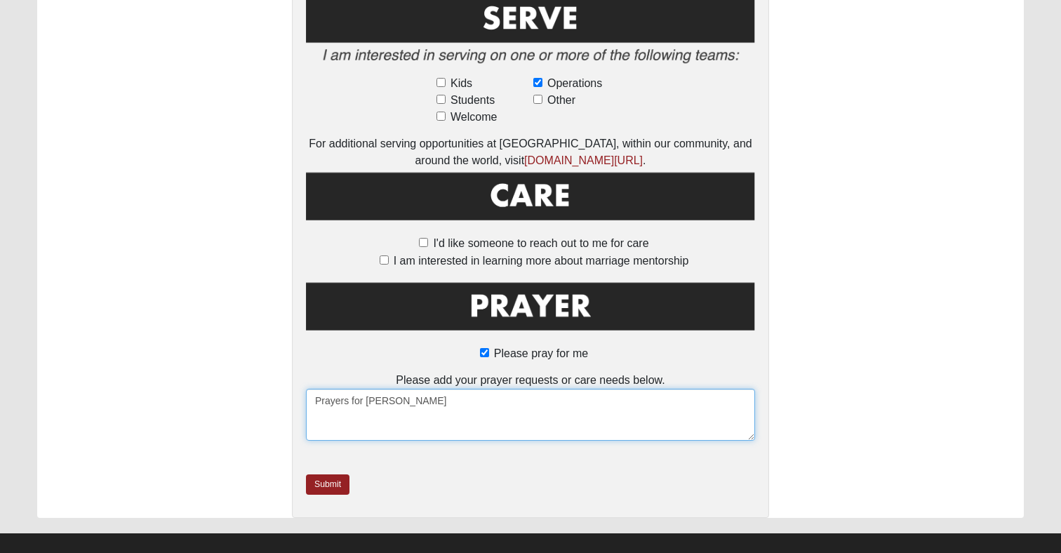
click at [420, 399] on textarea "Prayers for lisa" at bounding box center [530, 415] width 449 height 52
click at [613, 389] on textarea "Prayers for my wife Lisa - eyes to see again. We believe that with Go'ds love i…" at bounding box center [530, 415] width 449 height 52
click at [712, 391] on textarea "Prayers for my wife Lisa - eyes to see again. We believe that with God's love i…" at bounding box center [530, 415] width 449 height 52
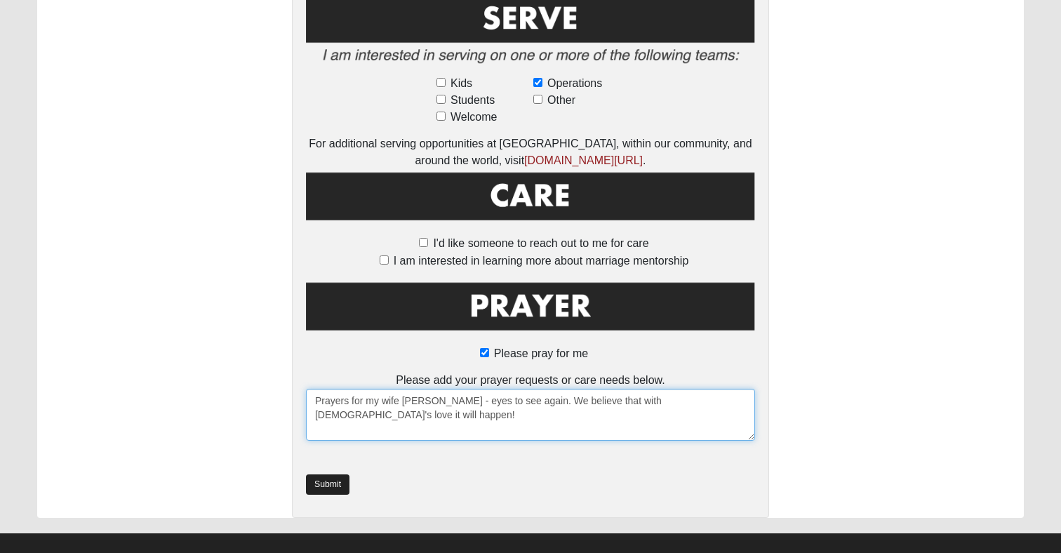
type textarea "Prayers for my wife Lisa - eyes to see again. We believe that with God's love i…"
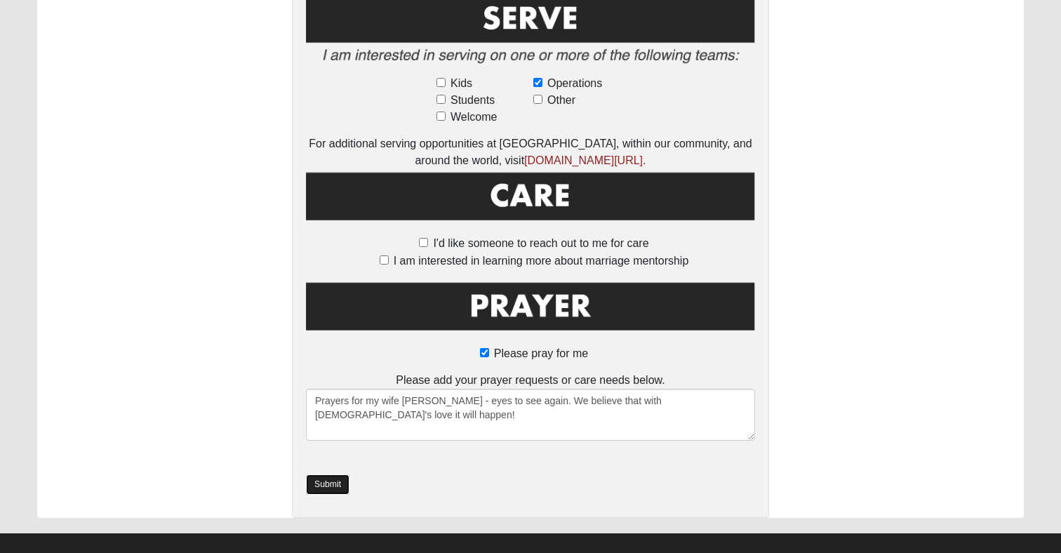
click at [339, 474] on link "Submit" at bounding box center [328, 484] width 44 height 20
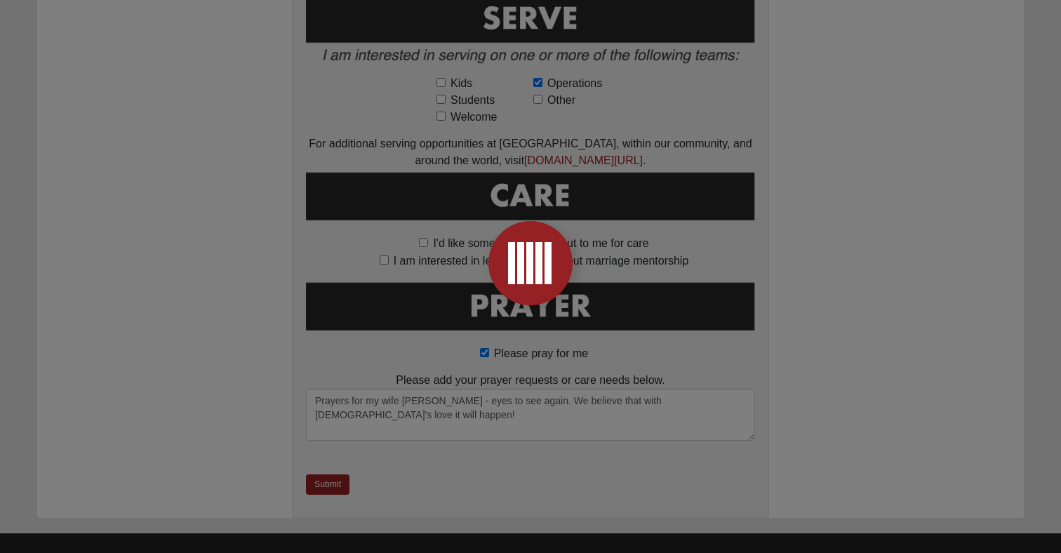
scroll to position [0, 0]
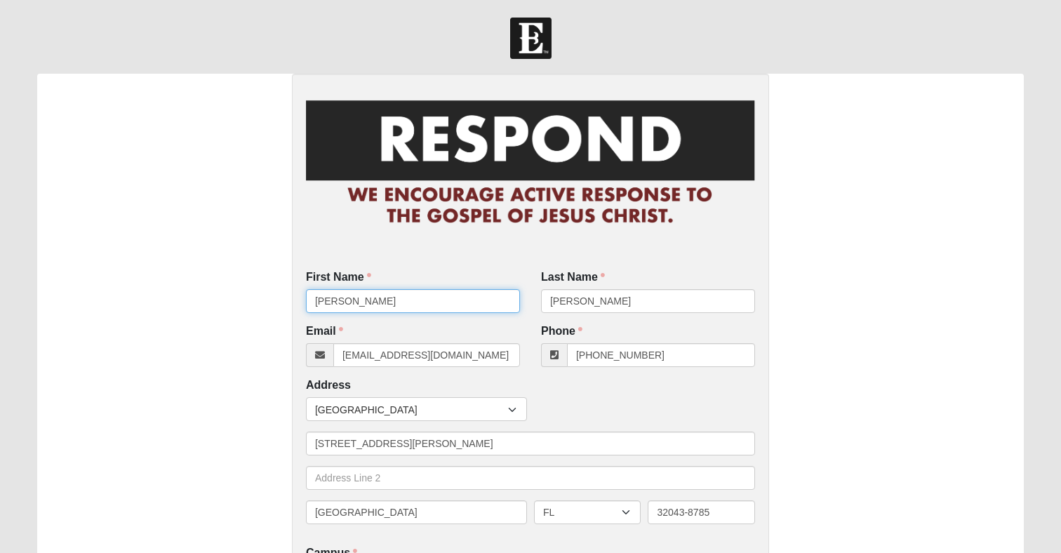
click at [446, 300] on input "[PERSON_NAME]" at bounding box center [413, 301] width 214 height 24
type input "Jazzie"
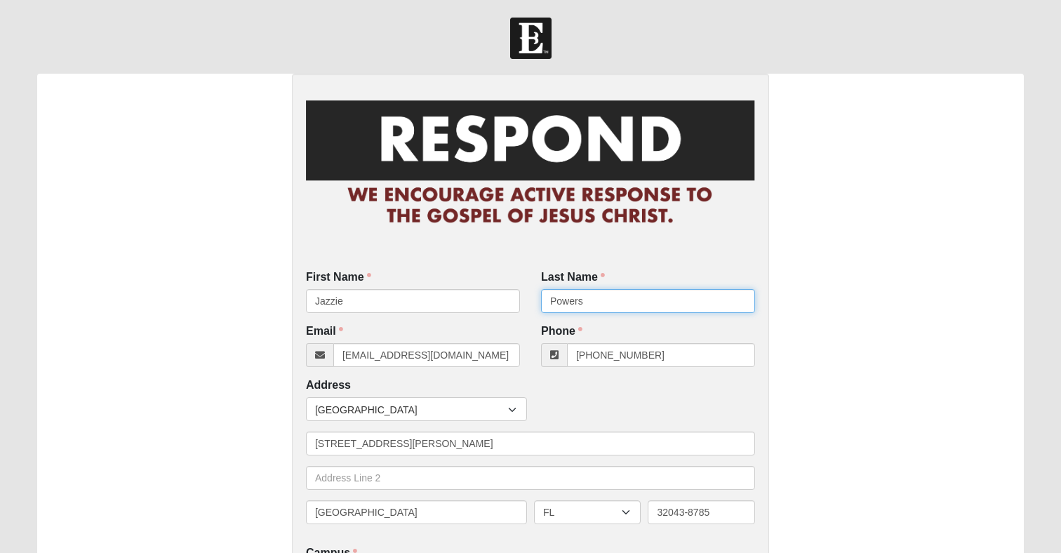
type input "Powers"
type input "jazzjpowers@yahoo.com"
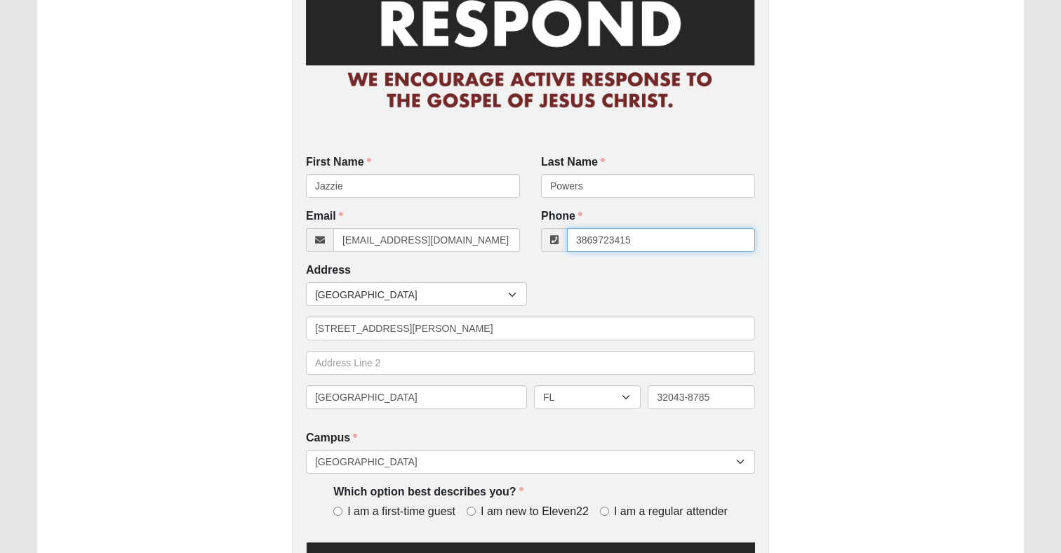
scroll to position [121, 0]
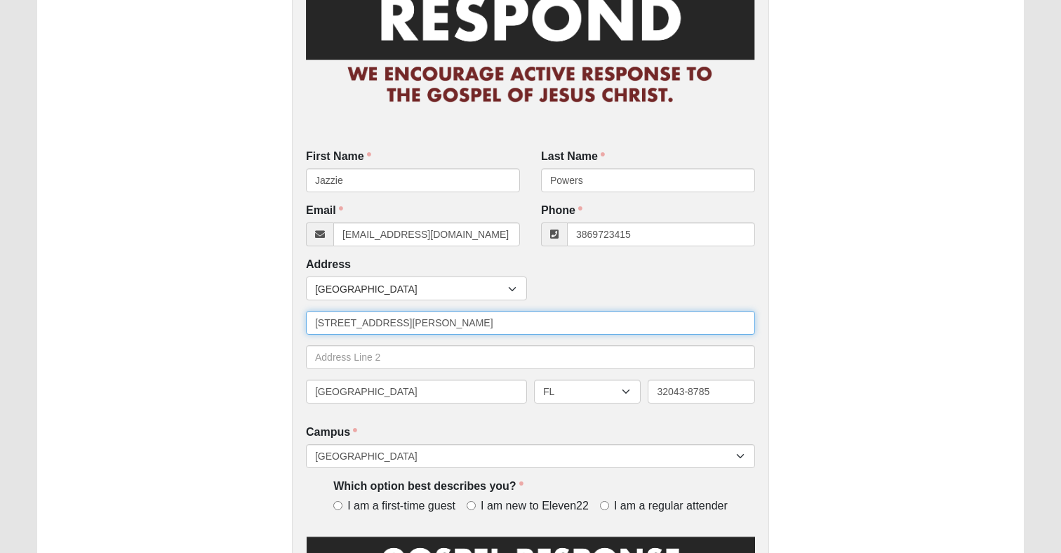
type input "(386) 972-3415"
click at [422, 325] on input "[STREET_ADDRESS][PERSON_NAME]" at bounding box center [530, 323] width 449 height 24
type input "185 Central Ave."
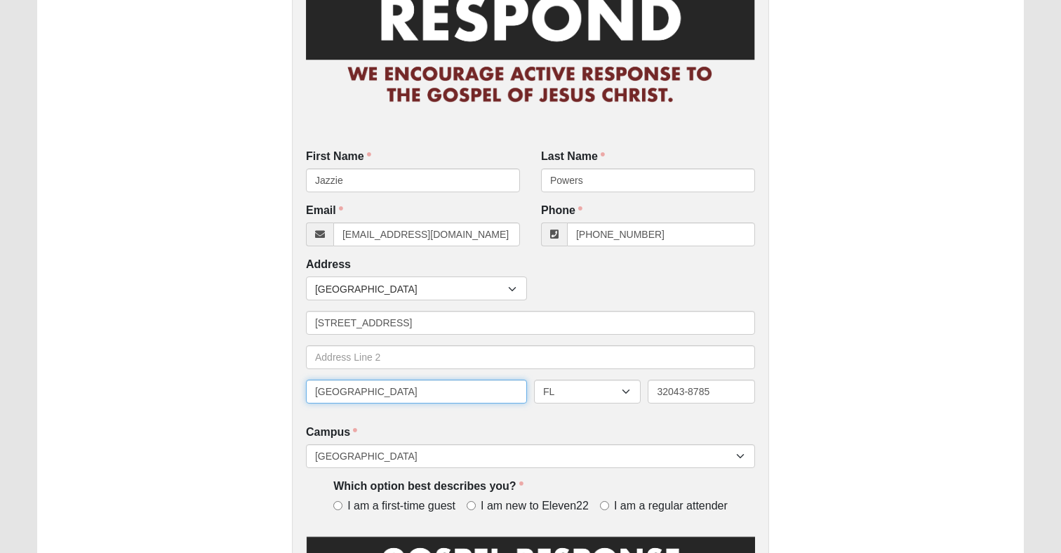
type input "San Mateo"
type input "32187"
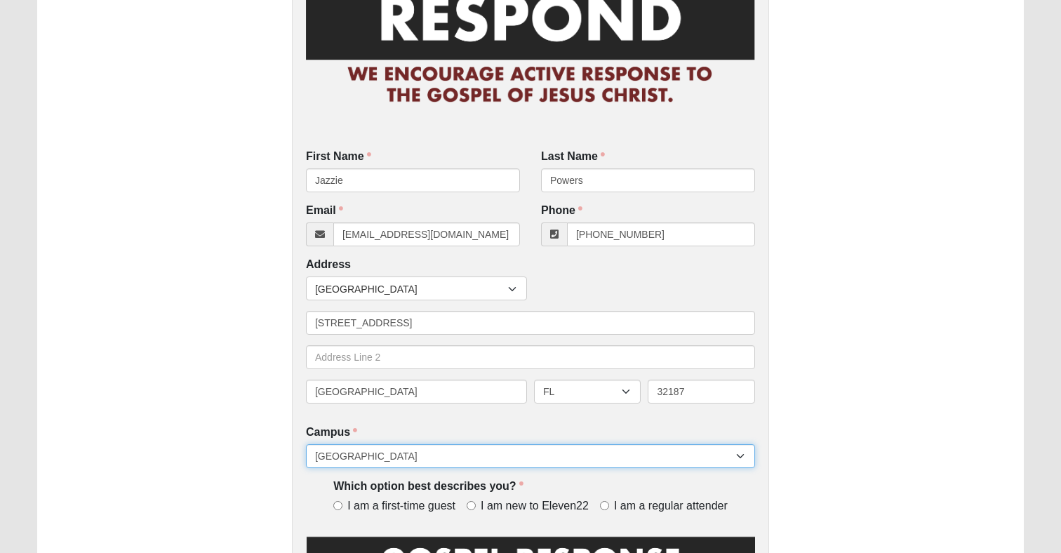
click at [440, 447] on select "[GEOGRAPHIC_DATA] [GEOGRAPHIC_DATA] (Coming Soon) Eleven22 Online [PERSON_NAME]…" at bounding box center [530, 456] width 449 height 24
select select "21"
click at [306, 444] on select "[GEOGRAPHIC_DATA] [GEOGRAPHIC_DATA] (Coming Soon) Eleven22 Online [PERSON_NAME]…" at bounding box center [530, 456] width 449 height 24
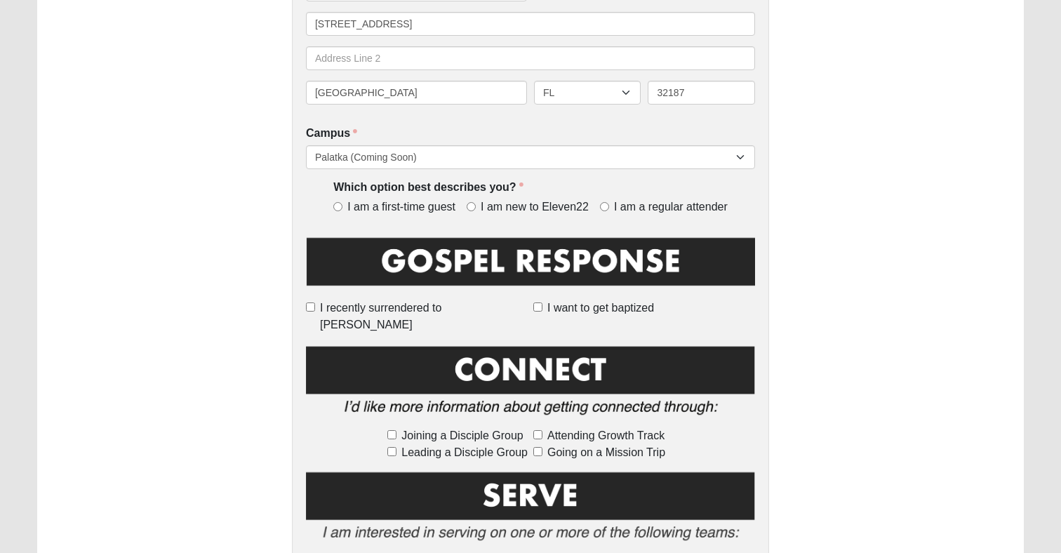
scroll to position [425, 0]
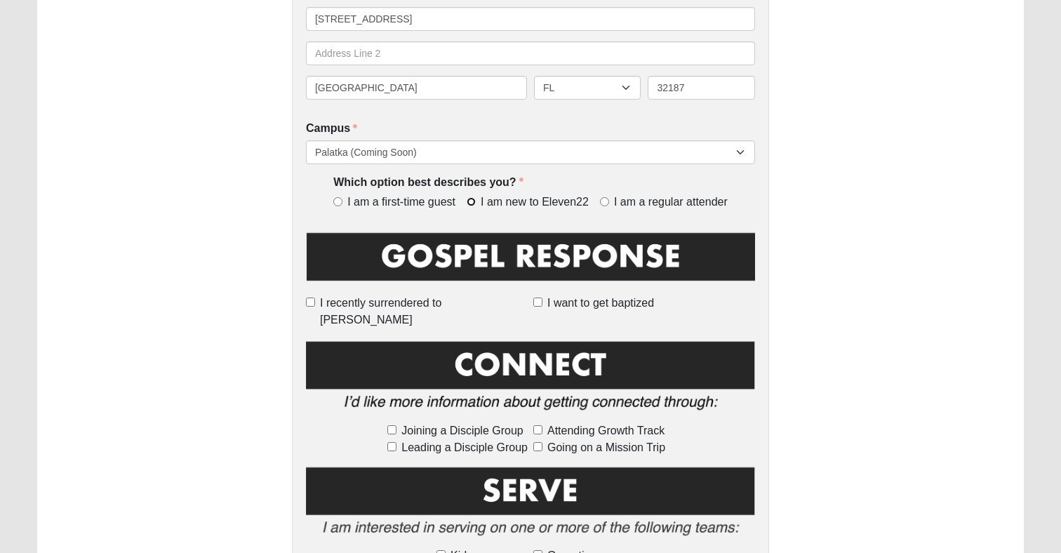
click at [474, 199] on input "I am new to Eleven22" at bounding box center [471, 201] width 9 height 9
radio input "true"
click at [536, 300] on input "I want to get baptized" at bounding box center [537, 302] width 9 height 9
checkbox input "true"
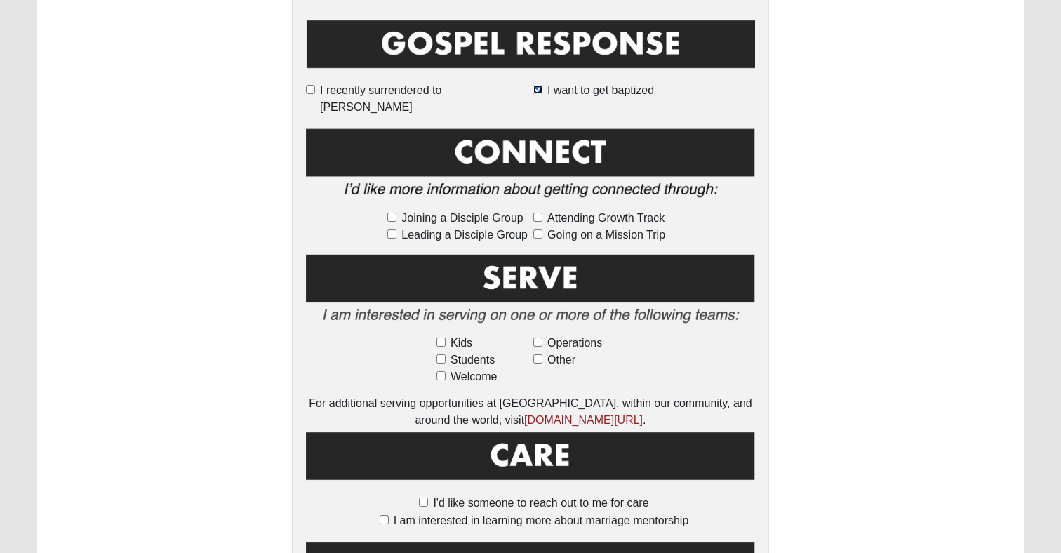
scroll to position [639, 0]
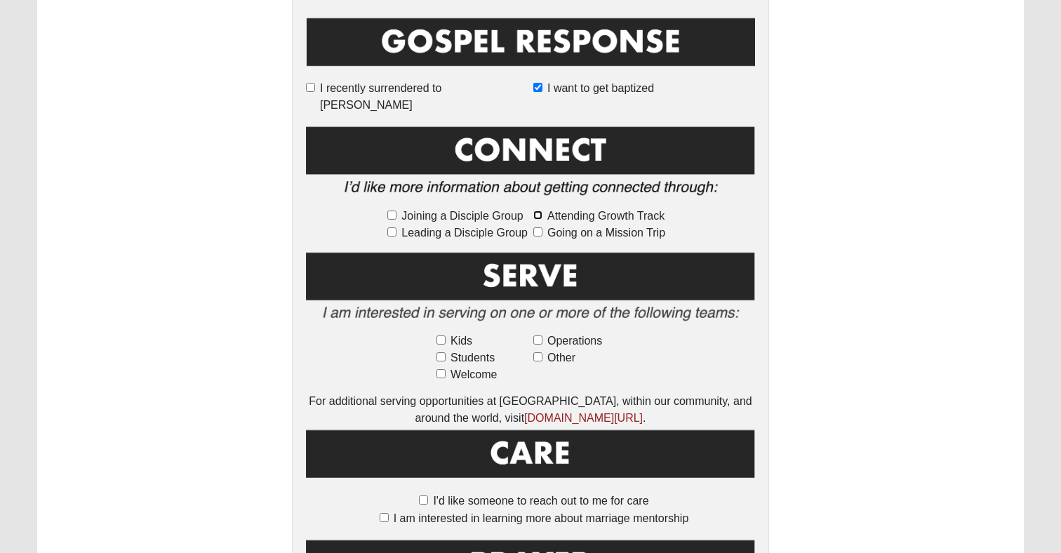
click at [537, 211] on input "Attending Growth Track" at bounding box center [537, 215] width 9 height 9
checkbox input "true"
click at [392, 211] on input "Joining a Disciple Group" at bounding box center [391, 215] width 9 height 9
checkbox input "true"
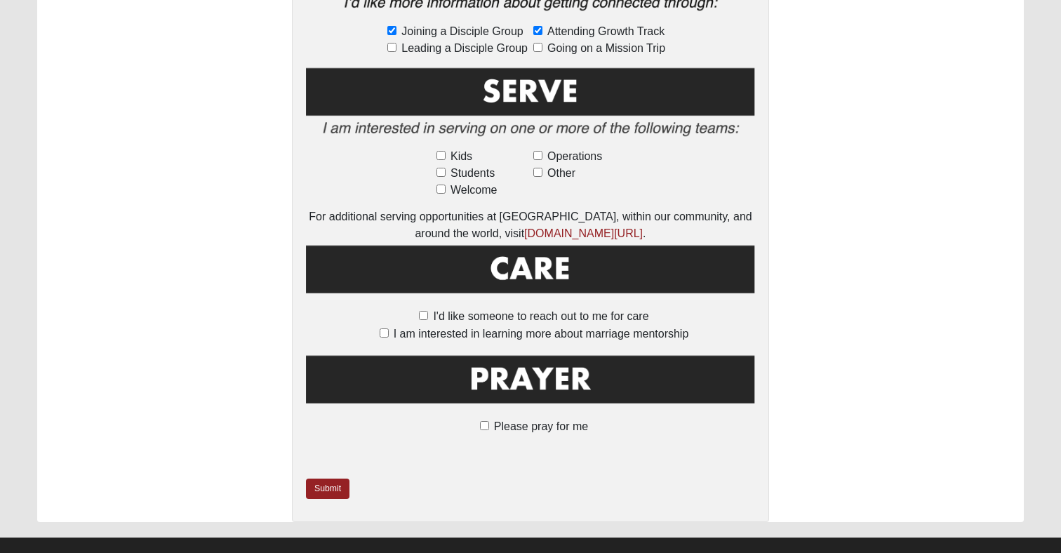
scroll to position [828, 0]
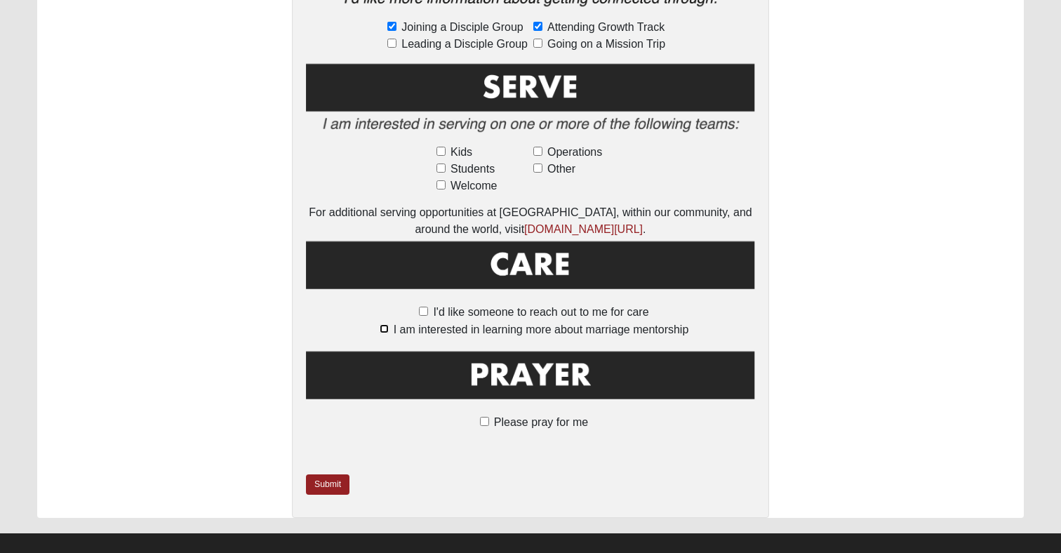
click at [385, 324] on input "I am interested in learning more about marriage mentorship" at bounding box center [384, 328] width 9 height 9
checkbox input "true"
click at [482, 417] on input "Please pray for me" at bounding box center [484, 421] width 9 height 9
checkbox input "true"
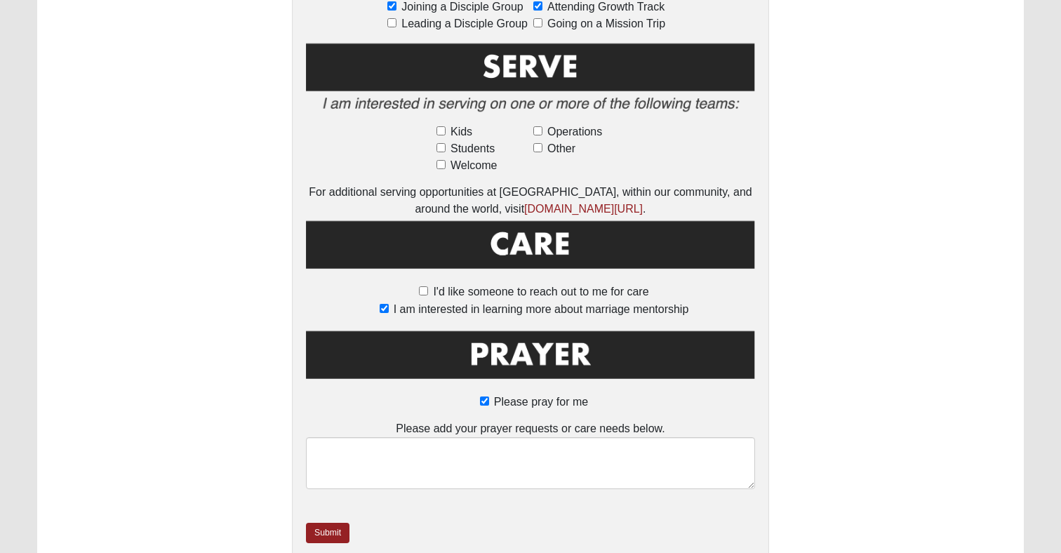
scroll to position [861, 0]
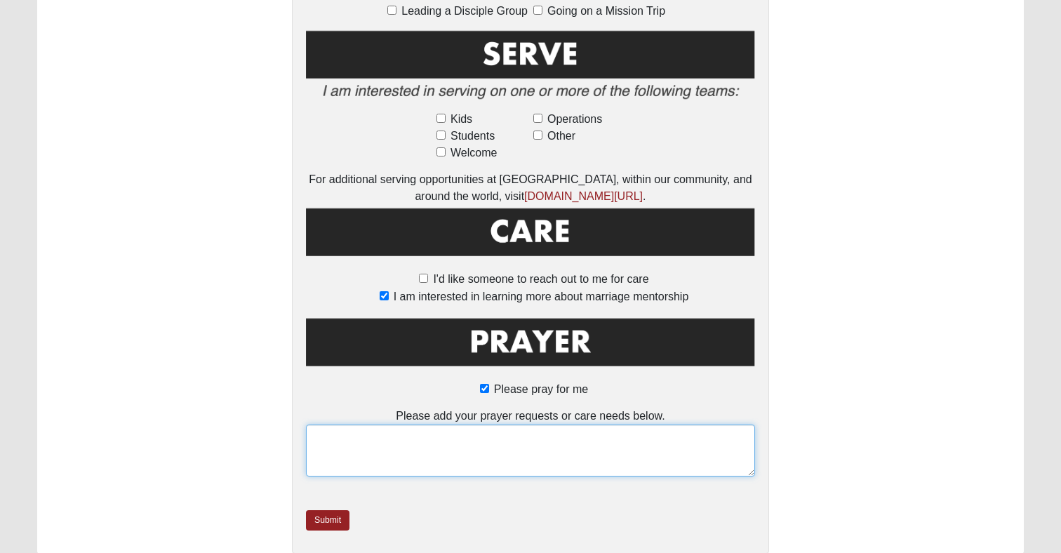
click at [451, 425] on textarea at bounding box center [530, 451] width 449 height 52
type textarea "M"
type textarea "Please pray for my fiance' - I would like him to get excited about church and W…"
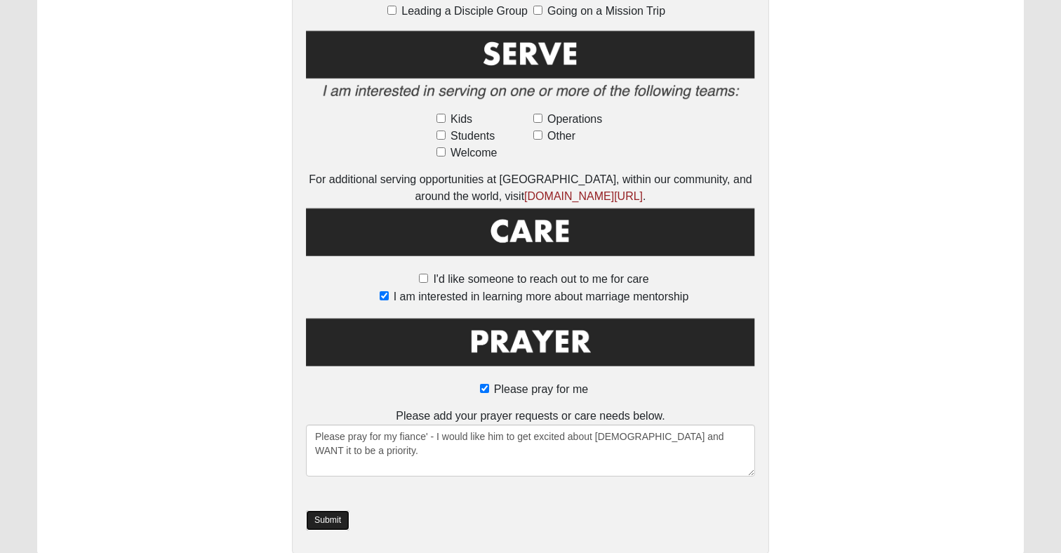
click at [330, 510] on link "Submit" at bounding box center [328, 520] width 44 height 20
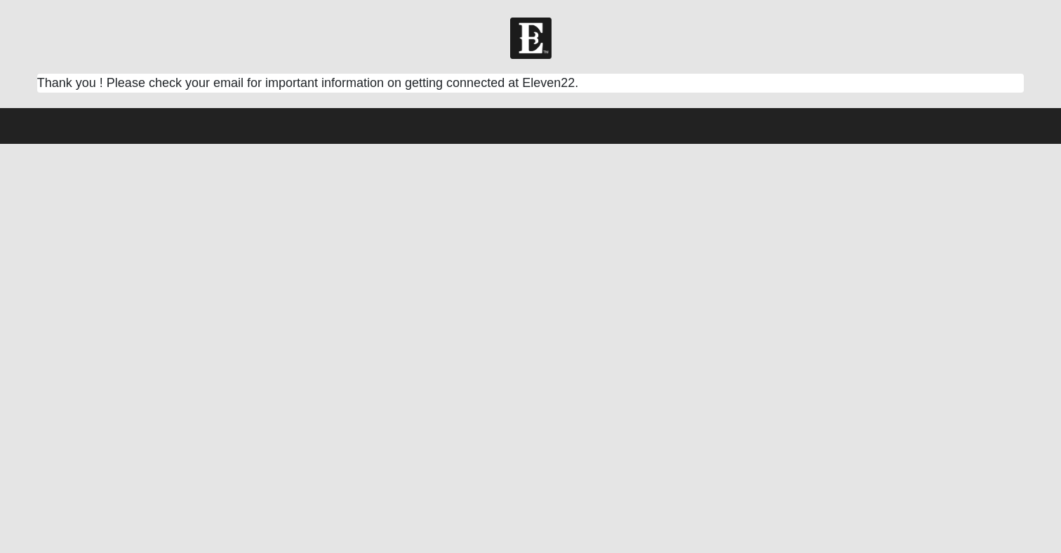
scroll to position [0, 0]
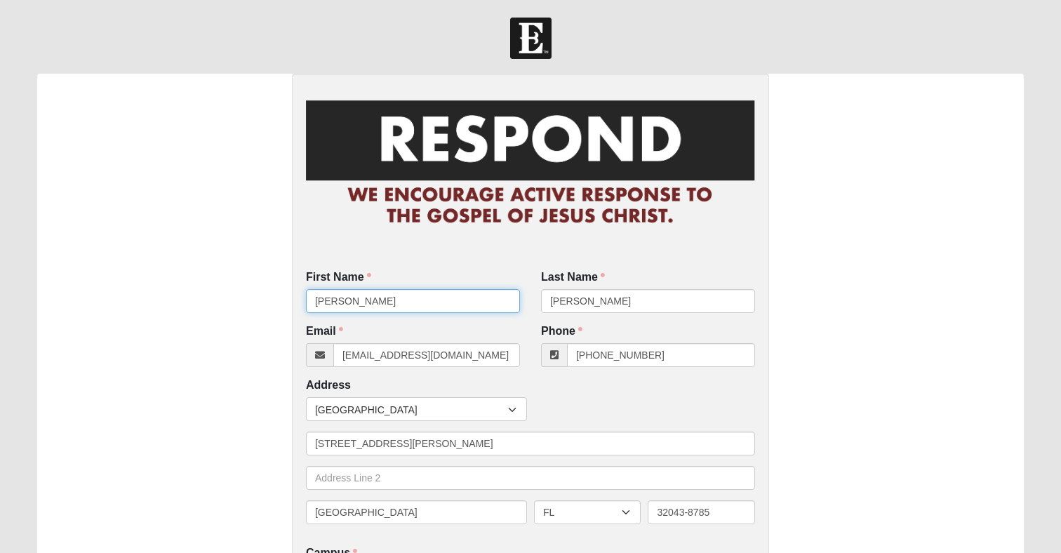
click at [454, 293] on input "[PERSON_NAME]" at bounding box center [413, 301] width 214 height 24
type input "Katlan"
type input "[PERSON_NAME]"
click at [369, 294] on input "Katlan" at bounding box center [413, 301] width 214 height 24
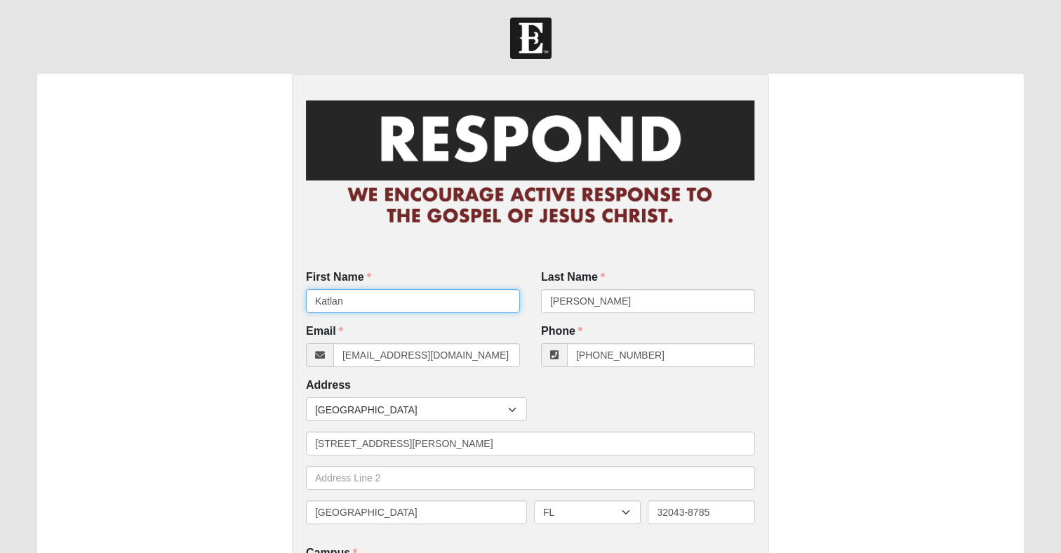
click at [369, 294] on input "Katlan" at bounding box center [413, 301] width 214 height 24
type input "Kaitlyn"
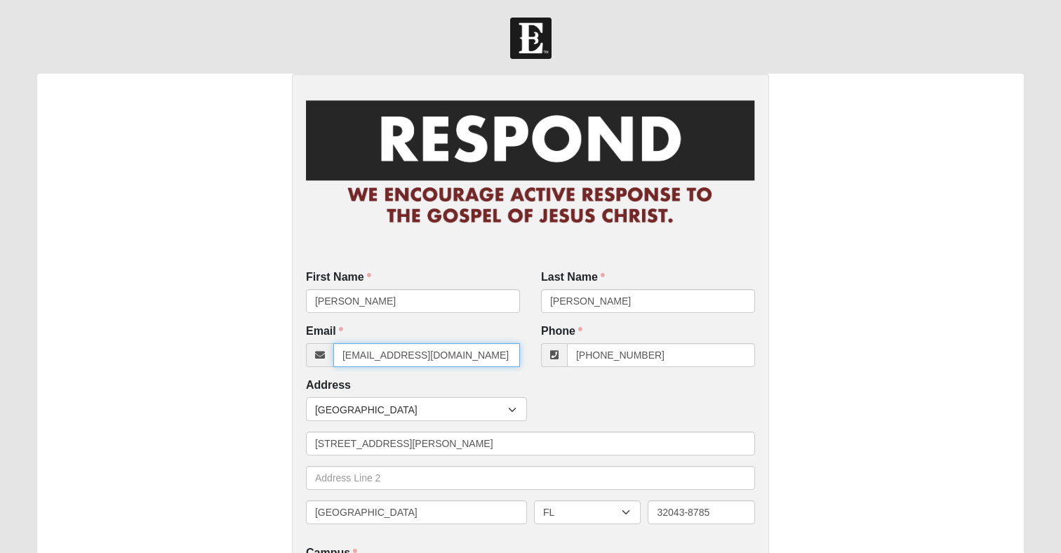
type input "keh323@gmail.com"
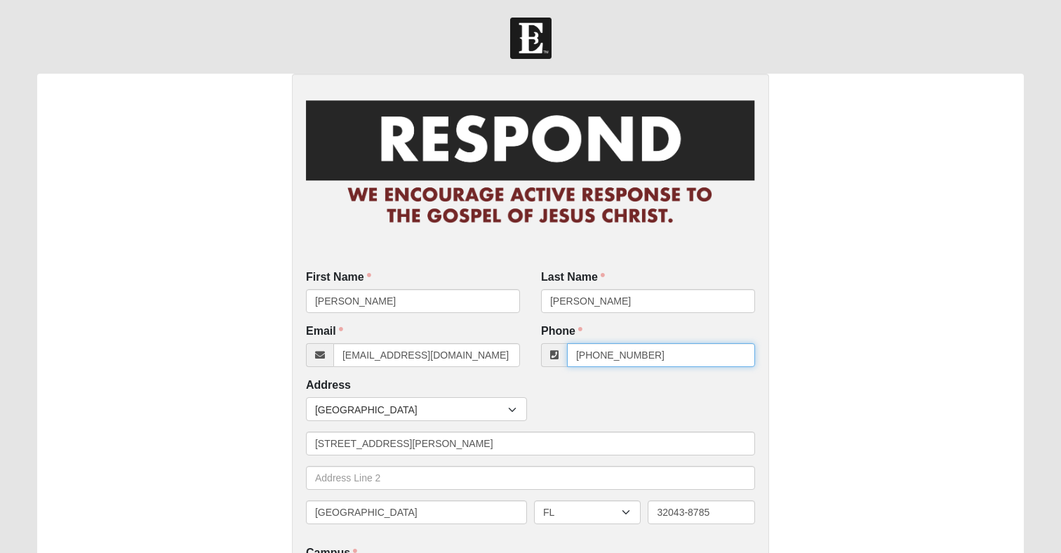
paste input "Rebecka"
type input "R"
paste input "561-350-5298"
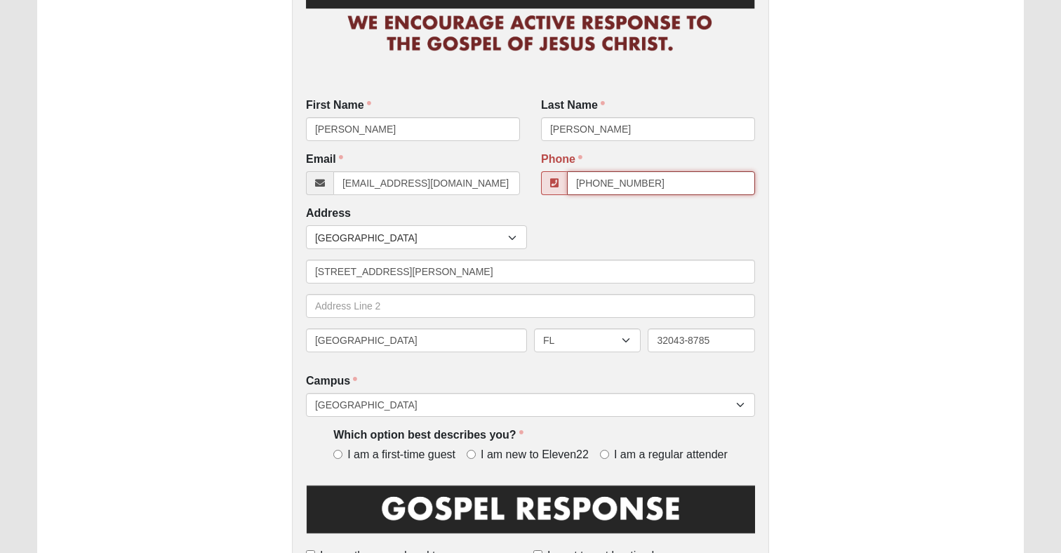
scroll to position [185, 0]
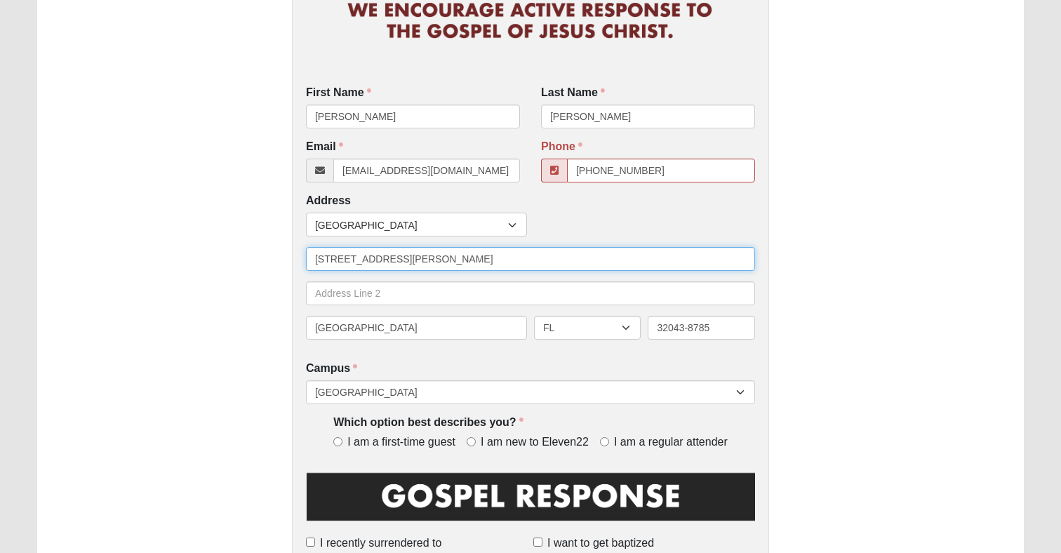
type input "(561) 350-5298"
click at [458, 262] on input "[STREET_ADDRESS][PERSON_NAME]" at bounding box center [530, 259] width 449 height 24
type input "115 Orange Ave."
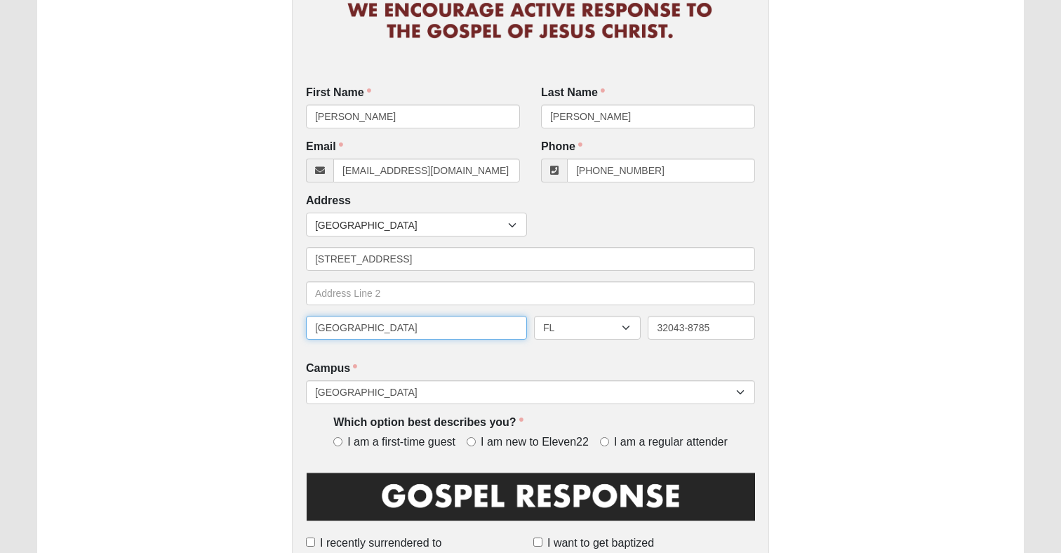
type input "East Palatka"
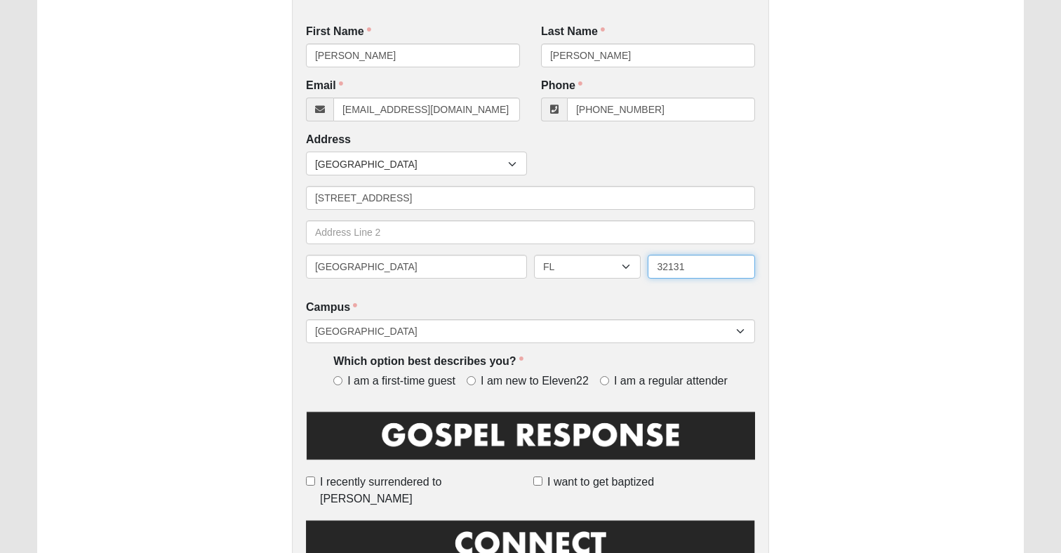
scroll to position [289, 0]
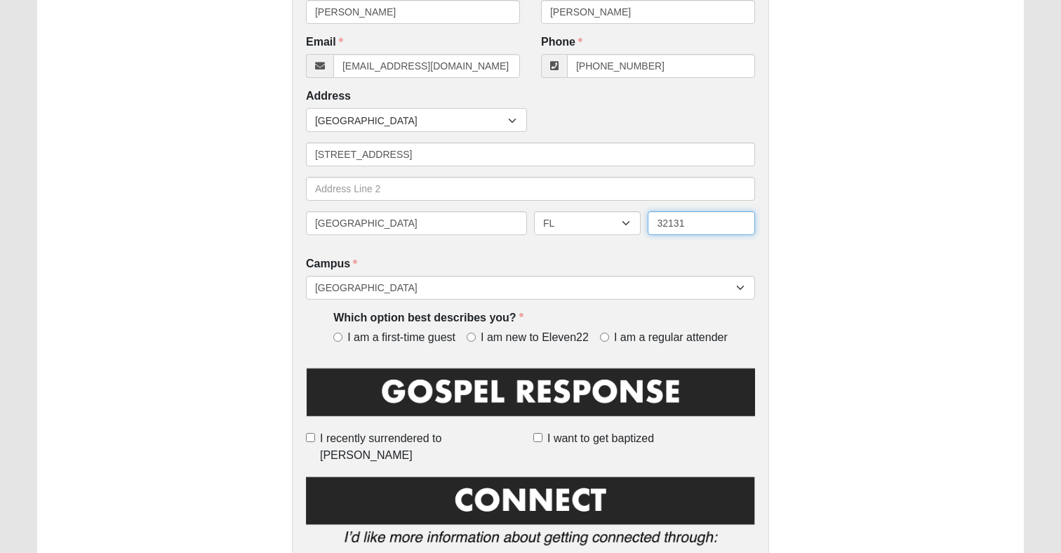
type input "32131"
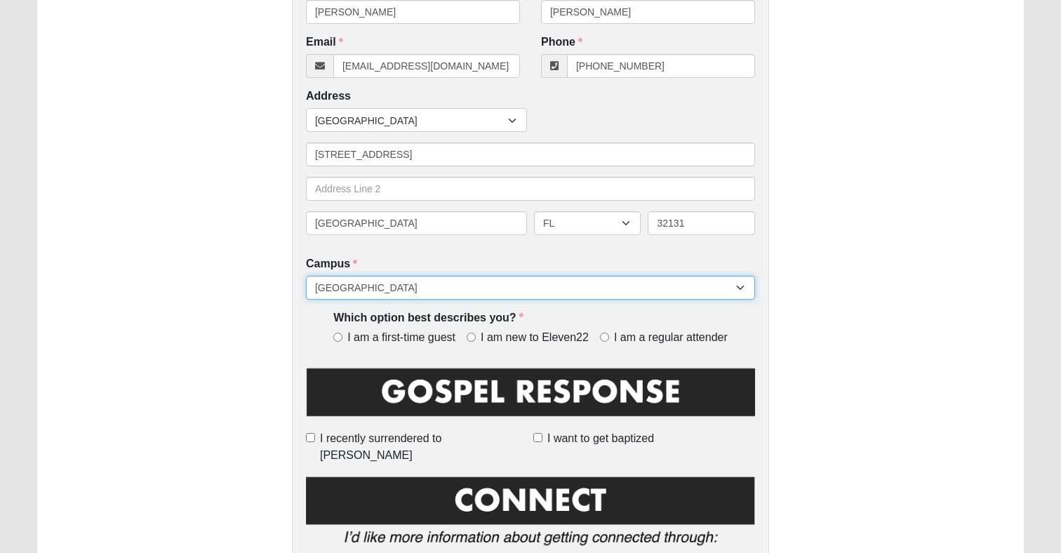
click at [526, 283] on select "[GEOGRAPHIC_DATA] [GEOGRAPHIC_DATA] (Coming Soon) Eleven22 Online [PERSON_NAME]…" at bounding box center [530, 288] width 449 height 24
select select "21"
click at [306, 276] on select "[GEOGRAPHIC_DATA] [GEOGRAPHIC_DATA] (Coming Soon) Eleven22 Online [PERSON_NAME]…" at bounding box center [530, 288] width 449 height 24
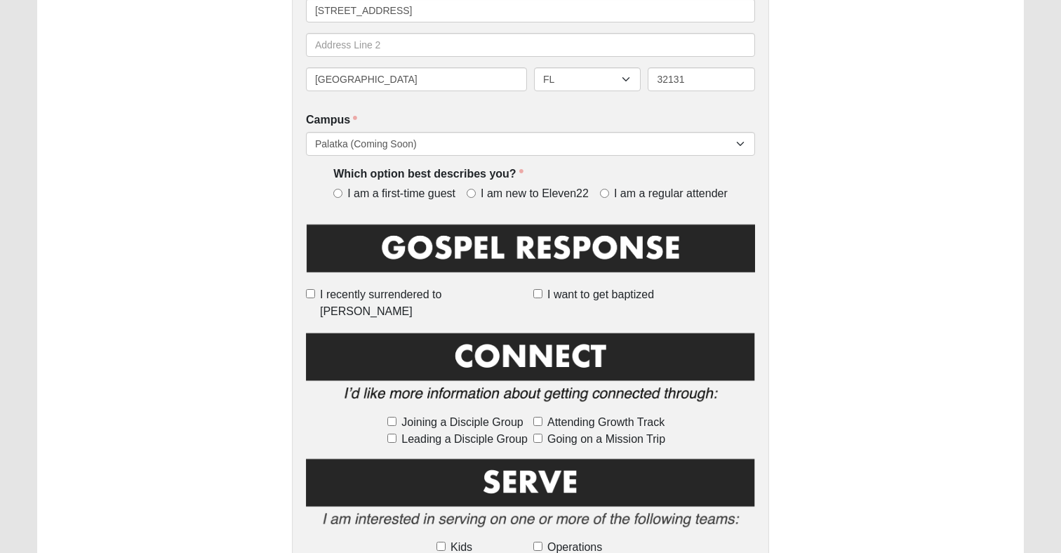
scroll to position [434, 0]
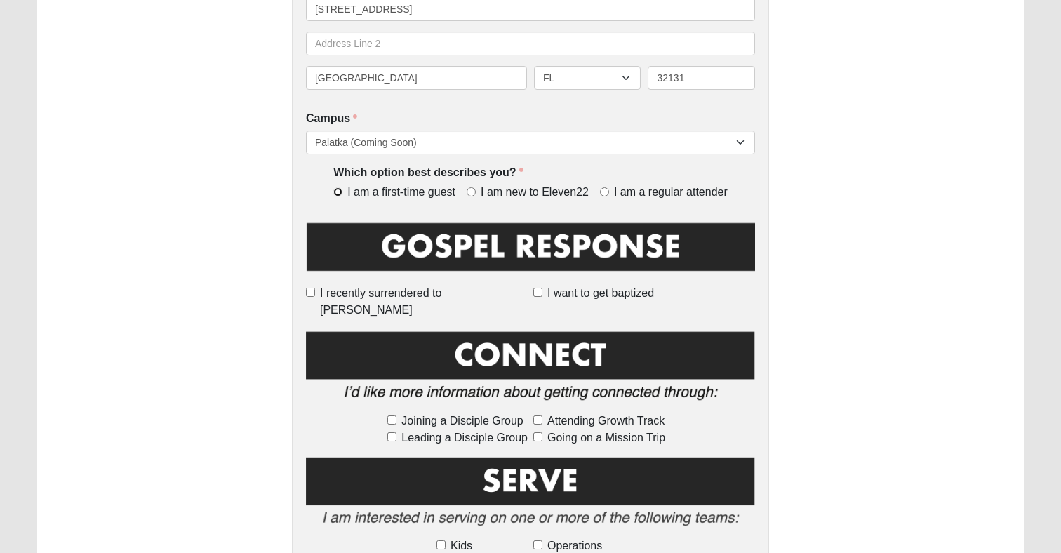
click at [335, 193] on input "I am a first-time guest" at bounding box center [337, 191] width 9 height 9
radio input "true"
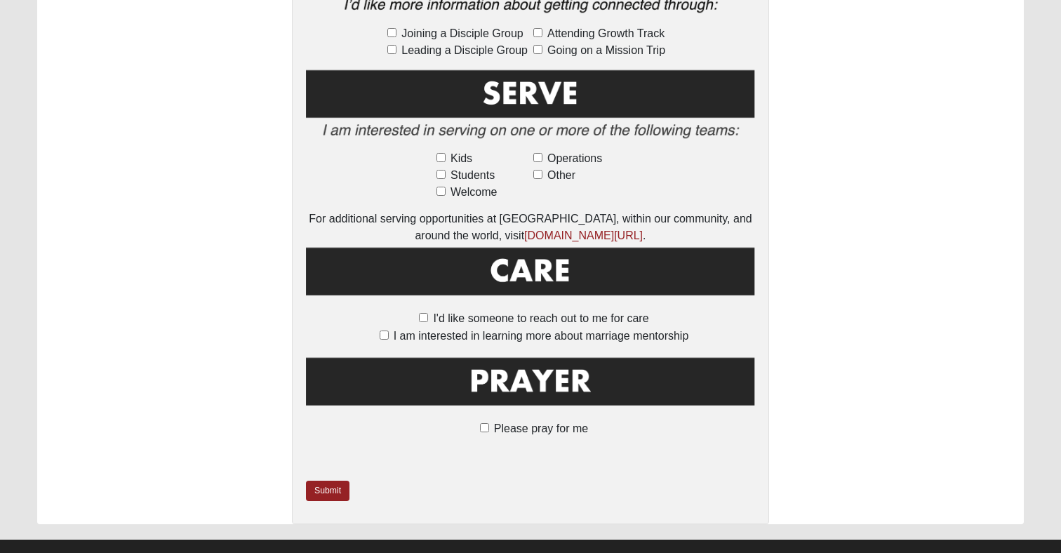
scroll to position [828, 0]
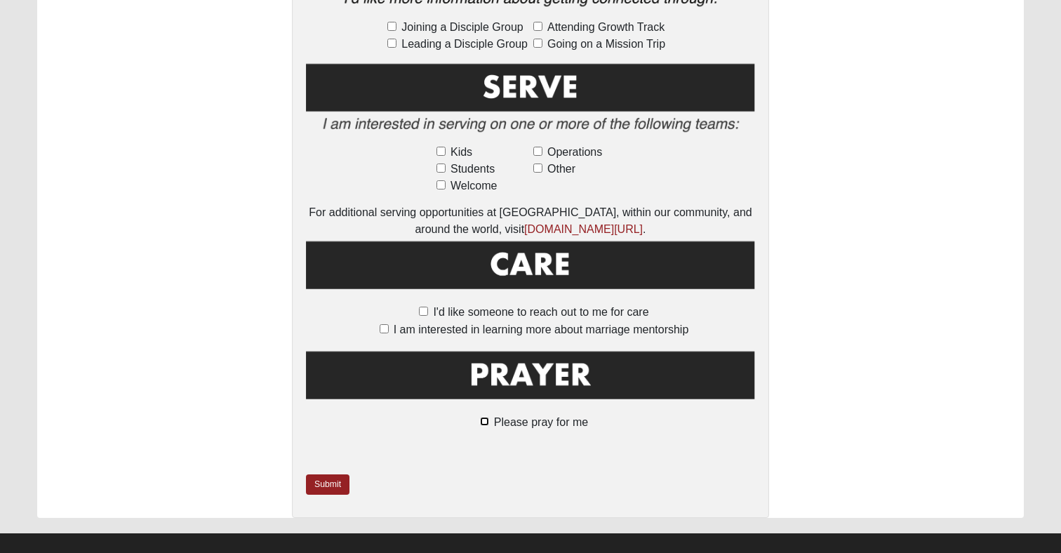
click at [484, 417] on input "Please pray for me" at bounding box center [484, 421] width 9 height 9
checkbox input "true"
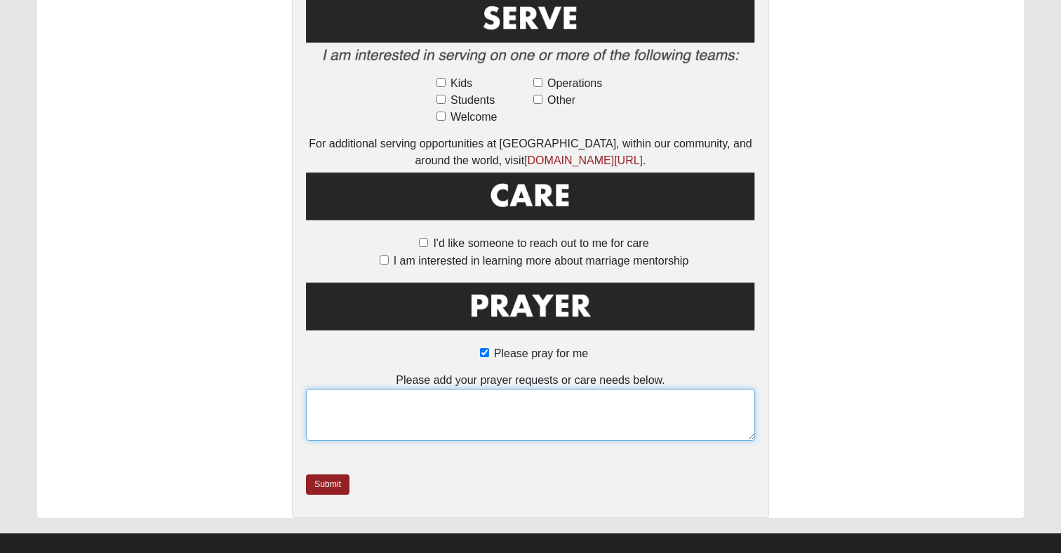
click at [523, 389] on textarea at bounding box center [530, 415] width 449 height 52
type textarea "My life, I am always wordy, and I don't know why. I have prayed more than ever …"
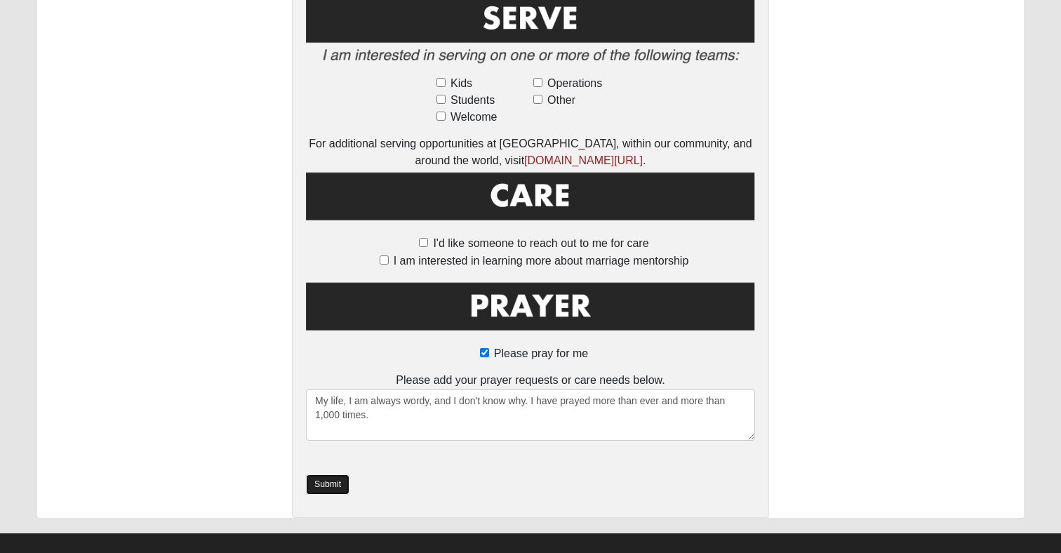
click at [328, 474] on link "Submit" at bounding box center [328, 484] width 44 height 20
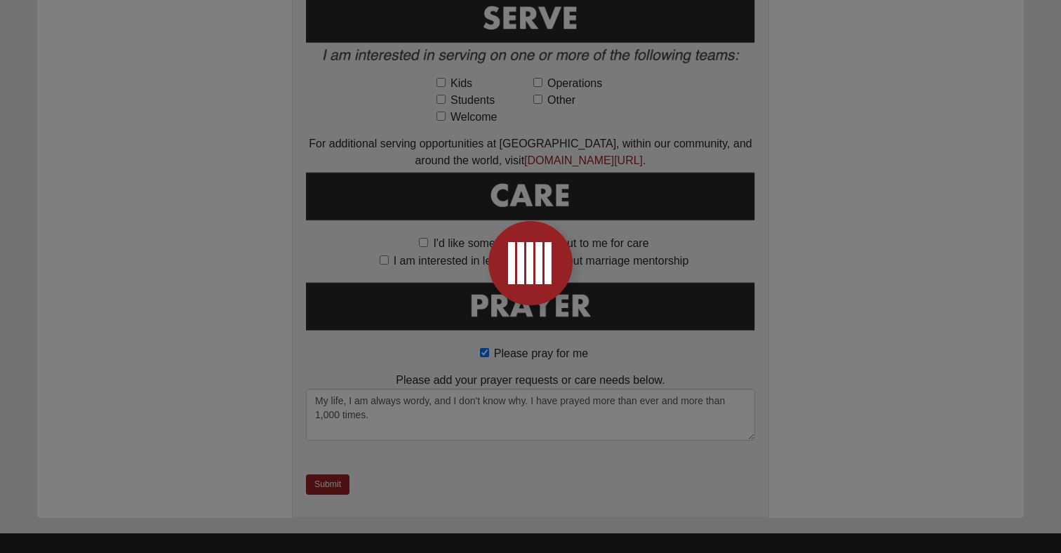
scroll to position [0, 0]
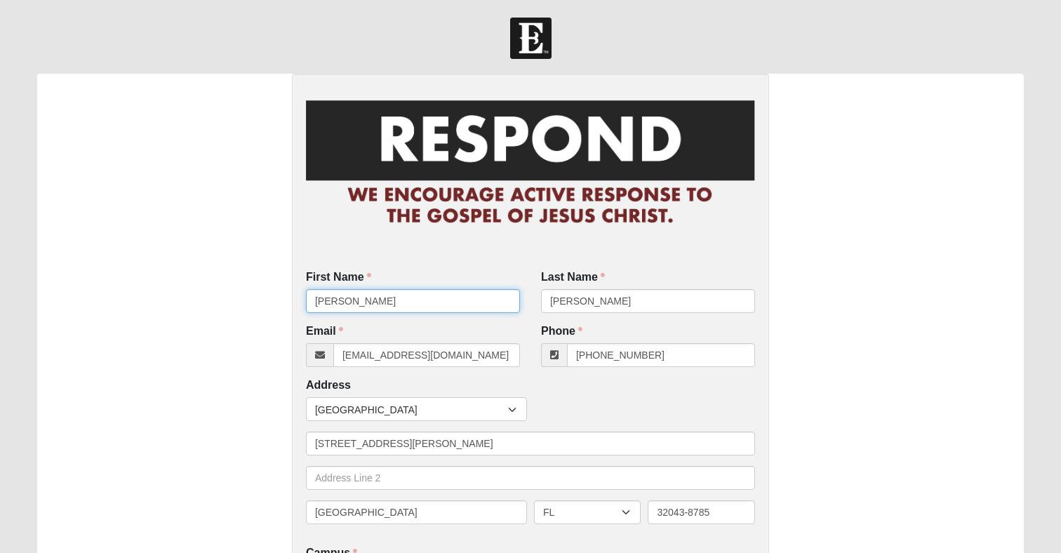
click at [395, 299] on input "[PERSON_NAME]" at bounding box center [413, 301] width 214 height 24
type input "[PERSON_NAME]"
type input "Gett"
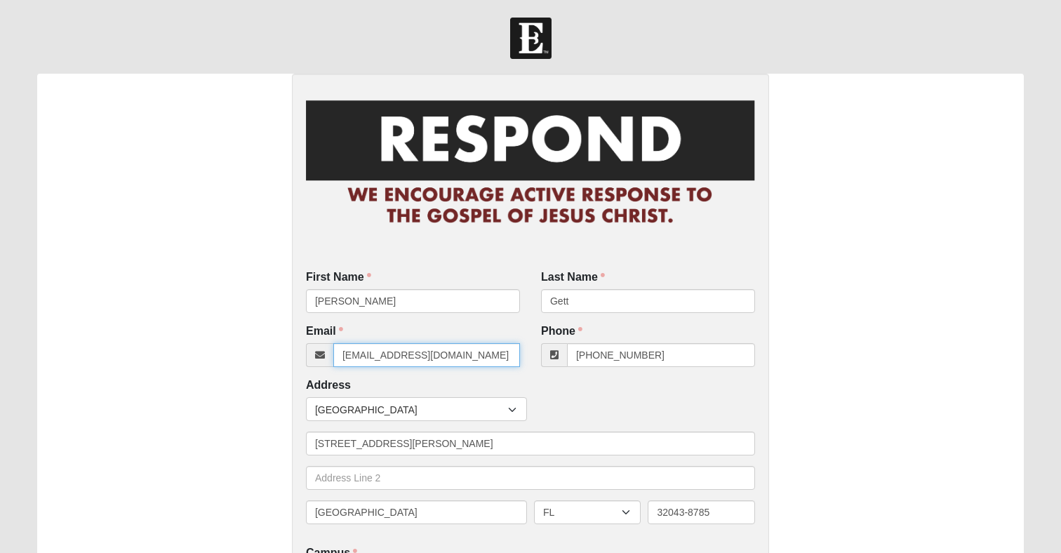
type input "[EMAIL_ADDRESS][DOMAIN_NAME]"
click at [422, 355] on input "[EMAIL_ADDRESS][DOMAIN_NAME]" at bounding box center [426, 355] width 187 height 24
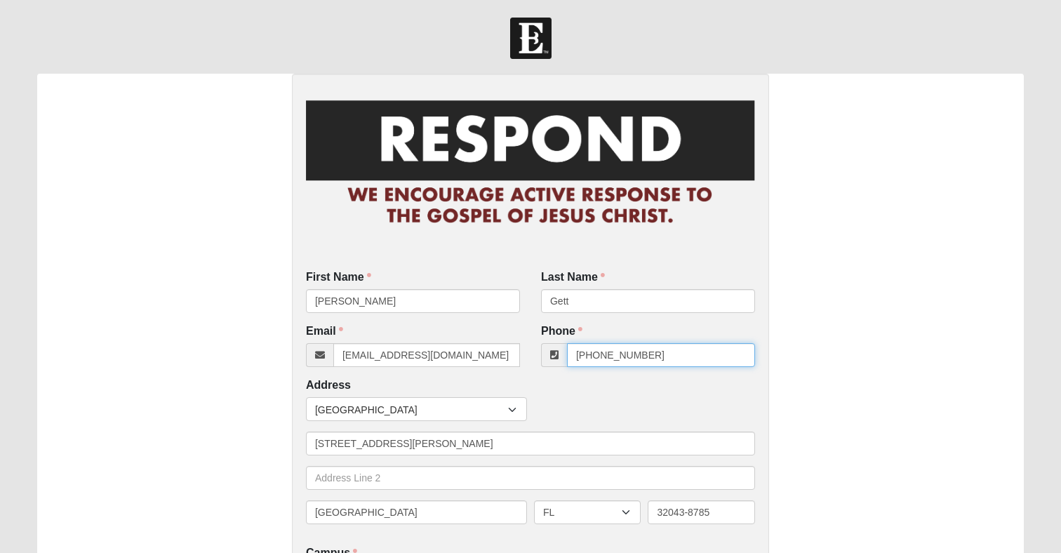
click at [667, 352] on input "[PHONE_NUMBER]" at bounding box center [661, 355] width 188 height 24
paste input "386) 916-7487"
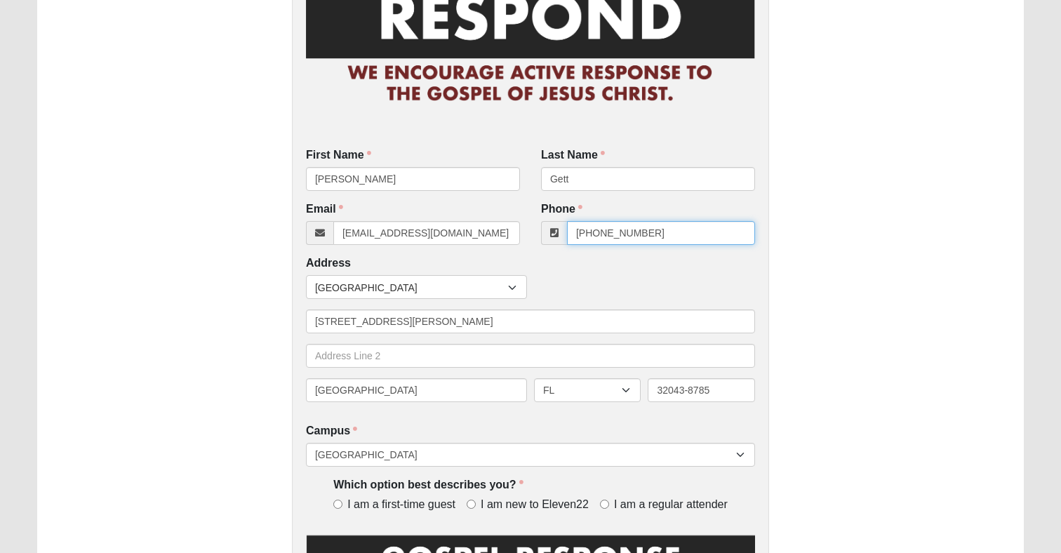
scroll to position [173, 0]
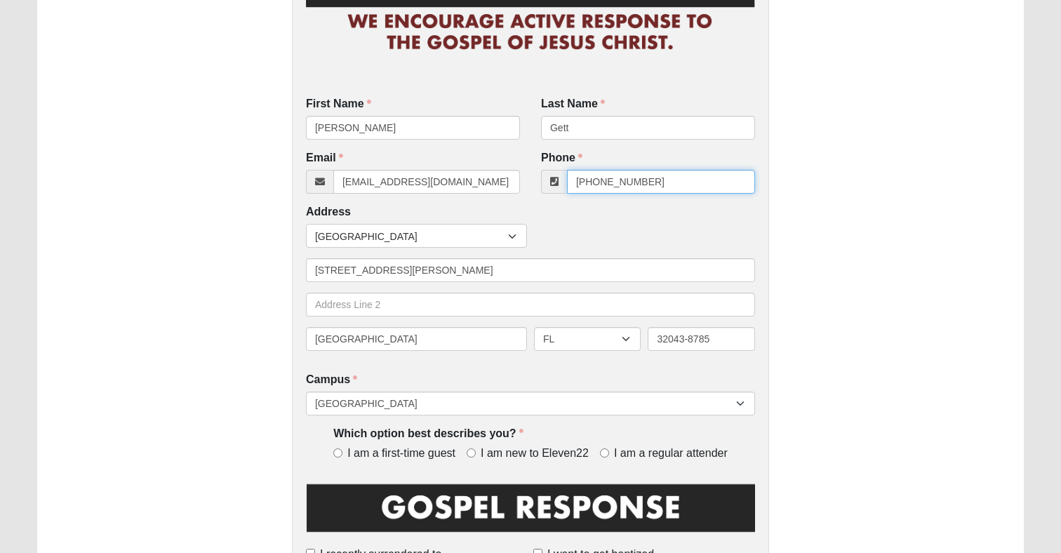
type input "[PHONE_NUMBER]"
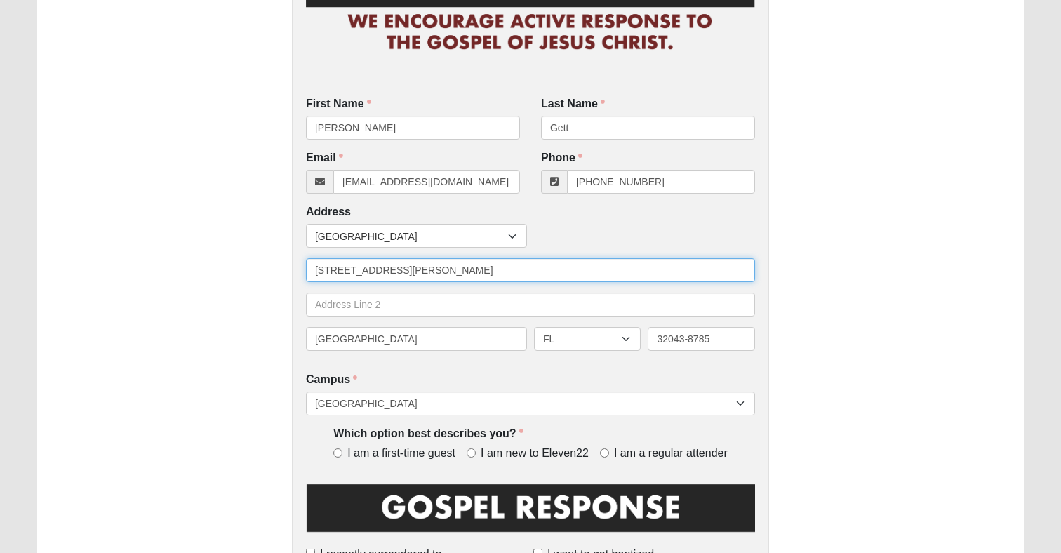
click at [523, 272] on input "[STREET_ADDRESS][PERSON_NAME]" at bounding box center [530, 270] width 449 height 24
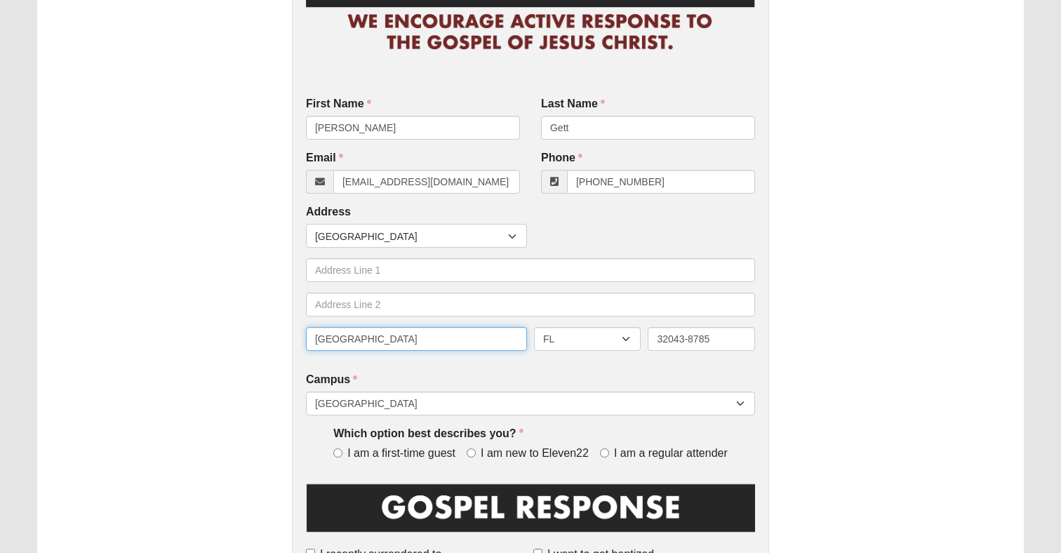
click at [485, 344] on input "[GEOGRAPHIC_DATA]" at bounding box center [416, 339] width 221 height 24
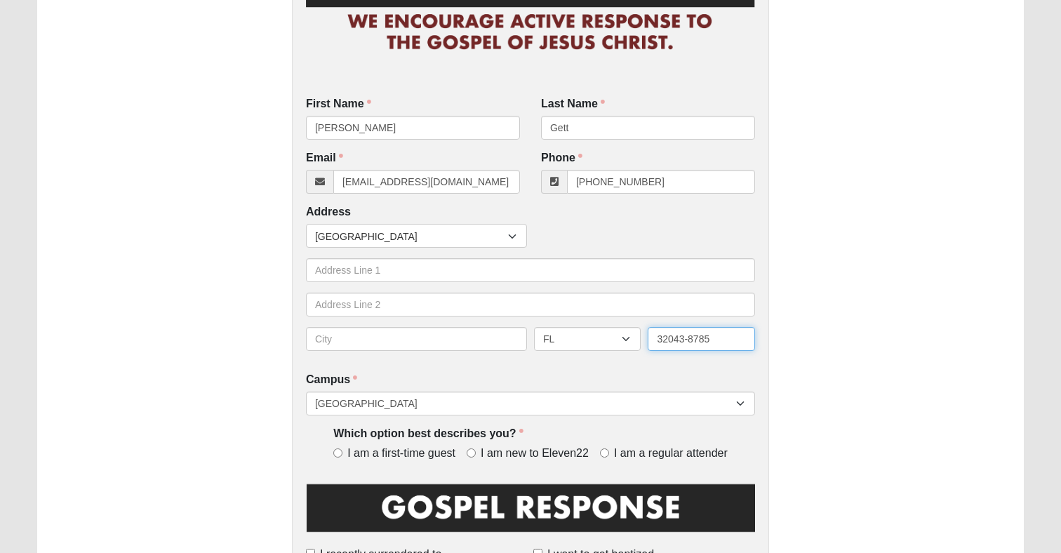
click at [698, 347] on input "32043-8785" at bounding box center [701, 339] width 107 height 24
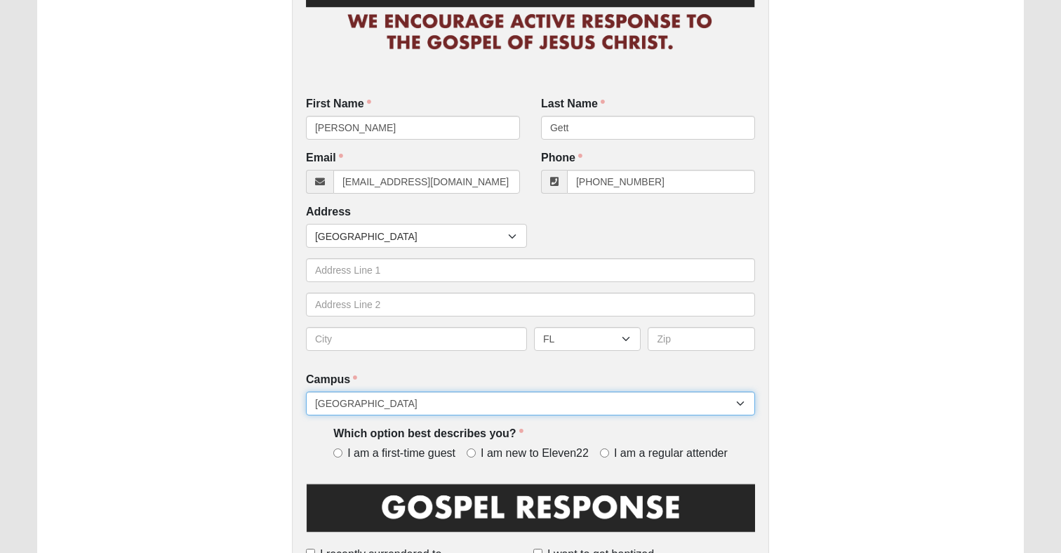
click at [636, 392] on select "[GEOGRAPHIC_DATA] [GEOGRAPHIC_DATA] (Coming Soon) Eleven22 Online [PERSON_NAME]…" at bounding box center [530, 404] width 449 height 24
select select "21"
click at [306, 392] on select "[GEOGRAPHIC_DATA] [GEOGRAPHIC_DATA] (Coming Soon) Eleven22 Online [PERSON_NAME]…" at bounding box center [530, 404] width 449 height 24
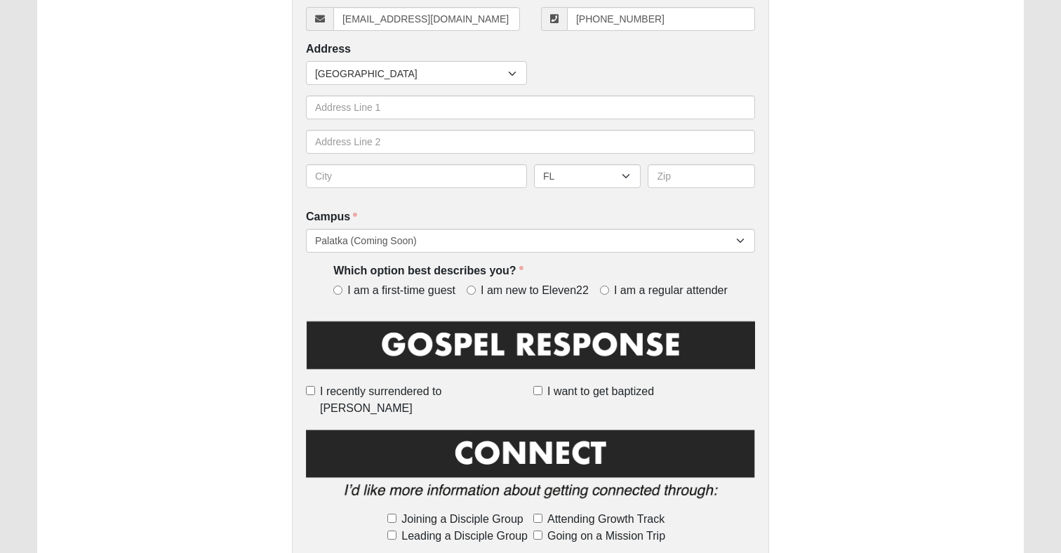
scroll to position [357, 0]
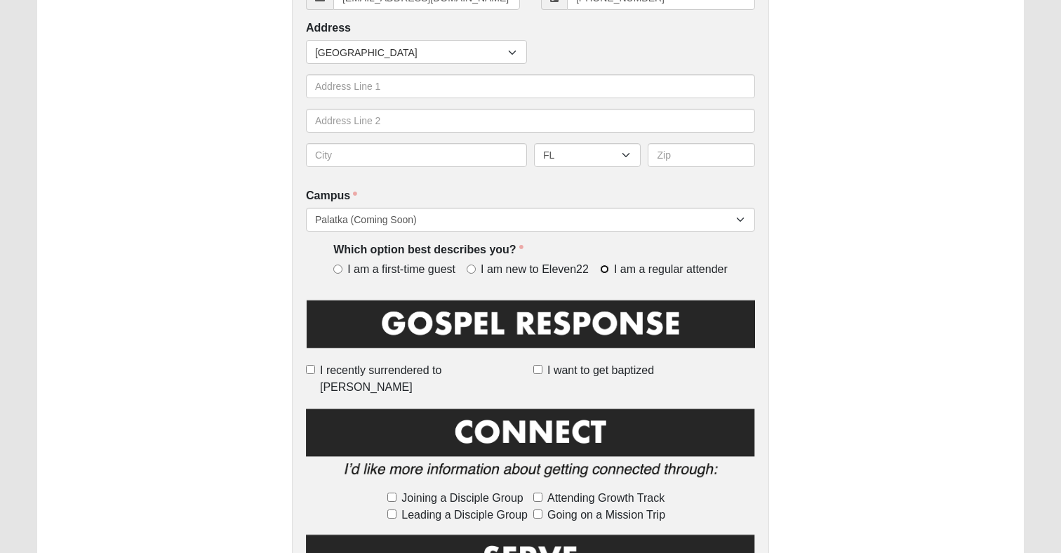
click at [606, 266] on input "I am a regular attender" at bounding box center [604, 269] width 9 height 9
radio input "true"
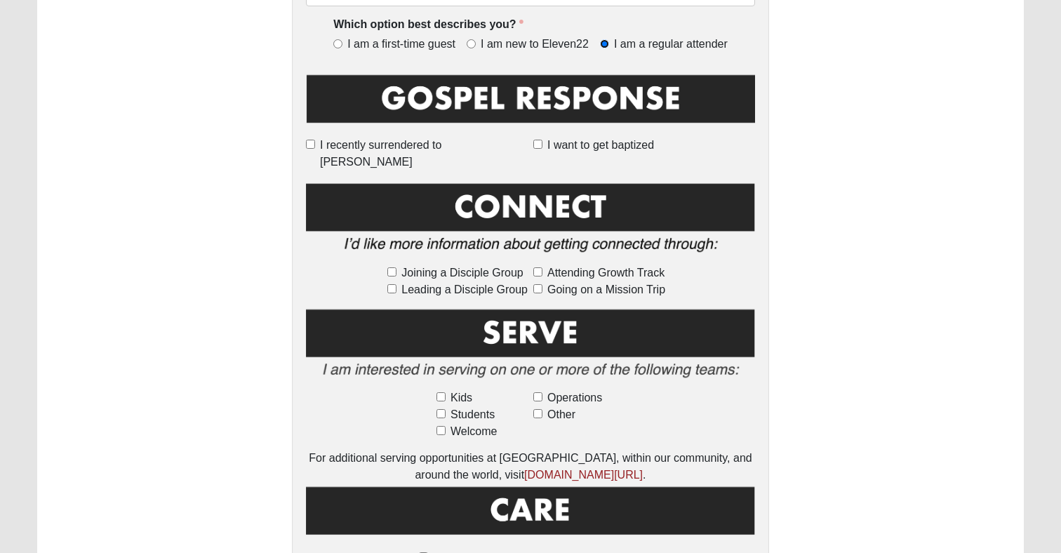
scroll to position [583, 0]
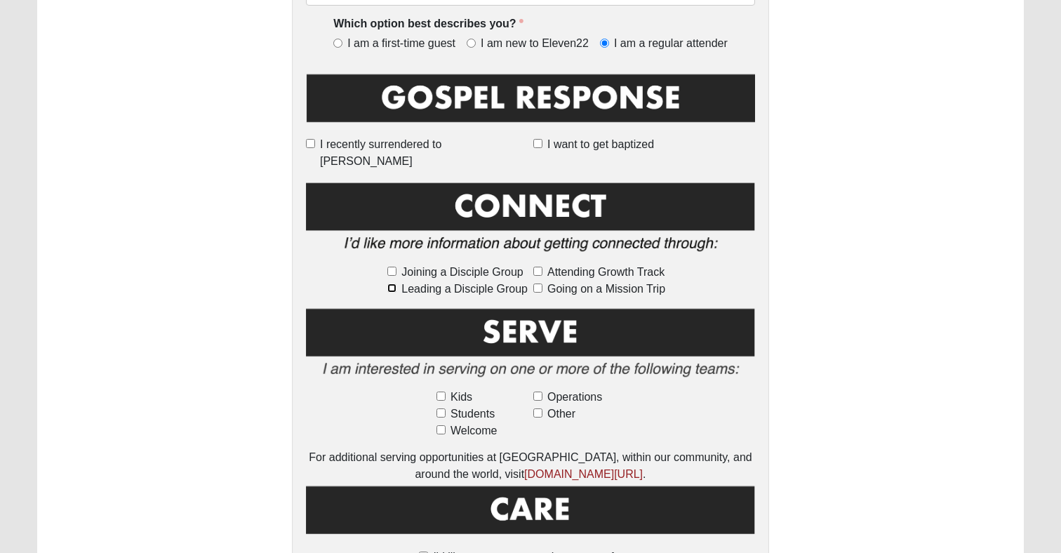
click at [394, 283] on input "Leading a Disciple Group" at bounding box center [391, 287] width 9 height 9
checkbox input "true"
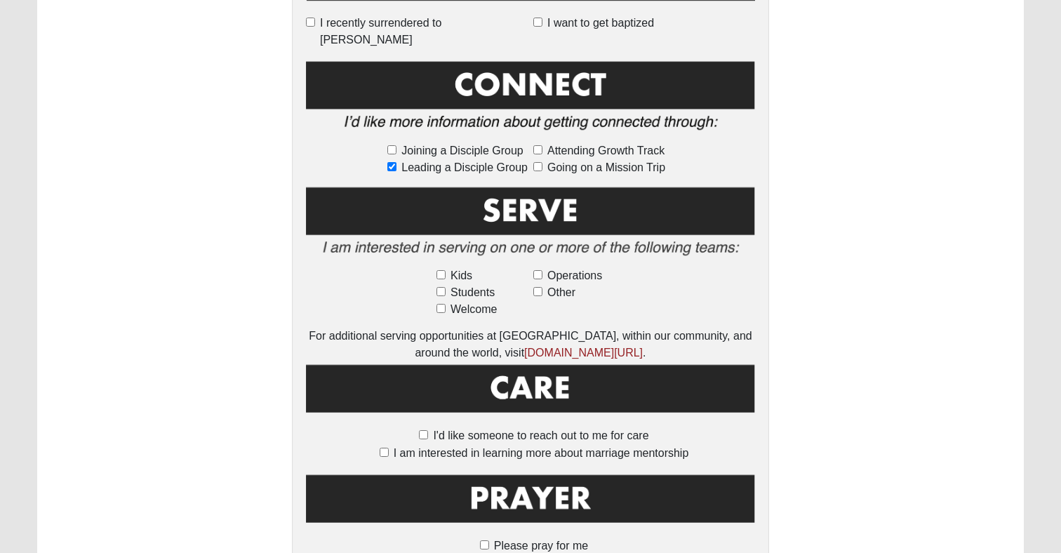
scroll to position [706, 0]
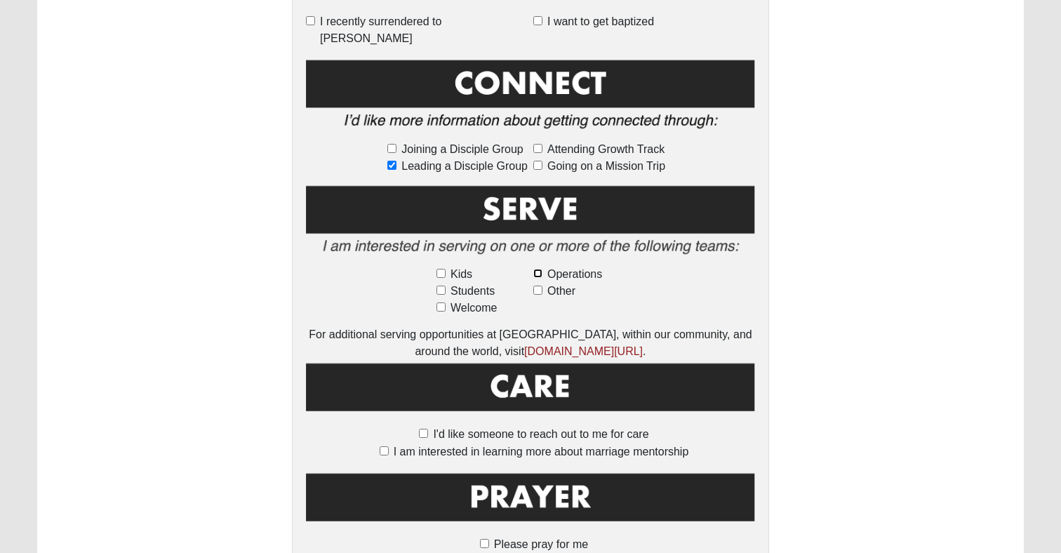
click at [539, 269] on input "Operations" at bounding box center [537, 273] width 9 height 9
checkbox input "true"
click at [536, 286] on input "Other" at bounding box center [537, 290] width 9 height 9
checkbox input "true"
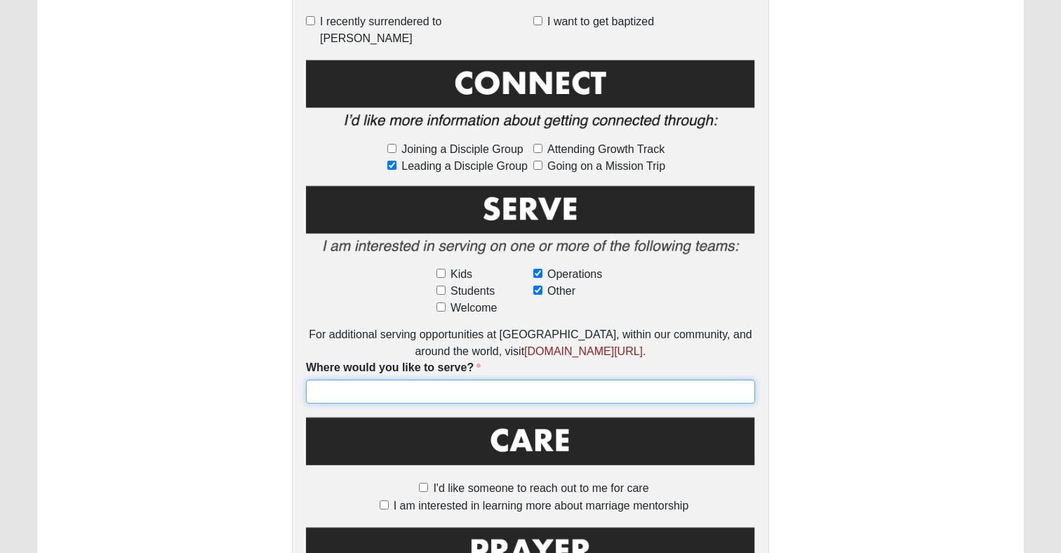
click at [540, 380] on input "Where would you like to serve?" at bounding box center [530, 392] width 449 height 24
type input "Care Team"
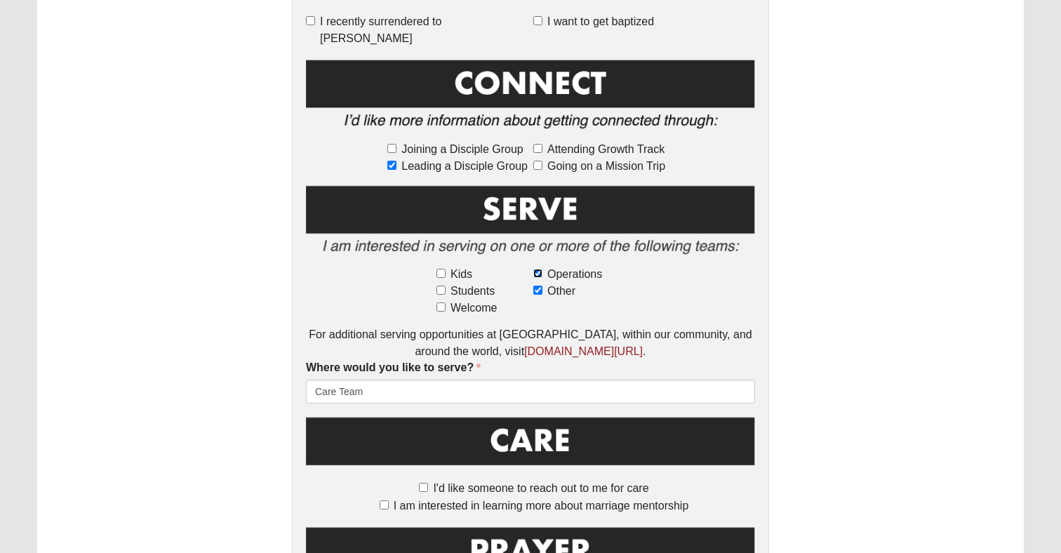
click at [538, 269] on input "Operations" at bounding box center [537, 273] width 9 height 9
checkbox input "false"
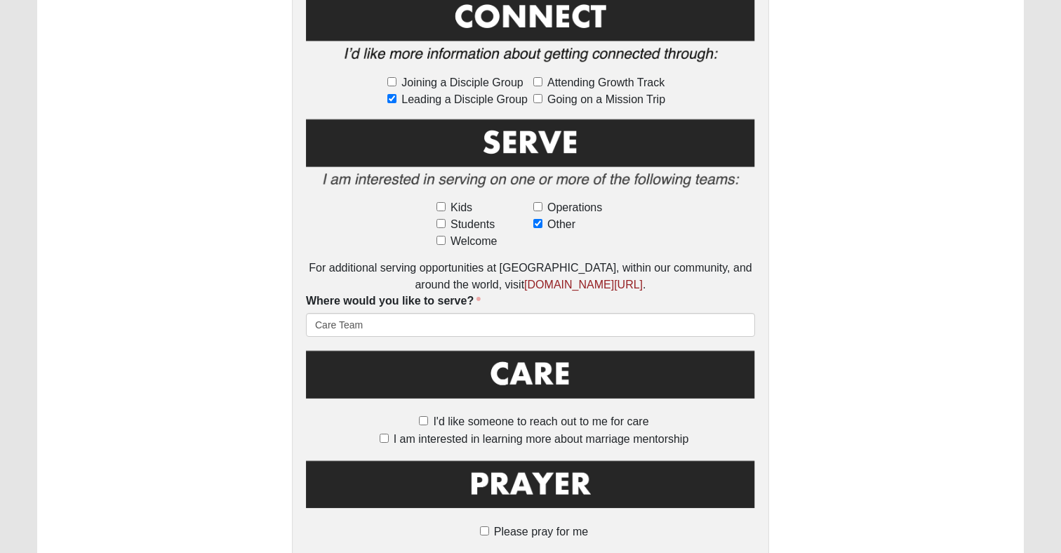
scroll to position [778, 0]
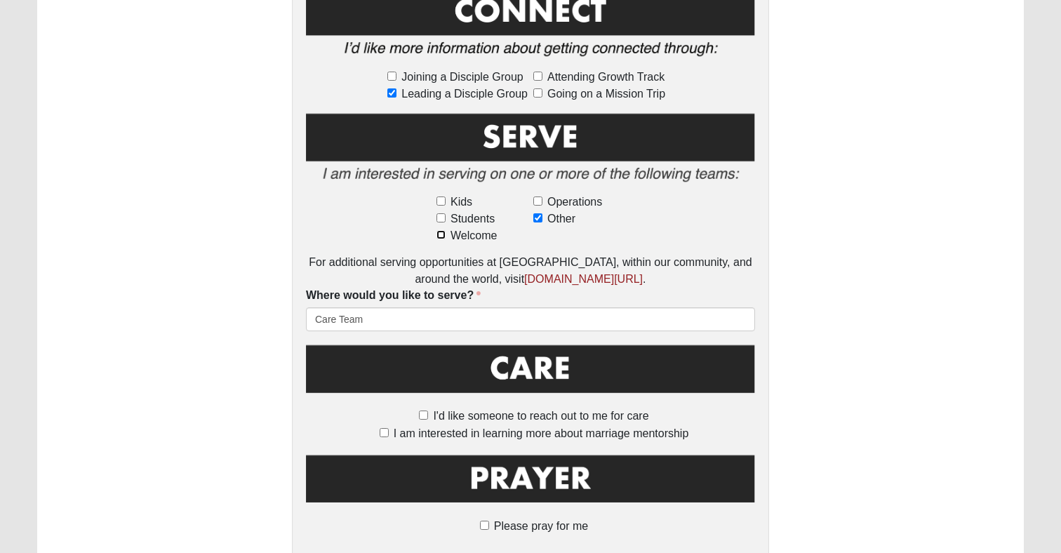
click at [443, 230] on input "Welcome" at bounding box center [440, 234] width 9 height 9
checkbox input "true"
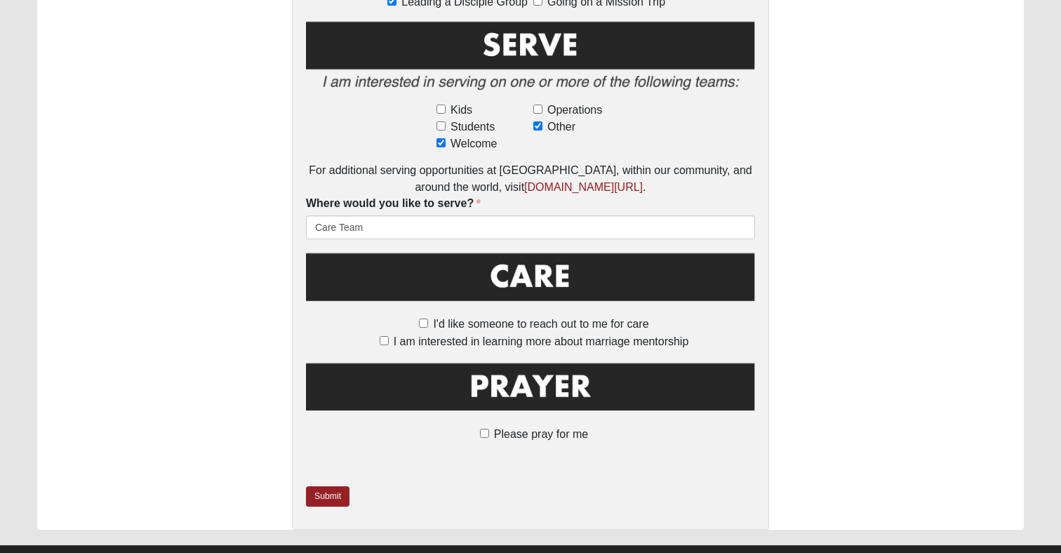
scroll to position [876, 0]
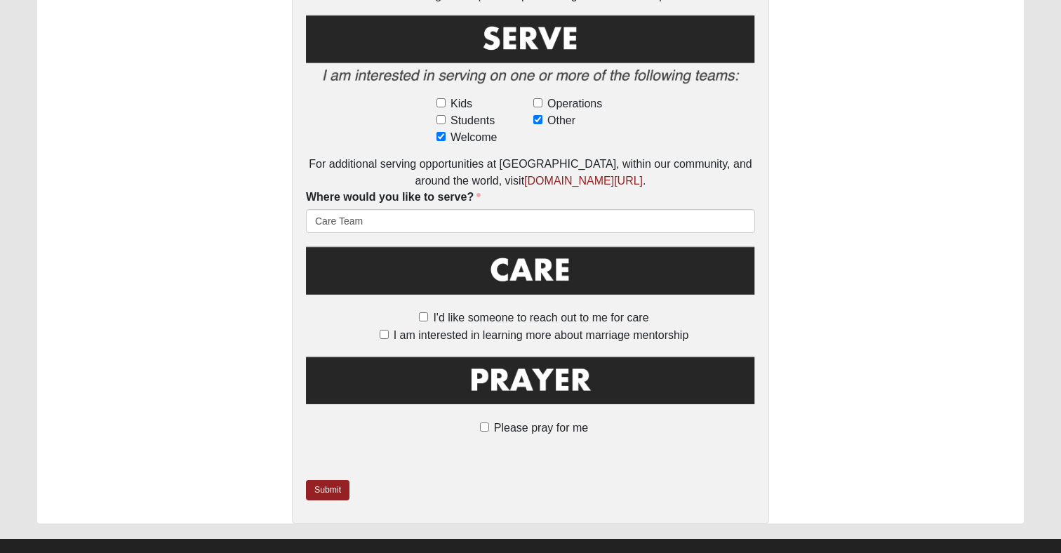
click at [486, 420] on label "Please pray for me" at bounding box center [530, 428] width 115 height 17
click at [486, 422] on input "Please pray for me" at bounding box center [484, 426] width 9 height 9
checkbox input "true"
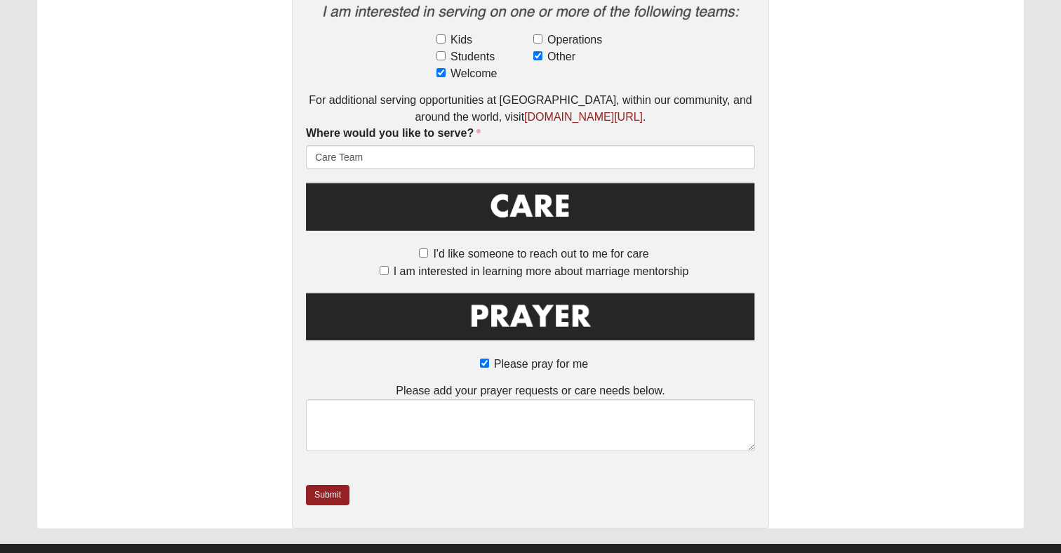
scroll to position [949, 0]
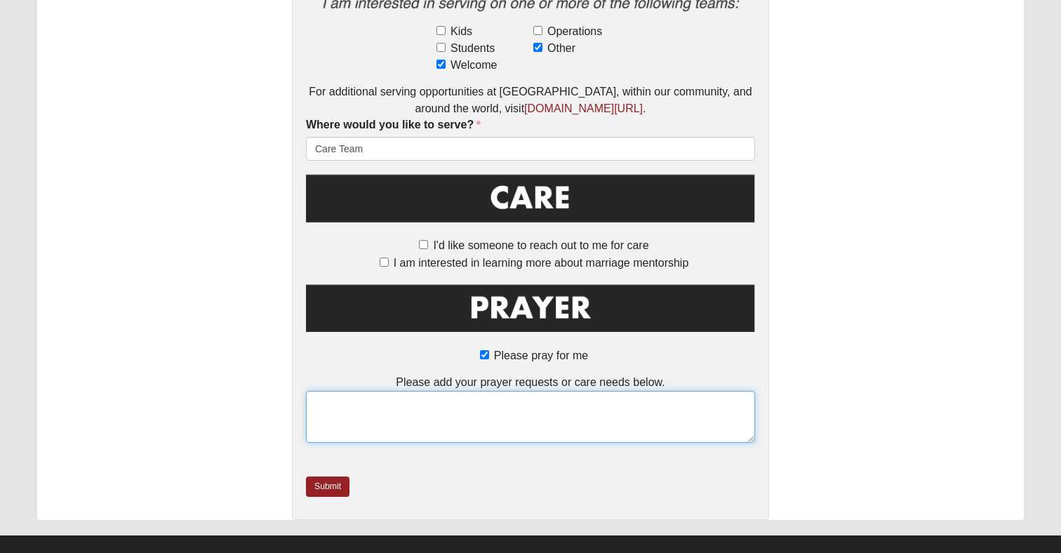
click at [541, 391] on textarea at bounding box center [530, 417] width 449 height 52
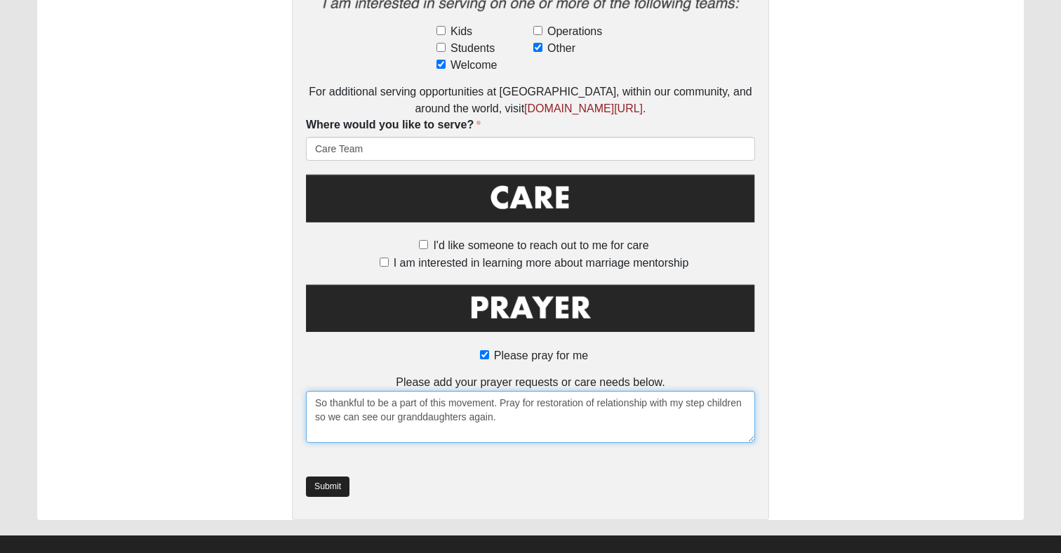
type textarea "So thankful to be a part of this movement. Pray for restoration of relationship…"
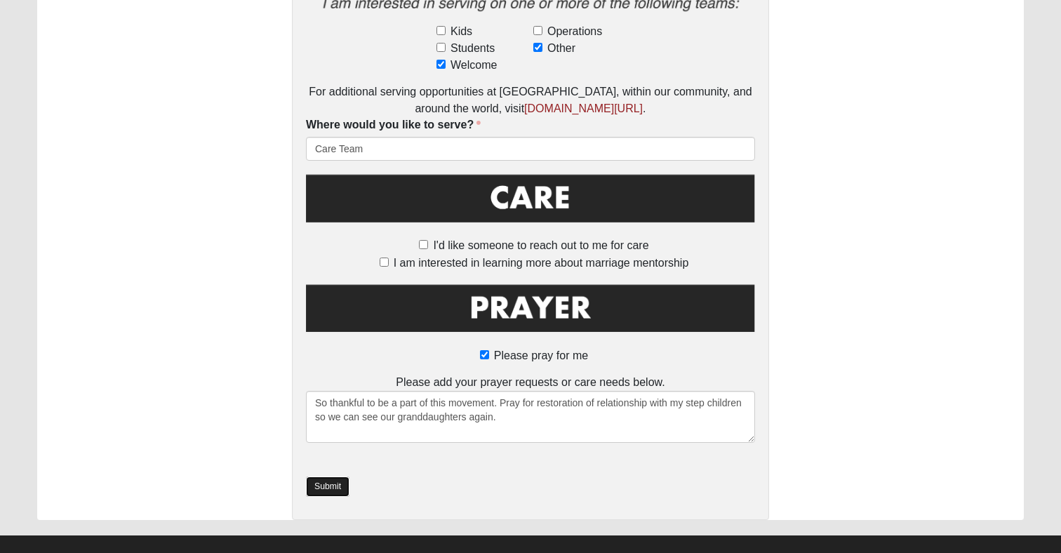
click at [336, 476] on link "Submit" at bounding box center [328, 486] width 44 height 20
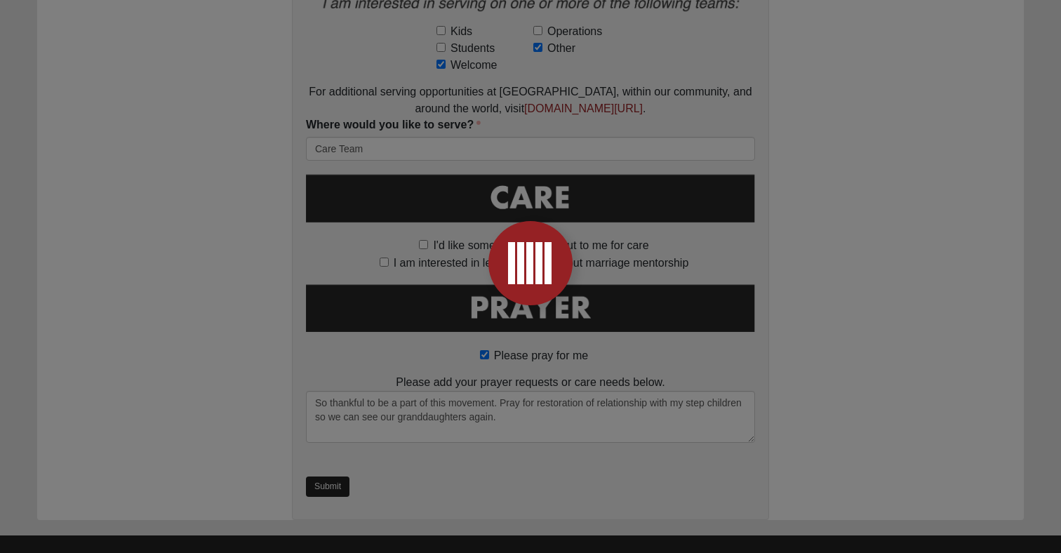
scroll to position [0, 0]
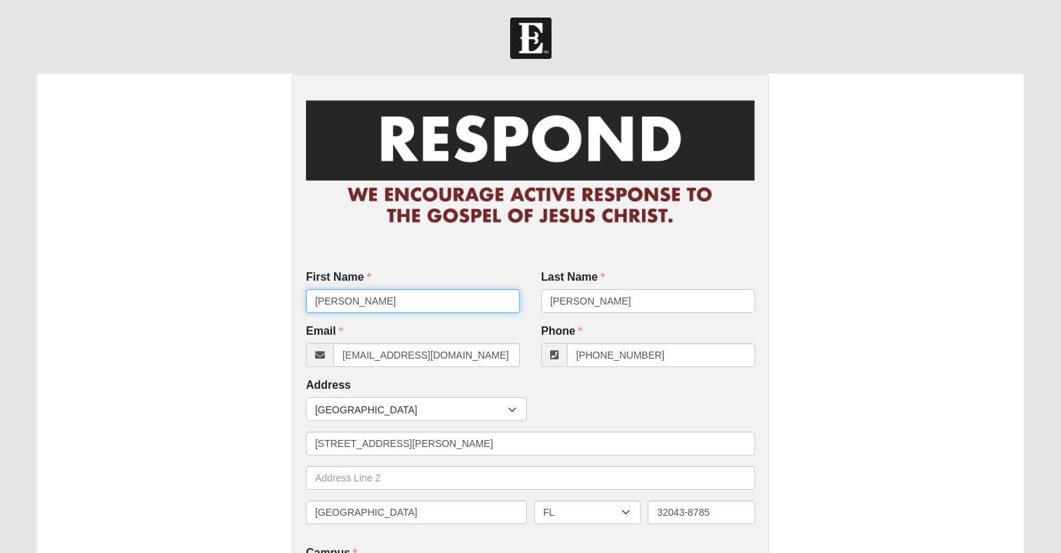
click at [448, 298] on input "[PERSON_NAME]" at bounding box center [413, 301] width 214 height 24
type input "S"
type input "[PERSON_NAME]"
type input "Skarbowski"
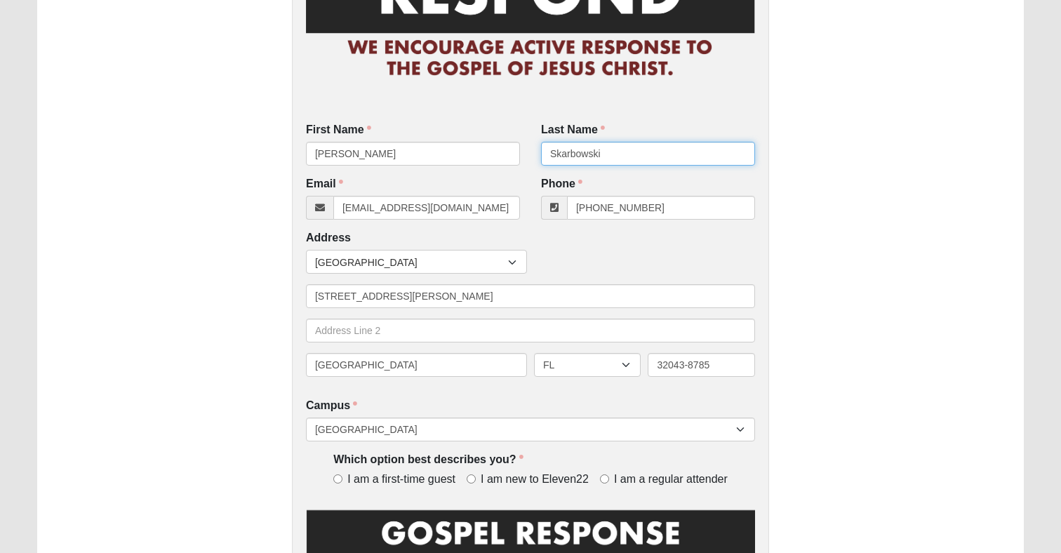
scroll to position [175, 0]
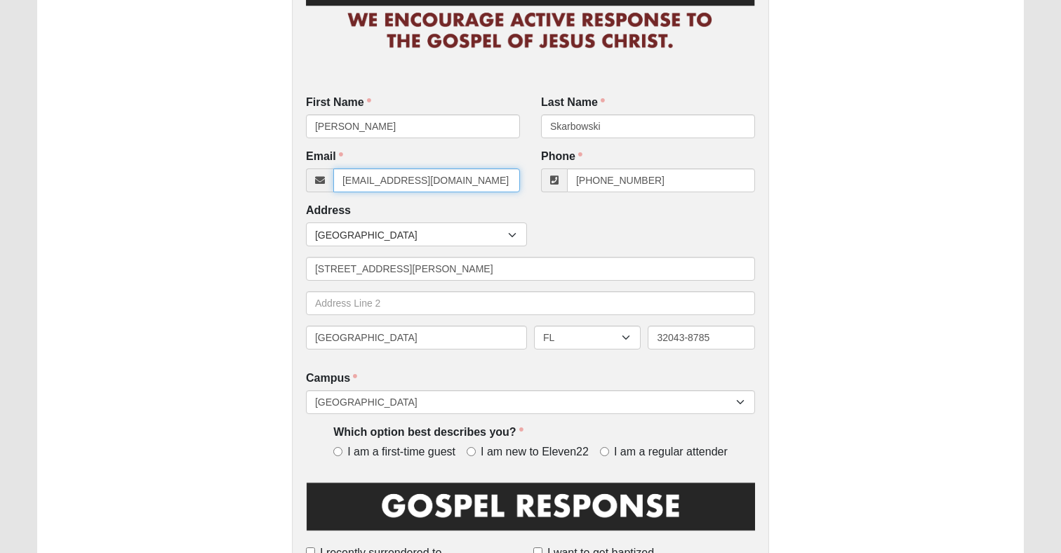
click at [415, 183] on input "[EMAIL_ADDRESS][DOMAIN_NAME]" at bounding box center [426, 180] width 187 height 24
type input "[EMAIL_ADDRESS][DOMAIN_NAME]"
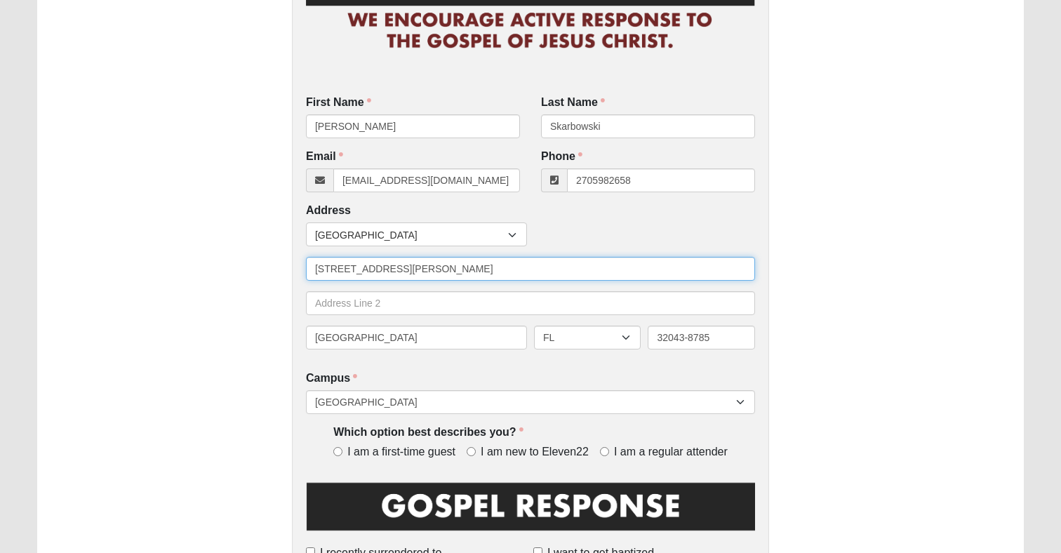
type input "[PHONE_NUMBER]"
click at [410, 269] on input "[STREET_ADDRESS][PERSON_NAME]" at bounding box center [530, 269] width 449 height 24
type input "[STREET_ADDRESS]"
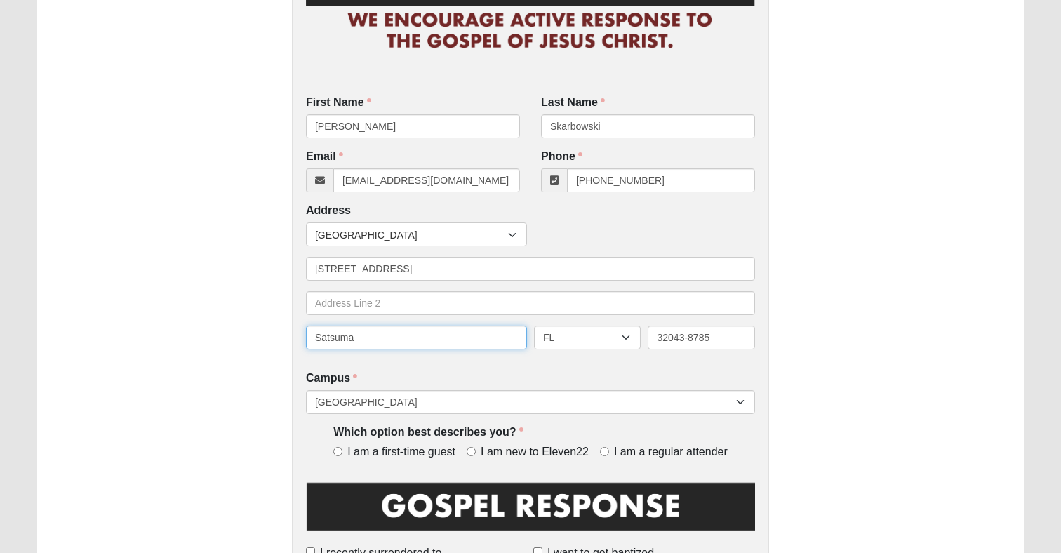
type input "Satsuma"
type input "32189"
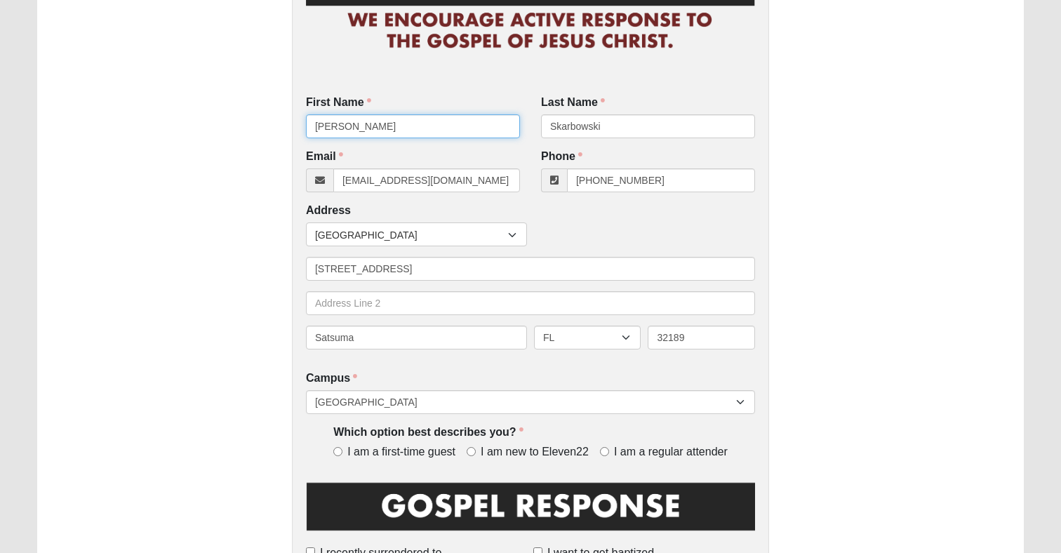
click at [430, 133] on input "[PERSON_NAME]" at bounding box center [413, 126] width 214 height 24
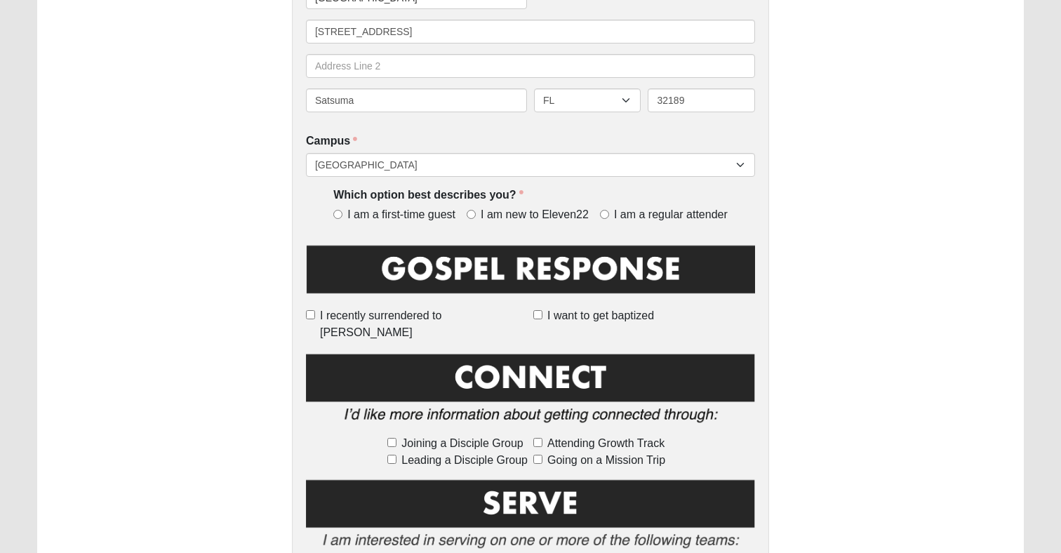
scroll to position [415, 0]
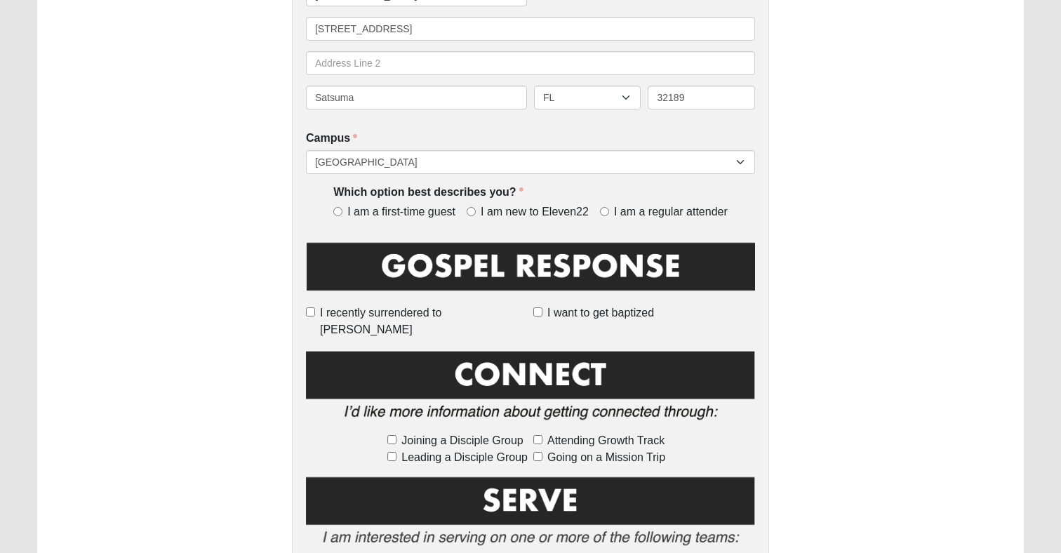
type input "Ray & [PERSON_NAME]"
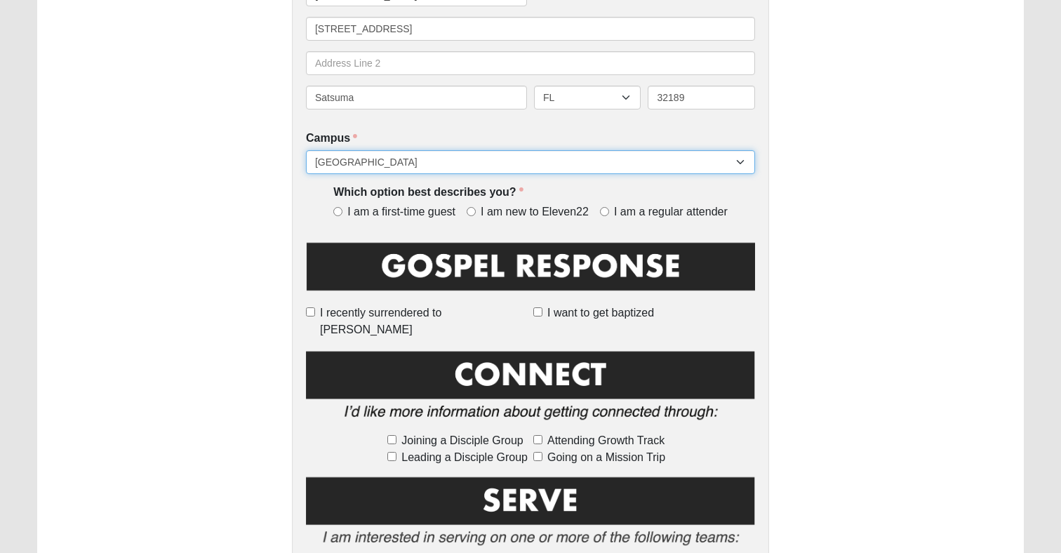
click at [505, 172] on select "[GEOGRAPHIC_DATA] [GEOGRAPHIC_DATA] (Coming Soon) Eleven22 Online [PERSON_NAME]…" at bounding box center [530, 162] width 449 height 24
select select "21"
click at [306, 150] on select "[GEOGRAPHIC_DATA] [GEOGRAPHIC_DATA] (Coming Soon) Eleven22 Online [PERSON_NAME]…" at bounding box center [530, 162] width 449 height 24
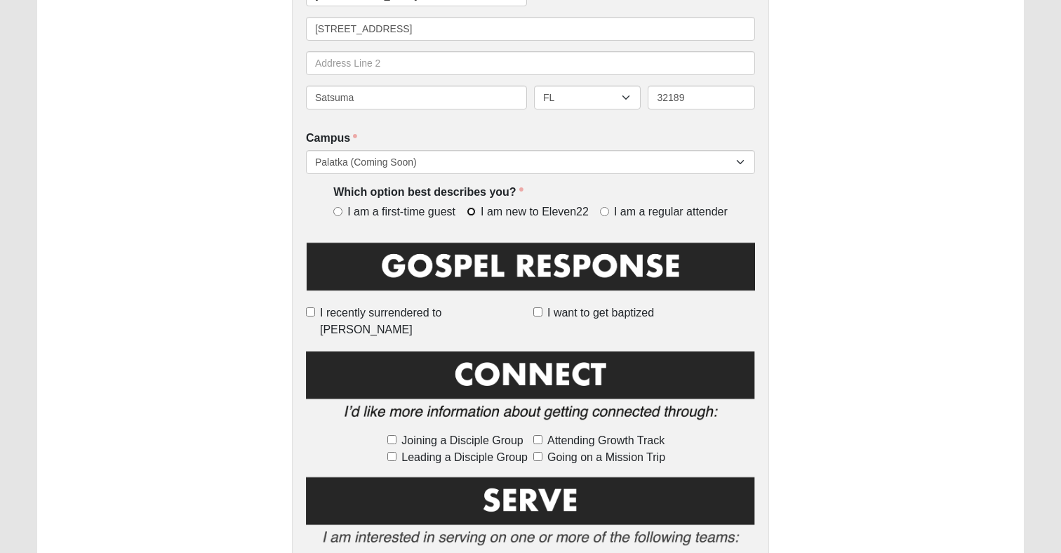
click at [474, 213] on input "I am new to Eleven22" at bounding box center [471, 211] width 9 height 9
radio input "true"
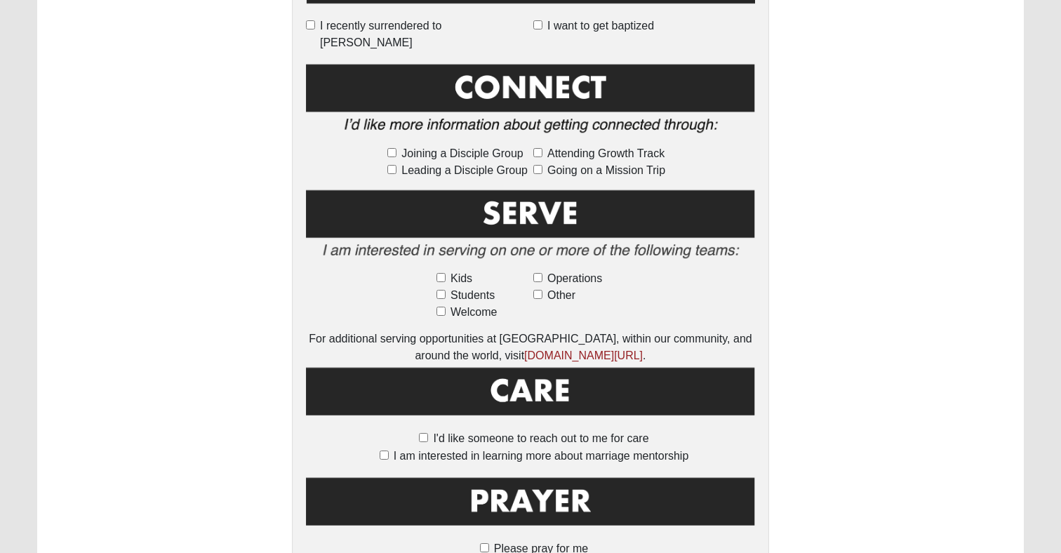
scroll to position [706, 0]
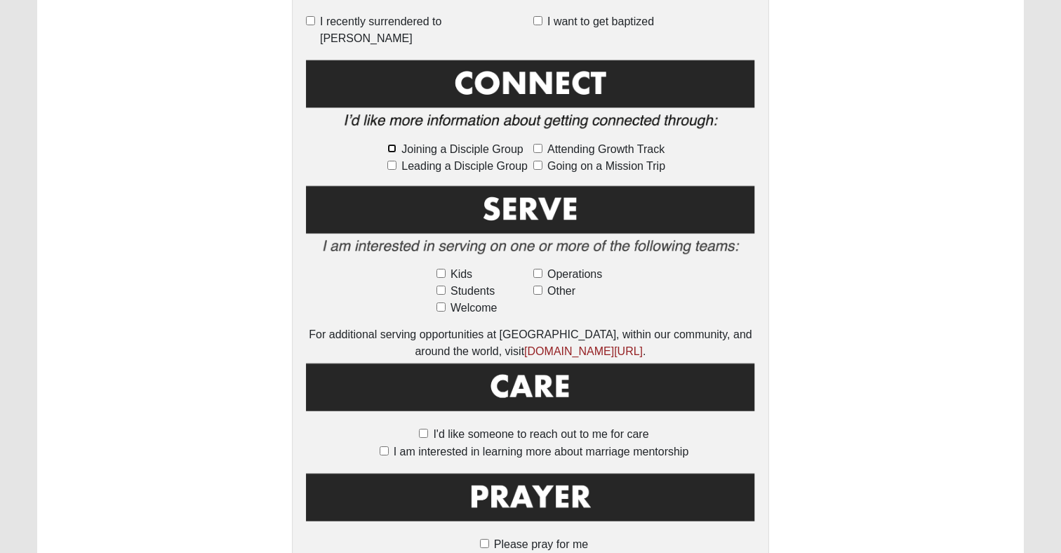
click at [394, 144] on input "Joining a Disciple Group" at bounding box center [391, 148] width 9 height 9
checkbox input "true"
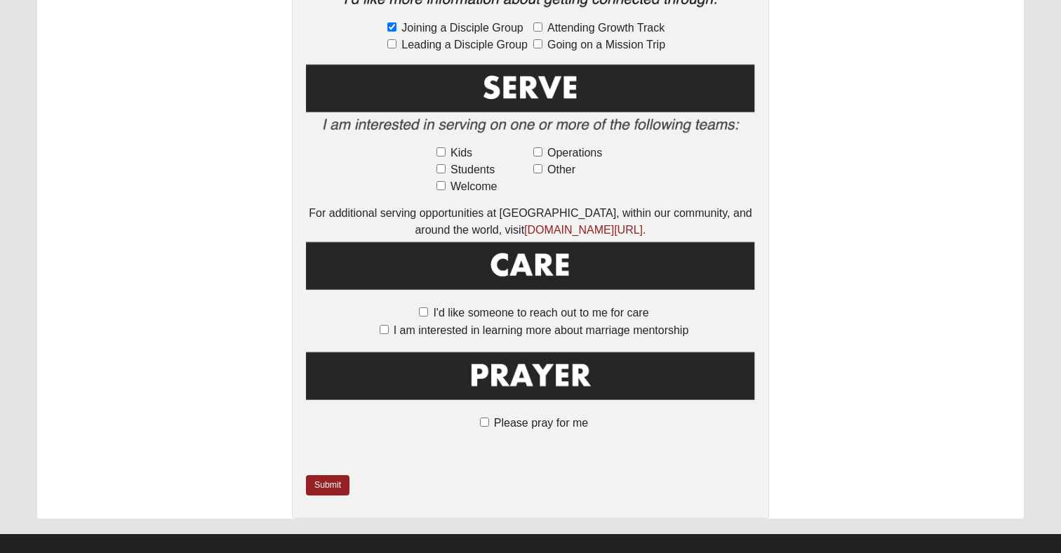
scroll to position [828, 0]
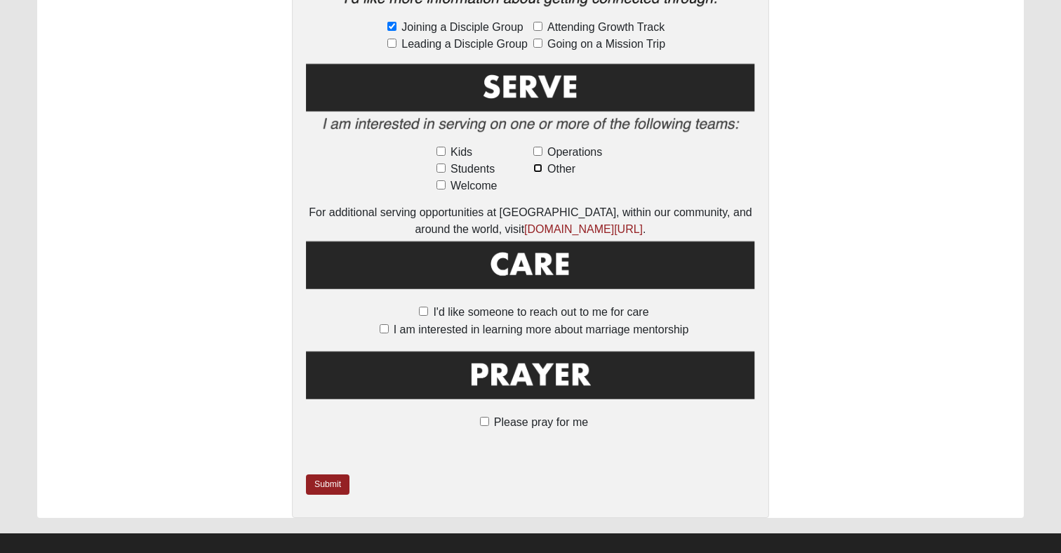
click at [540, 163] on input "Other" at bounding box center [537, 167] width 9 height 9
checkbox input "true"
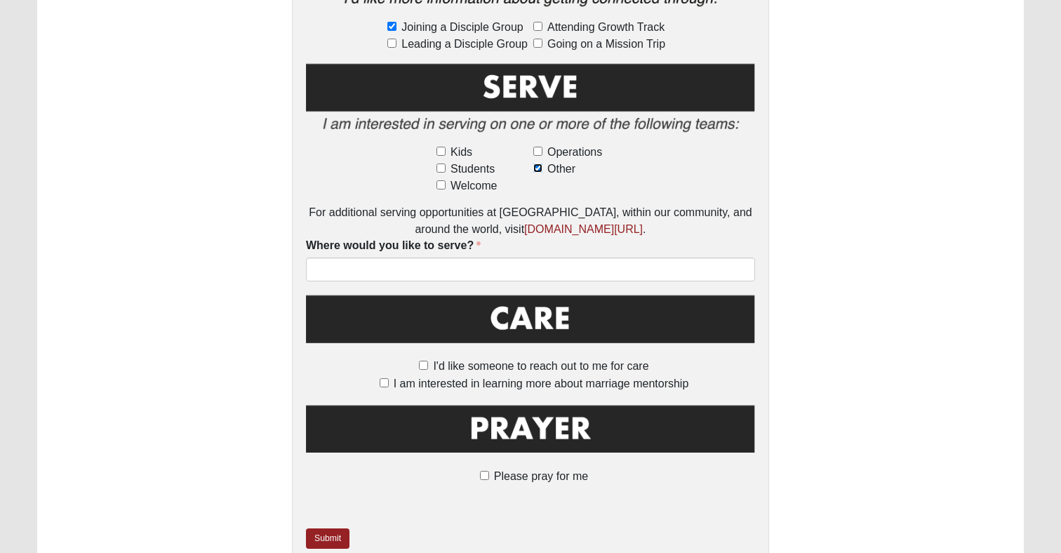
click at [540, 163] on input "Other" at bounding box center [537, 167] width 9 height 9
checkbox input "false"
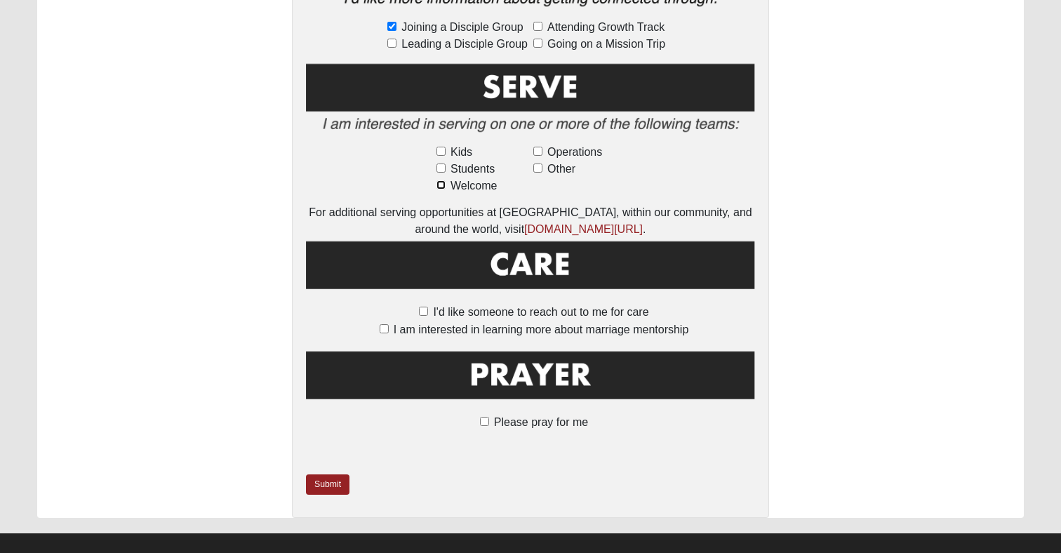
click at [439, 180] on input "Welcome" at bounding box center [440, 184] width 9 height 9
checkbox input "true"
click at [538, 163] on input "Other" at bounding box center [537, 167] width 9 height 9
checkbox input "true"
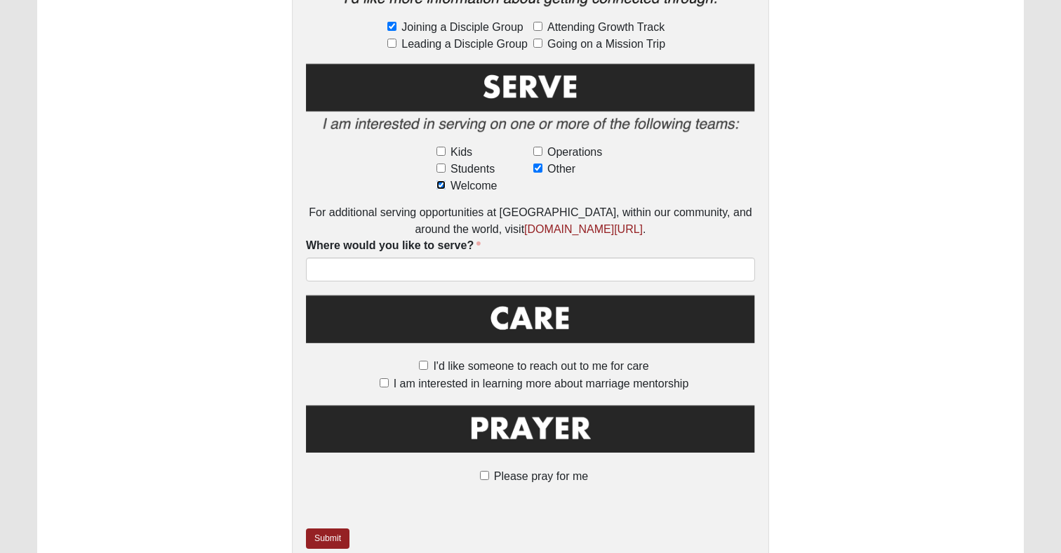
click at [436, 180] on input "Welcome" at bounding box center [440, 184] width 9 height 9
checkbox input "false"
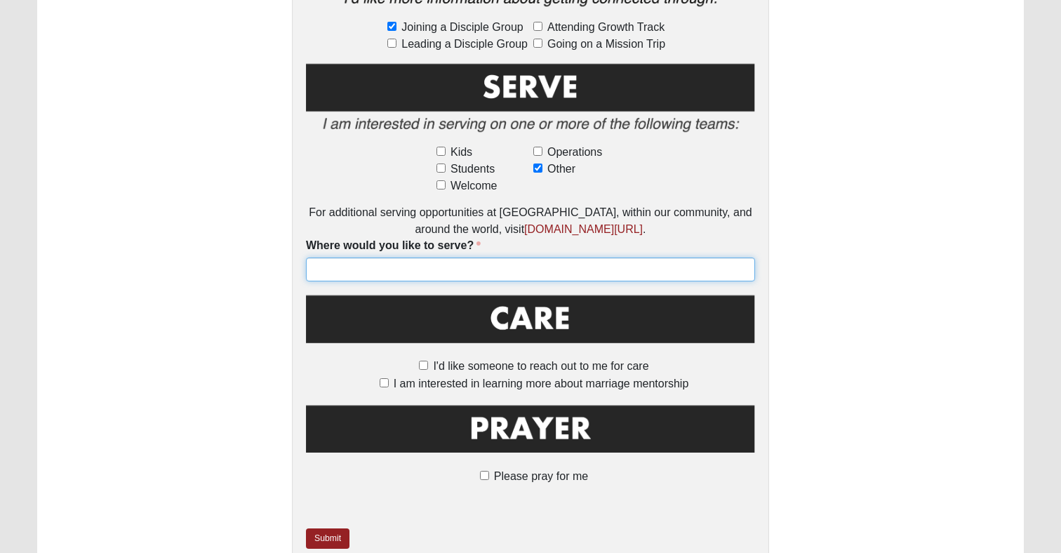
click at [486, 258] on input "Where would you like to serve?" at bounding box center [530, 270] width 449 height 24
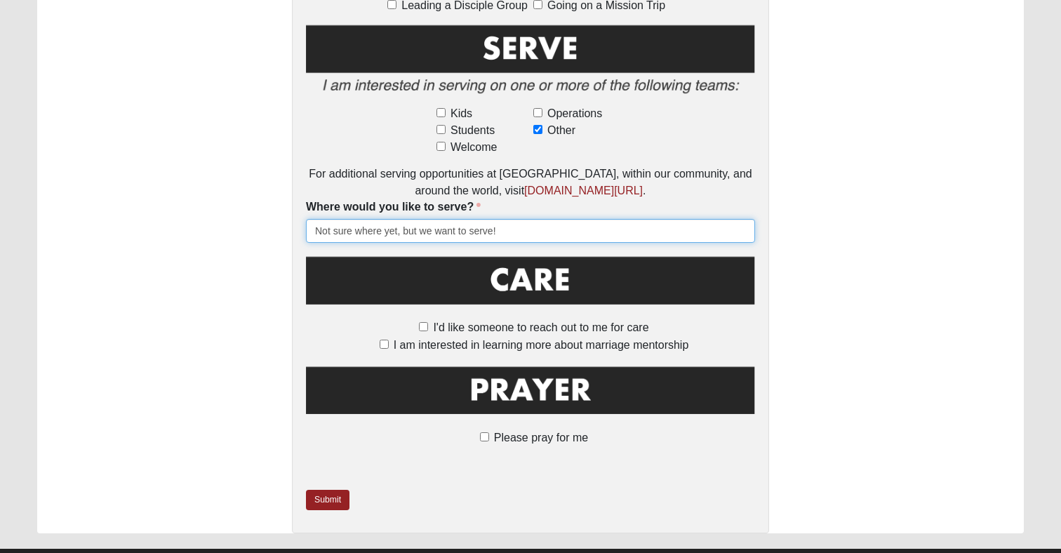
scroll to position [882, 0]
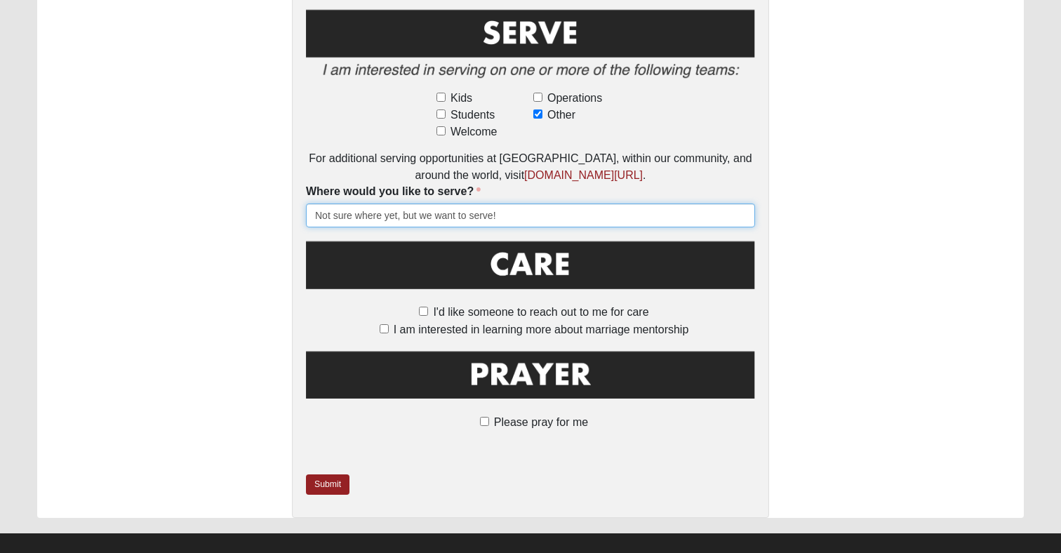
type input "Not sure where yet, but we want to serve!"
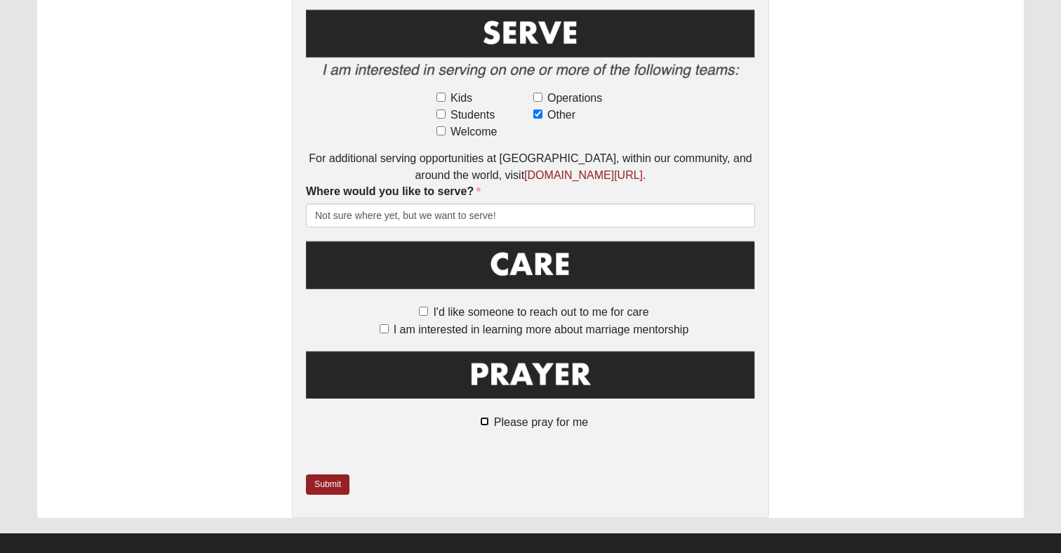
click at [484, 417] on input "Please pray for me" at bounding box center [484, 421] width 9 height 9
checkbox input "true"
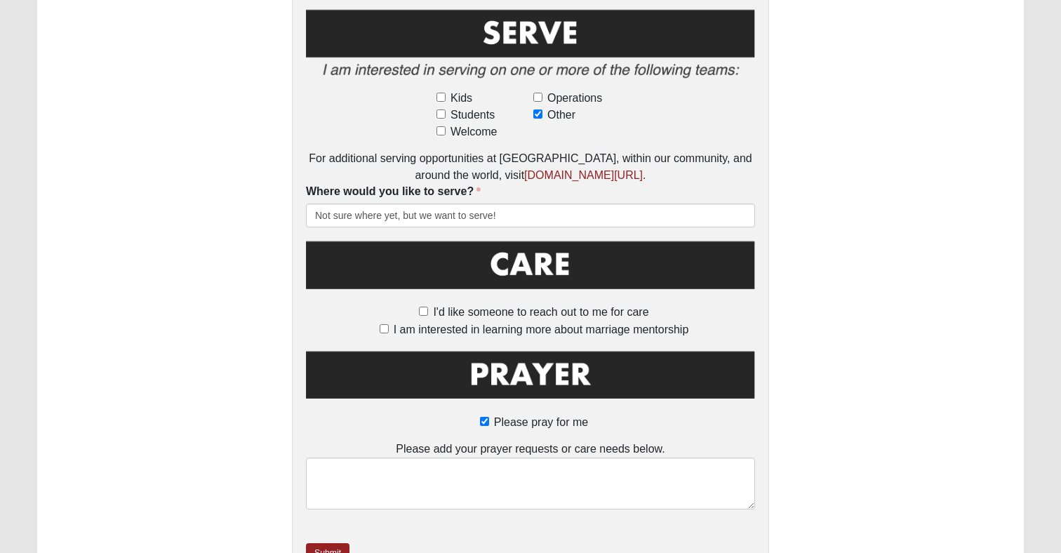
scroll to position [951, 0]
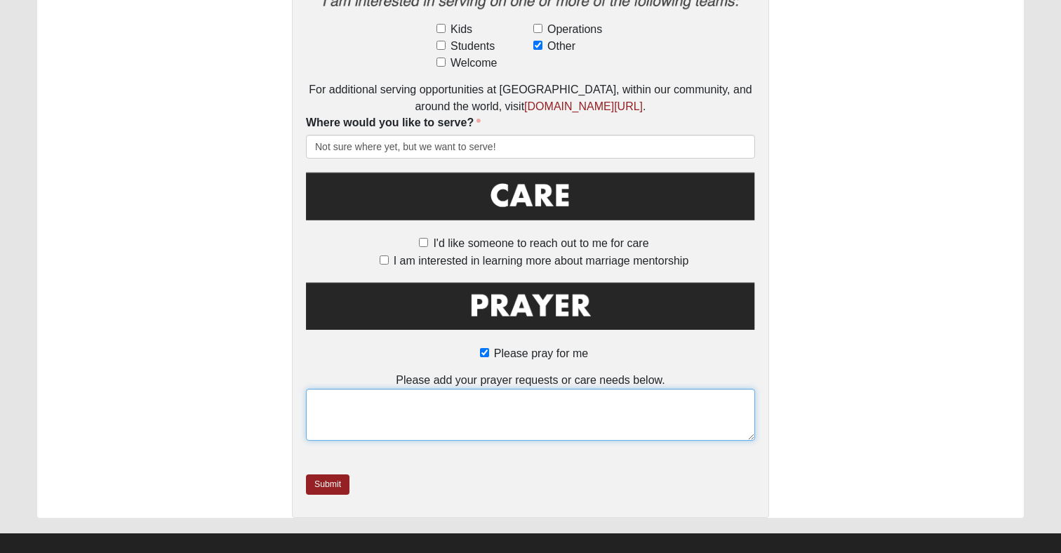
click at [538, 389] on textarea at bounding box center [530, 415] width 449 height 52
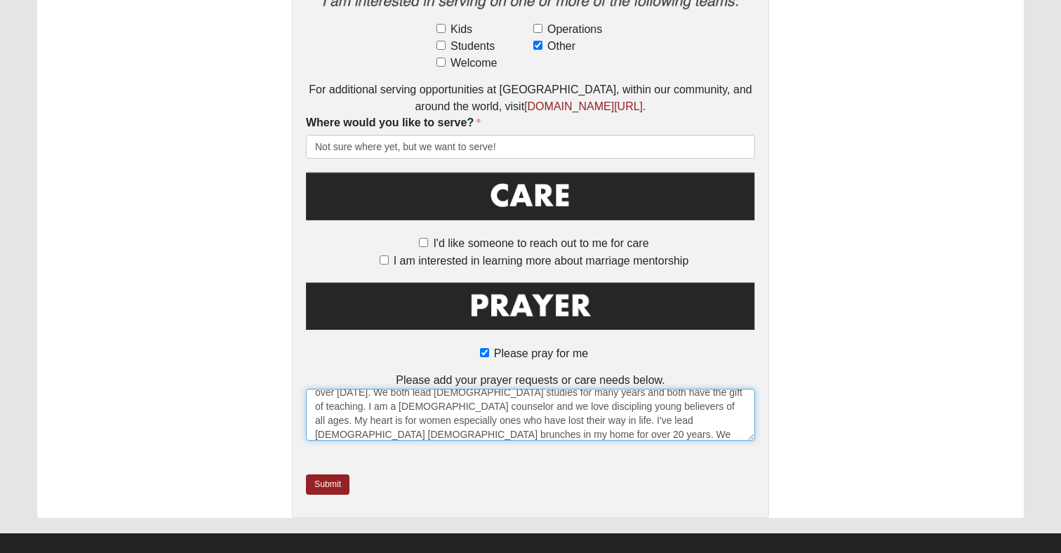
scroll to position [19, 0]
type textarea "Both my husband Rae and I have put our faith & trust in Jesus over 50 years ago…"
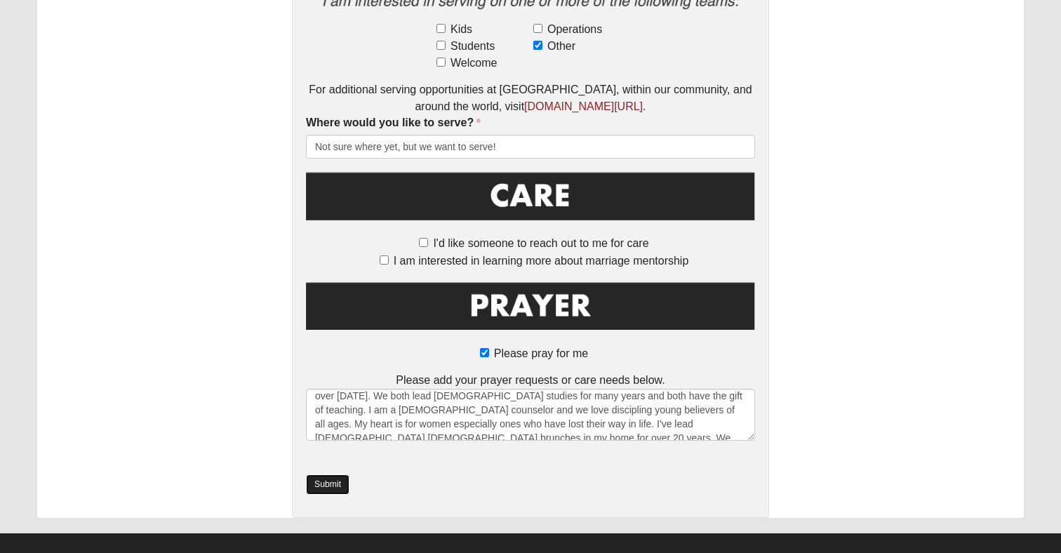
click at [340, 474] on link "Submit" at bounding box center [328, 484] width 44 height 20
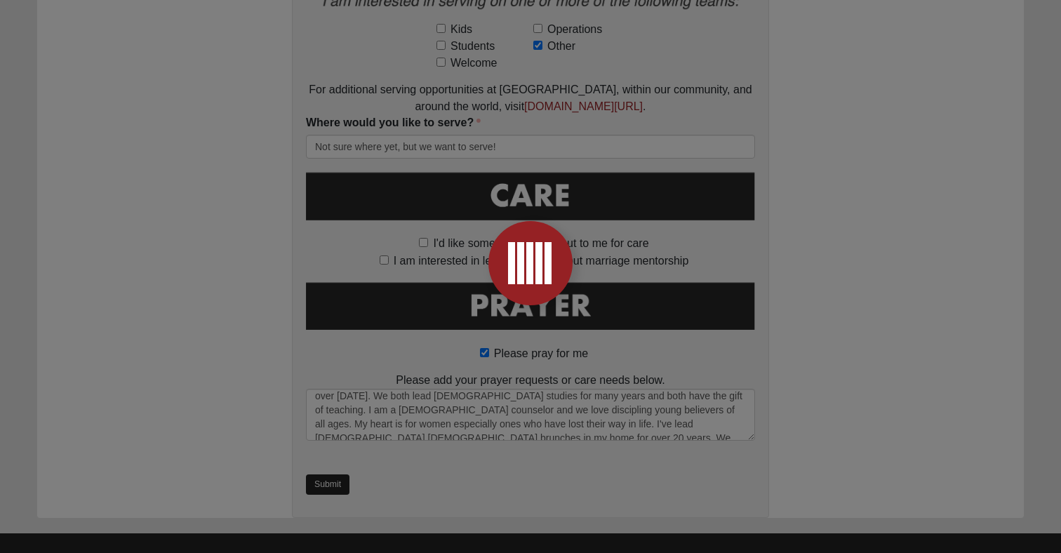
scroll to position [0, 0]
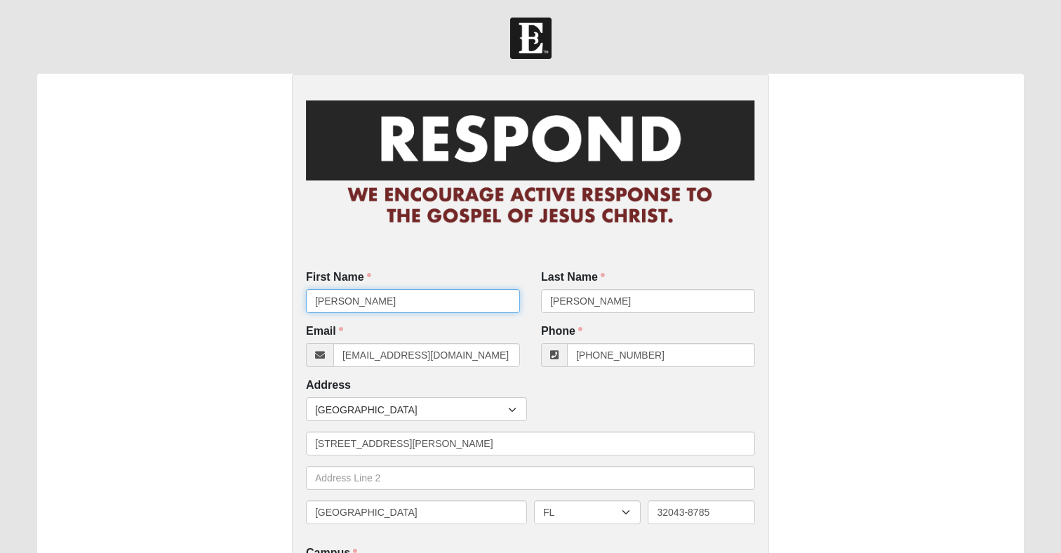
click at [418, 295] on input "[PERSON_NAME]" at bounding box center [413, 301] width 214 height 24
type input "Michael"
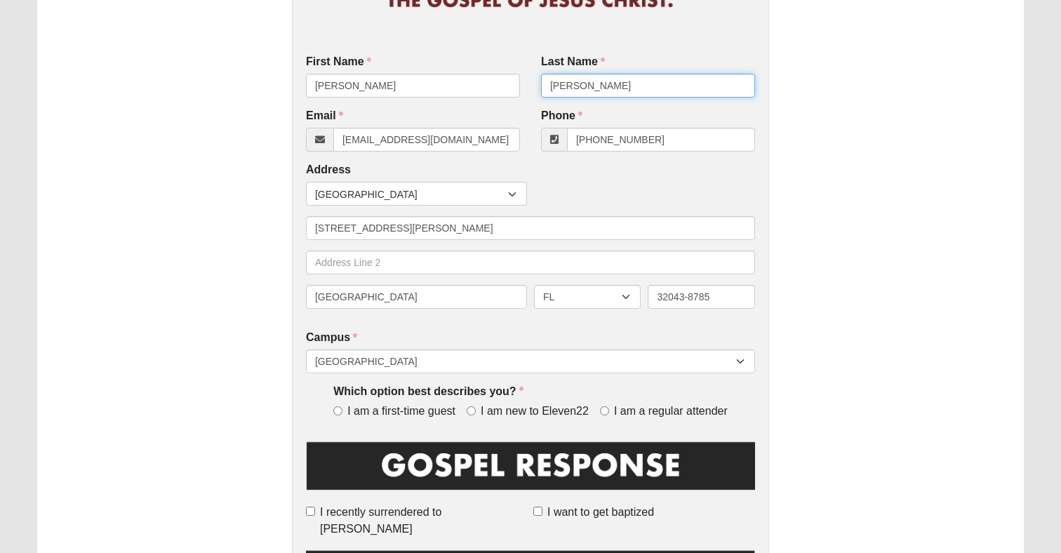
scroll to position [217, 0]
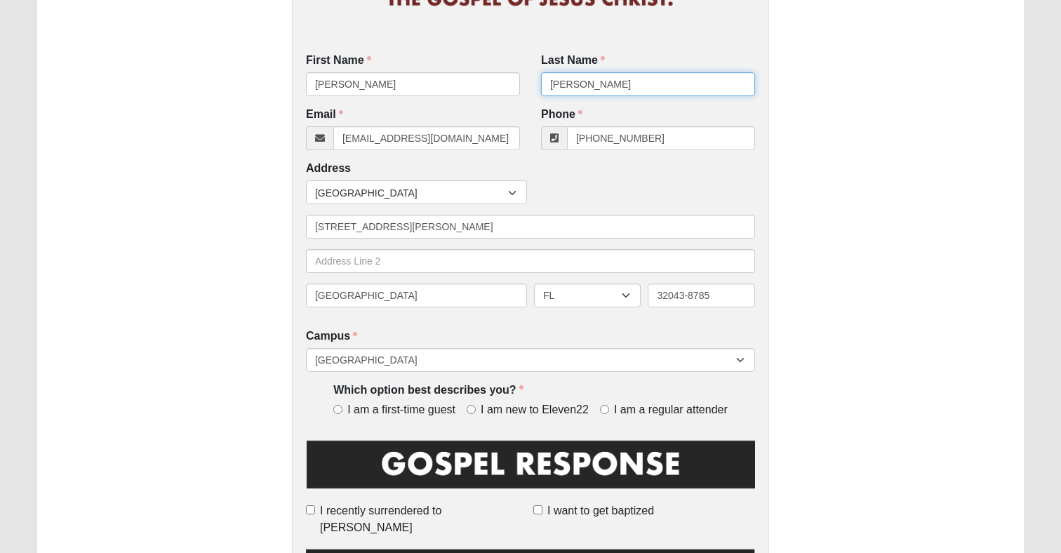
type input "Scott"
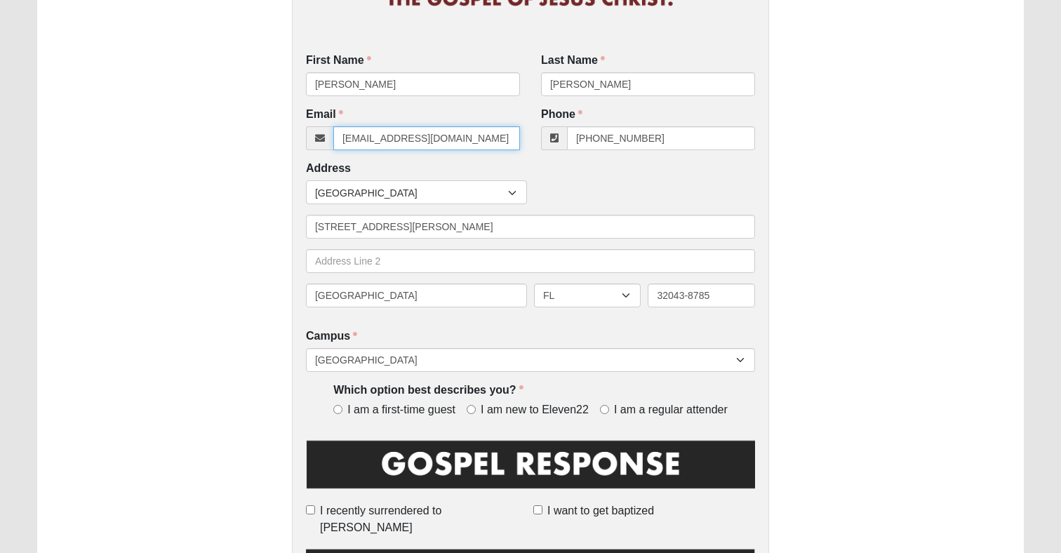
click at [434, 139] on input "[EMAIL_ADDRESS][DOMAIN_NAME]" at bounding box center [426, 138] width 187 height 24
click at [368, 138] on input "Michael" at bounding box center [426, 138] width 187 height 24
type input "Michel"
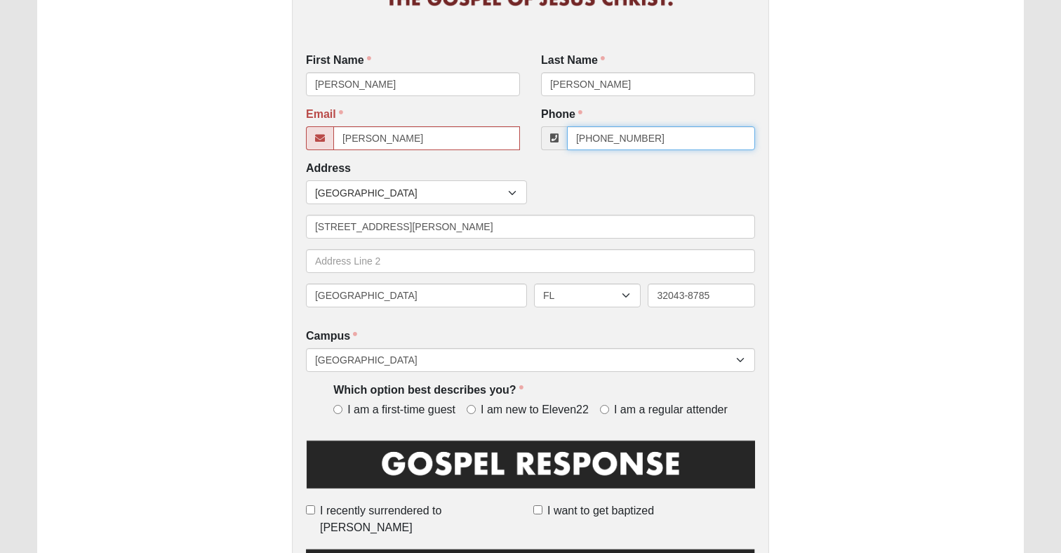
click at [629, 127] on input "[PHONE_NUMBER]" at bounding box center [661, 138] width 188 height 24
paste input "(386) 972-3909"
type input "(386) 972-3909"
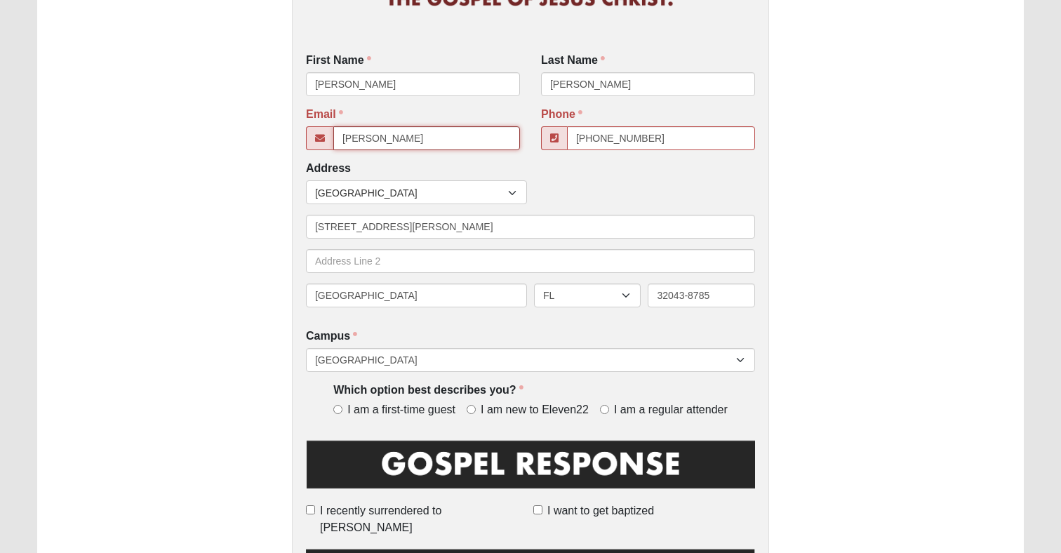
click at [465, 137] on input "Michel" at bounding box center [426, 138] width 187 height 24
type input "m"
paste input "usagymnastics@att.net"
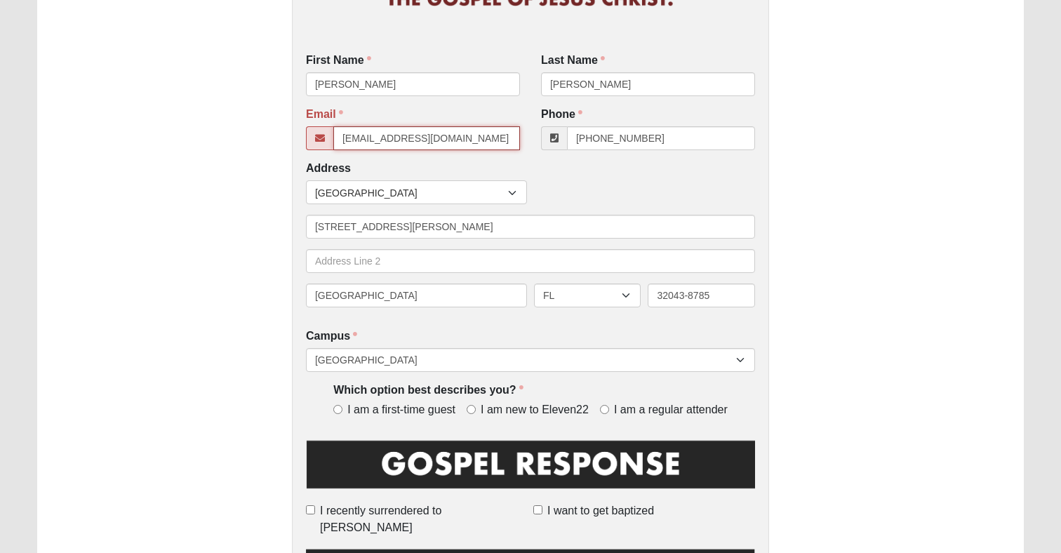
click at [406, 143] on input "usagymnastics@att.net" at bounding box center [426, 138] width 187 height 24
type input "micheltag@aol.com"
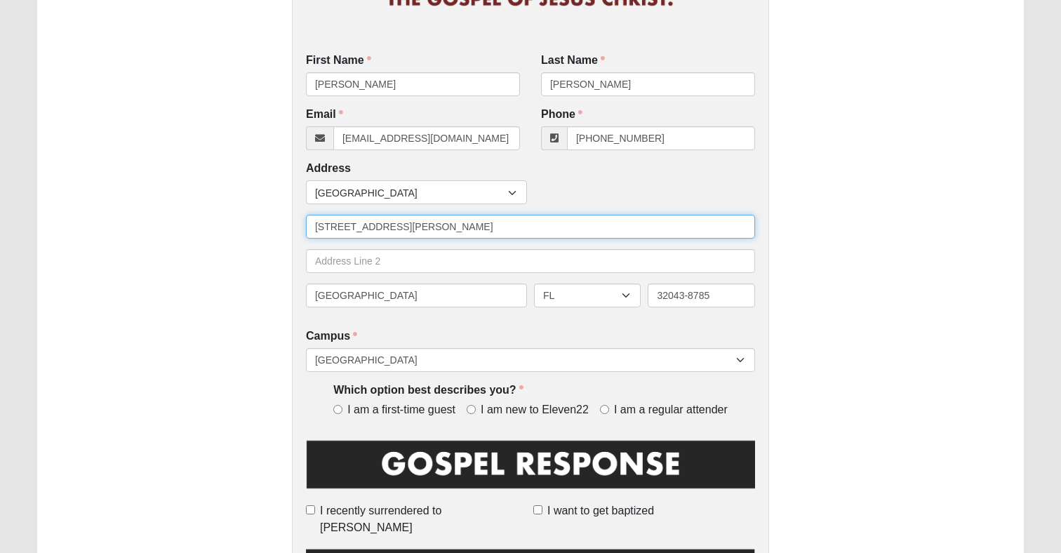
click at [453, 227] on input "[STREET_ADDRESS][PERSON_NAME]" at bounding box center [530, 227] width 449 height 24
type input "316 moonstone Dr."
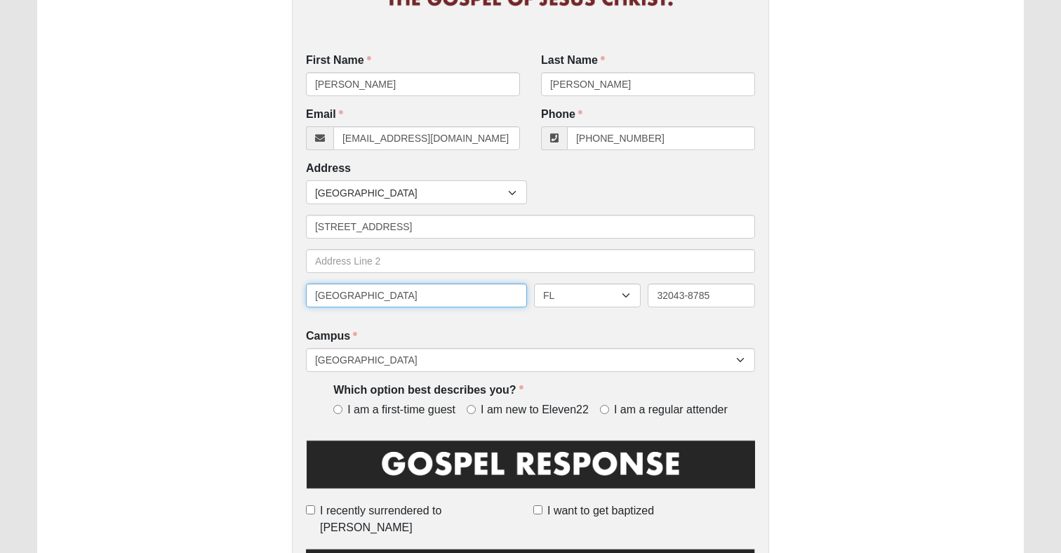
type input "East Palatka"
type input "32131"
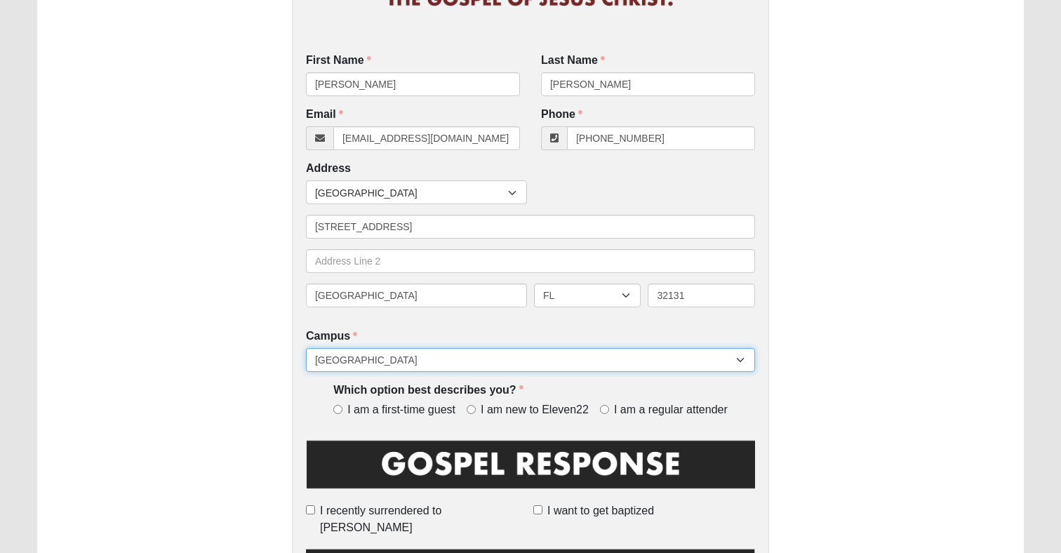
click at [442, 362] on select "[GEOGRAPHIC_DATA] [GEOGRAPHIC_DATA] (Coming Soon) Eleven22 Online [PERSON_NAME]…" at bounding box center [530, 360] width 449 height 24
select select "21"
click at [306, 348] on select "[GEOGRAPHIC_DATA] [GEOGRAPHIC_DATA] (Coming Soon) Eleven22 Online [PERSON_NAME]…" at bounding box center [530, 360] width 449 height 24
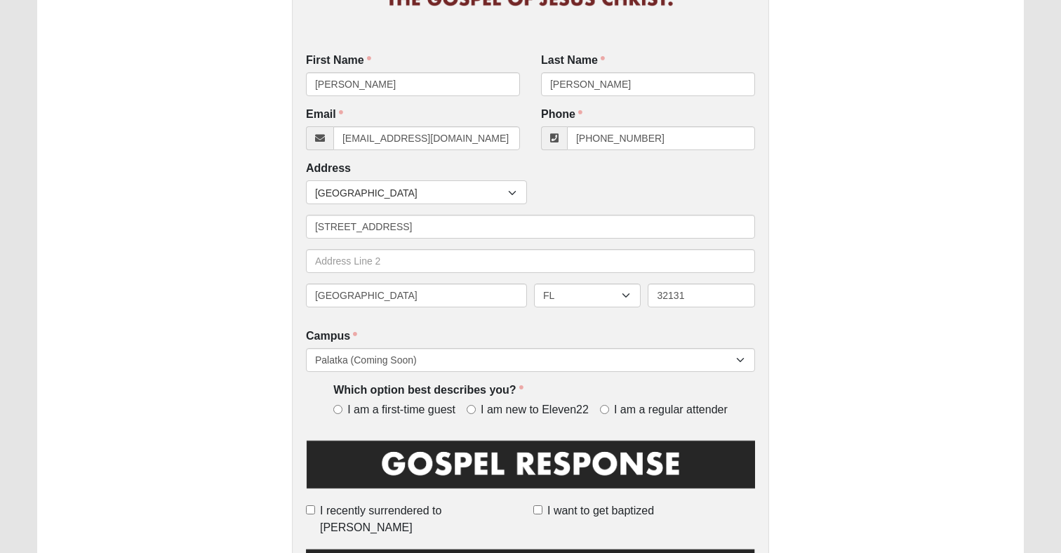
click at [609, 413] on label "I am a regular attender" at bounding box center [664, 410] width 128 height 16
click at [609, 413] on input "I am a regular attender" at bounding box center [604, 409] width 9 height 9
radio input "true"
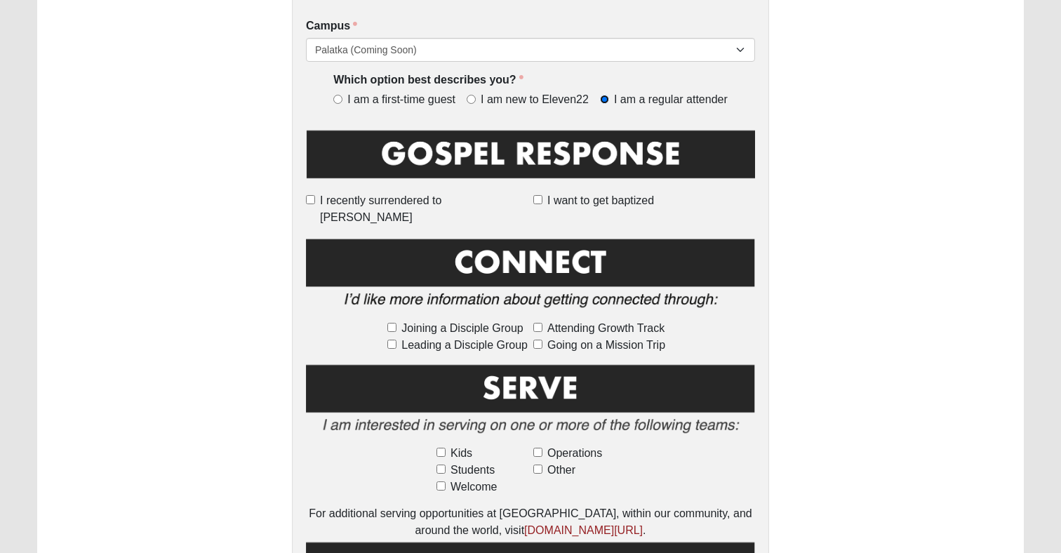
scroll to position [528, 0]
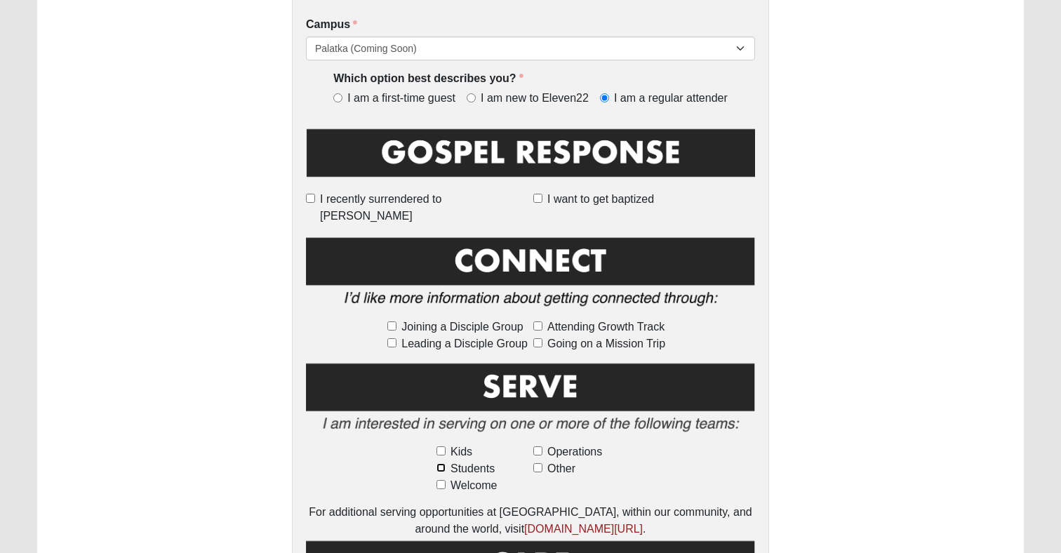
click at [441, 463] on input "Students" at bounding box center [440, 467] width 9 height 9
checkbox input "true"
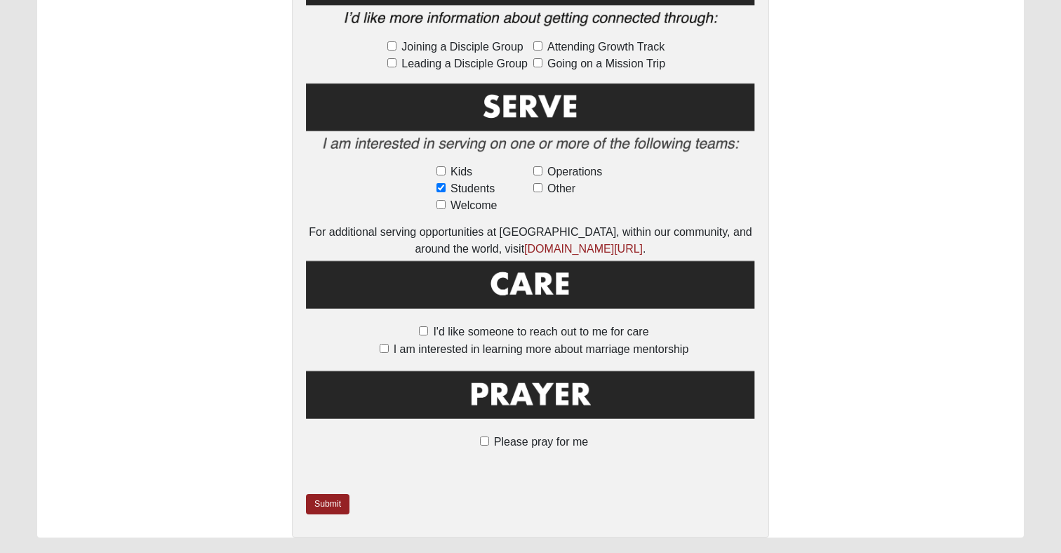
scroll to position [828, 0]
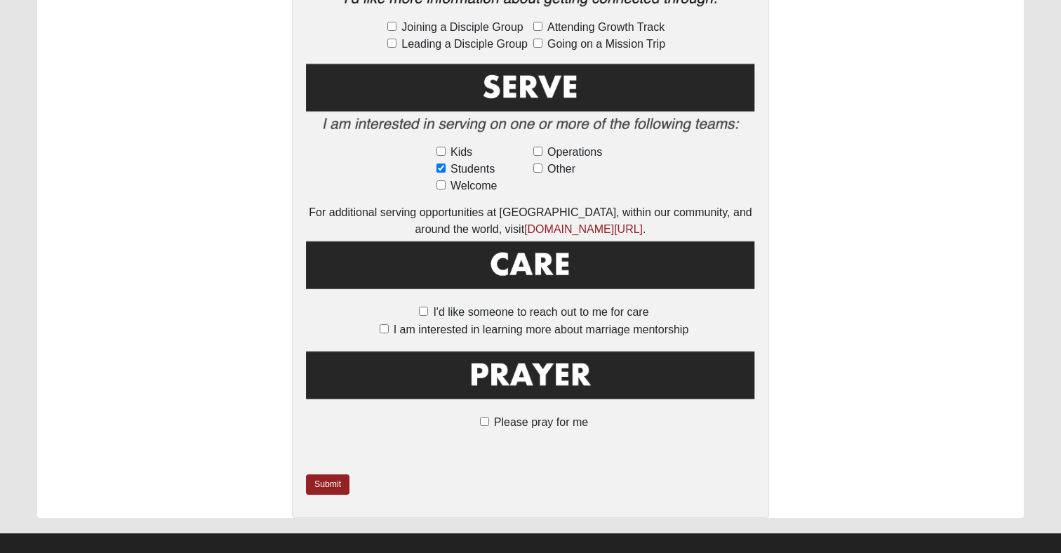
click at [489, 414] on label "Please pray for me" at bounding box center [530, 422] width 115 height 17
click at [489, 417] on input "Please pray for me" at bounding box center [484, 421] width 9 height 9
checkbox input "true"
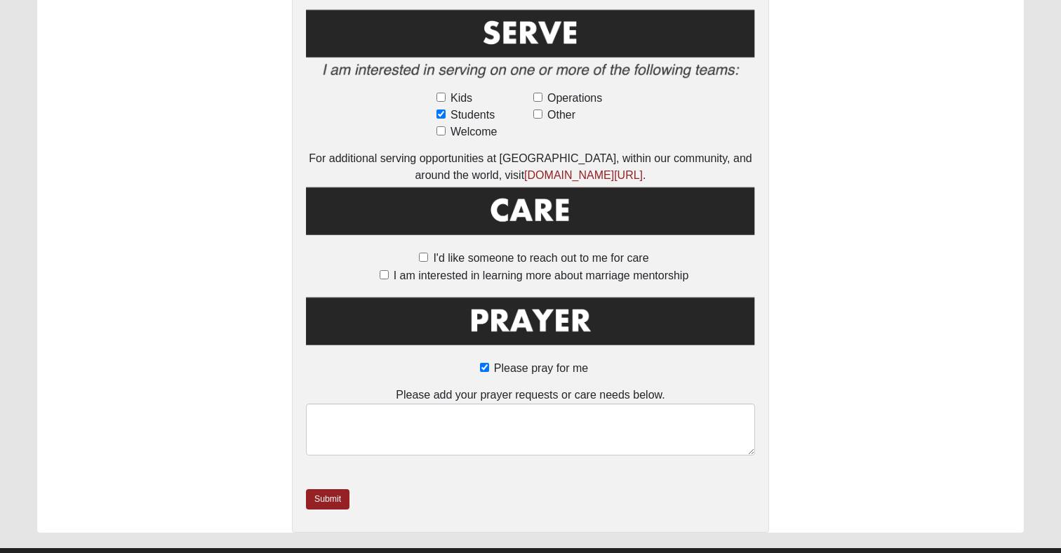
scroll to position [897, 0]
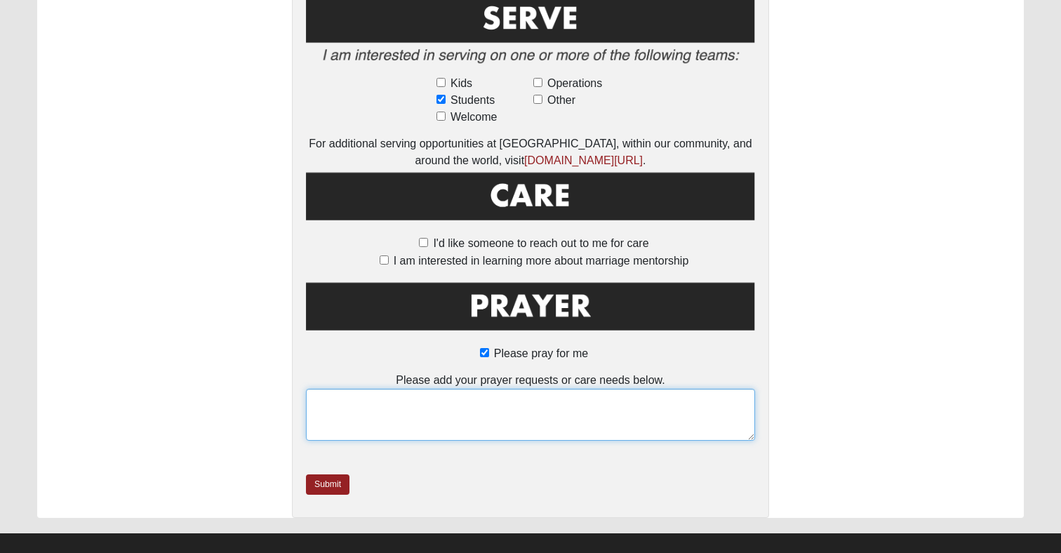
click at [498, 389] on textarea at bounding box center [530, 415] width 449 height 52
click at [365, 389] on textarea "pray for my "Meme". She died last may 2024." at bounding box center [530, 415] width 449 height 52
click at [464, 389] on textarea "pray for my family. Our "Meme". She died last may 2024." at bounding box center [530, 415] width 449 height 52
click at [570, 389] on textarea "pray for my family. Our "Meme" died last may 2024." at bounding box center [530, 415] width 449 height 52
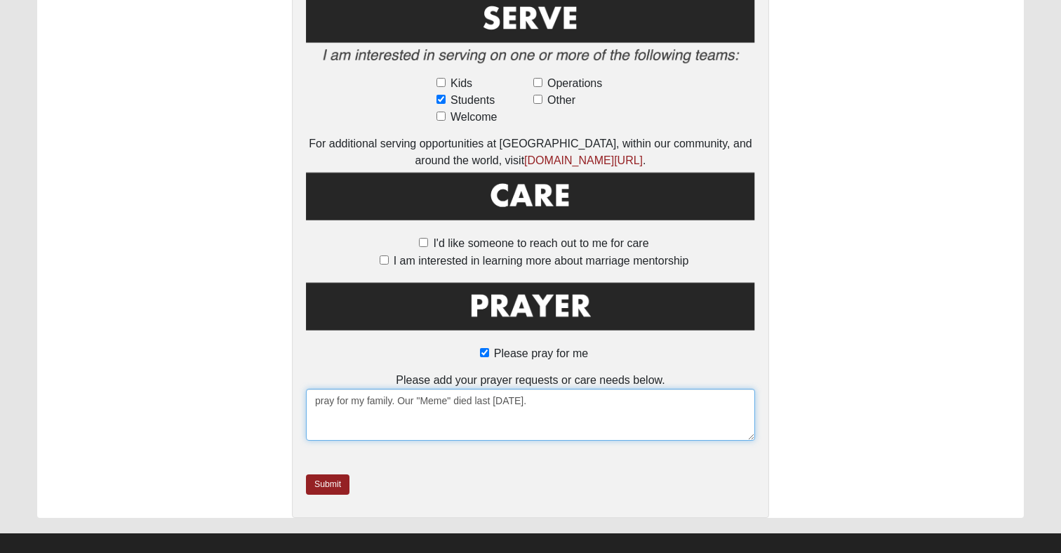
drag, startPoint x: 541, startPoint y: 384, endPoint x: 493, endPoint y: 383, distance: 48.4
click at [493, 389] on textarea "pray for my family. Our "Meme" died last may 2024." at bounding box center [530, 415] width 449 height 52
drag, startPoint x: 522, startPoint y: 396, endPoint x: 547, endPoint y: 387, distance: 26.2
click at [547, 389] on textarea "pray for my family. Our "Meme" died last May (2024) and my grandson wrote that …" at bounding box center [530, 415] width 449 height 52
click at [319, 389] on textarea "pray for my family. Our "Meme" died last May (2024)." at bounding box center [530, 415] width 449 height 52
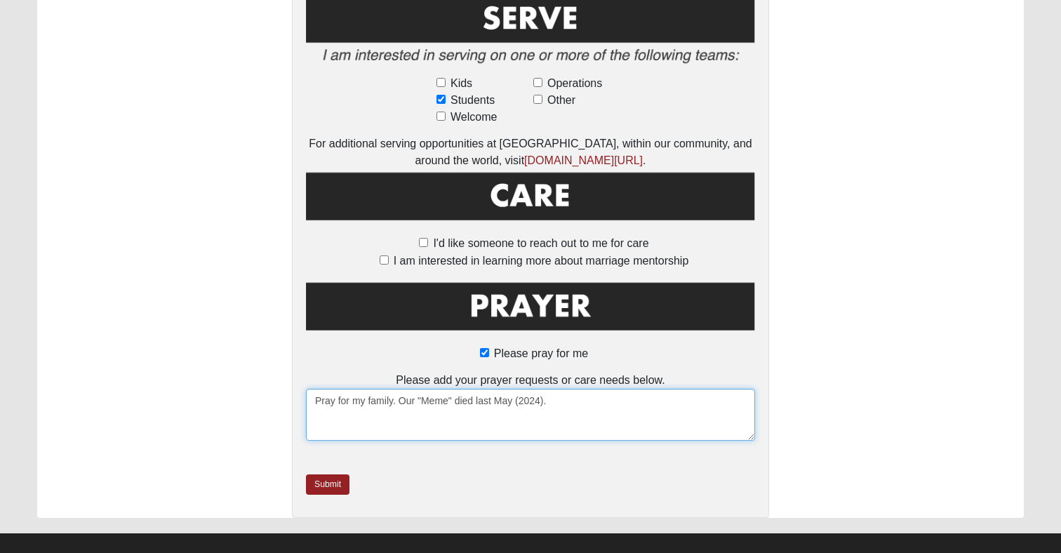
click at [397, 389] on textarea "Pray for my family. Our "Meme" died last May (2024)." at bounding box center [530, 415] width 449 height 52
click at [589, 392] on textarea "Pray for my family since our "Meme" died last May (2024)." at bounding box center [530, 415] width 449 height 52
click at [429, 389] on textarea "Pray for my family since our "Meme" died last May (2024). - My grandson wrote t…" at bounding box center [530, 415] width 449 height 52
drag, startPoint x: 701, startPoint y: 380, endPoint x: 556, endPoint y: 384, distance: 144.6
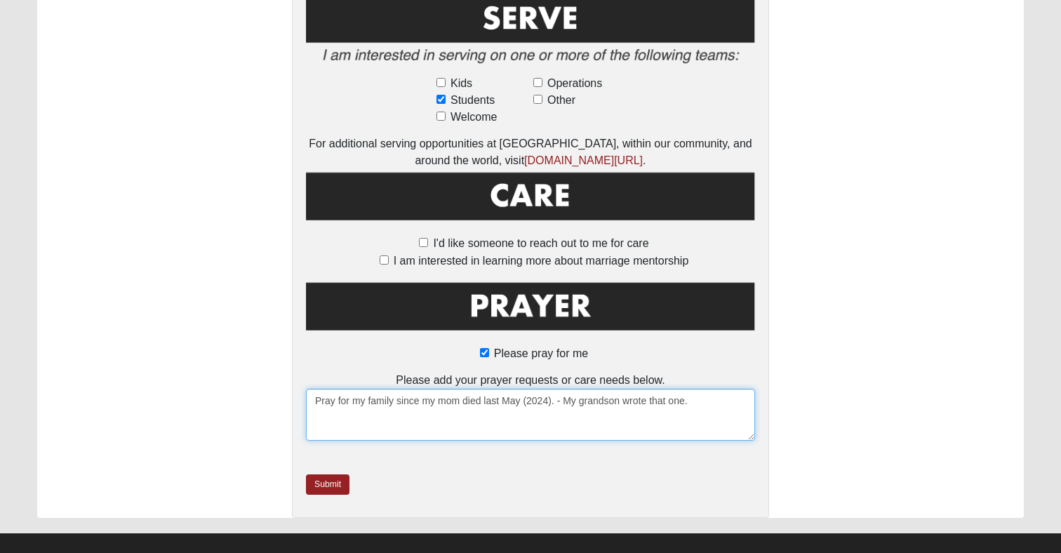
click at [556, 389] on textarea "Pray for my family since my mom died last May (2024). - My grandson wrote that …" at bounding box center [530, 415] width 449 height 52
click at [367, 389] on textarea "Pray for my family since my mom died last May (2024)." at bounding box center [530, 415] width 449 height 52
click at [634, 389] on textarea "Pray for my grandson and family since my mom died last May (2024)." at bounding box center [530, 415] width 449 height 52
click at [431, 396] on textarea "Pray for my grandson and family since my mom died last May (2024). We all miss …" at bounding box center [530, 415] width 449 height 52
click at [601, 398] on textarea "Pray for my grandson and family since my mom died last May (2024). We all miss …" at bounding box center [530, 415] width 449 height 52
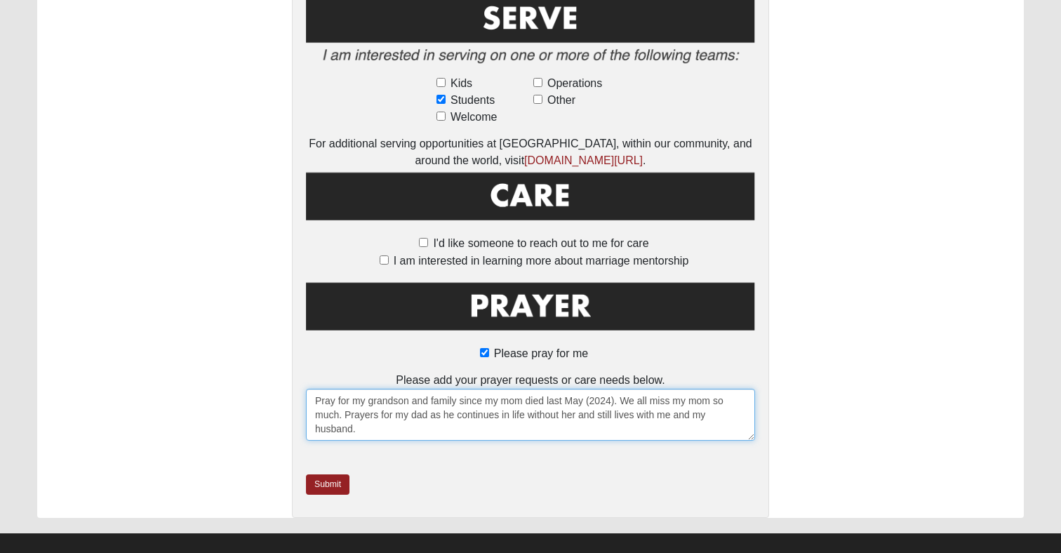
click at [601, 398] on textarea "Pray for my grandson and family since my mom died last May (2024). We all miss …" at bounding box center [530, 415] width 449 height 52
type textarea "Pray for my grandson and family since my mom died last May (2024). We all miss …"
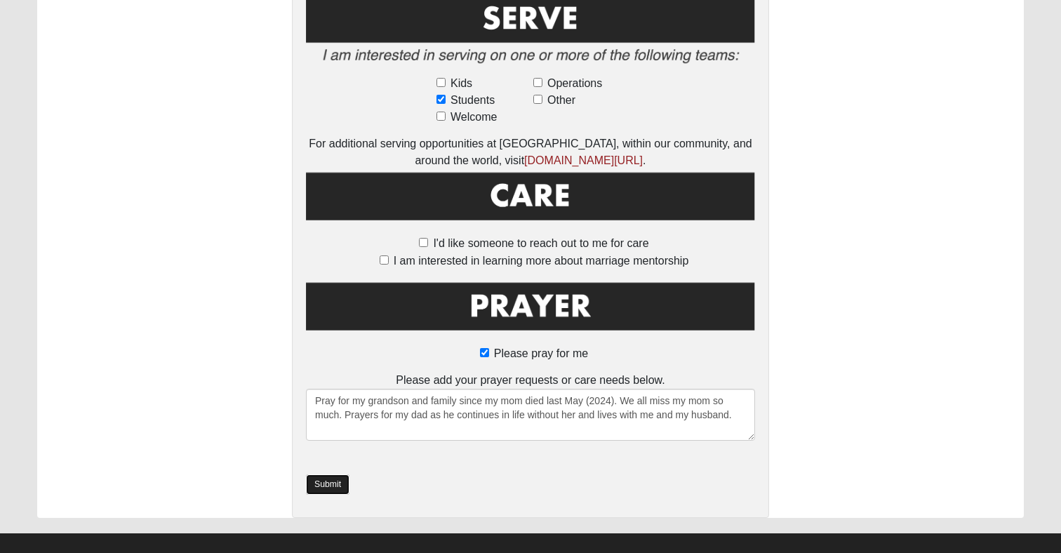
click at [330, 474] on link "Submit" at bounding box center [328, 484] width 44 height 20
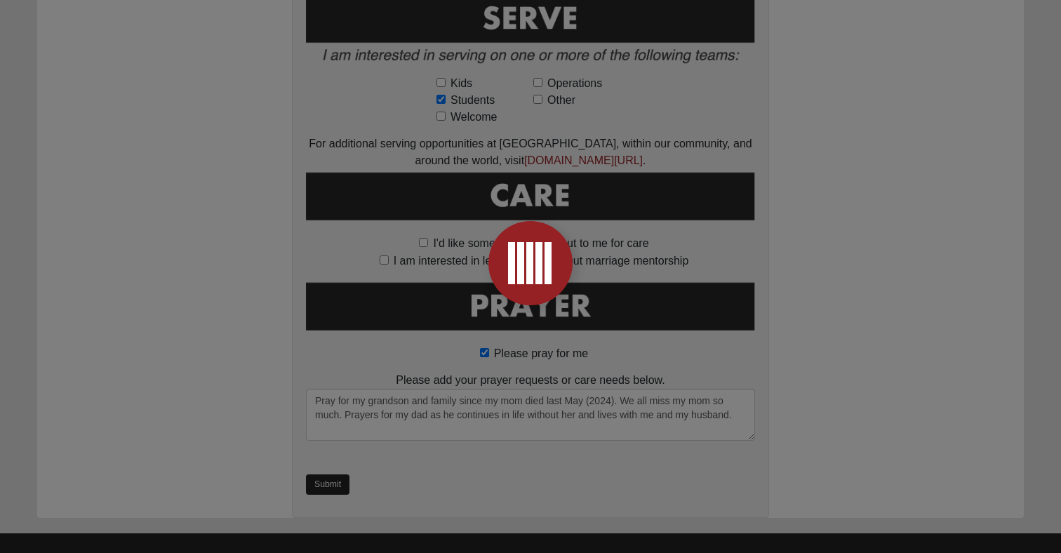
scroll to position [0, 0]
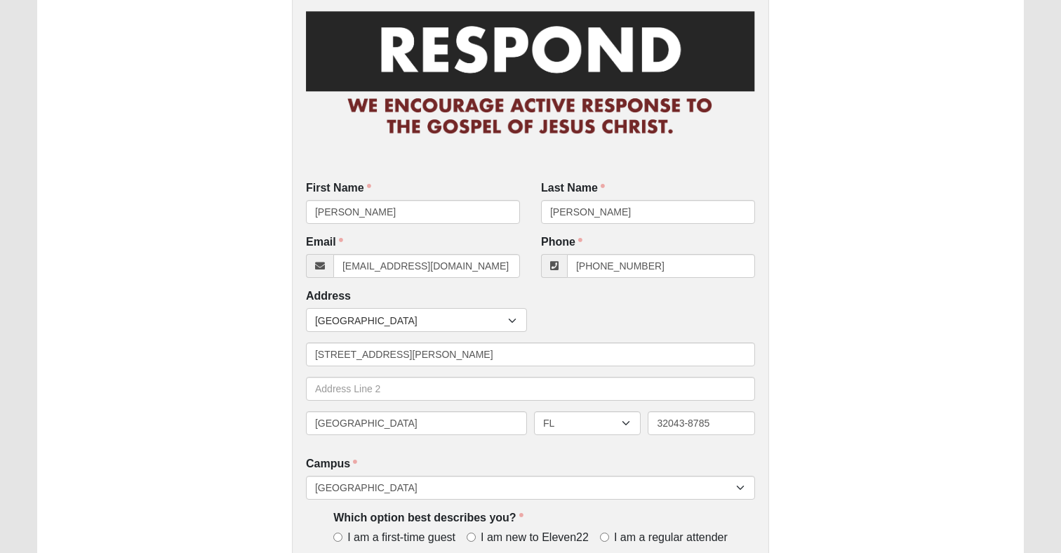
scroll to position [93, 0]
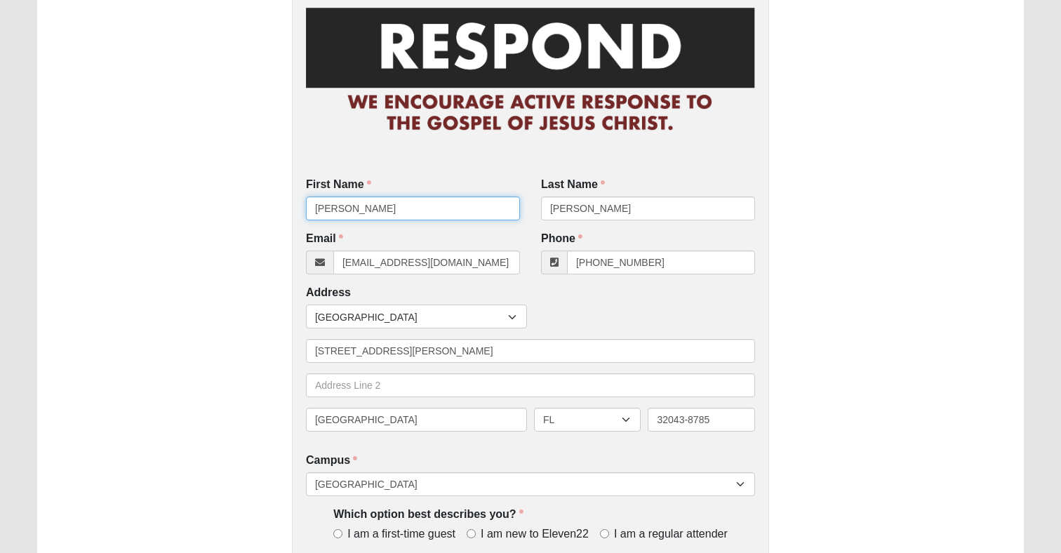
click at [397, 206] on input "[PERSON_NAME]" at bounding box center [413, 208] width 214 height 24
type input "Bryan"
type input "Eubanks"
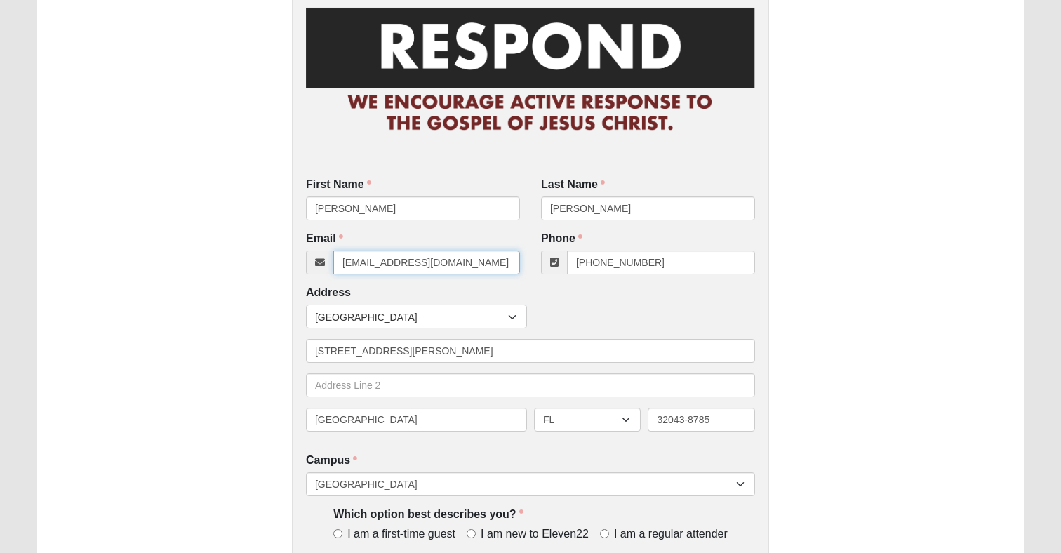
click at [450, 255] on input "[EMAIL_ADDRESS][DOMAIN_NAME]" at bounding box center [426, 262] width 187 height 24
paste input "bryaneubanks6"
type input "bryaneubanks6@gmail.com"
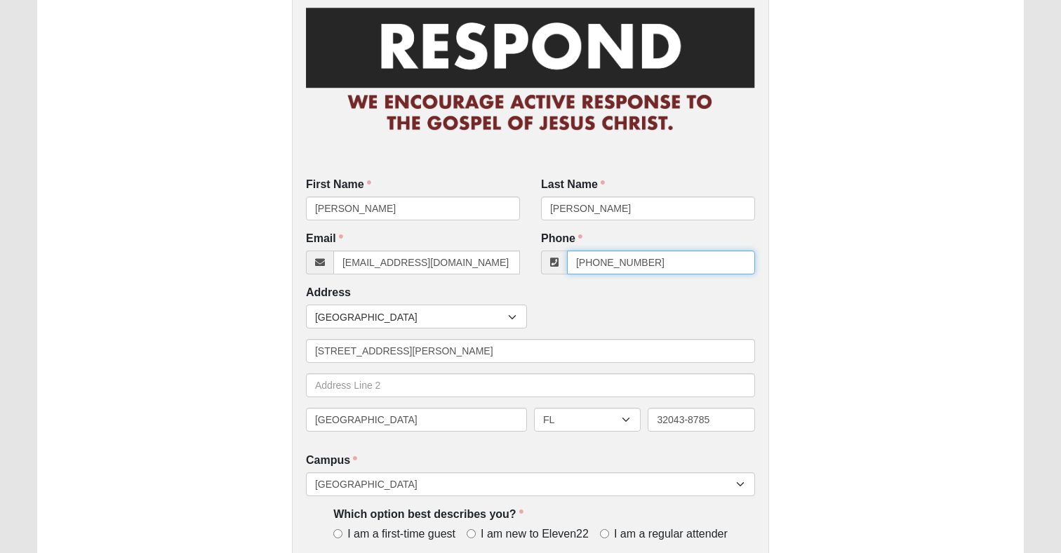
click at [662, 265] on input "[PHONE_NUMBER]" at bounding box center [661, 262] width 188 height 24
paste input "(386) 937-7819"
type input "(386) 937-7819"
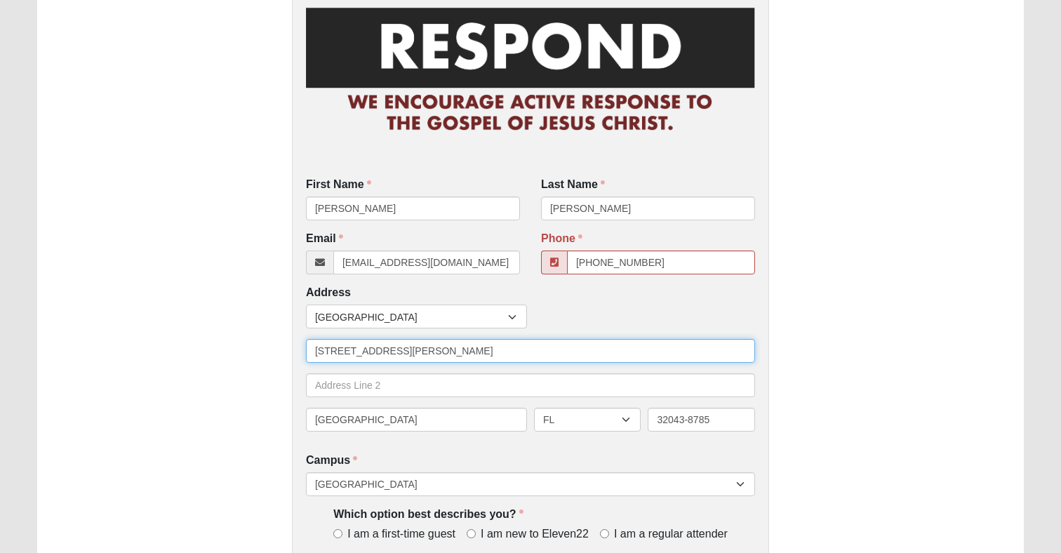
click at [443, 353] on input "[STREET_ADDRESS][PERSON_NAME]" at bounding box center [530, 351] width 449 height 24
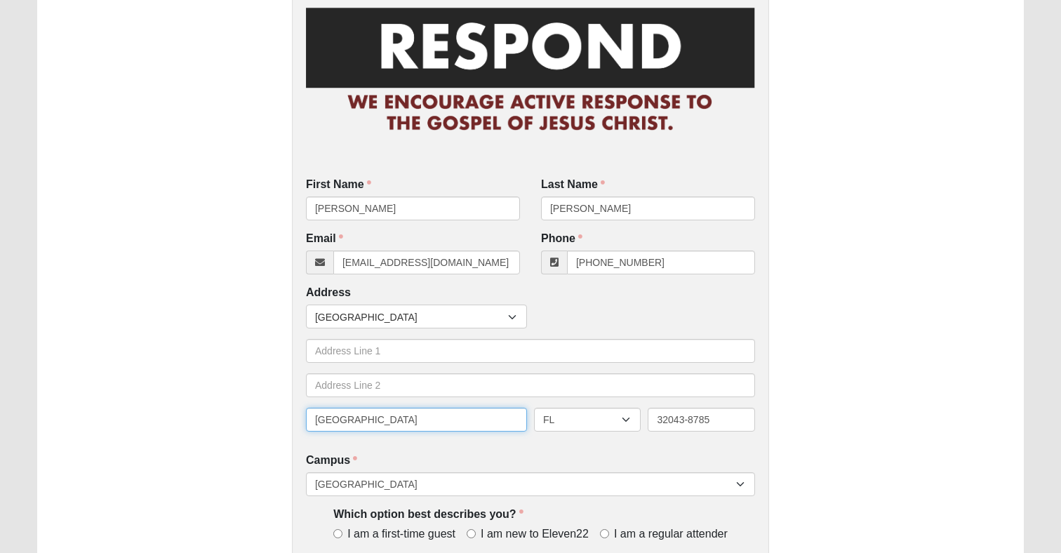
click at [454, 415] on input "[GEOGRAPHIC_DATA]" at bounding box center [416, 420] width 221 height 24
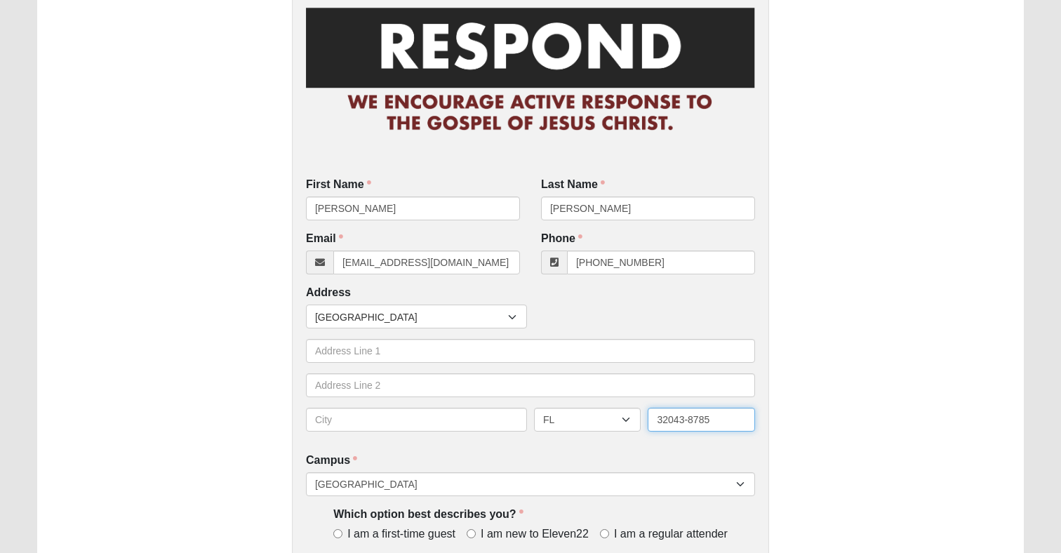
click at [704, 419] on input "32043-8785" at bounding box center [701, 420] width 107 height 24
type input "3"
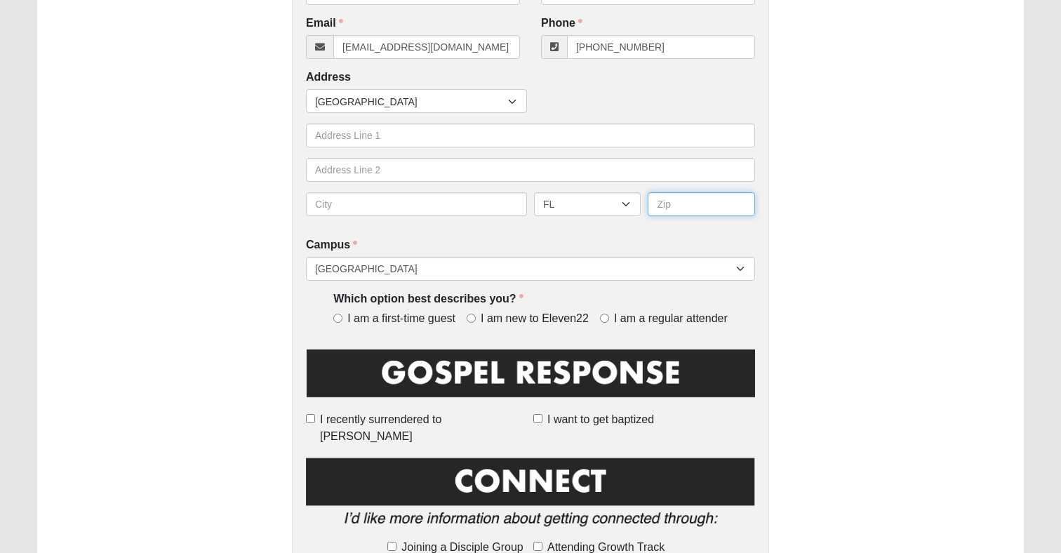
scroll to position [312, 0]
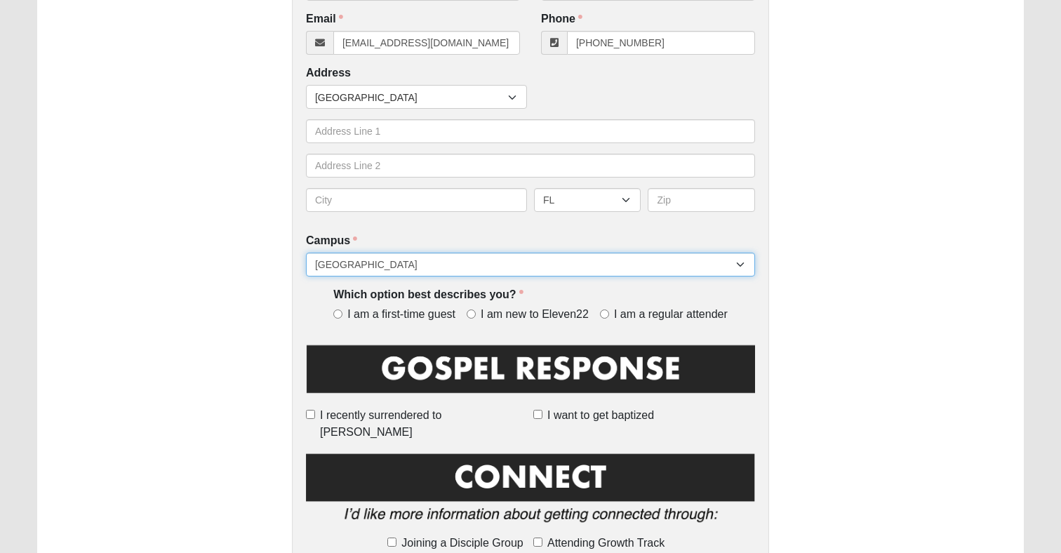
click at [554, 271] on select "[GEOGRAPHIC_DATA] [GEOGRAPHIC_DATA] (Coming Soon) Eleven22 Online [PERSON_NAME]…" at bounding box center [530, 265] width 449 height 24
select select "21"
click at [306, 253] on select "[GEOGRAPHIC_DATA] [GEOGRAPHIC_DATA] (Coming Soon) Eleven22 Online [PERSON_NAME]…" at bounding box center [530, 265] width 449 height 24
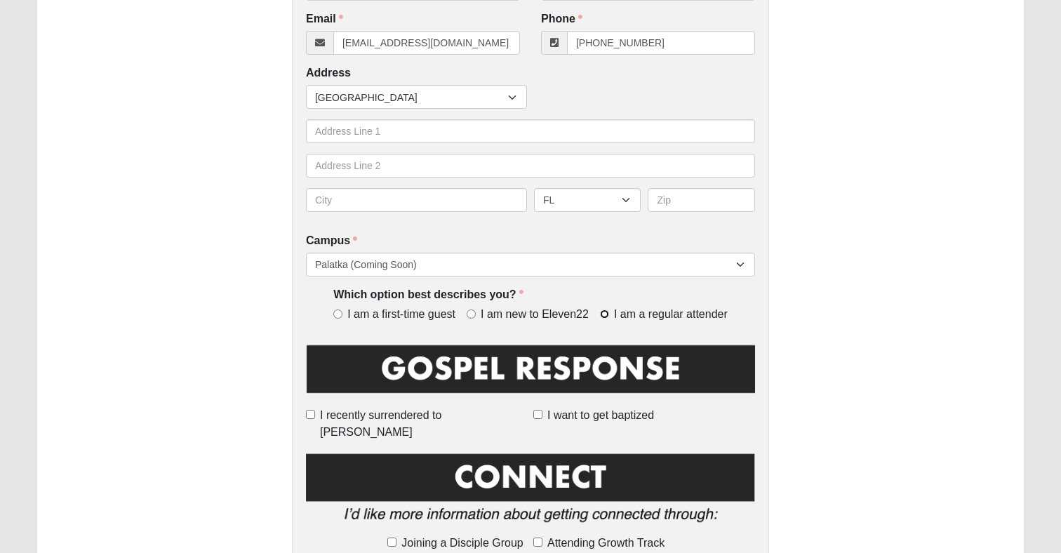
click at [606, 309] on input "I am a regular attender" at bounding box center [604, 313] width 9 height 9
radio input "true"
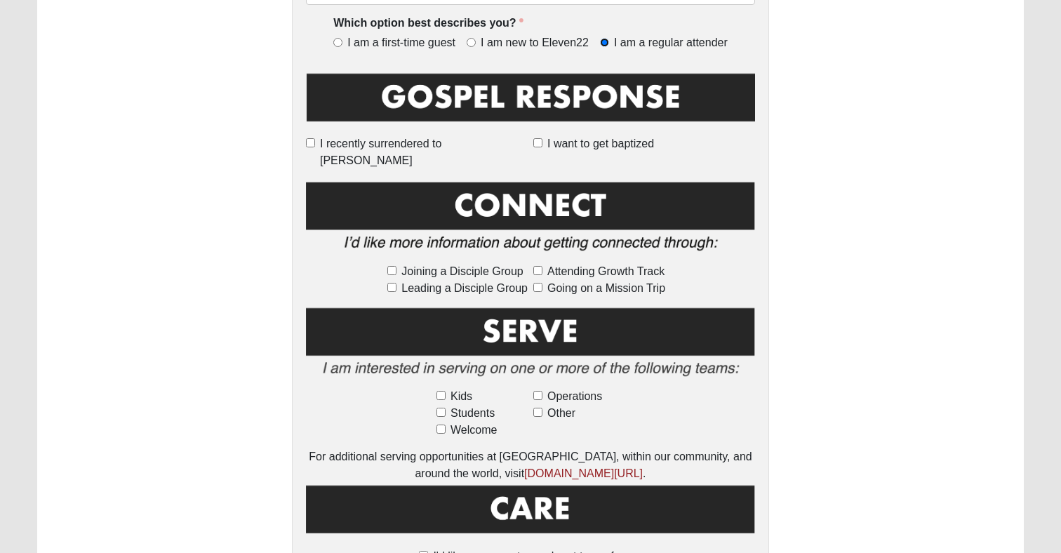
scroll to position [592, 0]
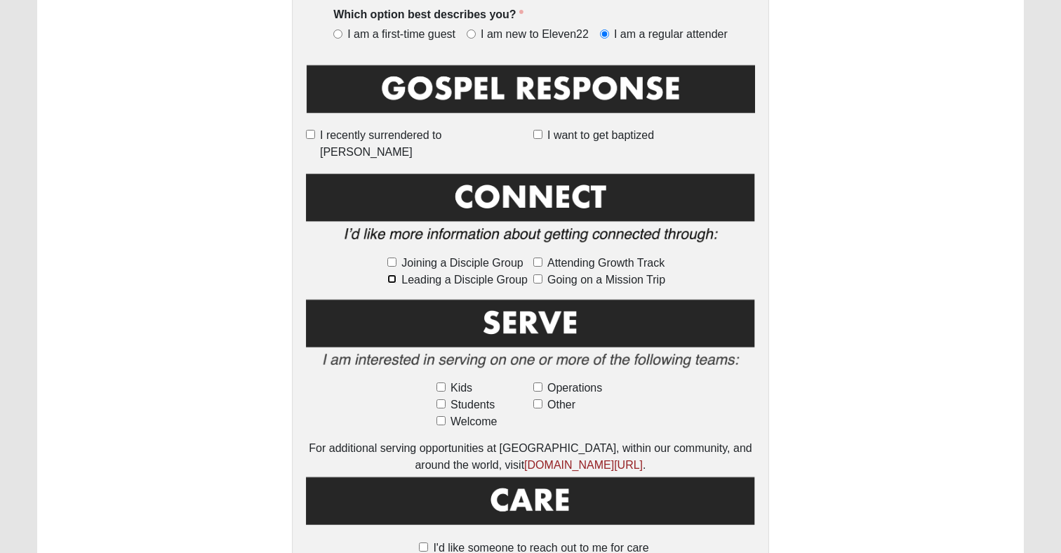
click at [390, 274] on input "Leading a Disciple Group" at bounding box center [391, 278] width 9 height 9
checkbox input "true"
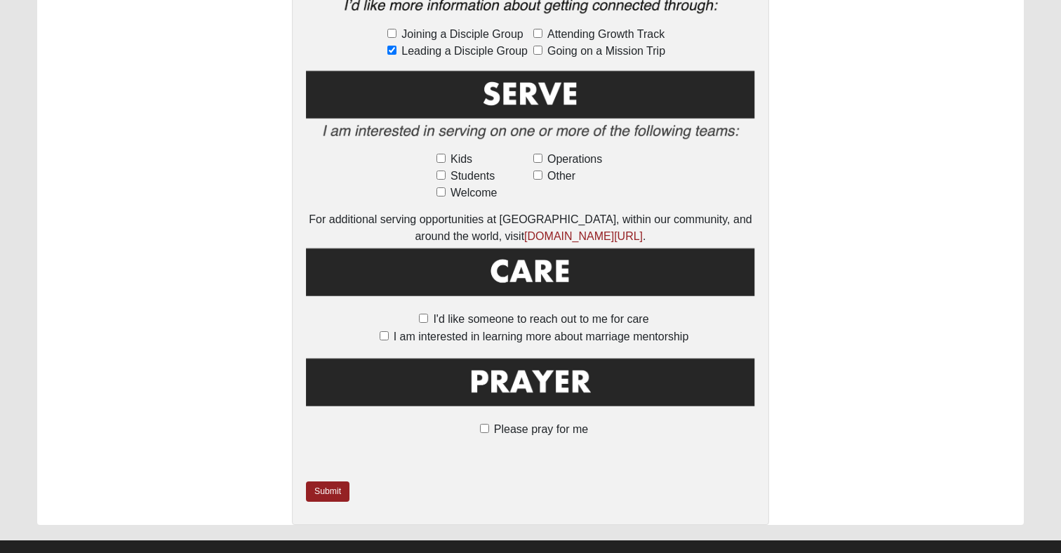
scroll to position [828, 0]
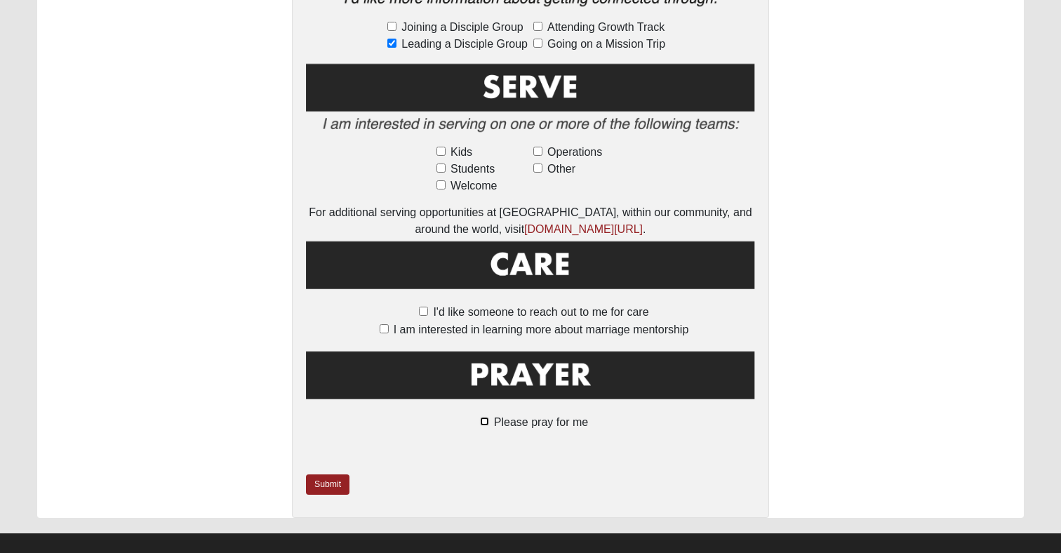
click at [488, 417] on input "Please pray for me" at bounding box center [484, 421] width 9 height 9
checkbox input "true"
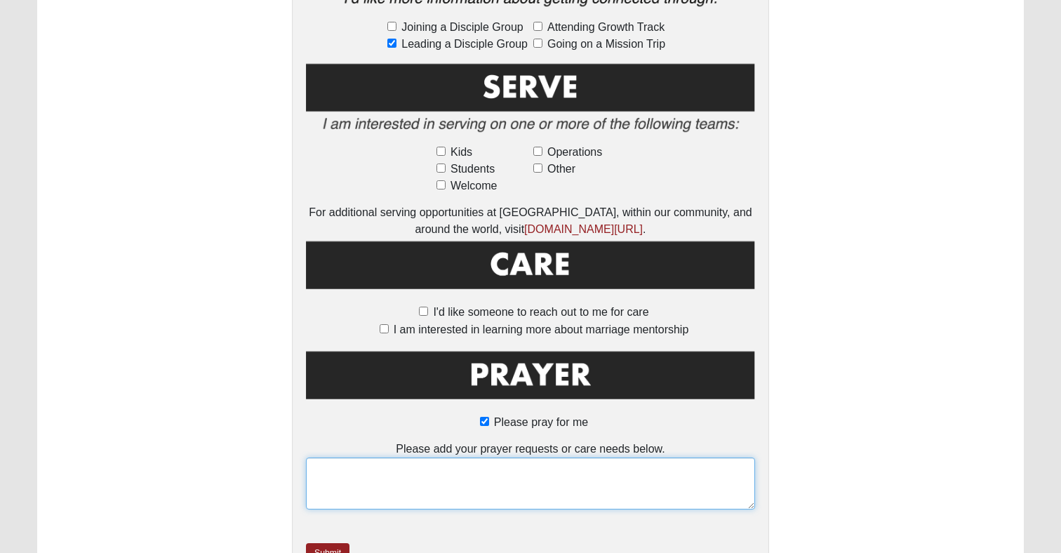
click at [495, 460] on textarea at bounding box center [530, 483] width 449 height 52
click at [496, 457] on textarea "Pray for Dede's hand therapy. She is quadrapeligic and this community showed me…" at bounding box center [530, 483] width 449 height 52
type textarea "Pray for Dede's hand therapy. She is quadriplegic and this community showed me …"
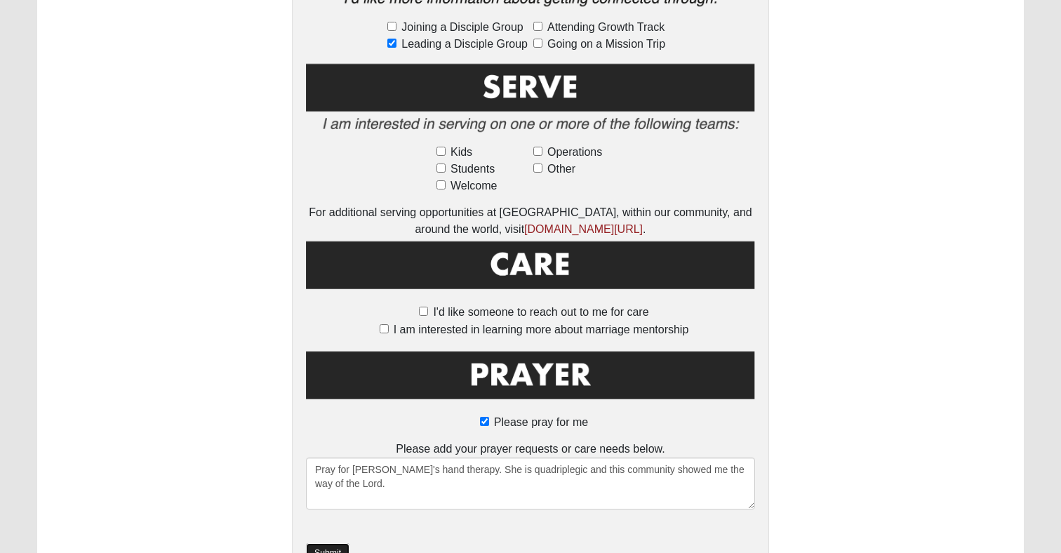
click at [335, 543] on link "Submit" at bounding box center [328, 553] width 44 height 20
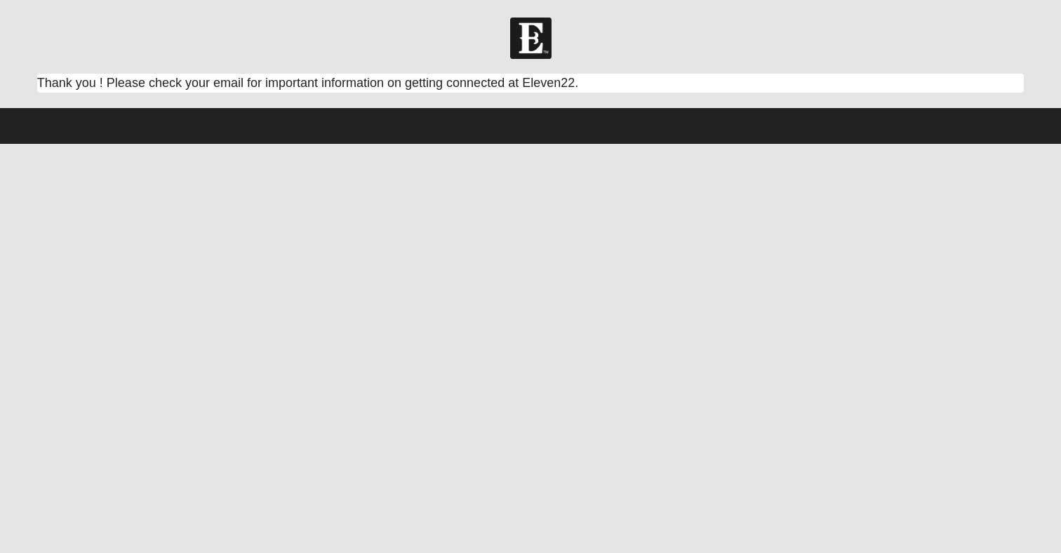
scroll to position [0, 0]
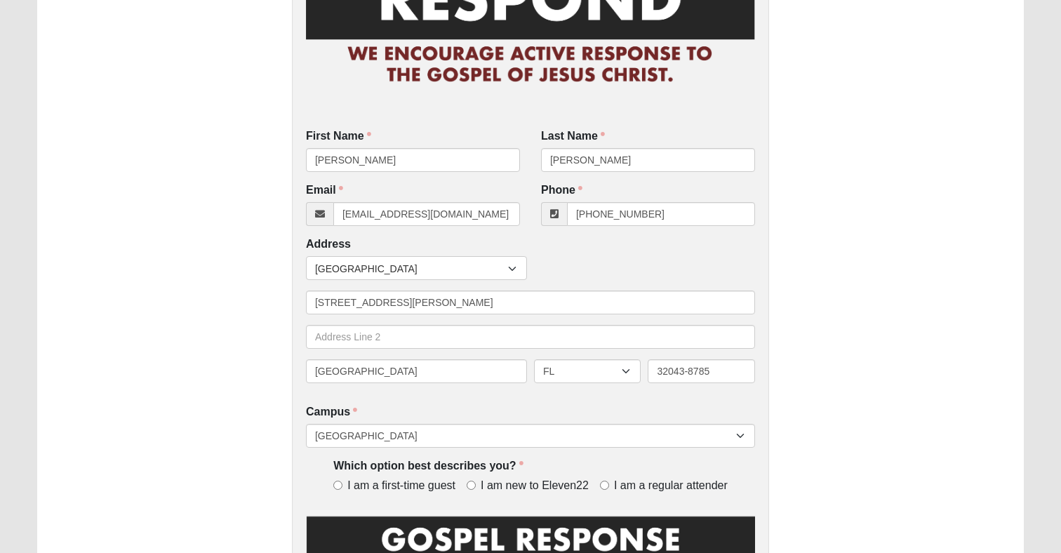
scroll to position [142, 0]
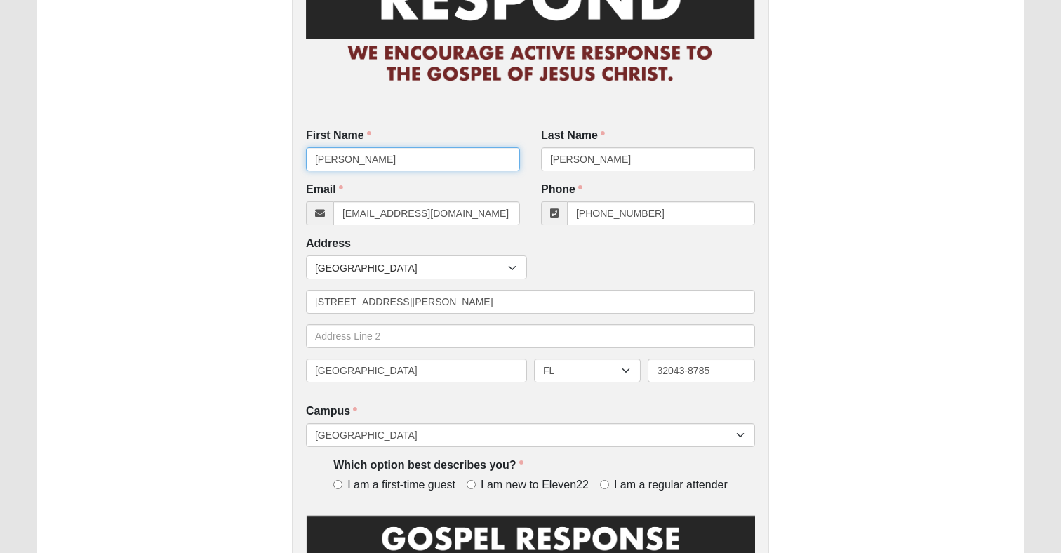
click at [406, 160] on input "[PERSON_NAME]" at bounding box center [413, 159] width 214 height 24
type input "[PERSON_NAME]"
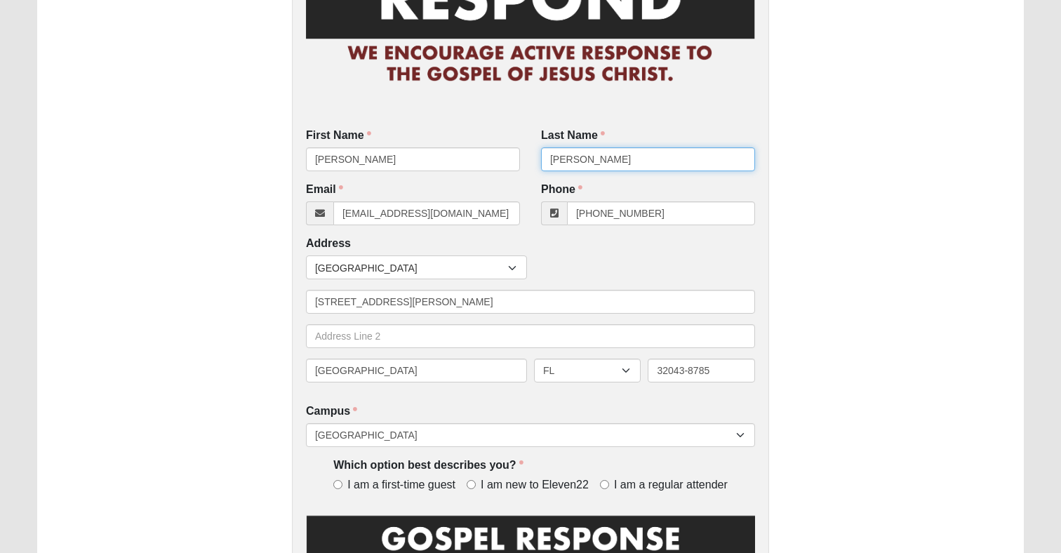
type input "[PERSON_NAME]"
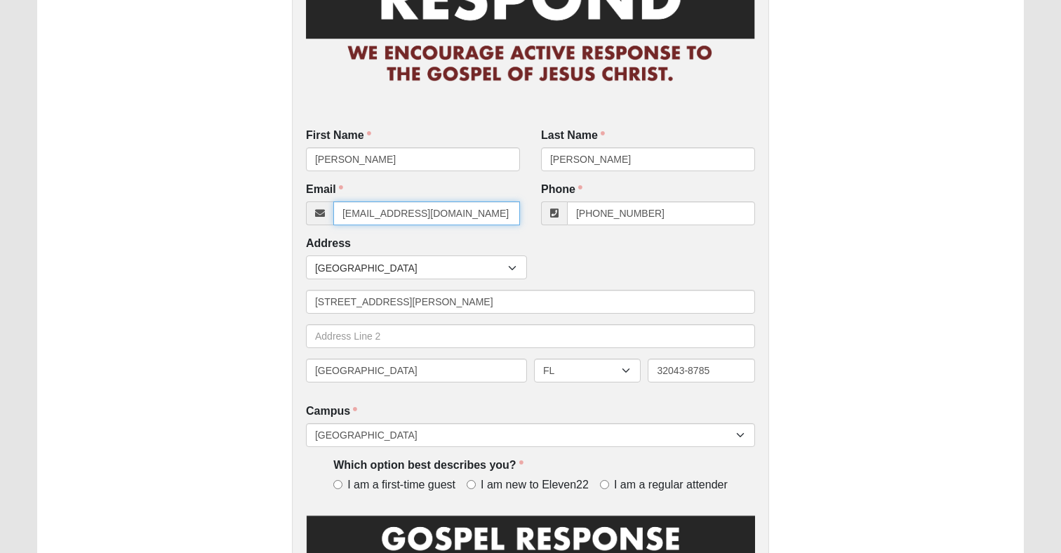
type input "[EMAIL_ADDRESS][DOMAIN_NAME]"
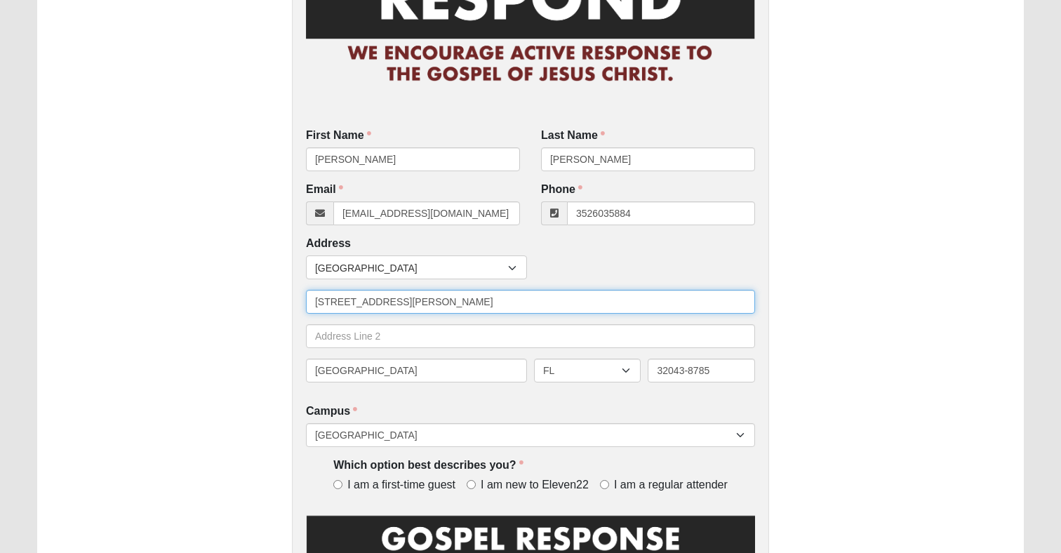
type input "[PHONE_NUMBER]"
click at [407, 303] on input "[STREET_ADDRESS][PERSON_NAME]" at bounding box center [530, 302] width 449 height 24
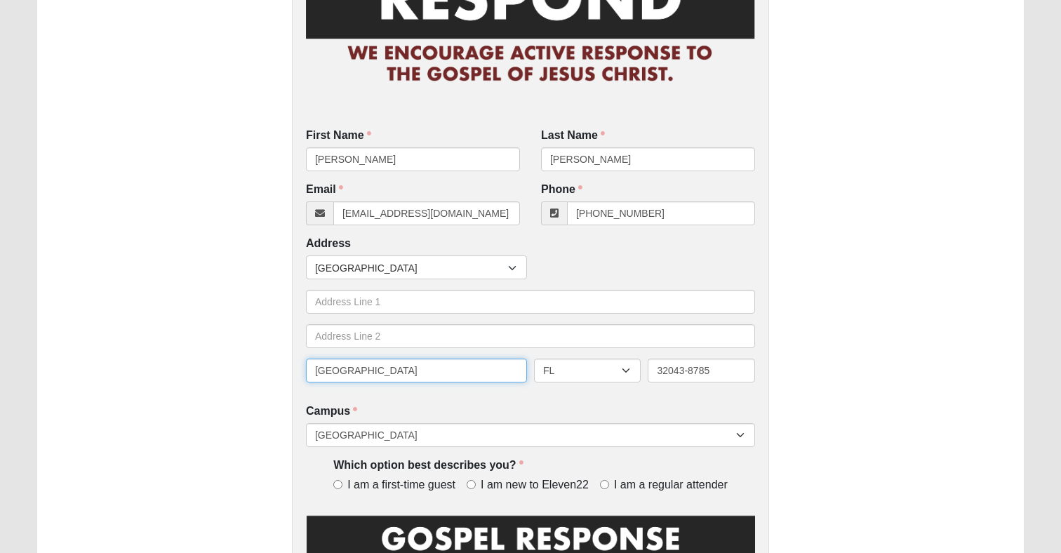
click at [436, 378] on input "[GEOGRAPHIC_DATA]" at bounding box center [416, 371] width 221 height 24
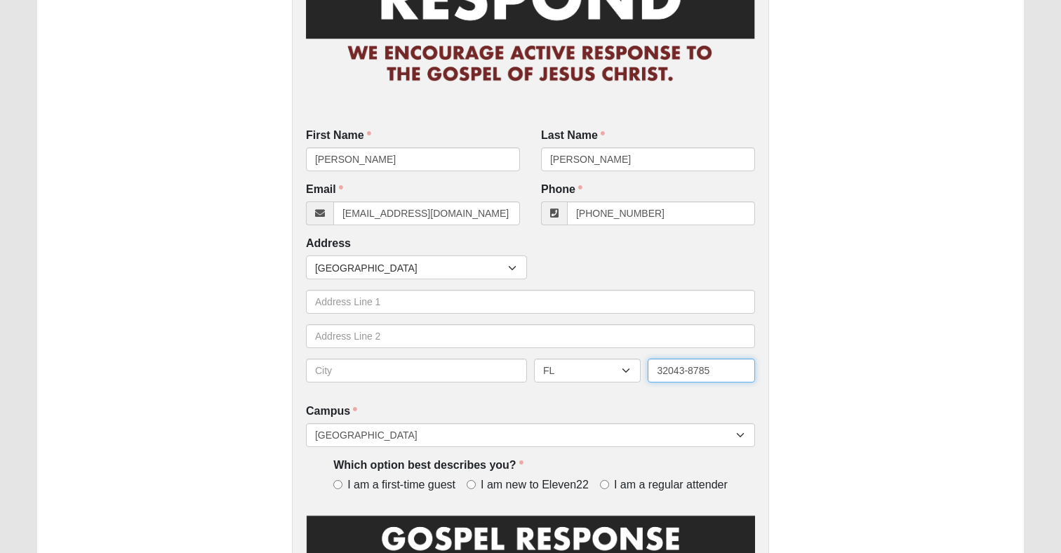
click at [669, 367] on input "32043-8785" at bounding box center [701, 371] width 107 height 24
click at [669, 366] on input "32043-8785" at bounding box center [701, 371] width 107 height 24
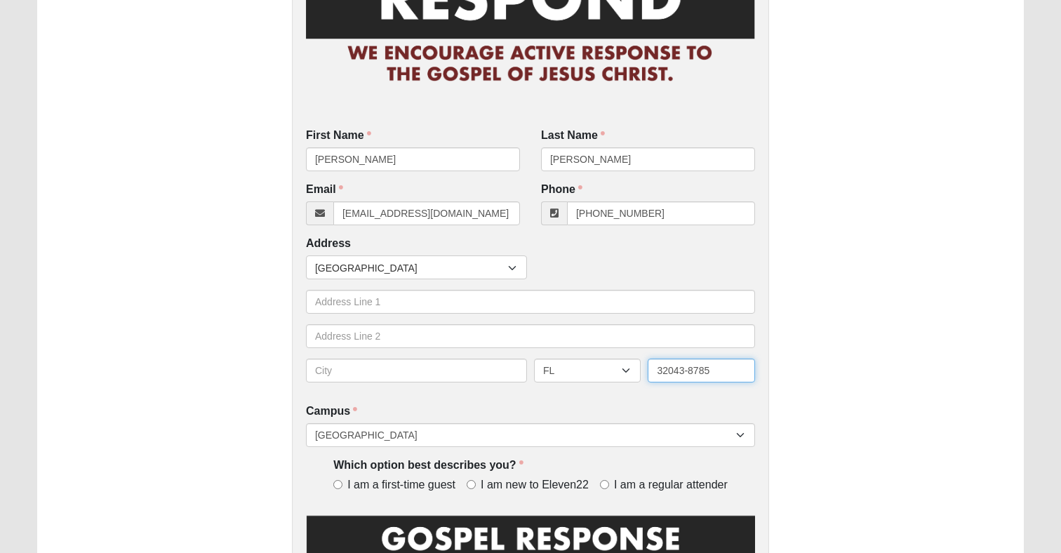
click at [669, 366] on input "32043-8785" at bounding box center [701, 371] width 107 height 24
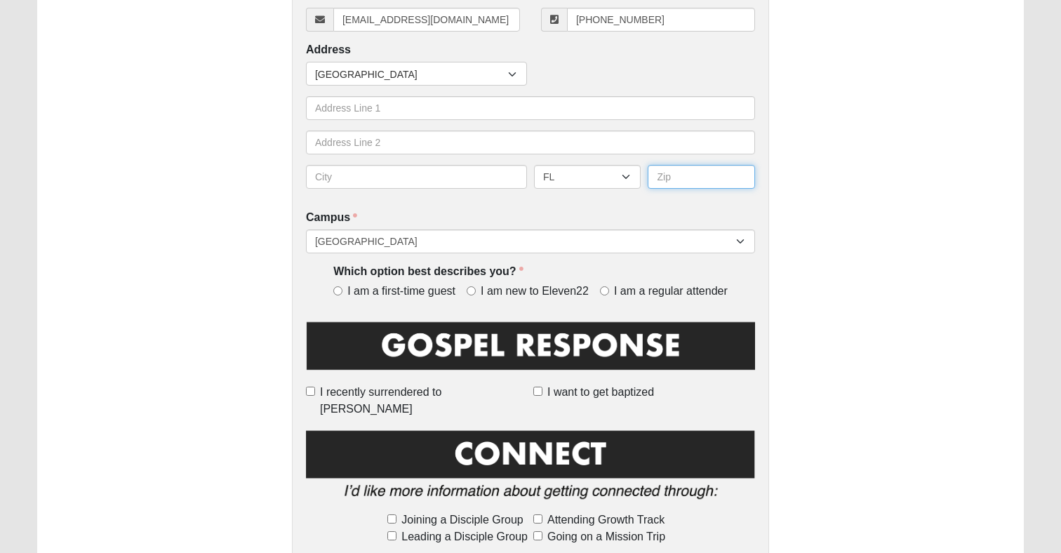
scroll to position [341, 0]
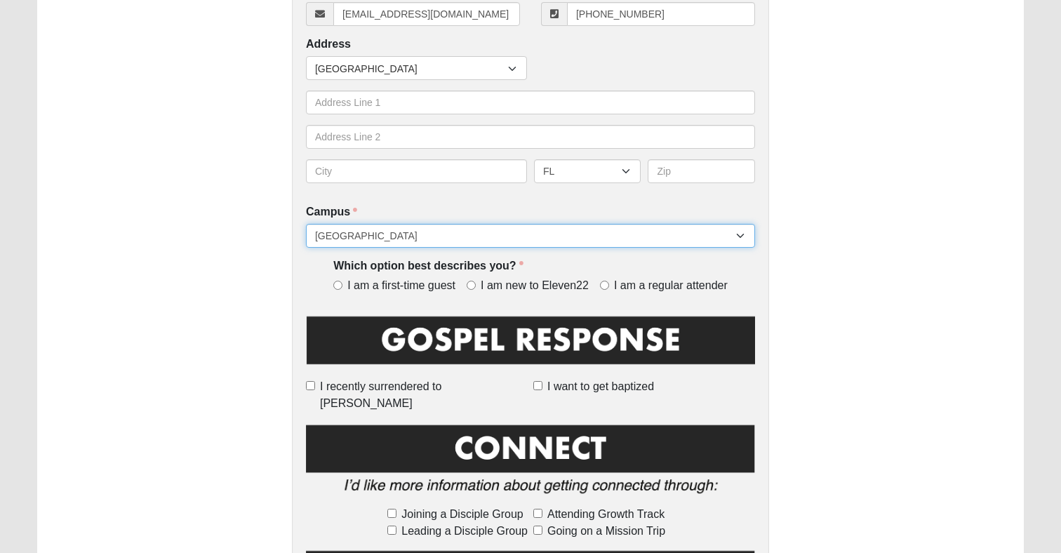
click at [563, 233] on select "[GEOGRAPHIC_DATA] [GEOGRAPHIC_DATA] (Coming Soon) Eleven22 Online [PERSON_NAME]…" at bounding box center [530, 236] width 449 height 24
select select "21"
click at [306, 224] on select "[GEOGRAPHIC_DATA] [GEOGRAPHIC_DATA] (Coming Soon) Eleven22 Online [PERSON_NAME]…" at bounding box center [530, 236] width 449 height 24
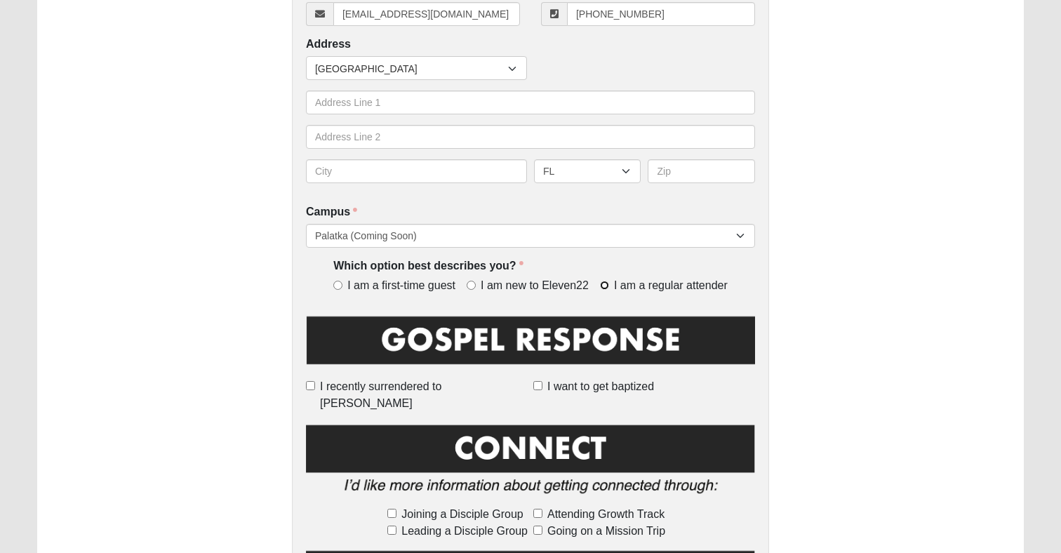
click at [605, 281] on input "I am a regular attender" at bounding box center [604, 285] width 9 height 9
radio input "true"
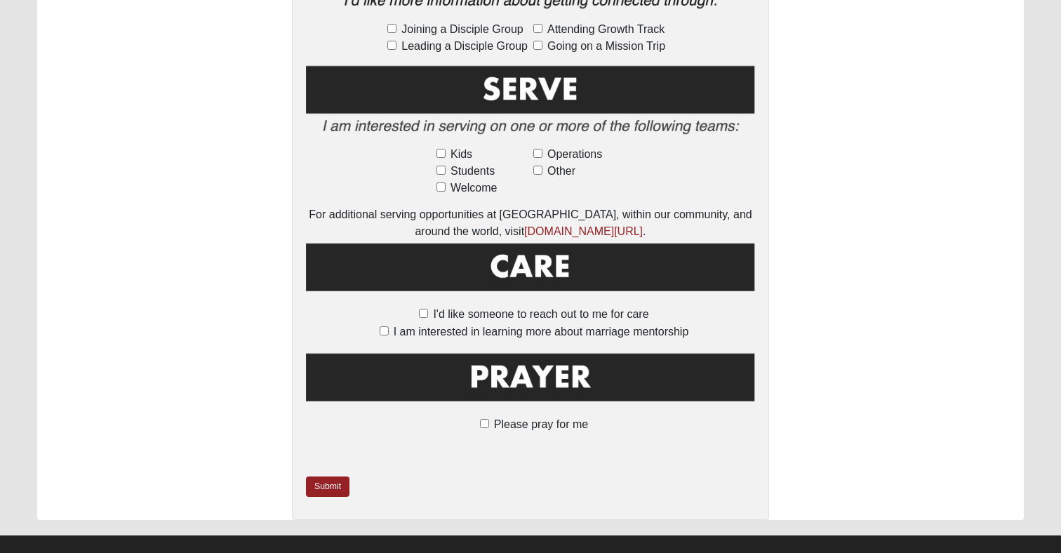
scroll to position [828, 0]
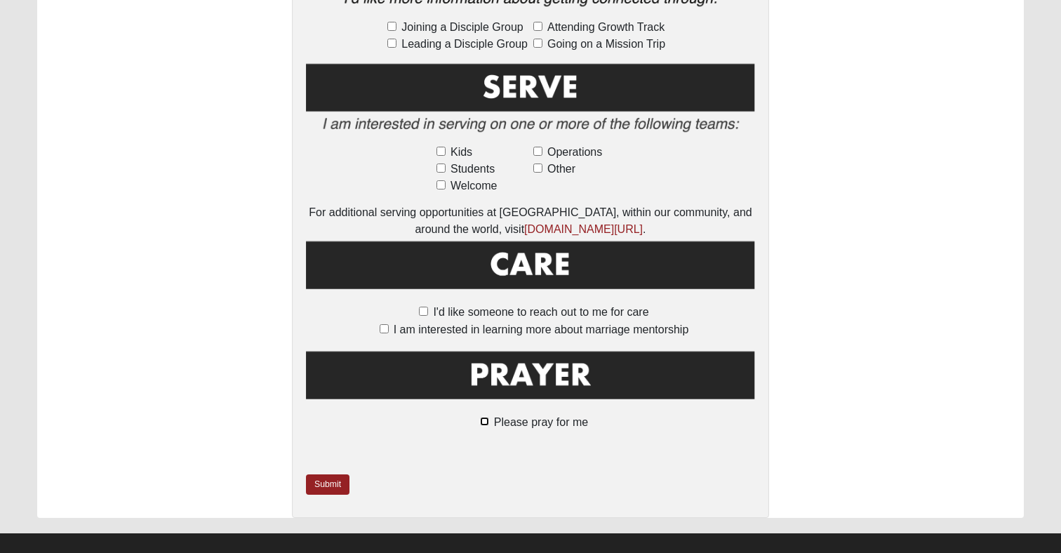
click at [486, 417] on input "Please pray for me" at bounding box center [484, 421] width 9 height 9
checkbox input "true"
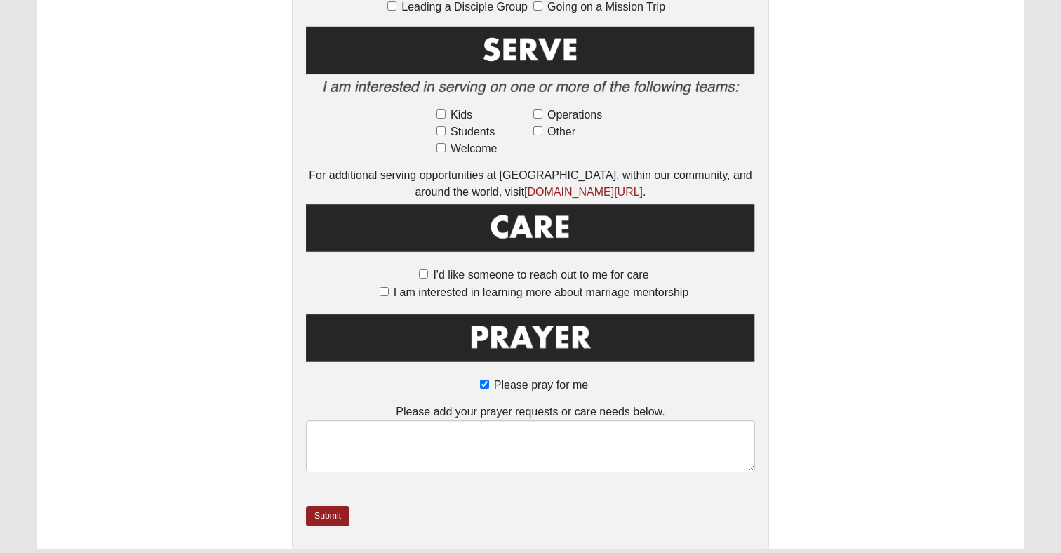
scroll to position [897, 0]
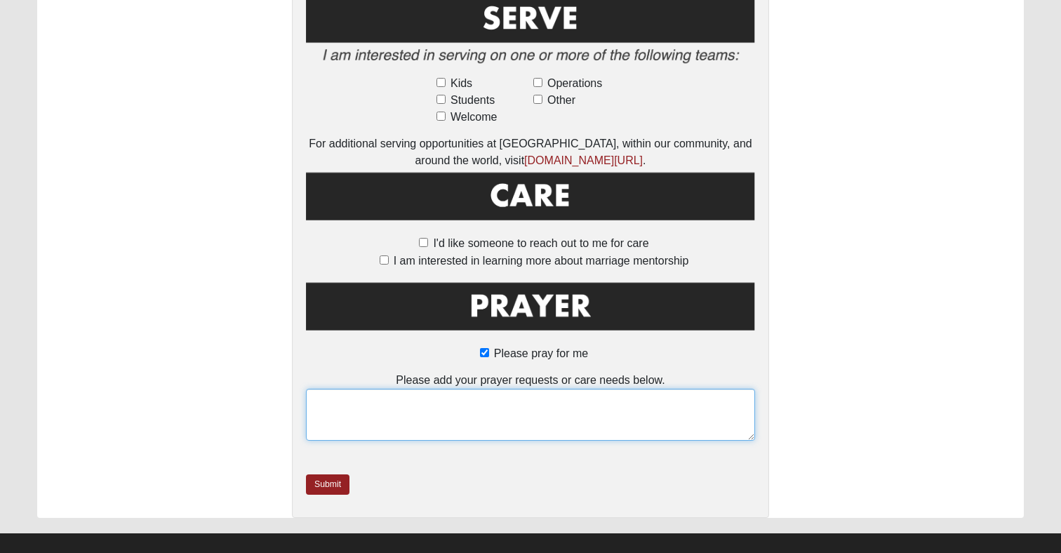
click at [500, 389] on textarea at bounding box center [530, 415] width 449 height 52
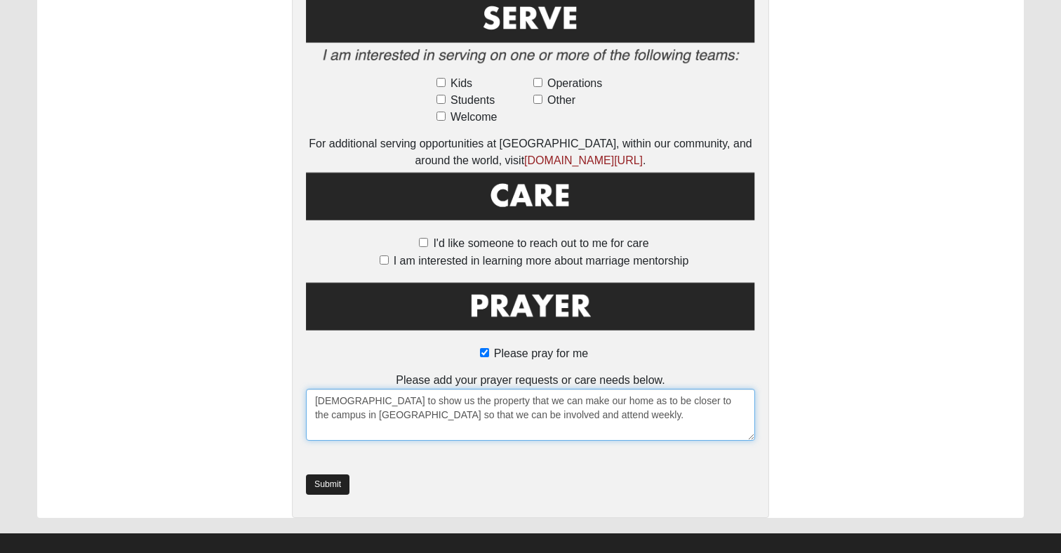
type textarea "[DEMOGRAPHIC_DATA] to show us the property that we can make our home as to be c…"
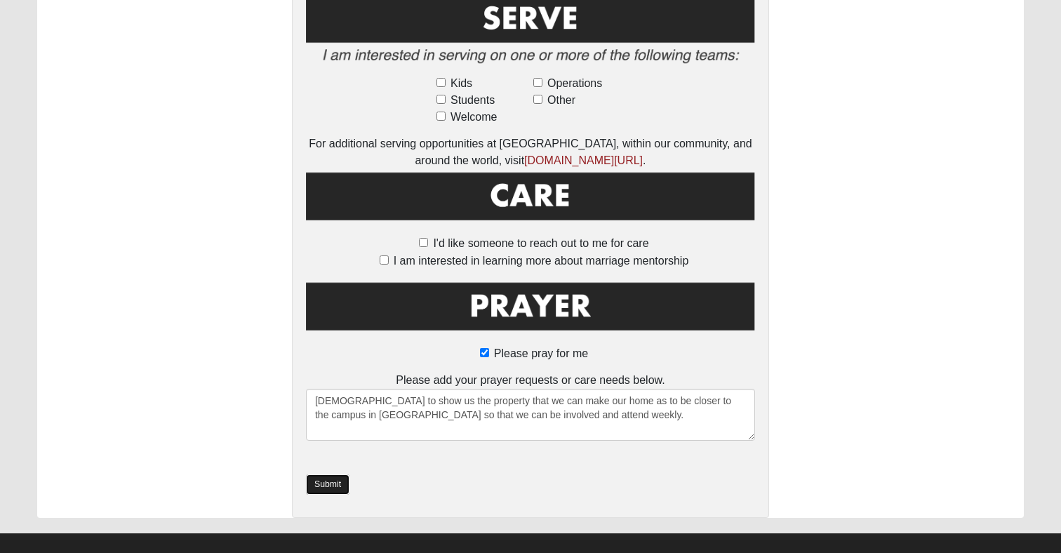
click at [332, 474] on link "Submit" at bounding box center [328, 484] width 44 height 20
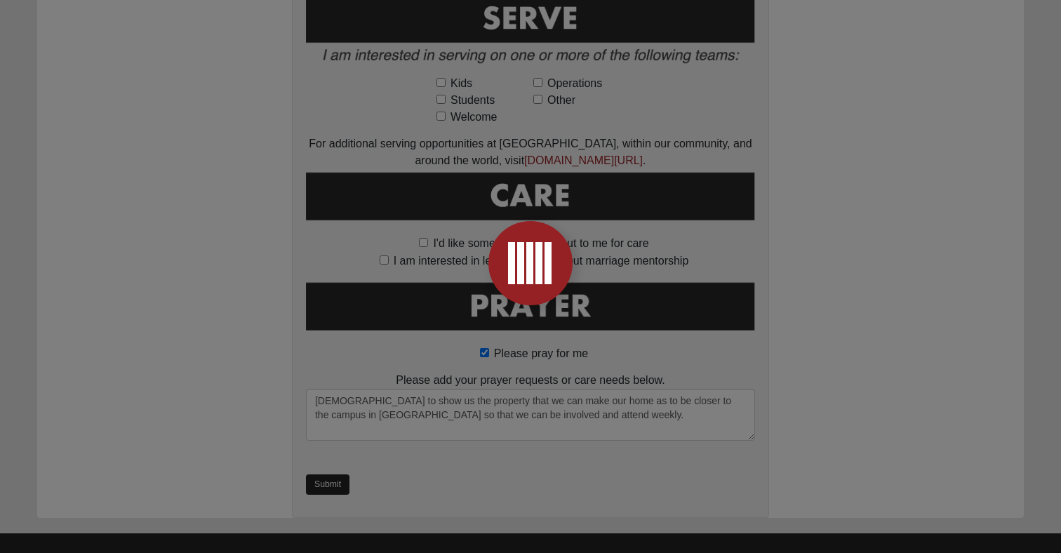
scroll to position [0, 0]
